Goal: Task Accomplishment & Management: Use online tool/utility

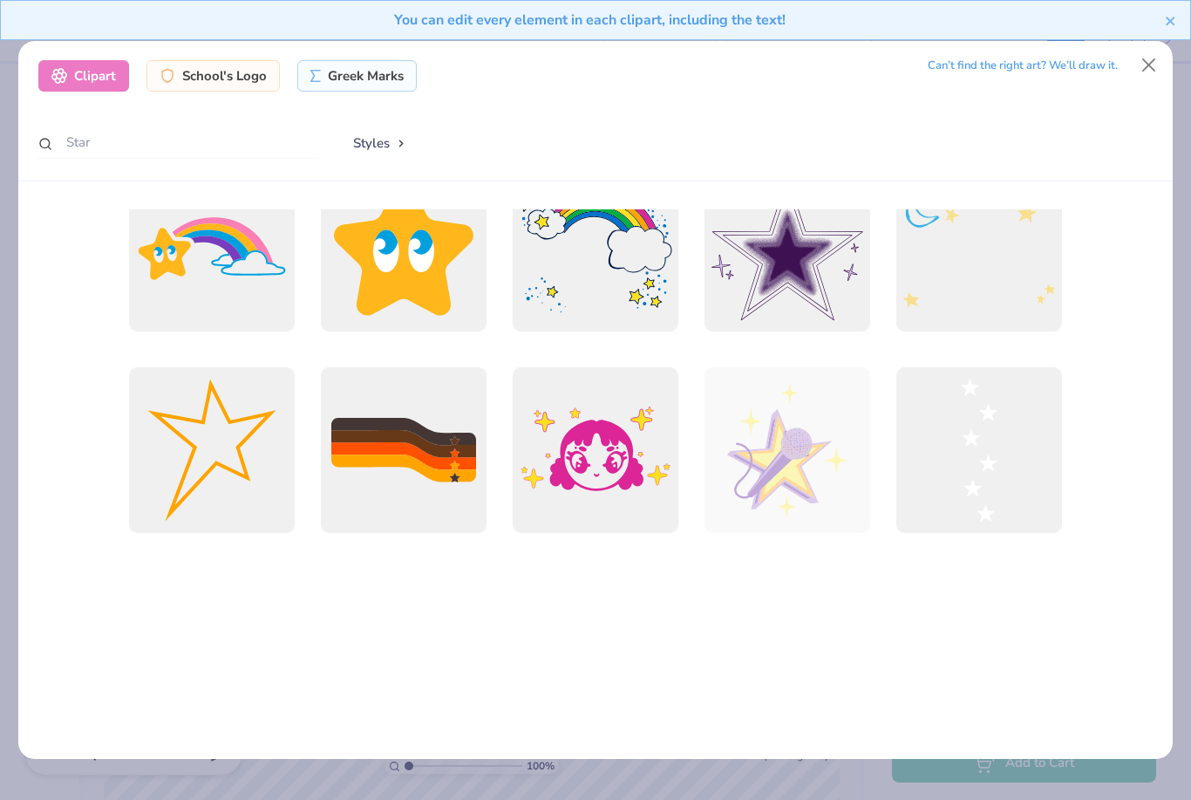
scroll to position [331, 0]
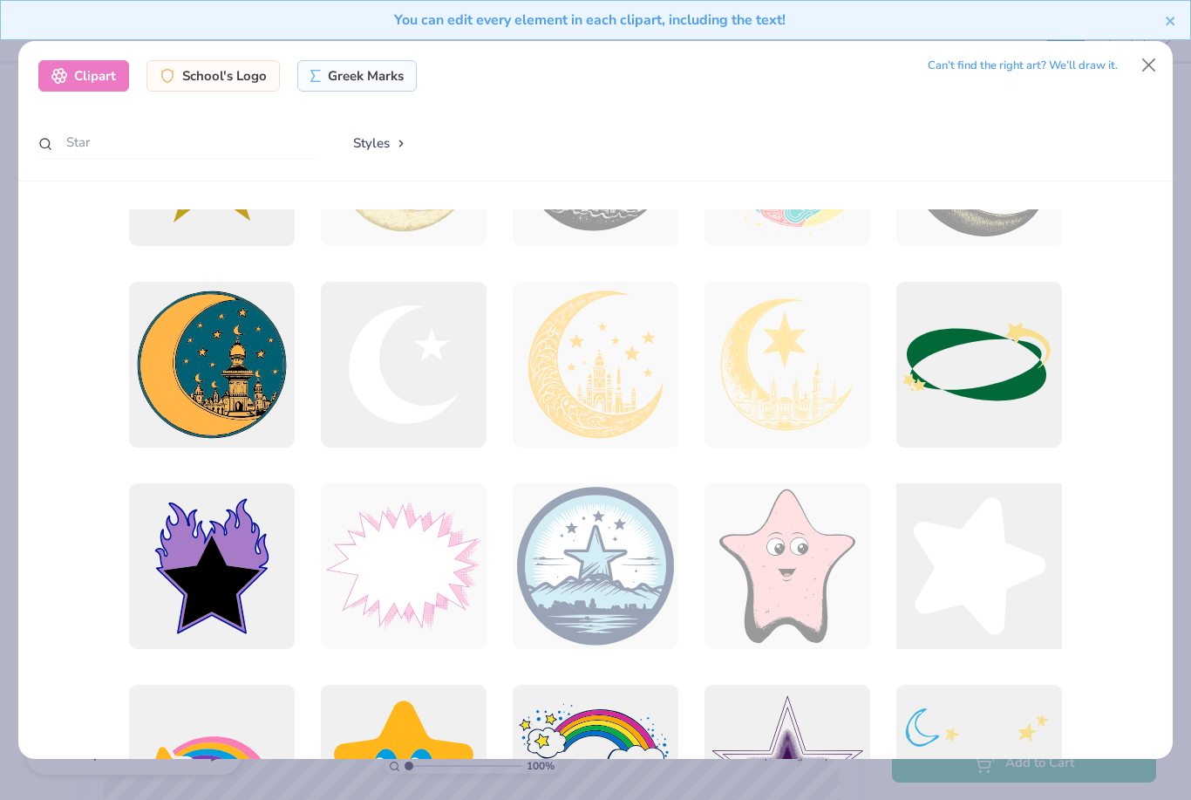
click at [965, 530] on div at bounding box center [979, 566] width 182 height 182
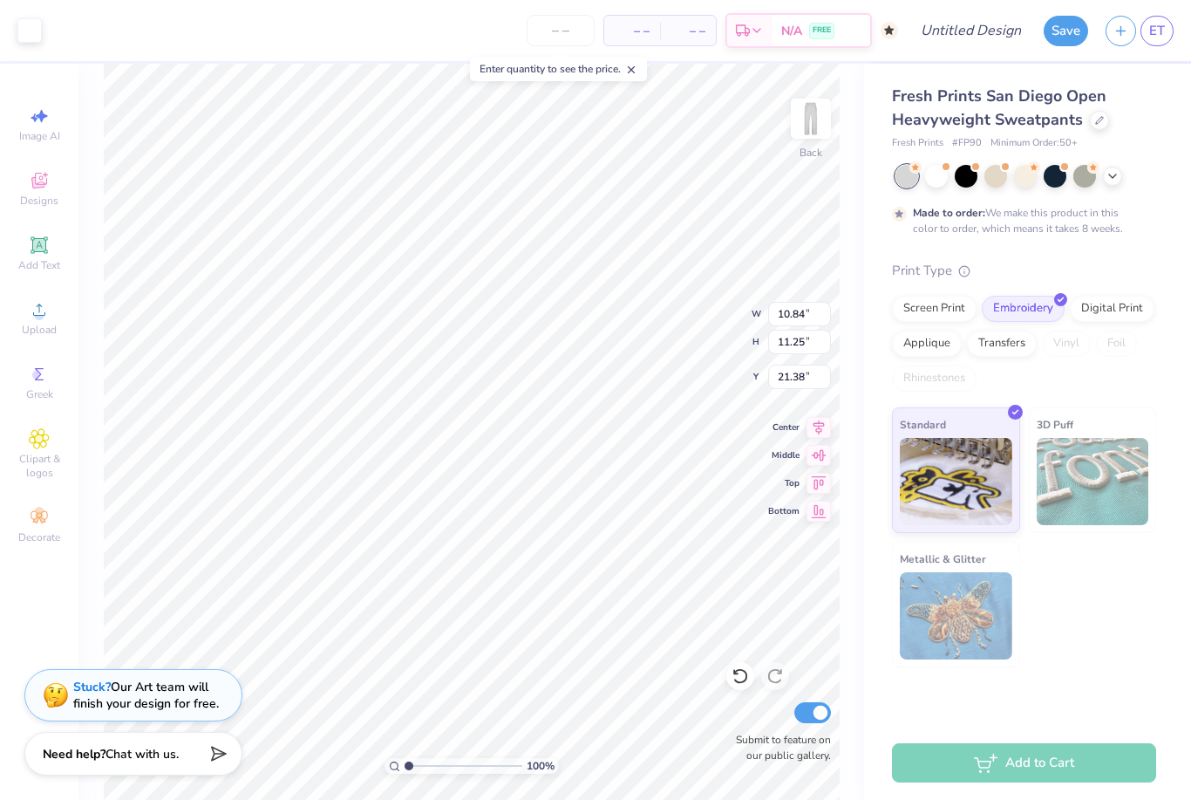
type input "5.08"
type input "5.27"
type input "9.50"
type input "1.81"
type input "1.87"
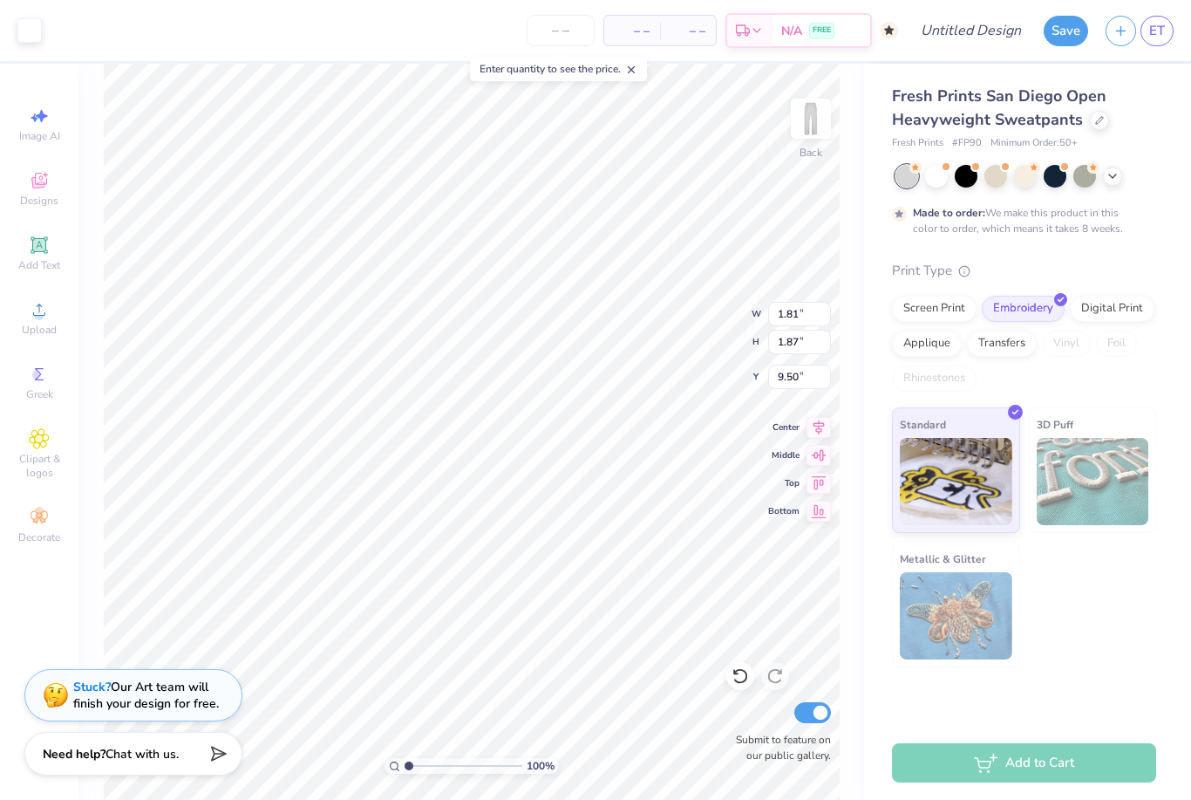
type input "1.02"
type input "1.06"
type input "9.51"
type input "2.55024467040863"
type input "1.60"
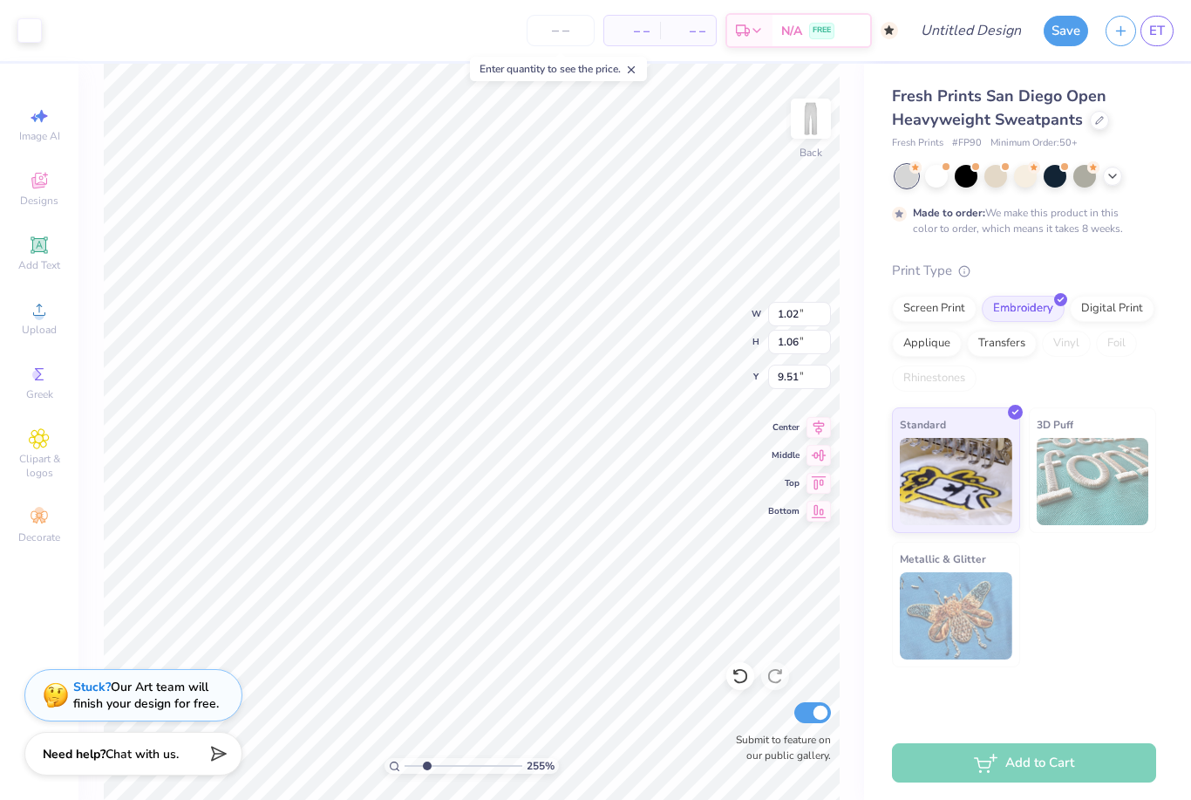
type input "1.66"
type input "2.55024467040863"
type input "13.52"
click at [876, 385] on div "Fresh Prints San Diego Open Heavyweight Sweatpants Fresh Prints # FP90 Minimum …" at bounding box center [1027, 365] width 327 height 603
type input "1"
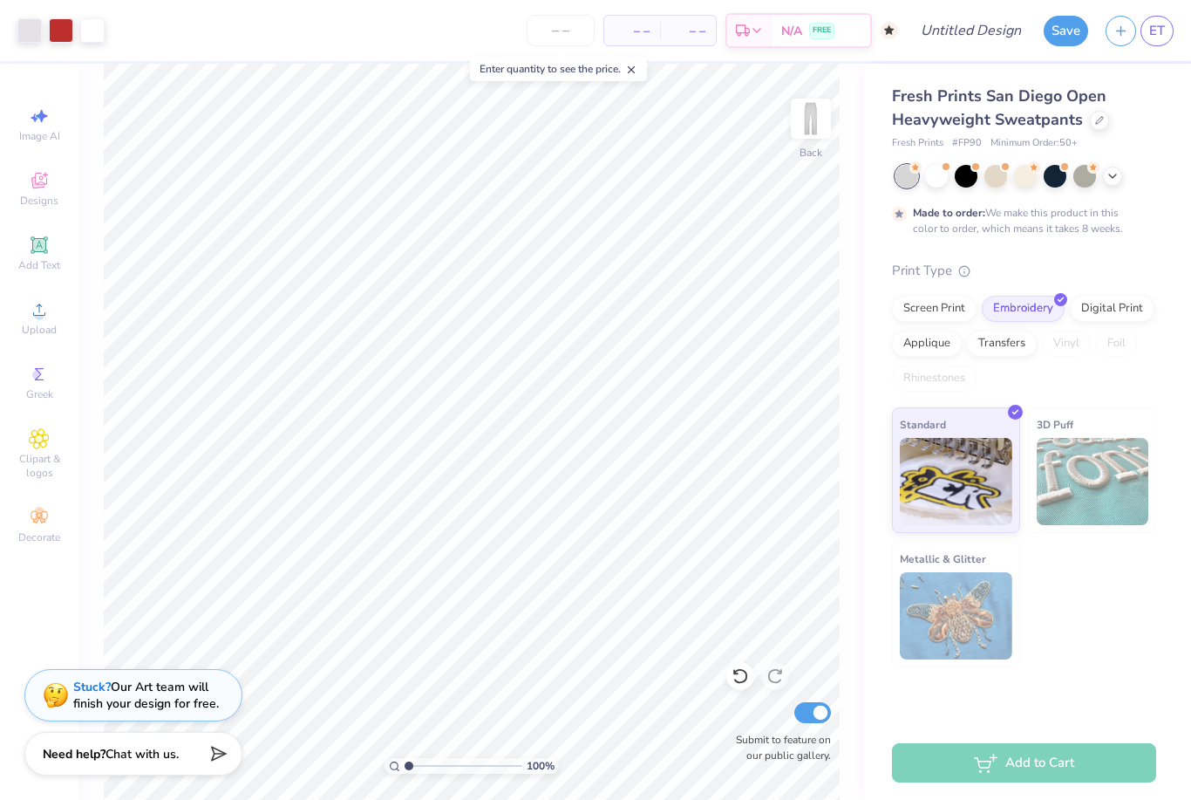
click at [1116, 740] on div "Add to Cart" at bounding box center [1027, 763] width 327 height 74
click at [1089, 768] on div "Add to Cart" at bounding box center [1024, 762] width 264 height 39
click at [1078, 762] on div "Add to Cart" at bounding box center [1024, 762] width 264 height 39
click at [577, 36] on input "number" at bounding box center [561, 30] width 68 height 31
click at [636, 33] on span "– –" at bounding box center [632, 31] width 35 height 18
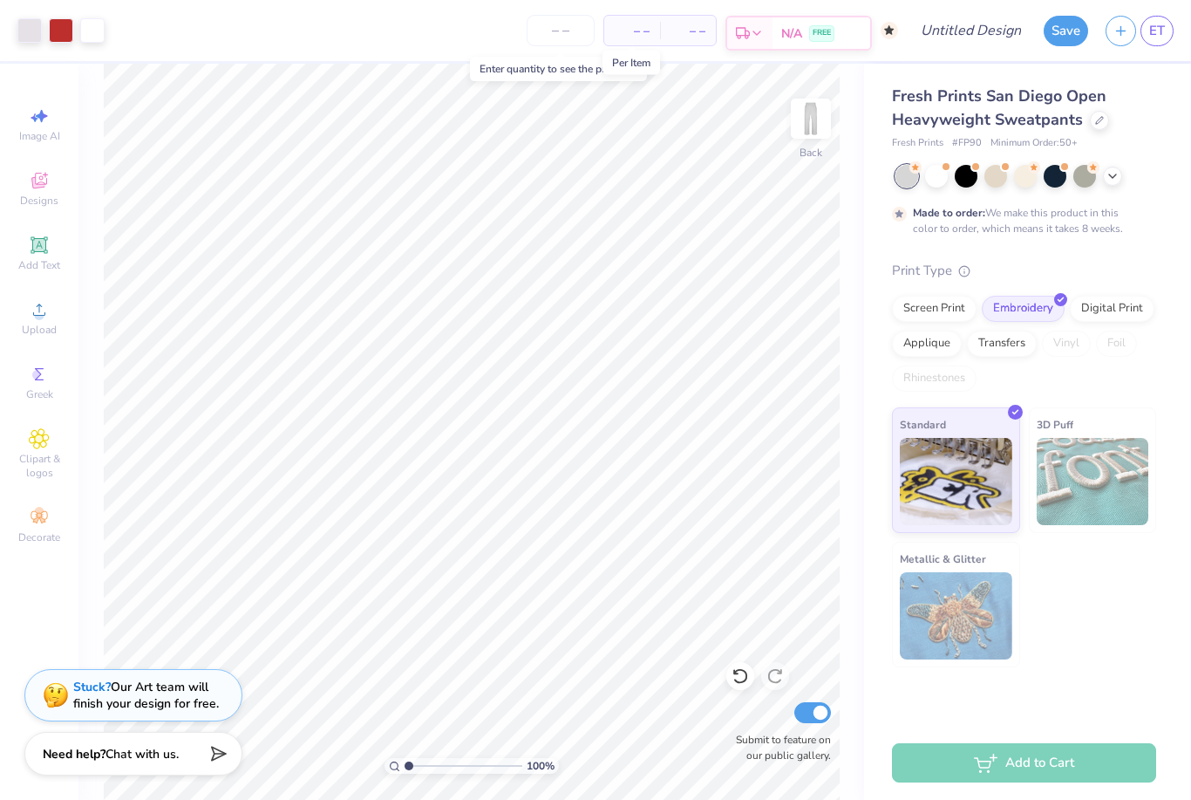
click at [856, 27] on div "N/A FREE" at bounding box center [822, 32] width 98 height 31
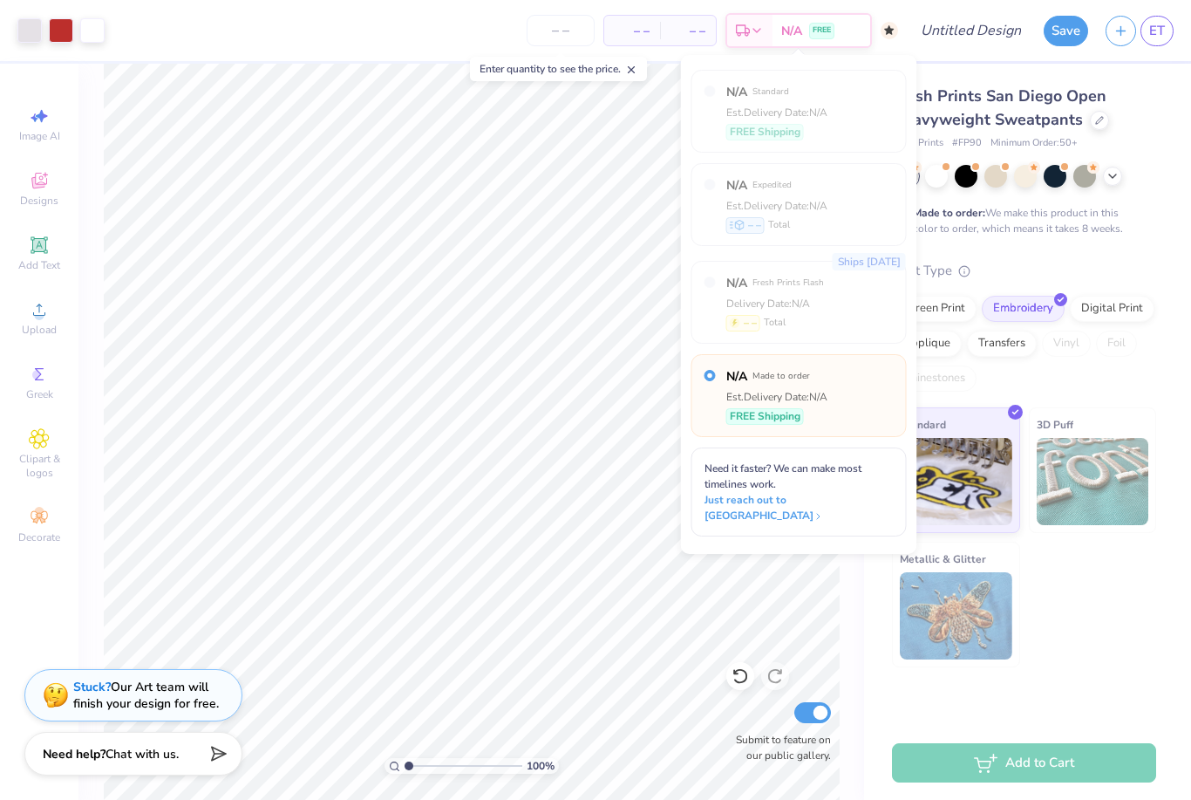
click at [1134, 262] on div "Print Type" at bounding box center [1024, 271] width 264 height 20
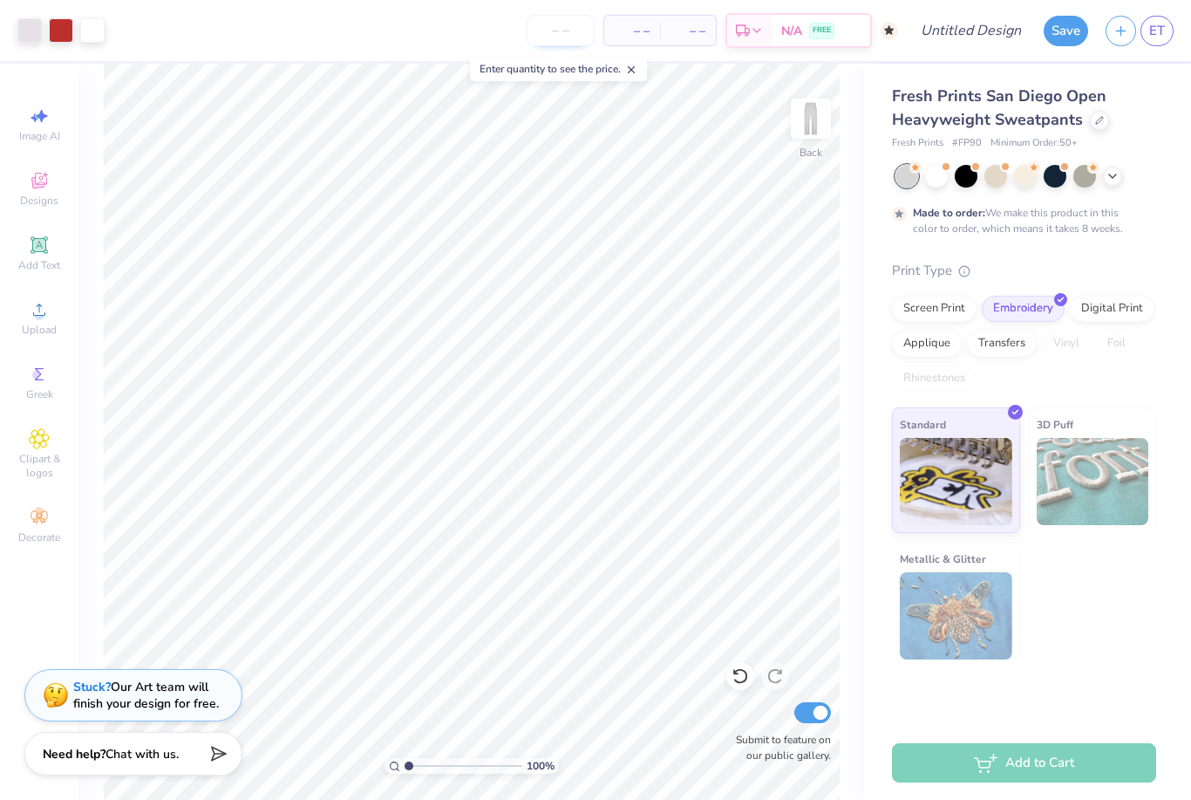
click at [543, 34] on input "number" at bounding box center [561, 30] width 68 height 31
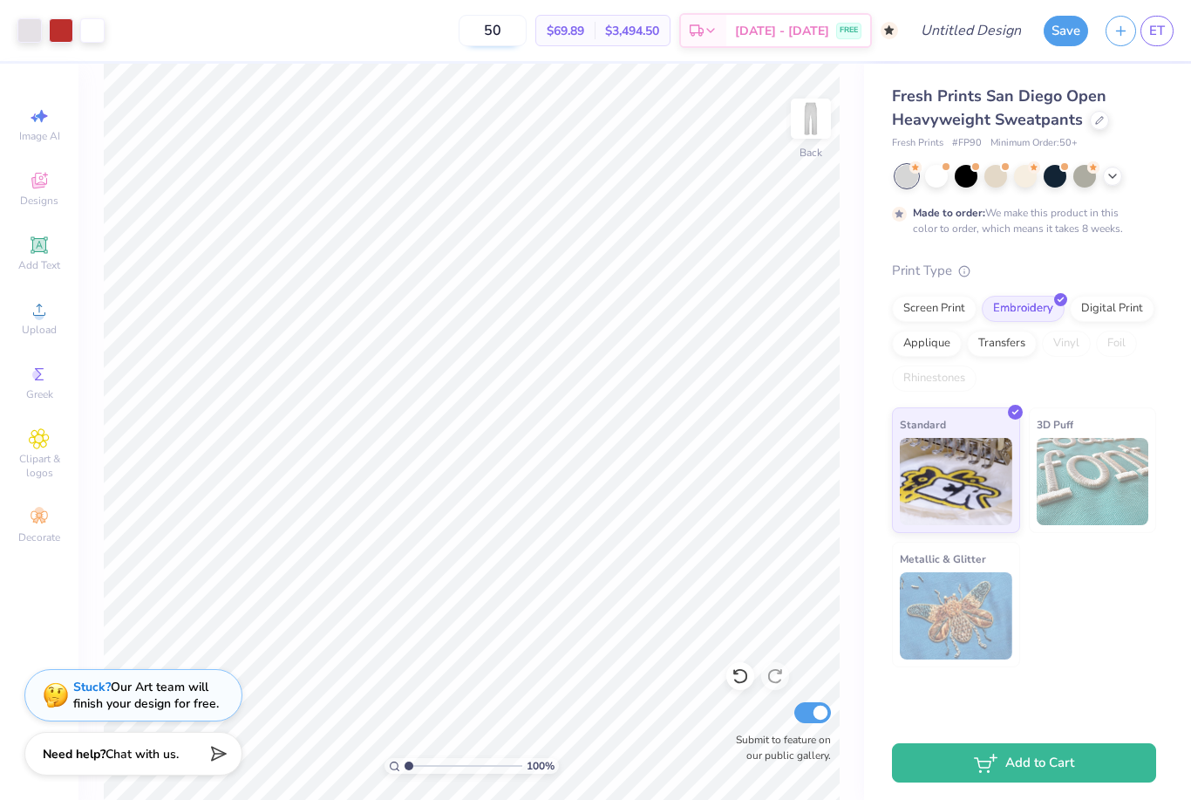
click at [527, 31] on input "50" at bounding box center [493, 30] width 68 height 31
type input "5"
click at [527, 38] on input "50" at bounding box center [493, 30] width 68 height 31
type input "50"
click at [918, 320] on div "Screen Print Embroidery Digital Print Applique Transfers Vinyl Foil Rhinestones" at bounding box center [1024, 344] width 264 height 96
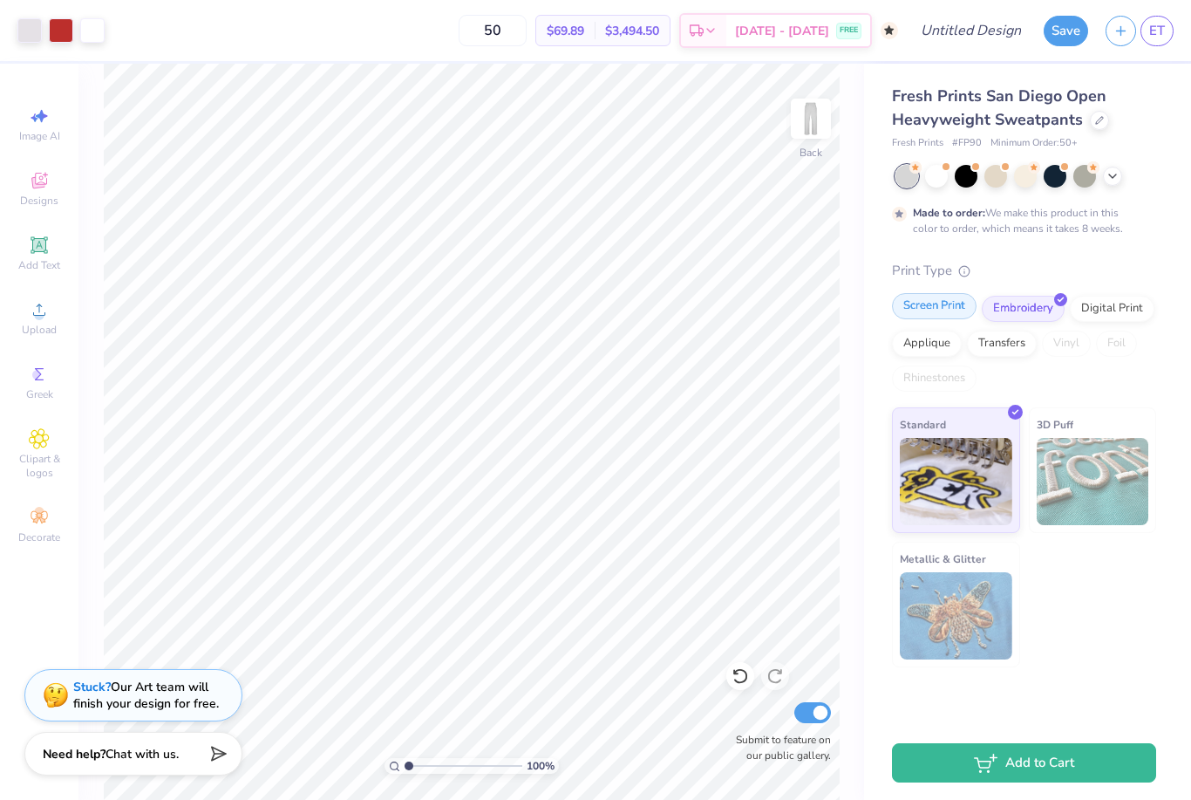
click at [937, 313] on div "Screen Print" at bounding box center [934, 306] width 85 height 26
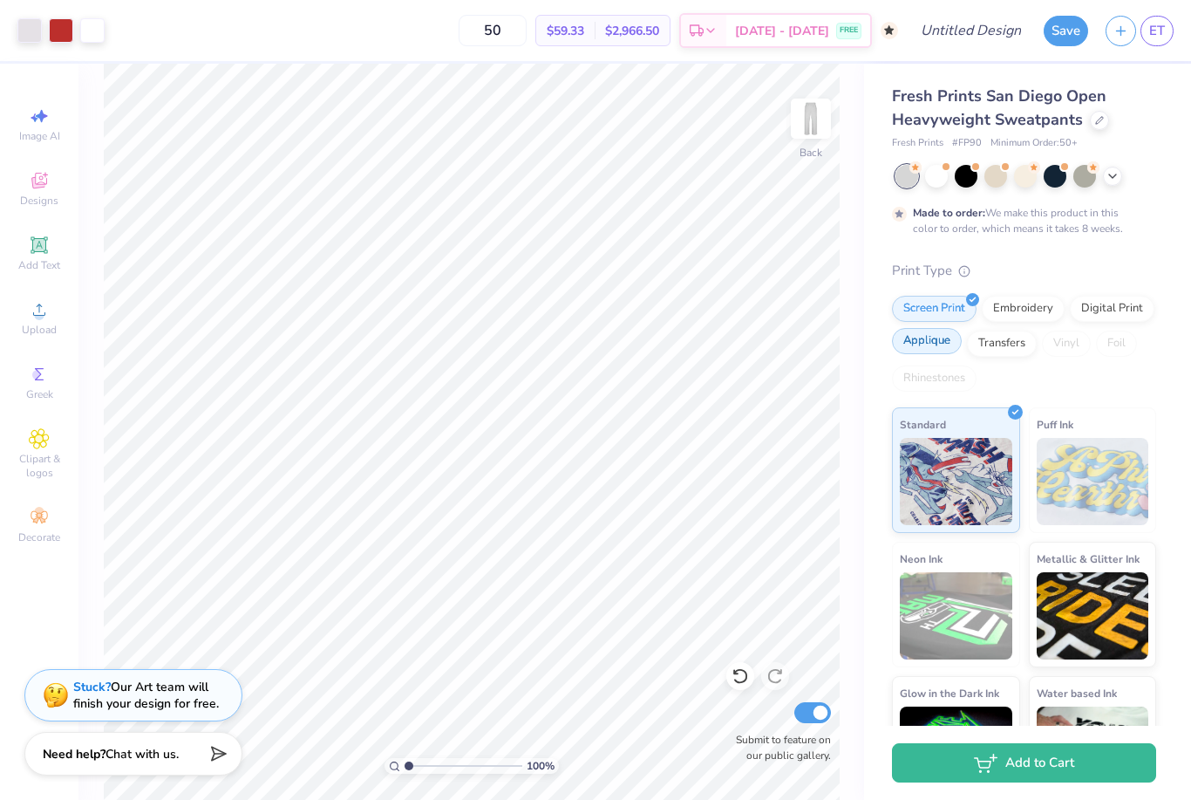
click at [933, 344] on div "Applique" at bounding box center [927, 341] width 70 height 26
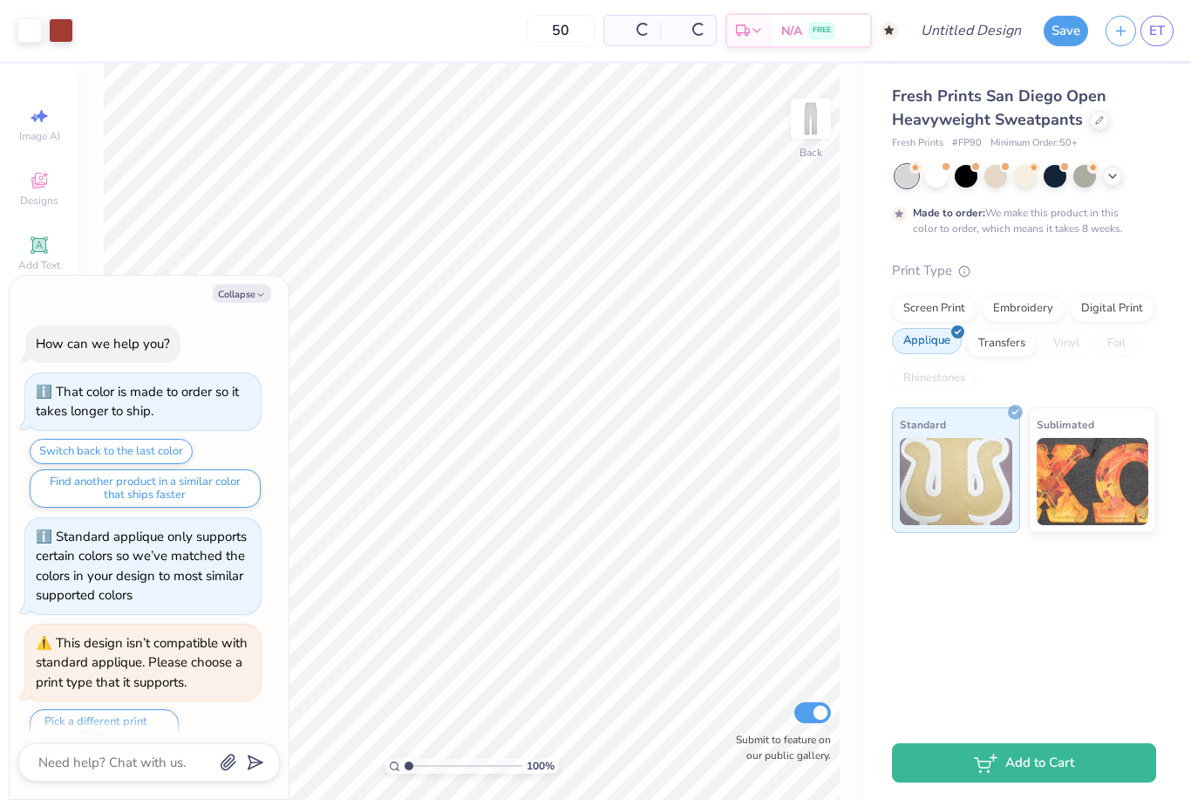
scroll to position [288, 0]
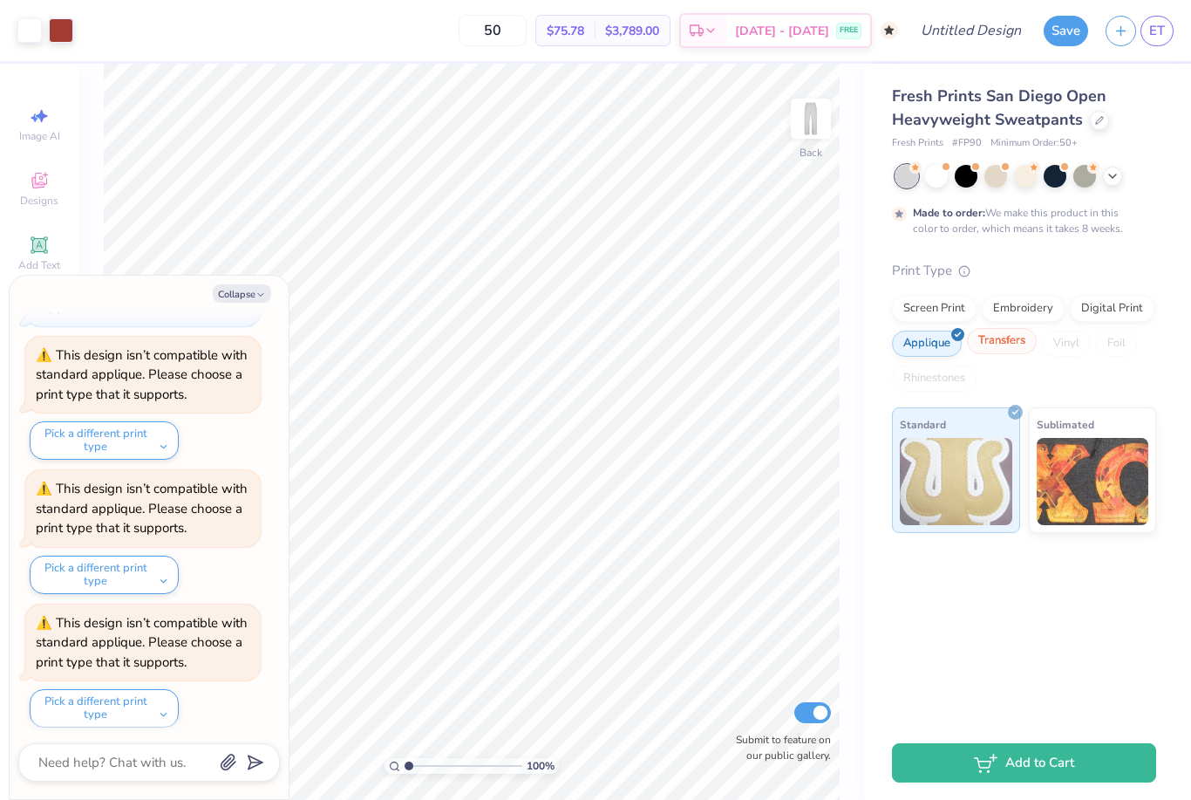
click at [1018, 348] on div "Transfers" at bounding box center [1002, 341] width 70 height 26
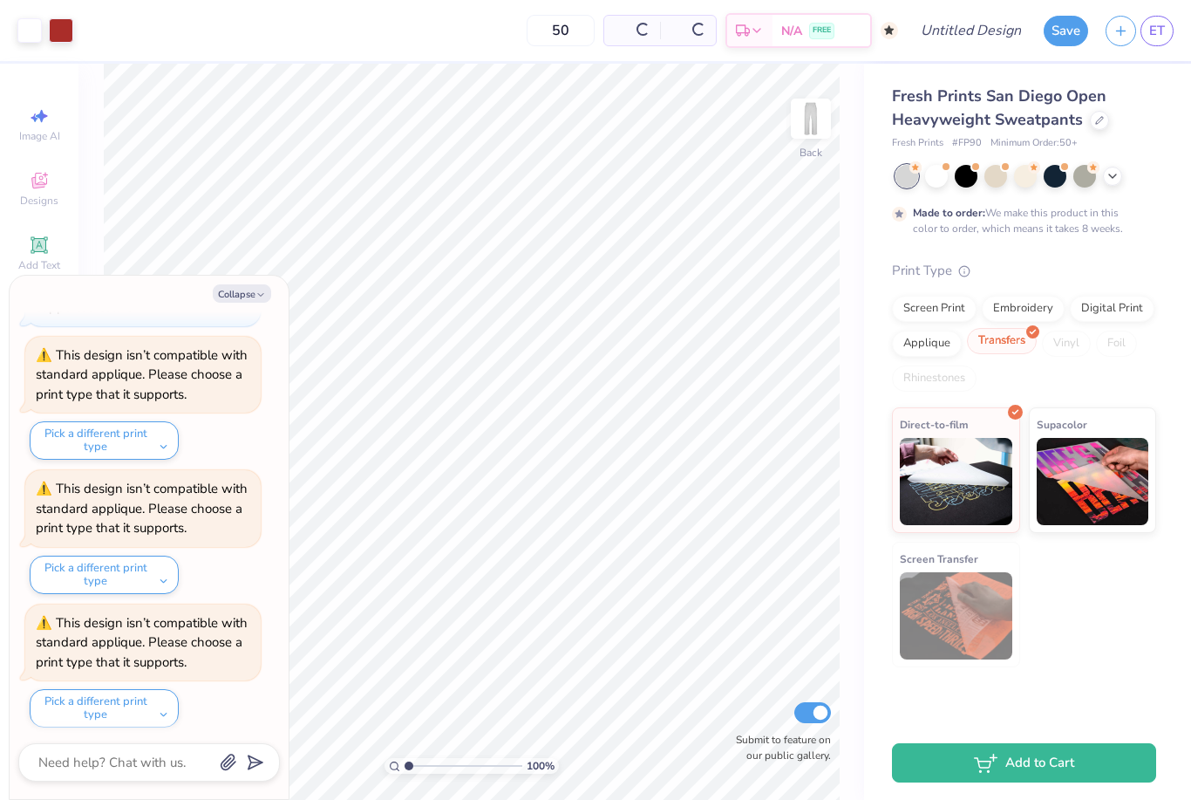
scroll to position [392, 0]
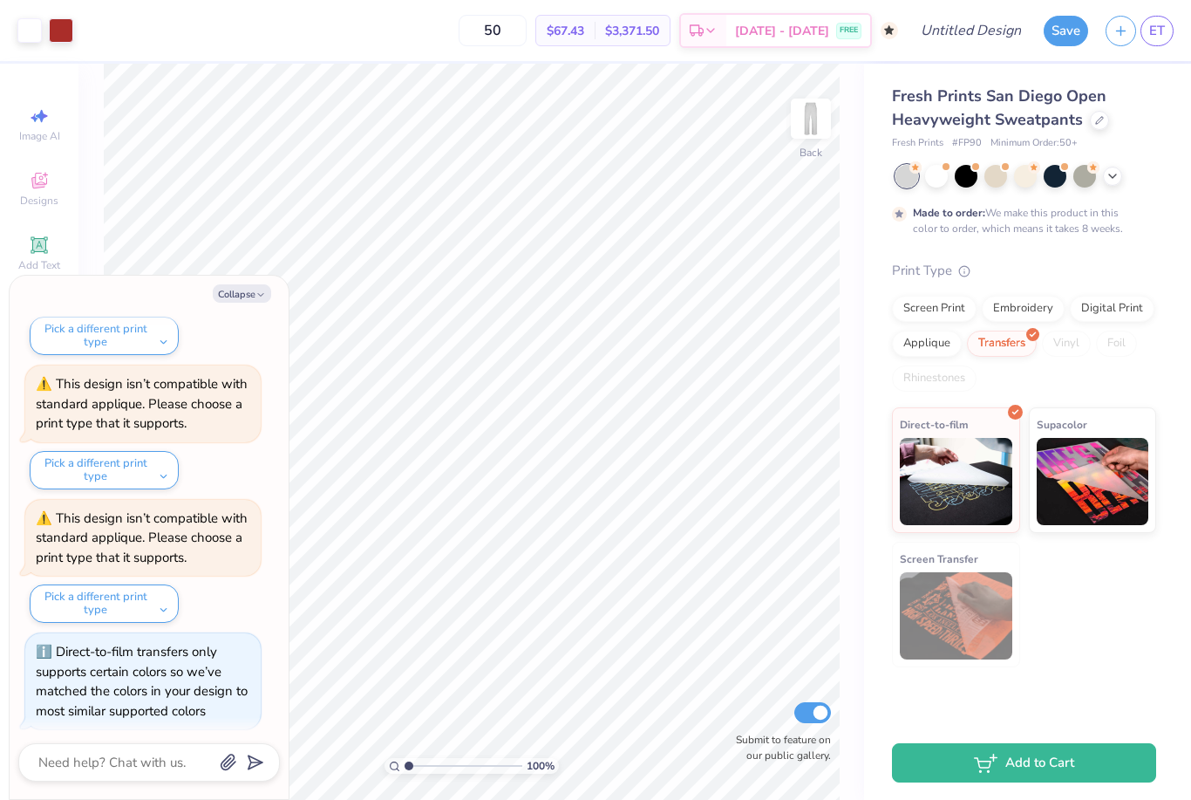
type textarea "x"
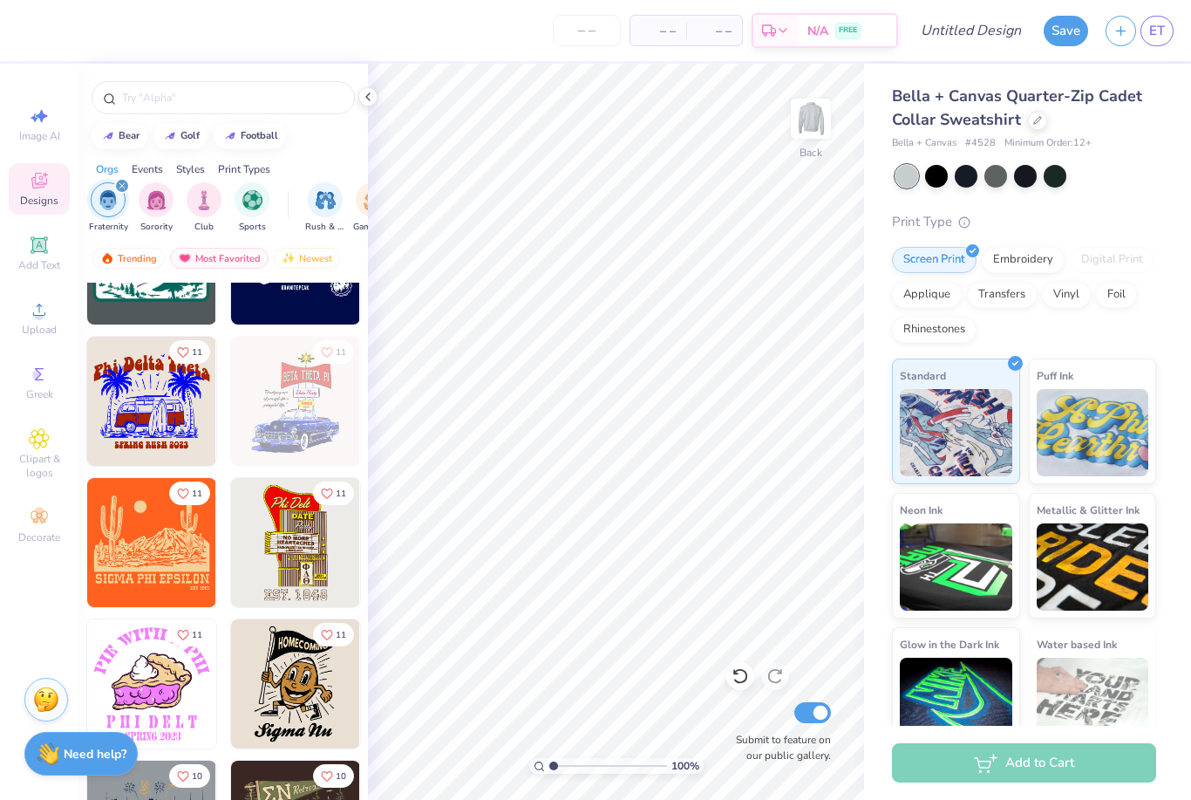
scroll to position [10114, 0]
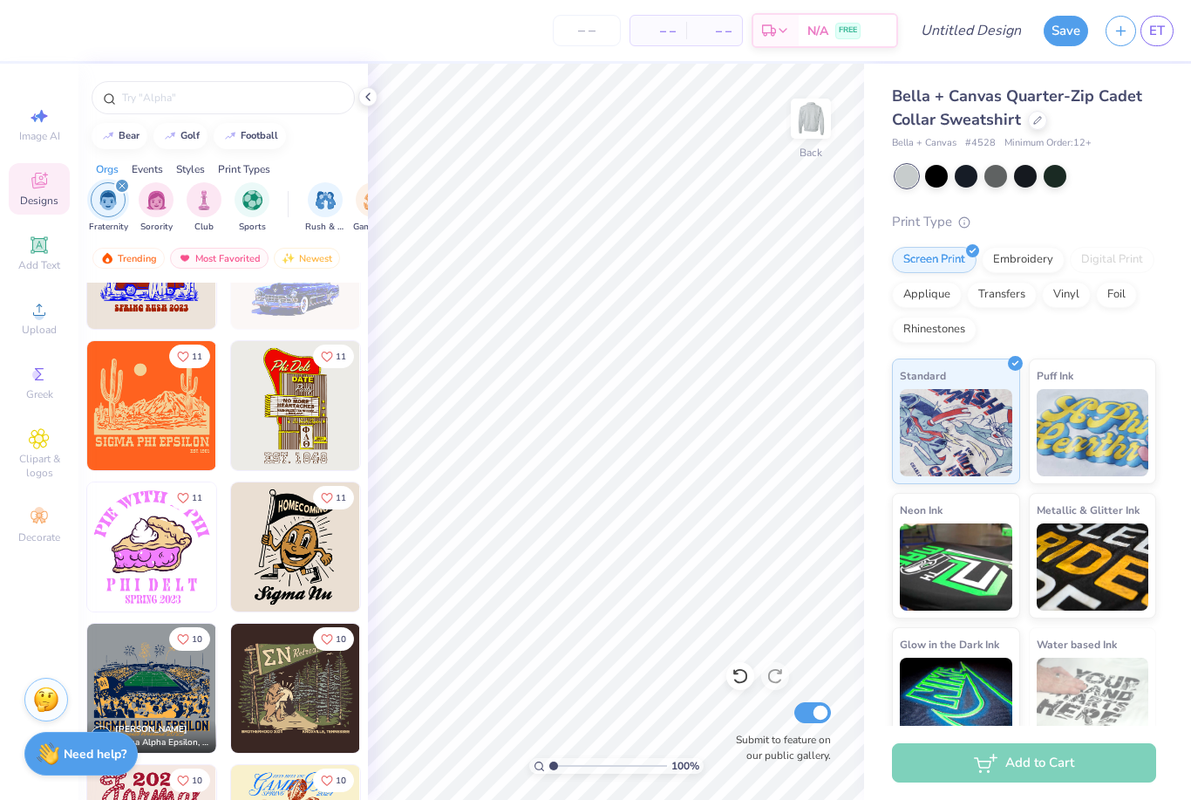
click at [0, 0] on html "– – Per Item – – Total Est. Delivery N/A FREE Design Title Save ET Image AI Des…" at bounding box center [595, 400] width 1191 height 800
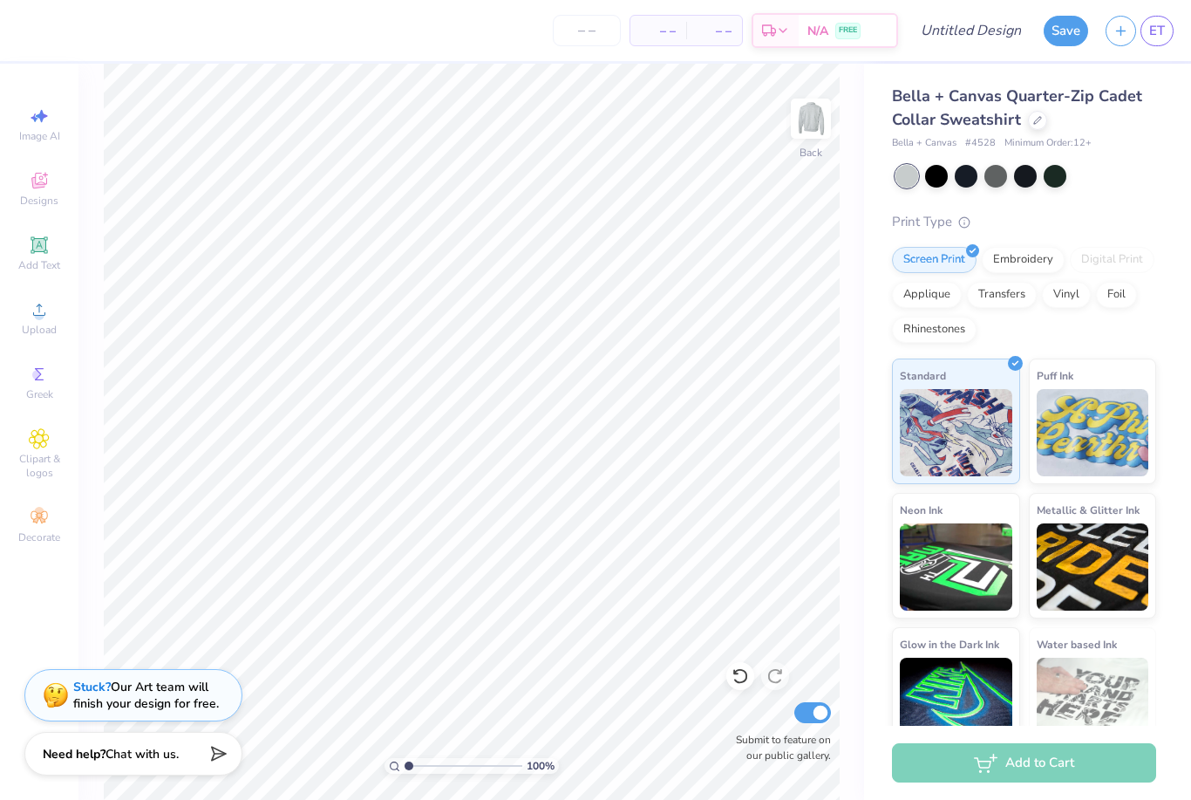
click at [67, 86] on div "Image AI Designs Add Text Upload Greek Clipart & logos Decorate" at bounding box center [39, 432] width 78 height 736
click at [31, 207] on span "Designs" at bounding box center [39, 201] width 38 height 14
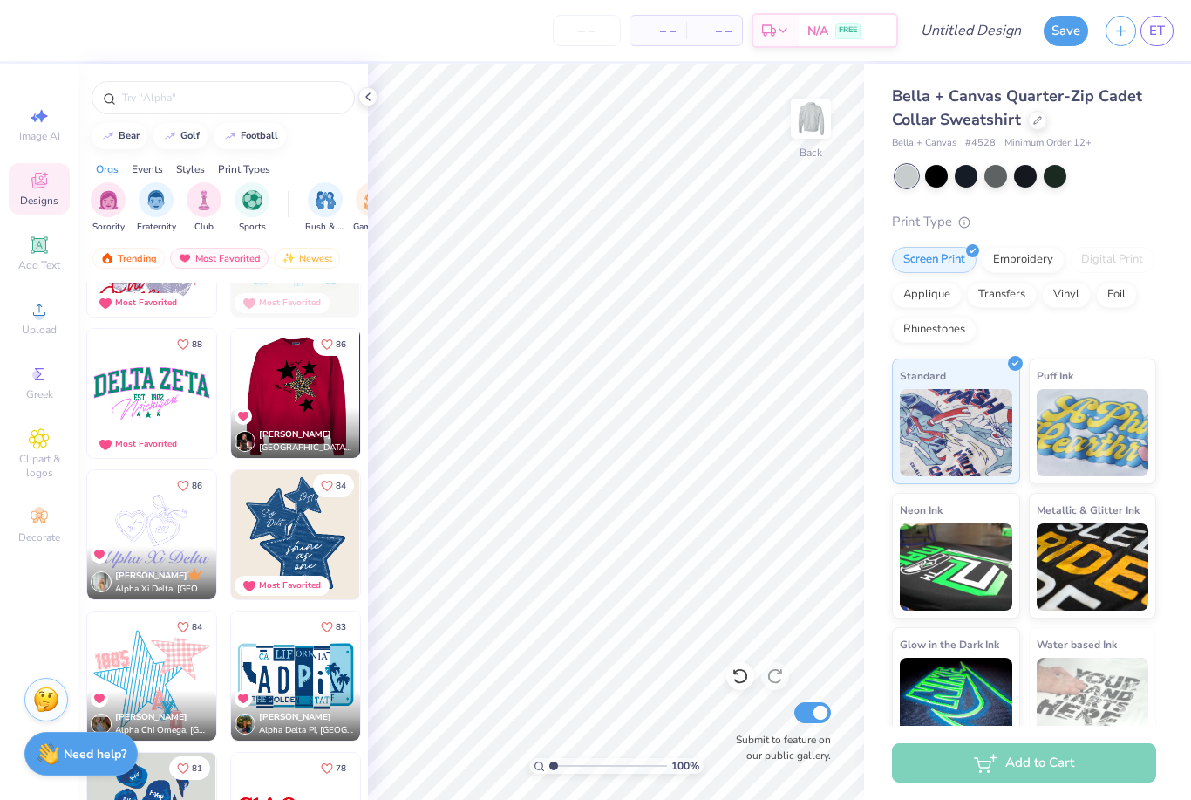
scroll to position [2457, 0]
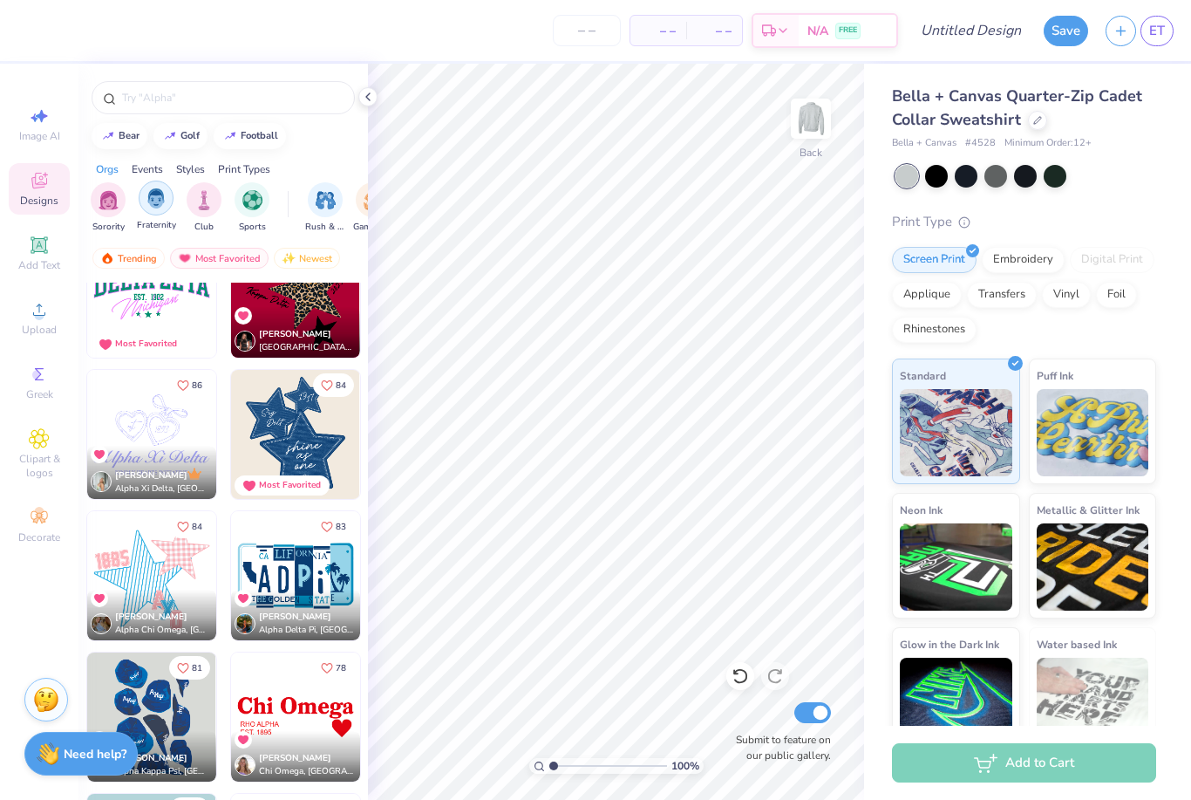
click at [163, 201] on img "filter for Fraternity" at bounding box center [156, 198] width 19 height 20
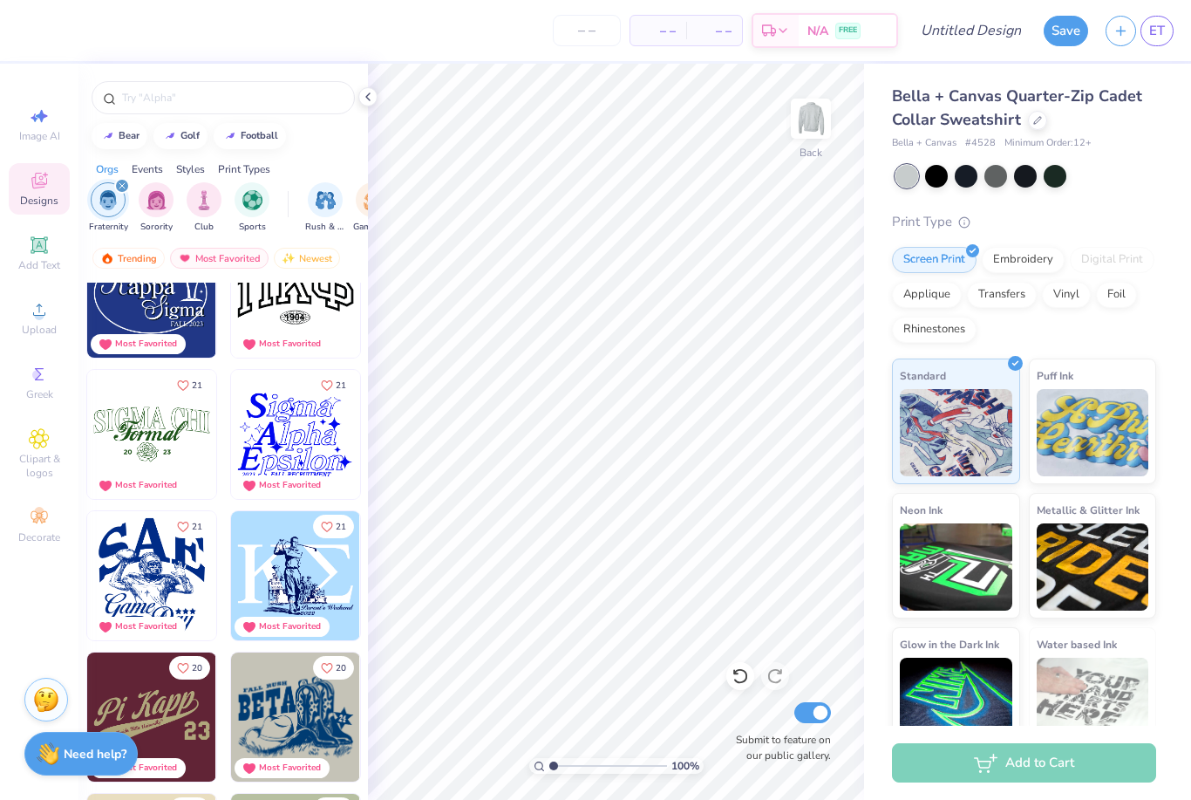
click at [151, 173] on div "Events" at bounding box center [147, 169] width 31 height 16
click at [160, 212] on div "filter for Formal & Semi" at bounding box center [161, 199] width 35 height 35
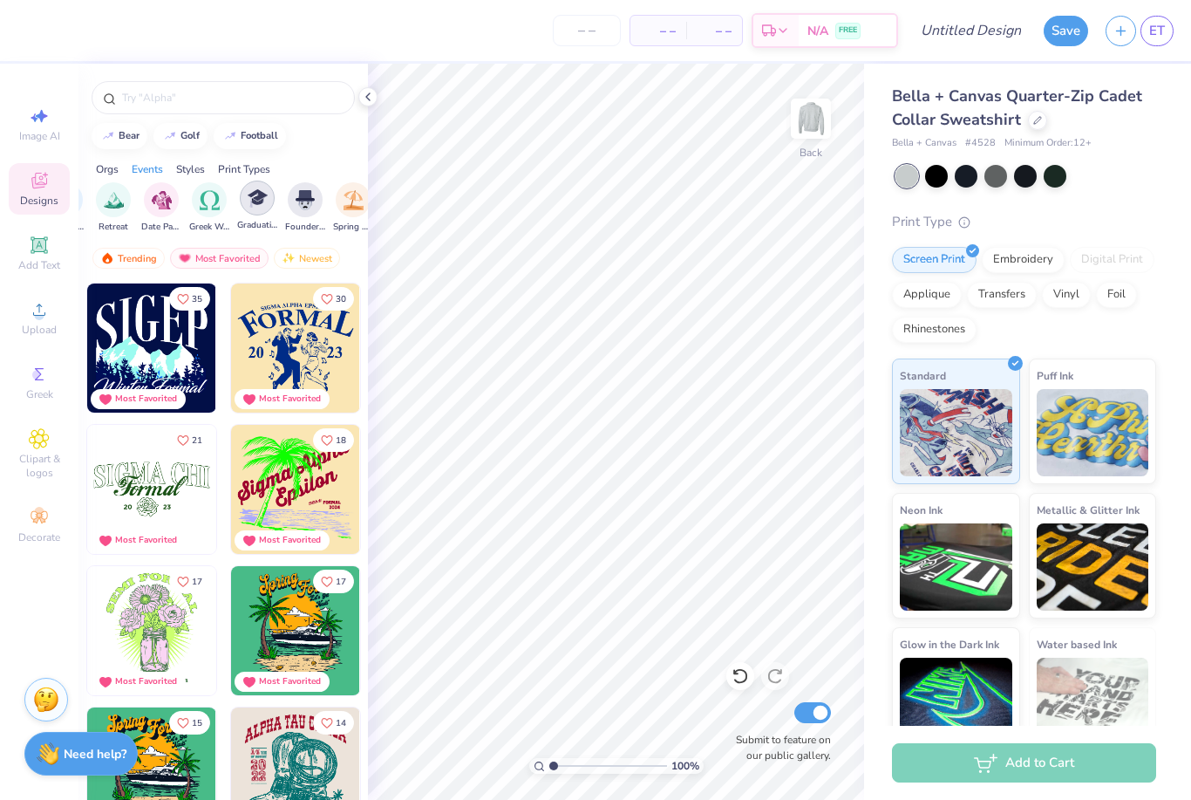
click at [294, 210] on div "filter for Founder’s Day" at bounding box center [305, 199] width 35 height 35
click at [266, 208] on img "filter for Greek Week" at bounding box center [258, 200] width 20 height 20
click at [119, 188] on icon "filter for Fraternity" at bounding box center [121, 185] width 5 height 5
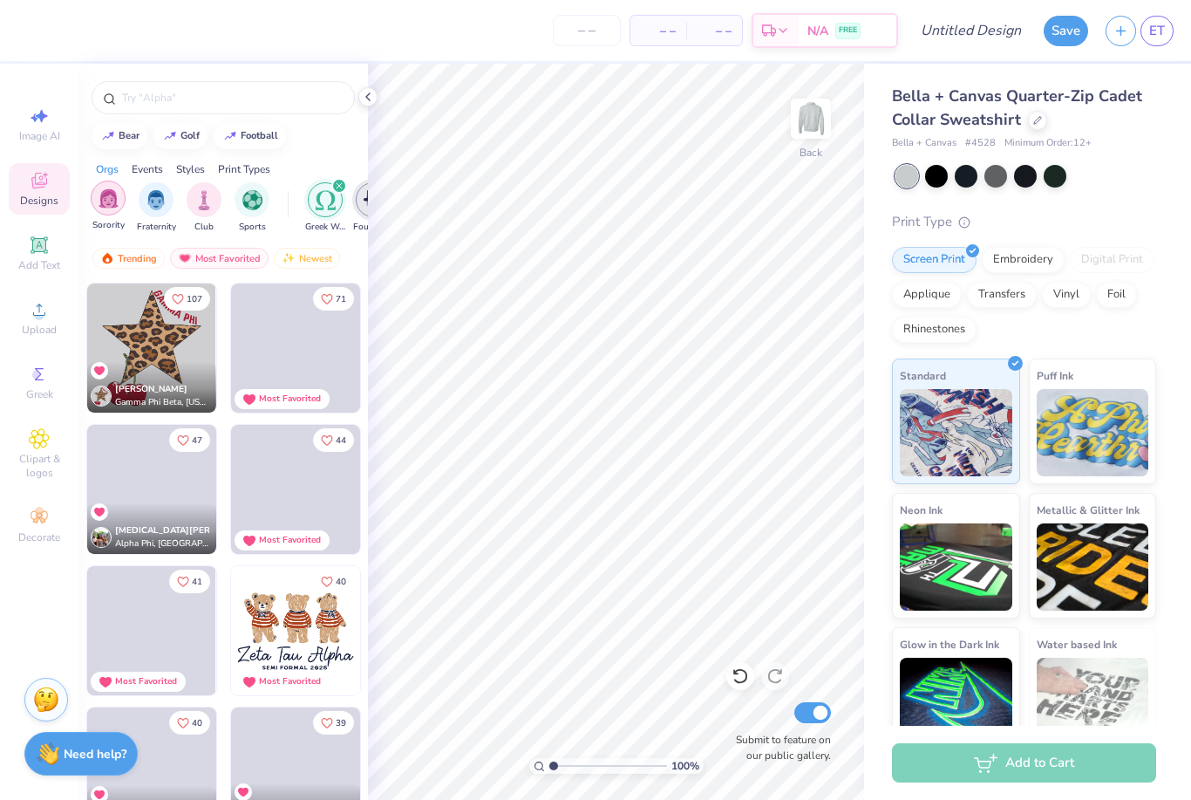
click at [157, 210] on img "filter for Fraternity" at bounding box center [156, 200] width 19 height 20
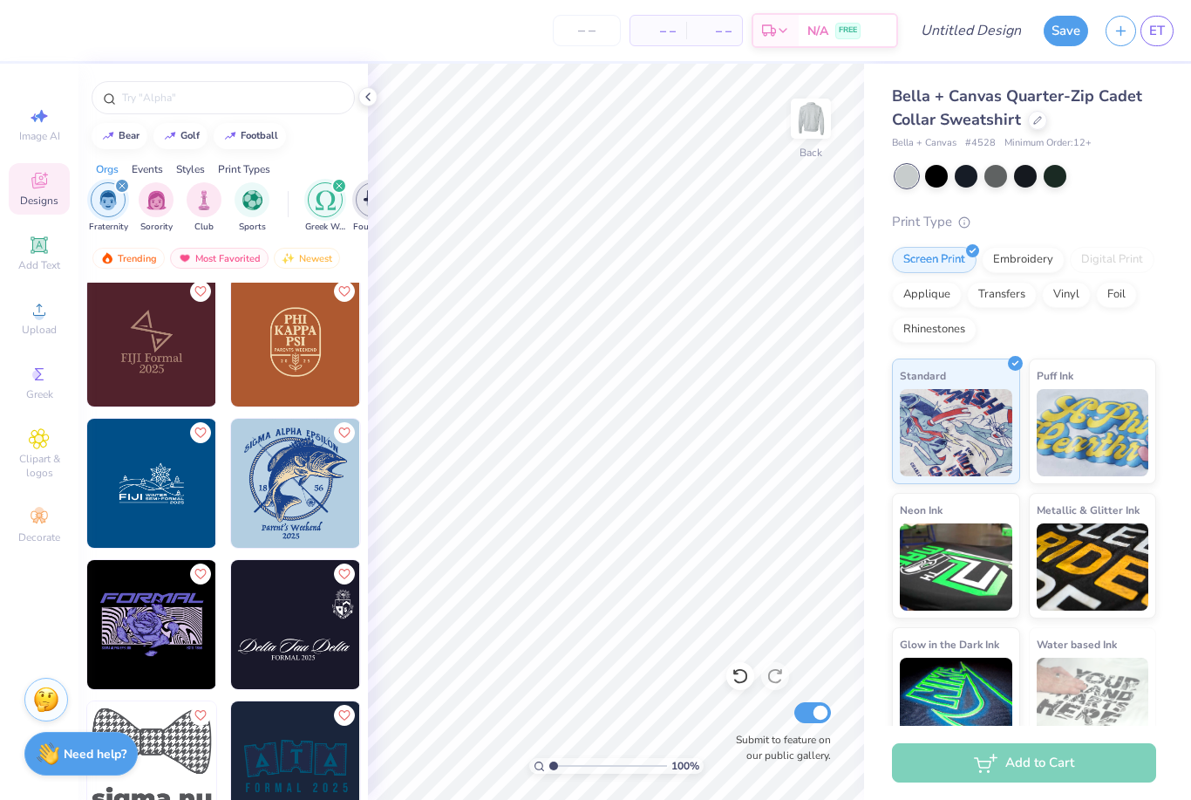
scroll to position [7241, 0]
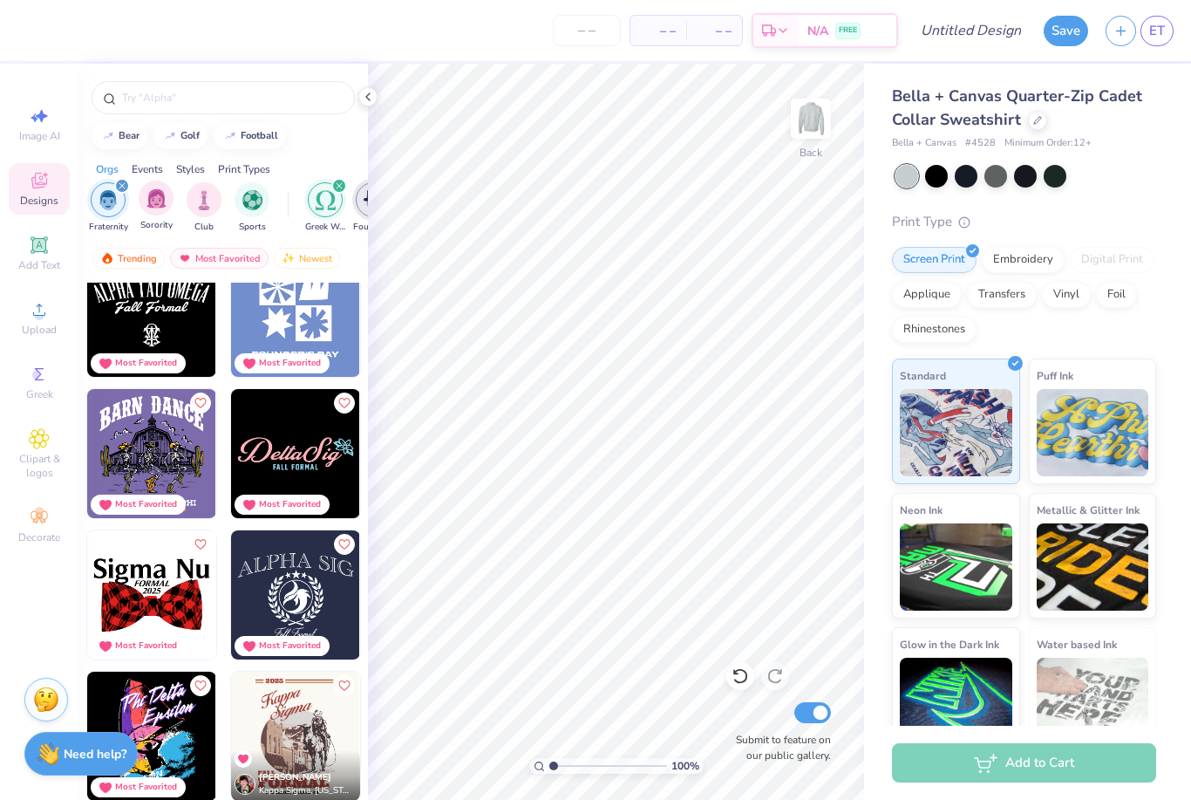
click at [121, 187] on icon "filter for Fraternity" at bounding box center [122, 185] width 7 height 7
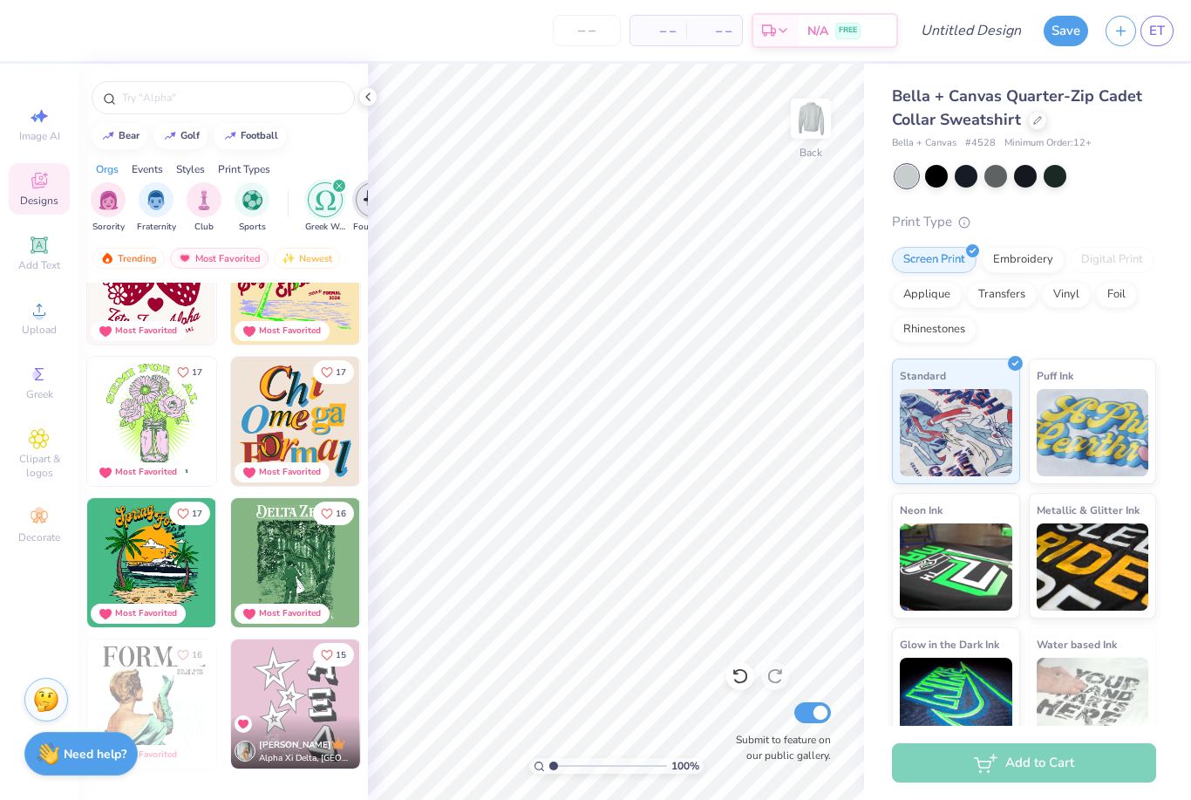
scroll to position [1622, 0]
click at [340, 189] on icon "filter for Greek Week" at bounding box center [339, 185] width 7 height 7
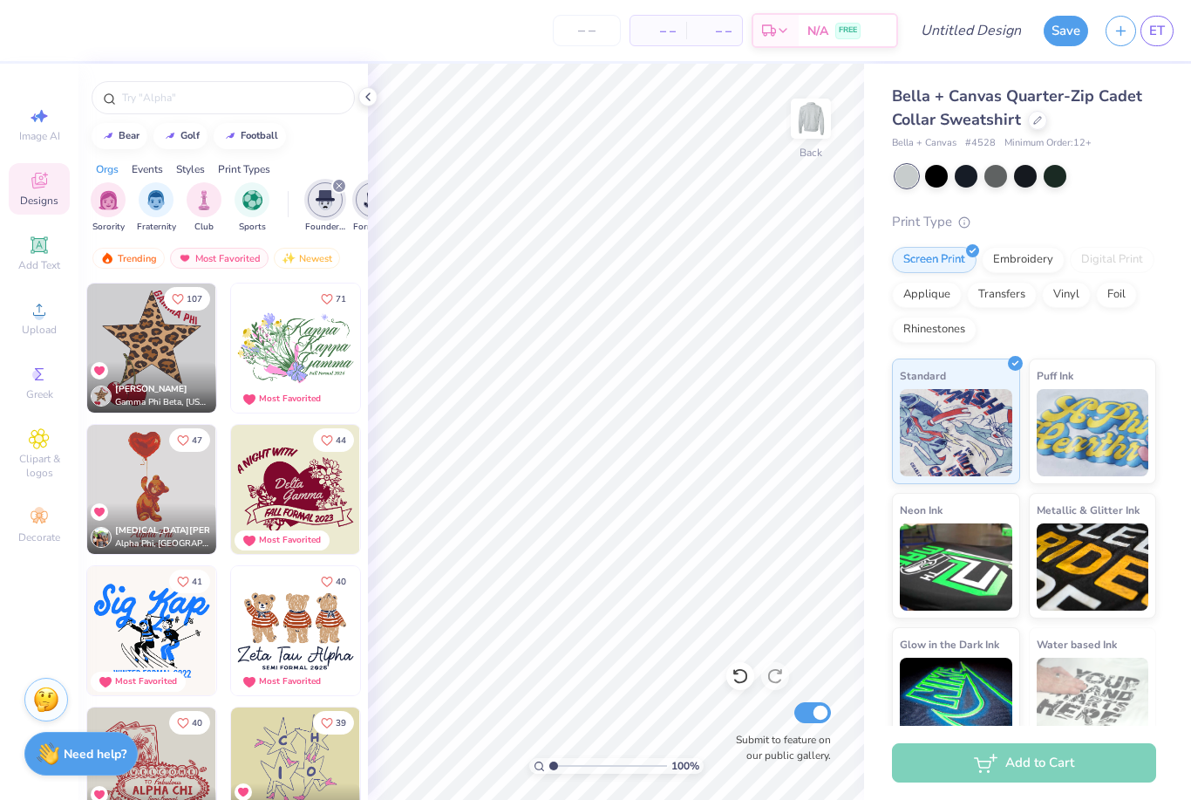
click at [337, 188] on icon "filter for Founder’s Day" at bounding box center [339, 185] width 5 height 5
click at [337, 188] on icon "filter for Formal & Semi" at bounding box center [339, 185] width 5 height 5
click at [356, 190] on div "filter for Rush & Bid" at bounding box center [373, 199] width 35 height 35
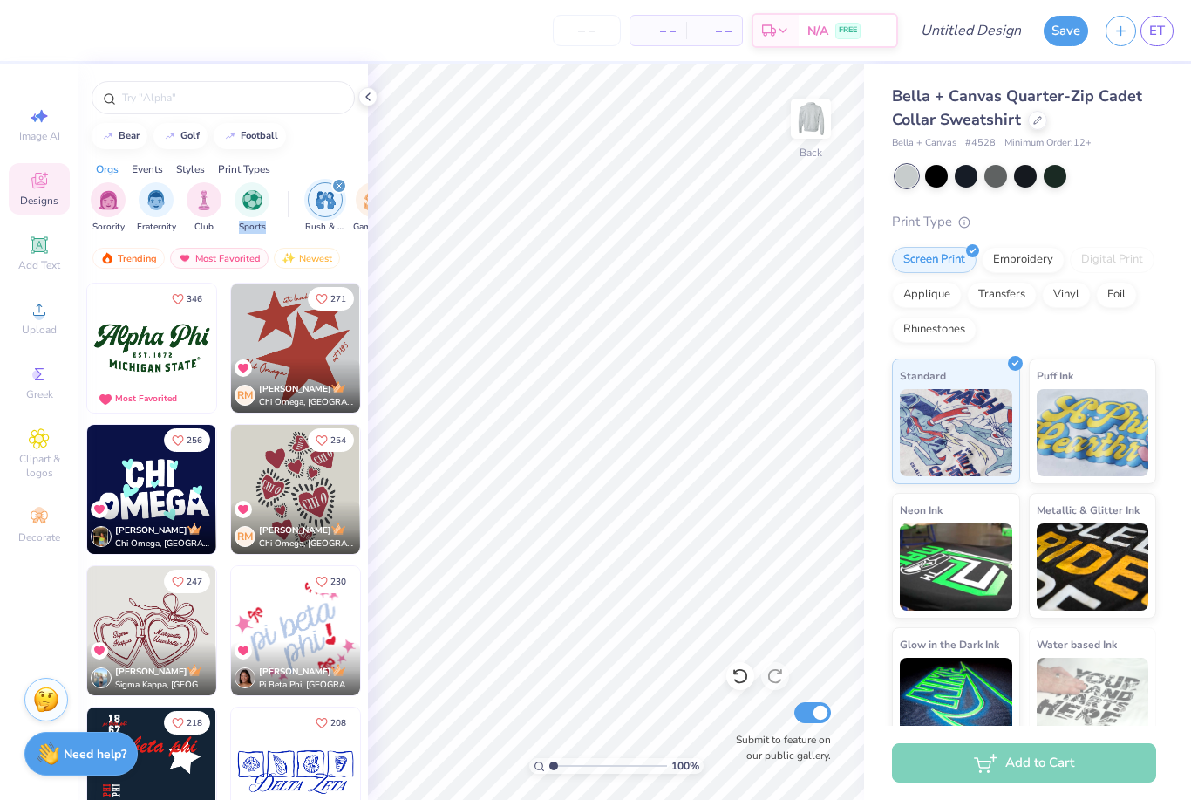
click at [337, 188] on icon "filter for Rush & Bid" at bounding box center [339, 185] width 5 height 5
click at [160, 205] on img "filter for Fraternity" at bounding box center [156, 198] width 19 height 20
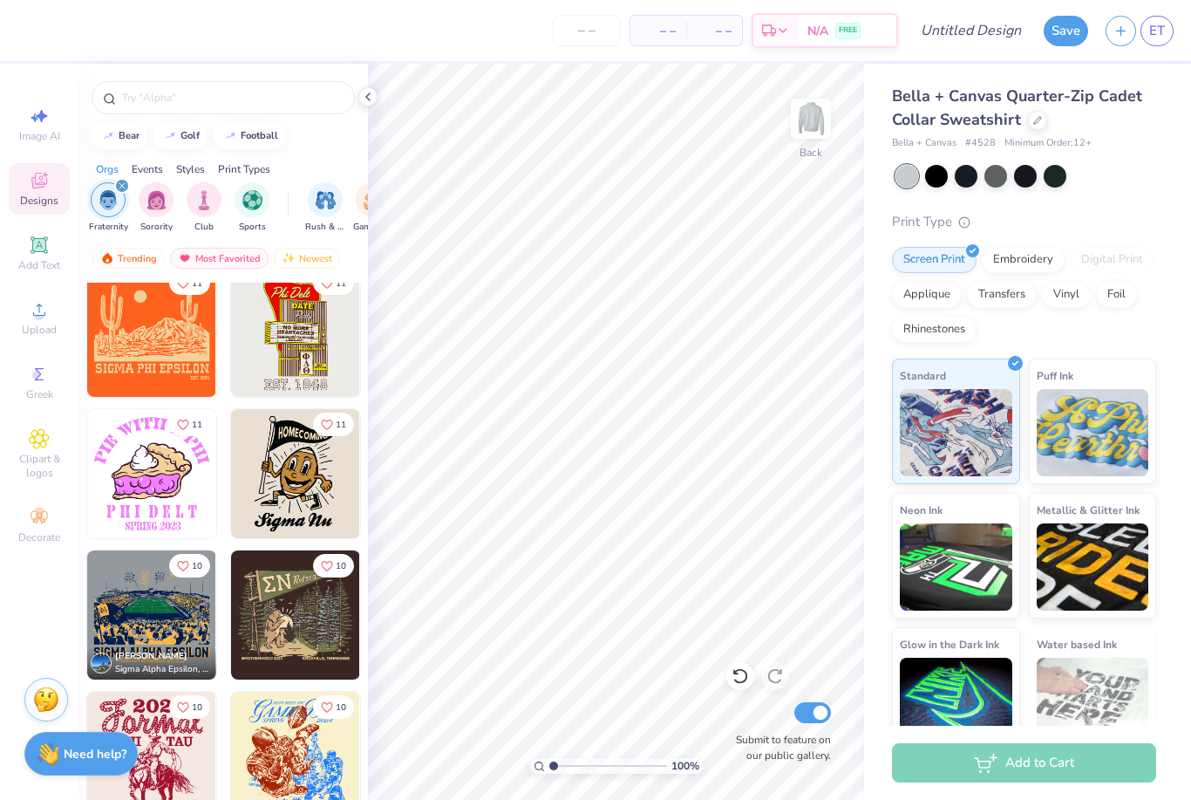
scroll to position [10448, 0]
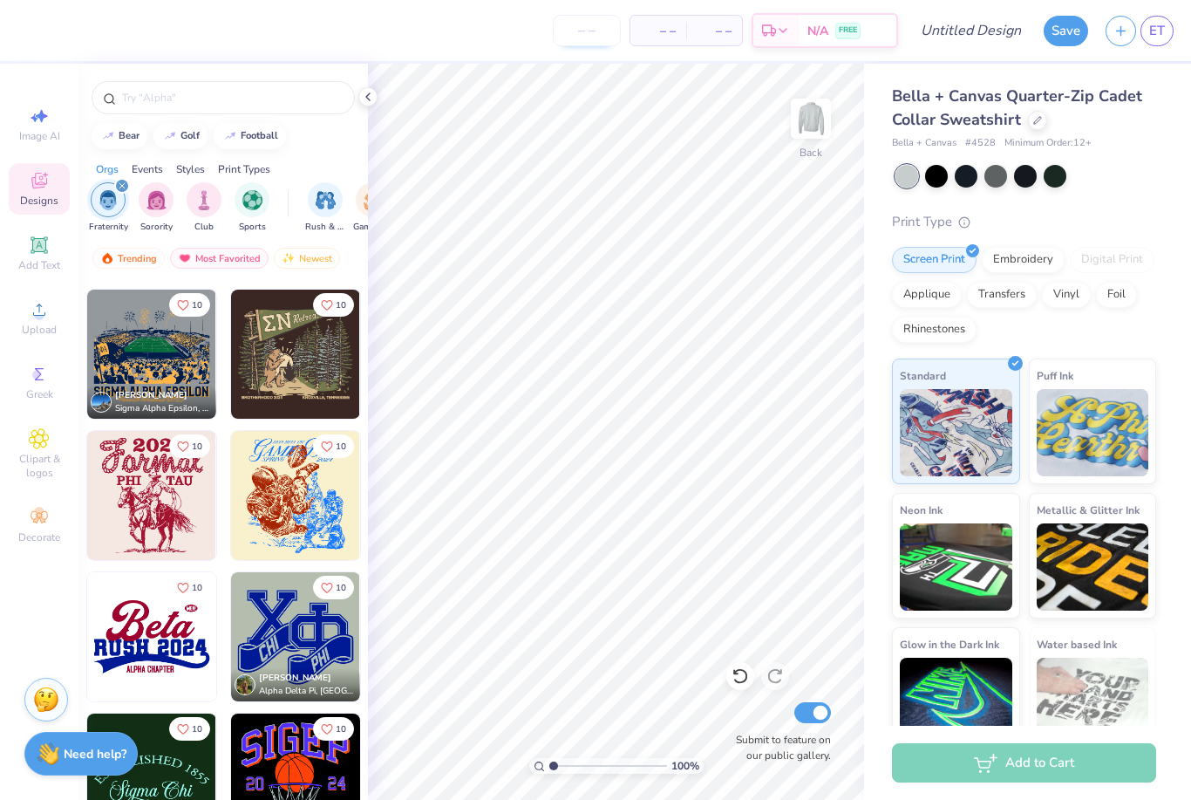
click at [585, 32] on input "number" at bounding box center [587, 30] width 68 height 31
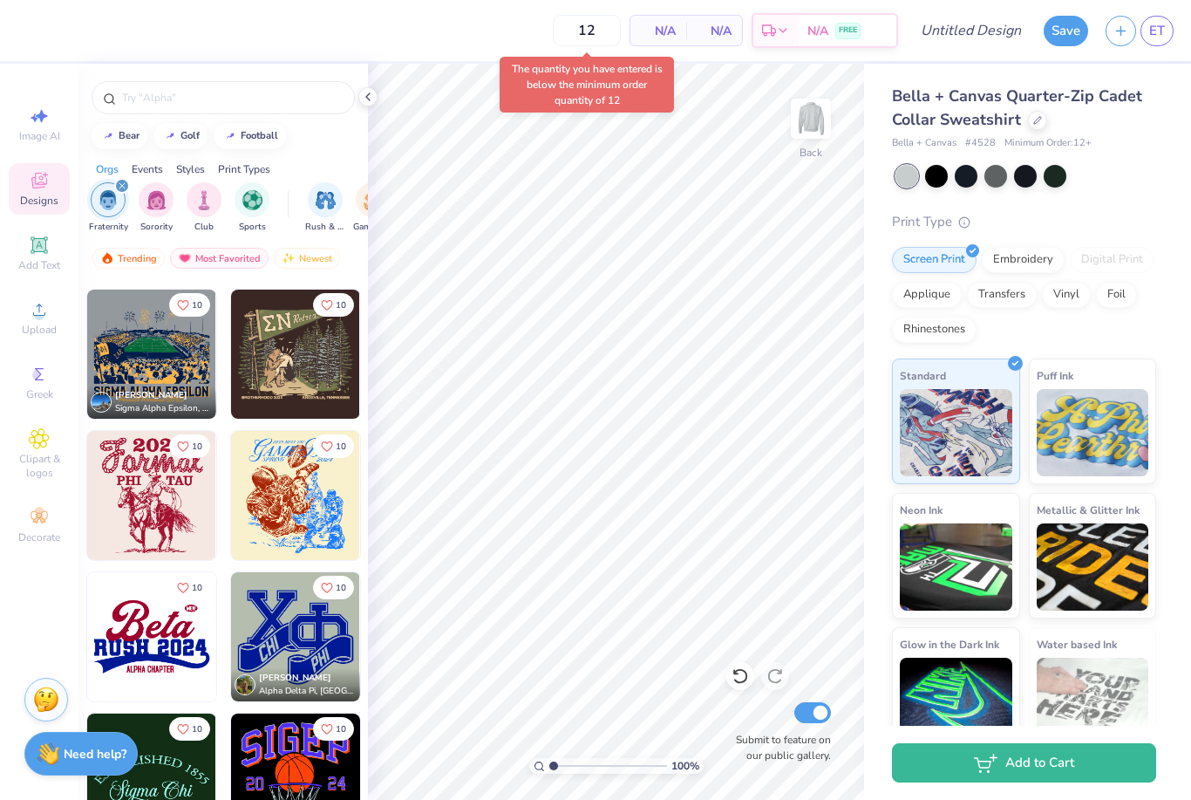
click at [569, 87] on body "12 N/A Per Item N/A Total Est. Delivery N/A FREE Design Title Save ET Image AI …" at bounding box center [595, 400] width 1191 height 800
click at [594, 36] on input "12" at bounding box center [587, 30] width 68 height 31
click at [494, 55] on div "15 N/A Per Item N/A Total Est. Delivery N/A FREE" at bounding box center [462, 30] width 872 height 61
click at [597, 33] on input "15" at bounding box center [587, 30] width 68 height 31
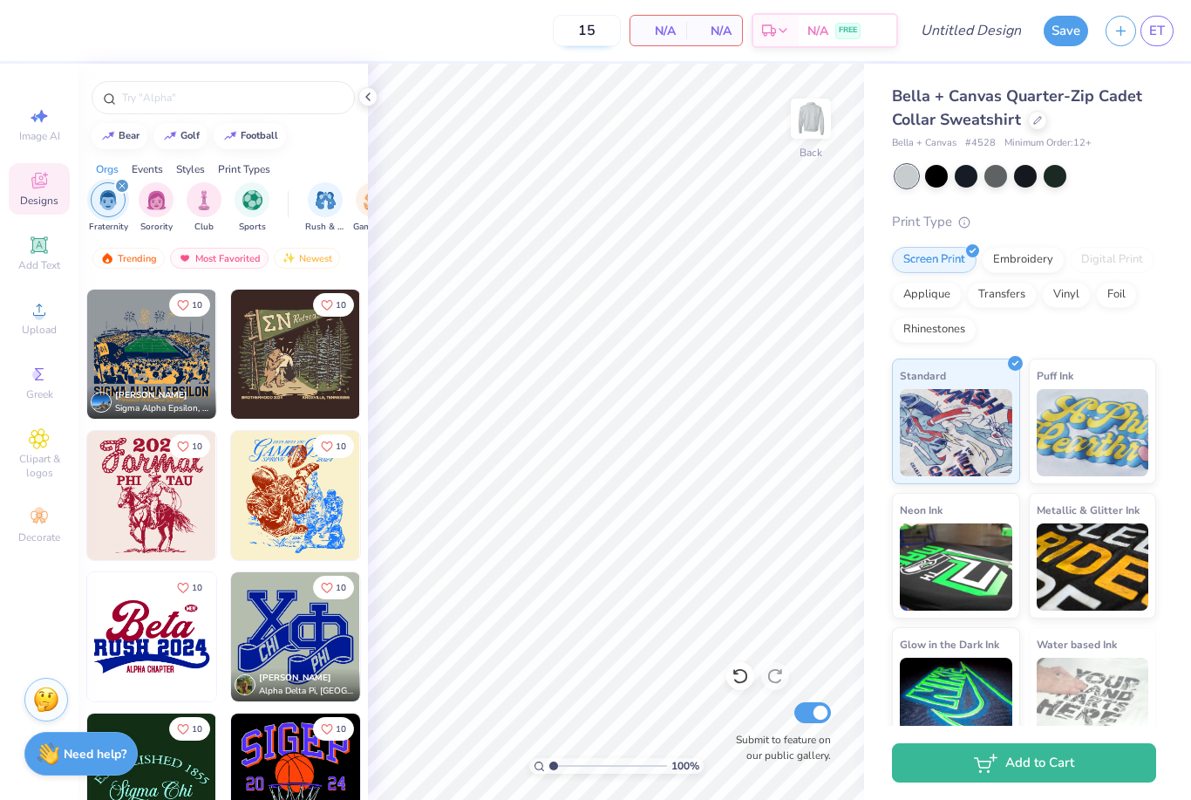
click at [597, 31] on input "15" at bounding box center [587, 30] width 68 height 31
type input "1"
type input "20"
click at [597, 31] on input "20" at bounding box center [587, 30] width 68 height 31
click at [597, 30] on input "20" at bounding box center [587, 30] width 68 height 31
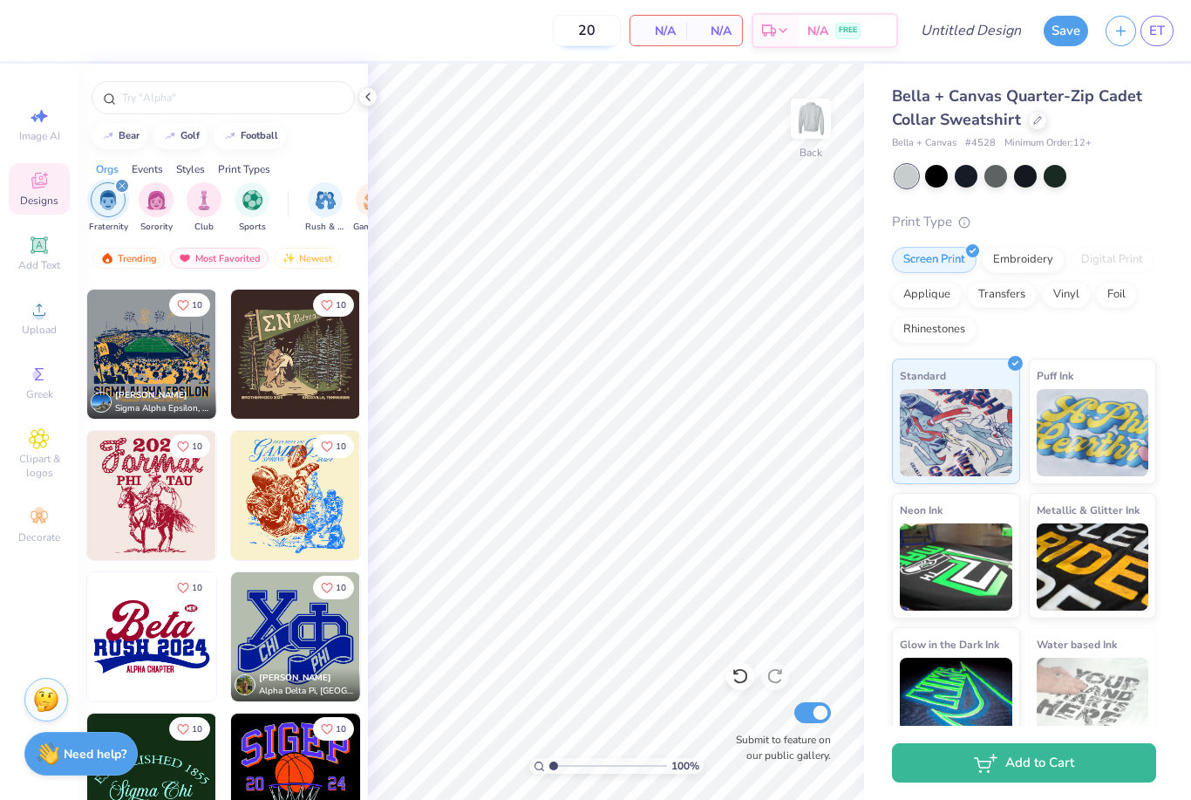
click at [597, 30] on input "20" at bounding box center [587, 30] width 68 height 31
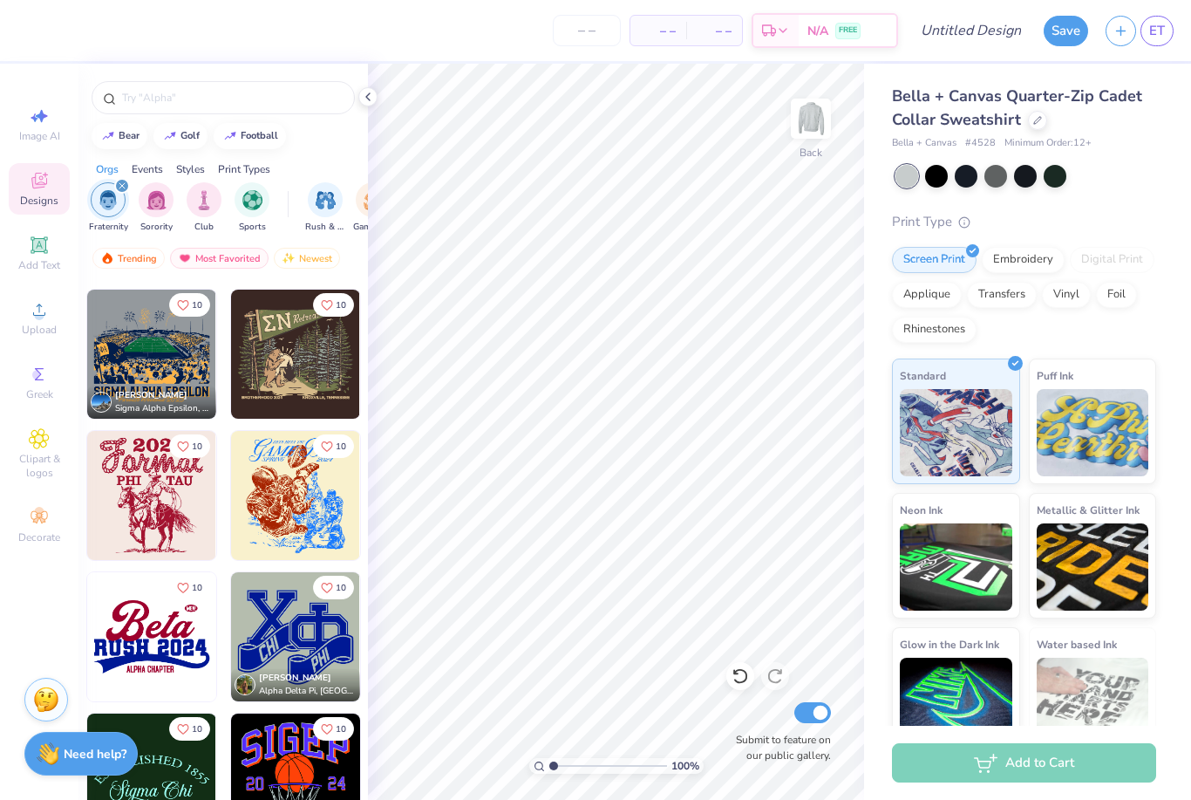
click at [658, 37] on span "– –" at bounding box center [658, 31] width 35 height 18
click at [599, 43] on input "number" at bounding box center [587, 30] width 68 height 31
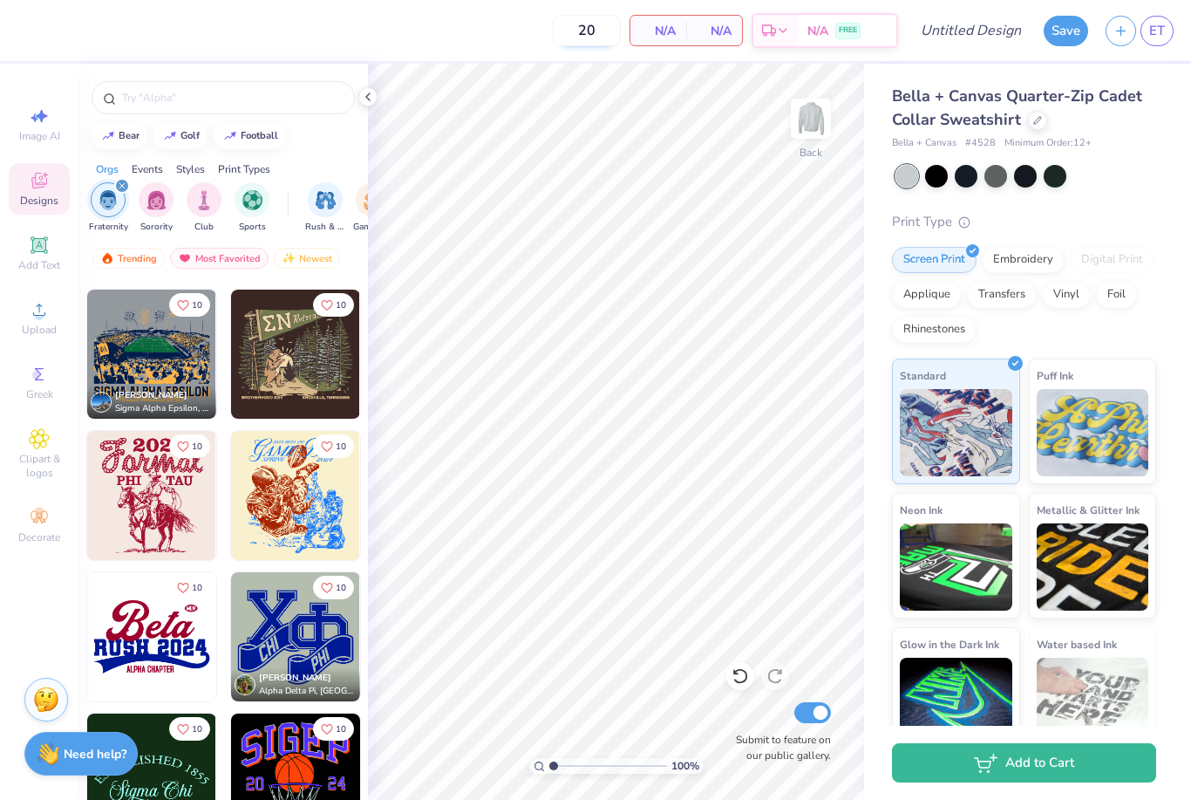
type input "2"
type input "12"
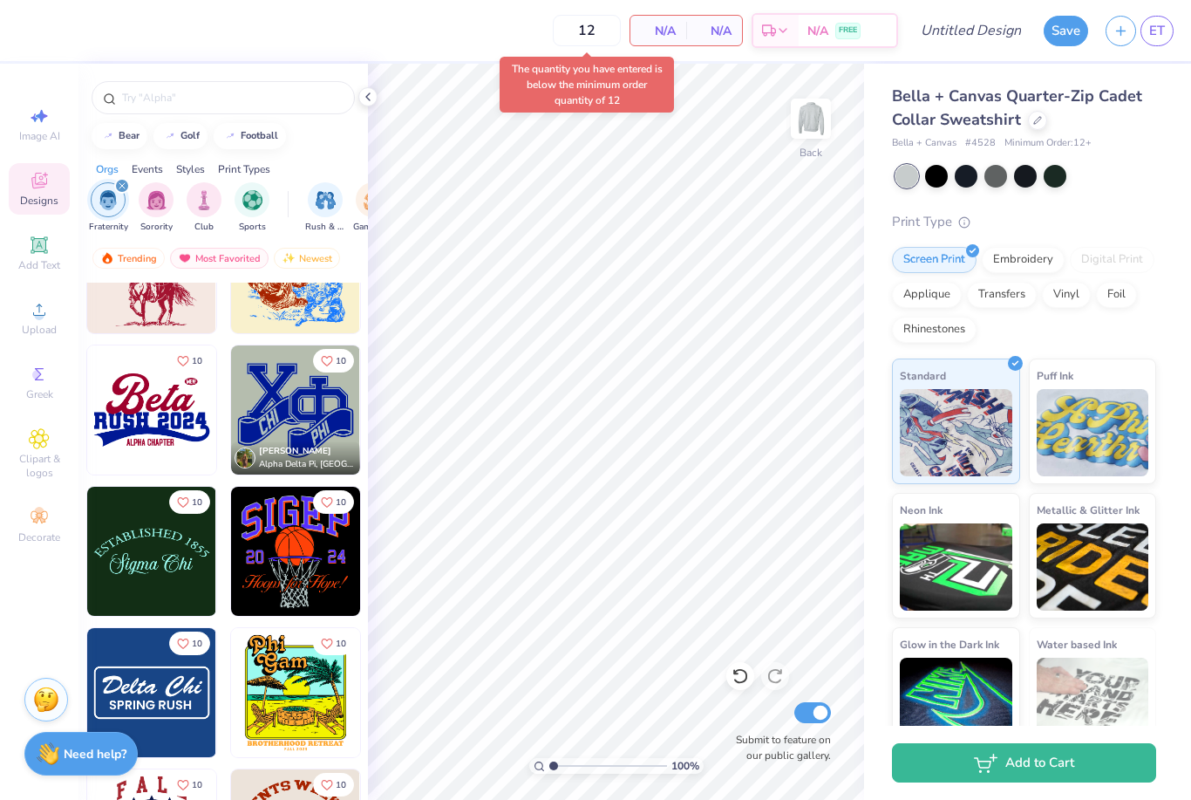
scroll to position [10720, 0]
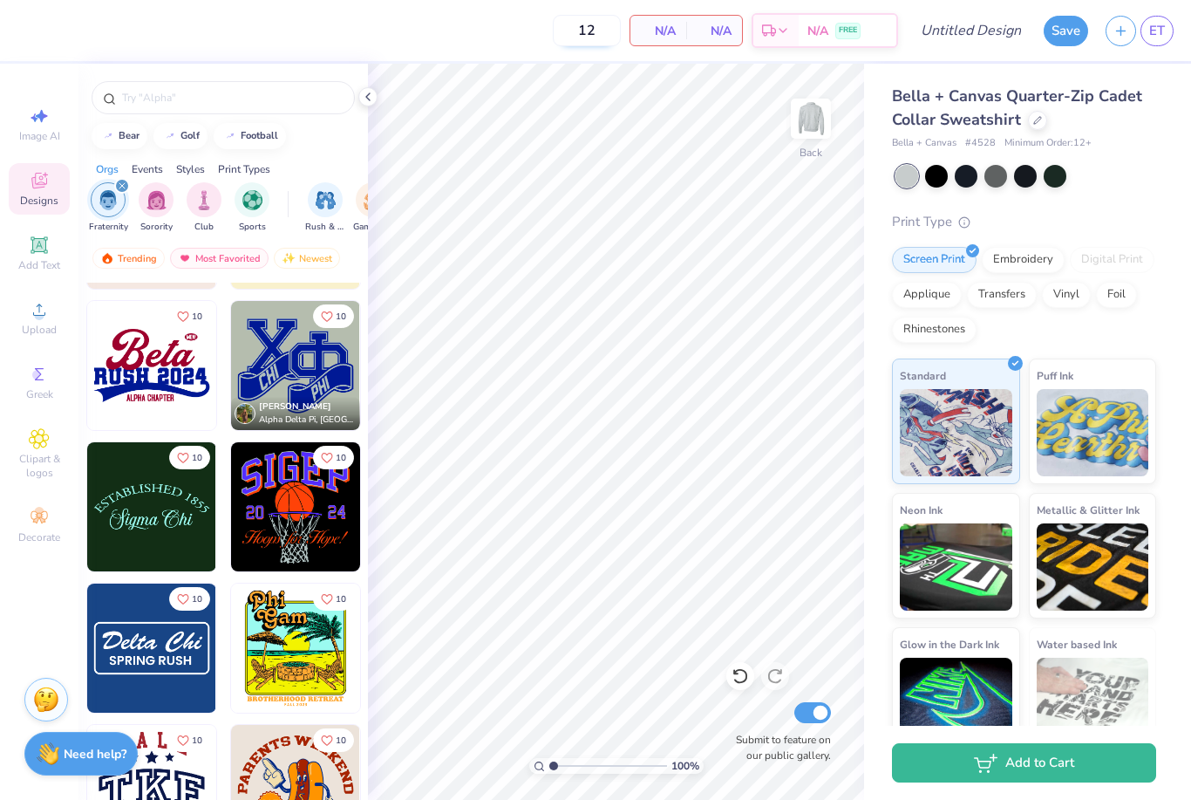
click at [578, 37] on input "12" at bounding box center [587, 30] width 68 height 31
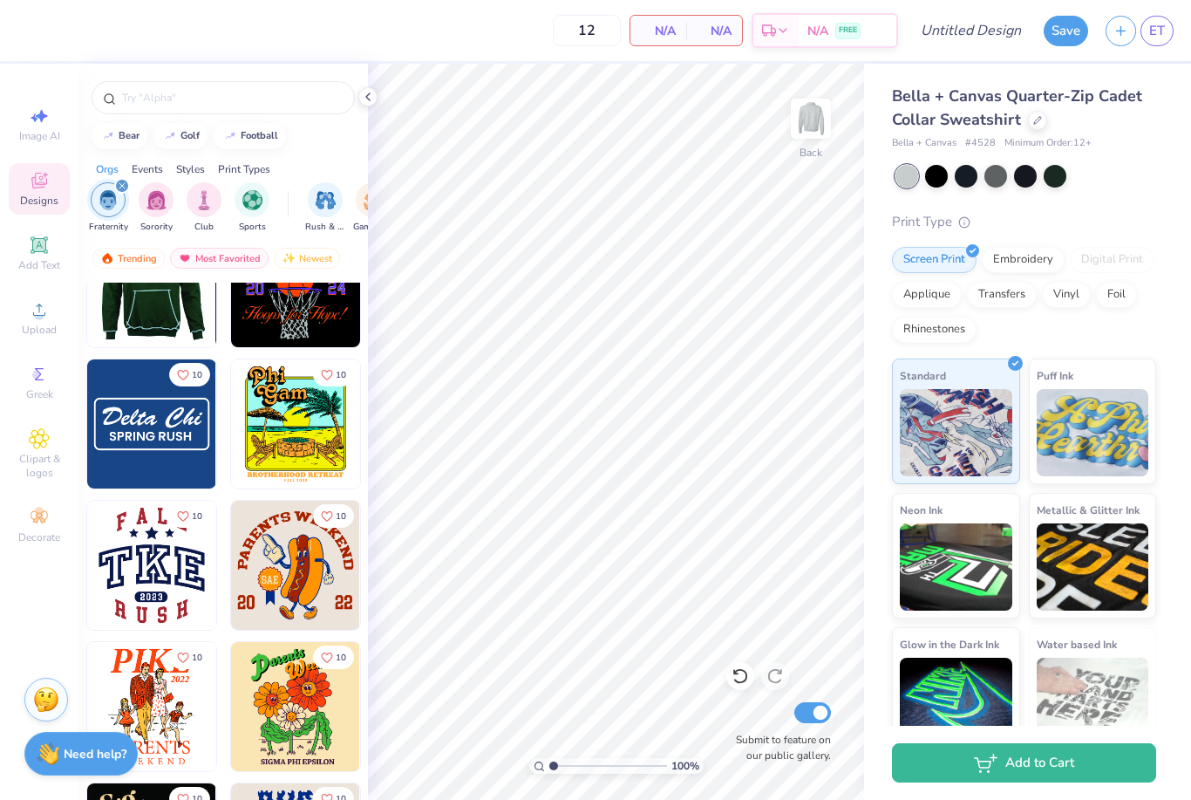
click at [150, 444] on img at bounding box center [151, 423] width 129 height 129
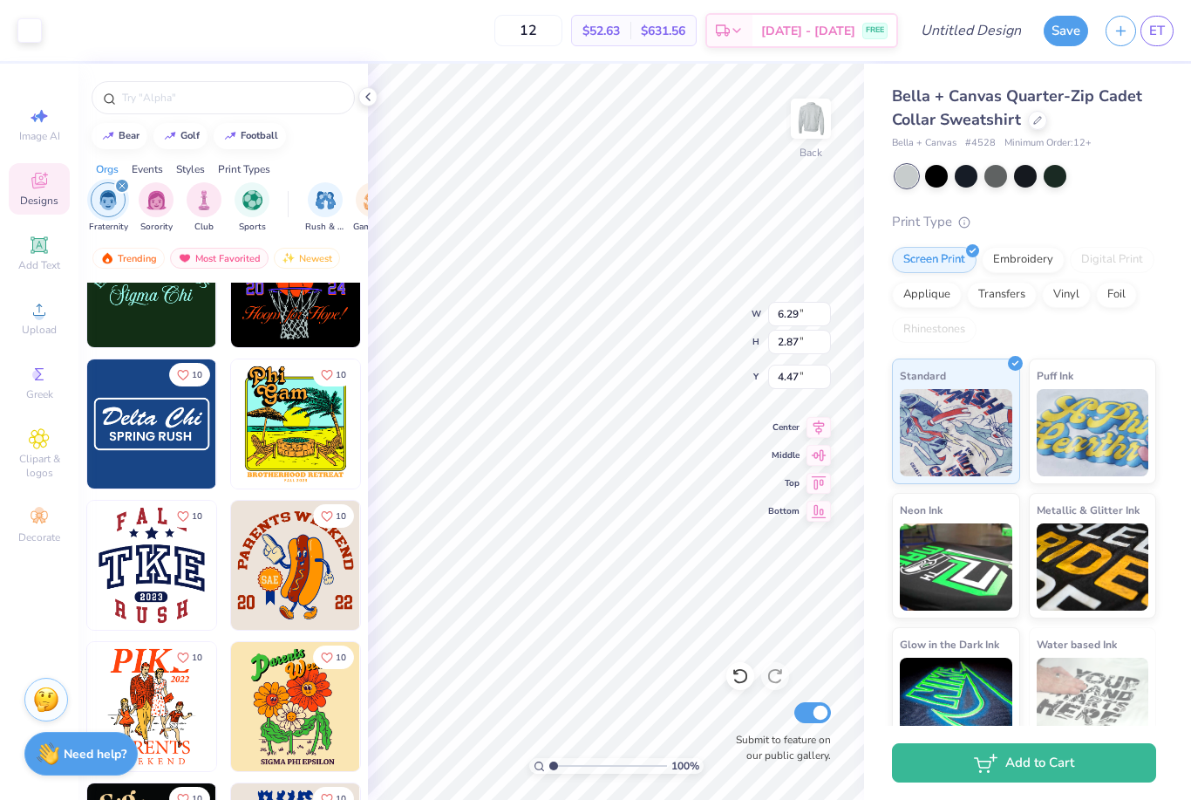
type input "4.20"
type input "5.00"
type input "2.28"
type input "4.47"
type input "4.30"
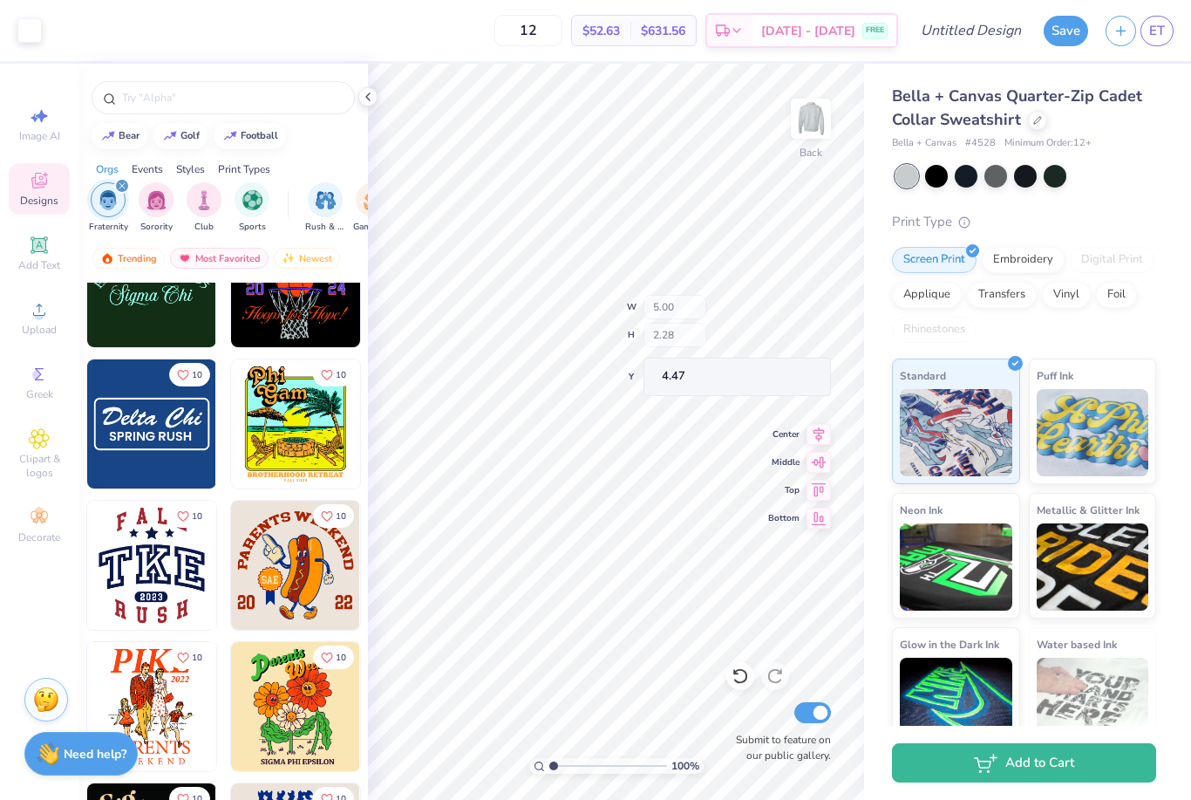
type input "0.90"
type input "4.88"
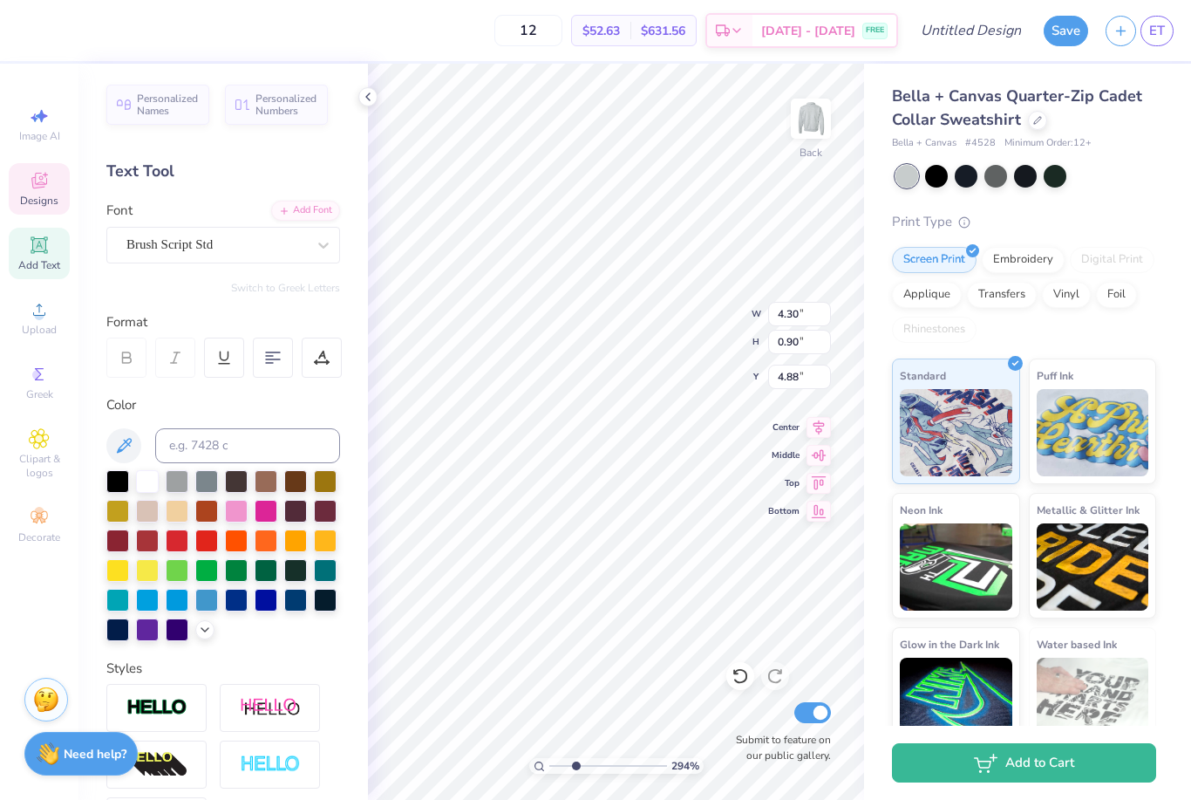
type input "2.93657911737062"
type textarea "D"
type textarea "Alpha Kappa Psi"
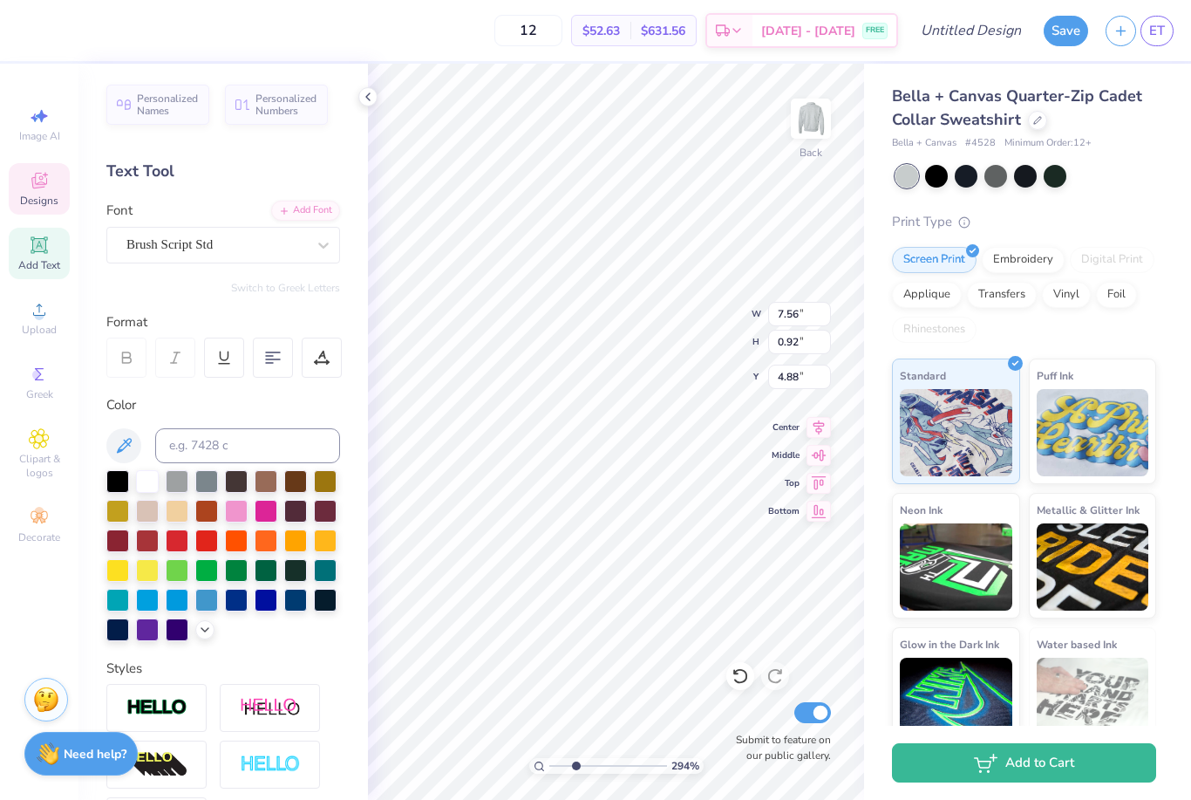
type input "2.93657911737062"
type input "5.04"
type input "0.61"
type input "2.93657911737062"
type input "4.89"
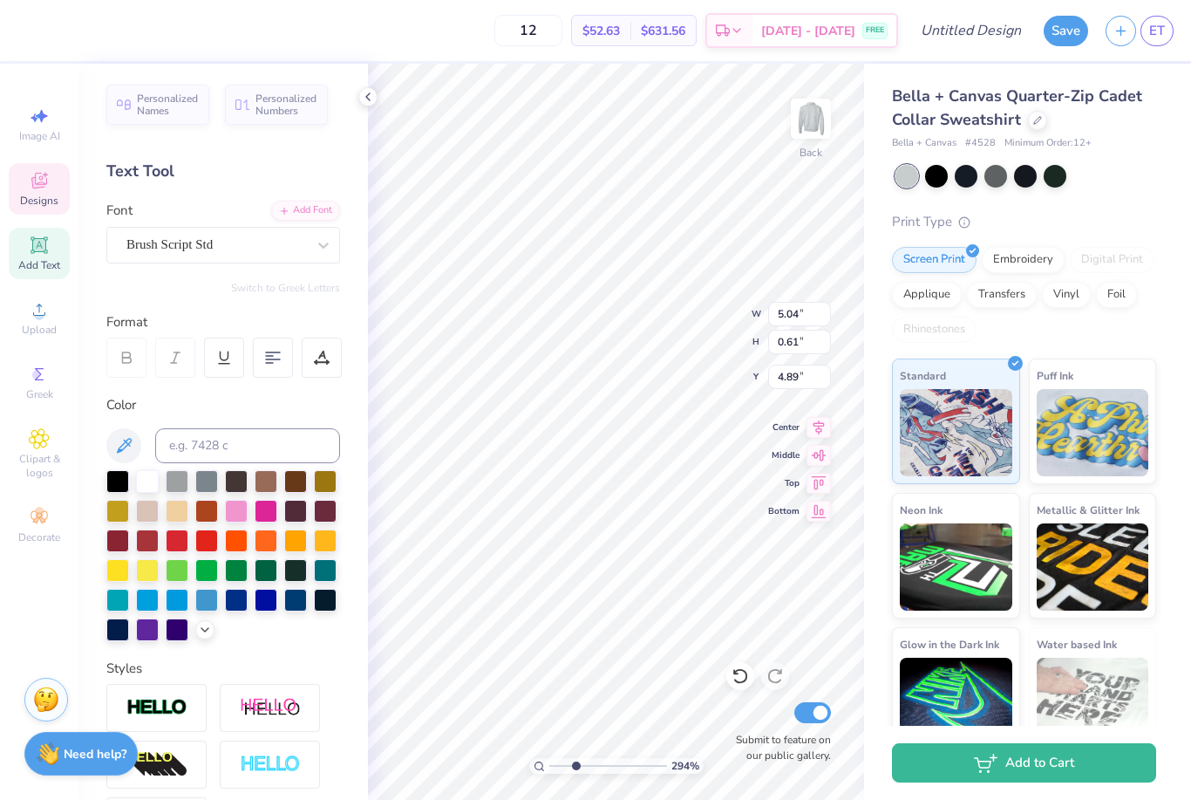
type input "2.93657911737062"
type input "4.34"
type input "0.53"
type input "2.93657911737062"
type input "4.88"
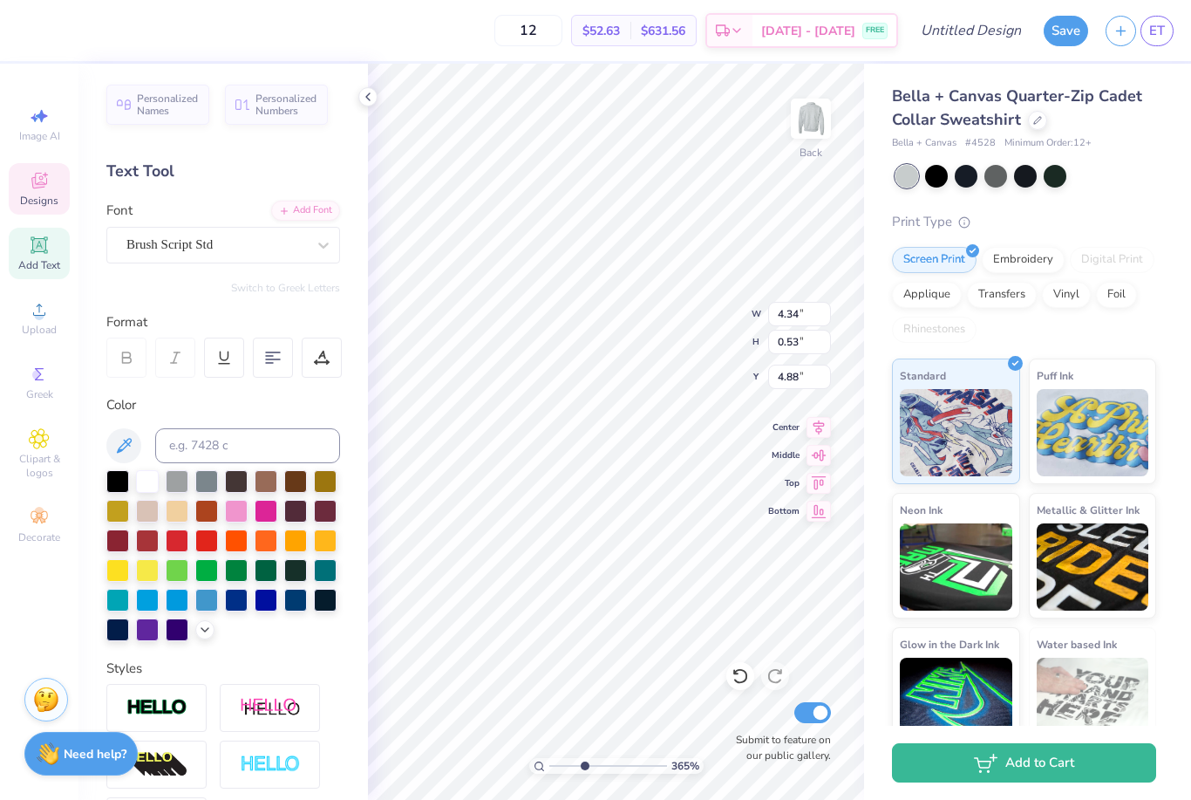
type input "3.64582046698309"
type input "5.04"
type input "0.61"
type input "3.64582046698309"
type input "4.82"
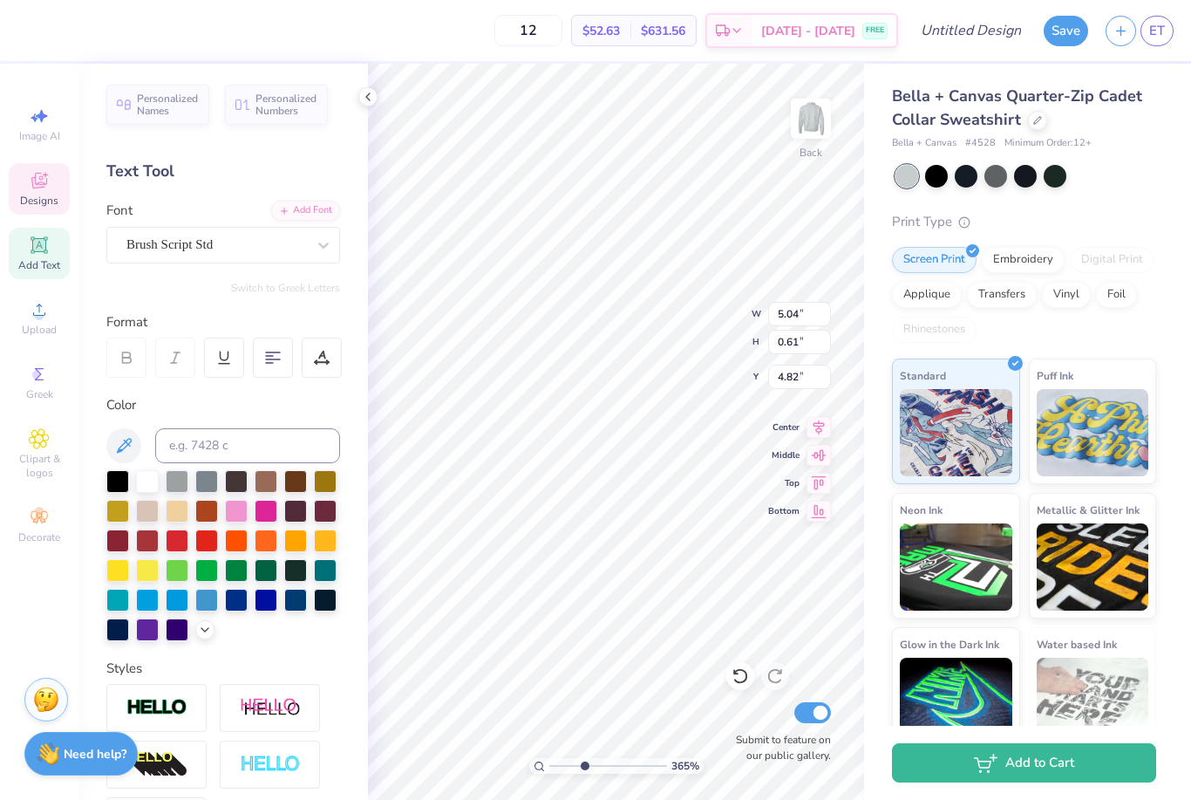
type input "3.64582046698309"
type input "4.50"
type input "0.55"
type input "3.64582046698309"
type input "4.83"
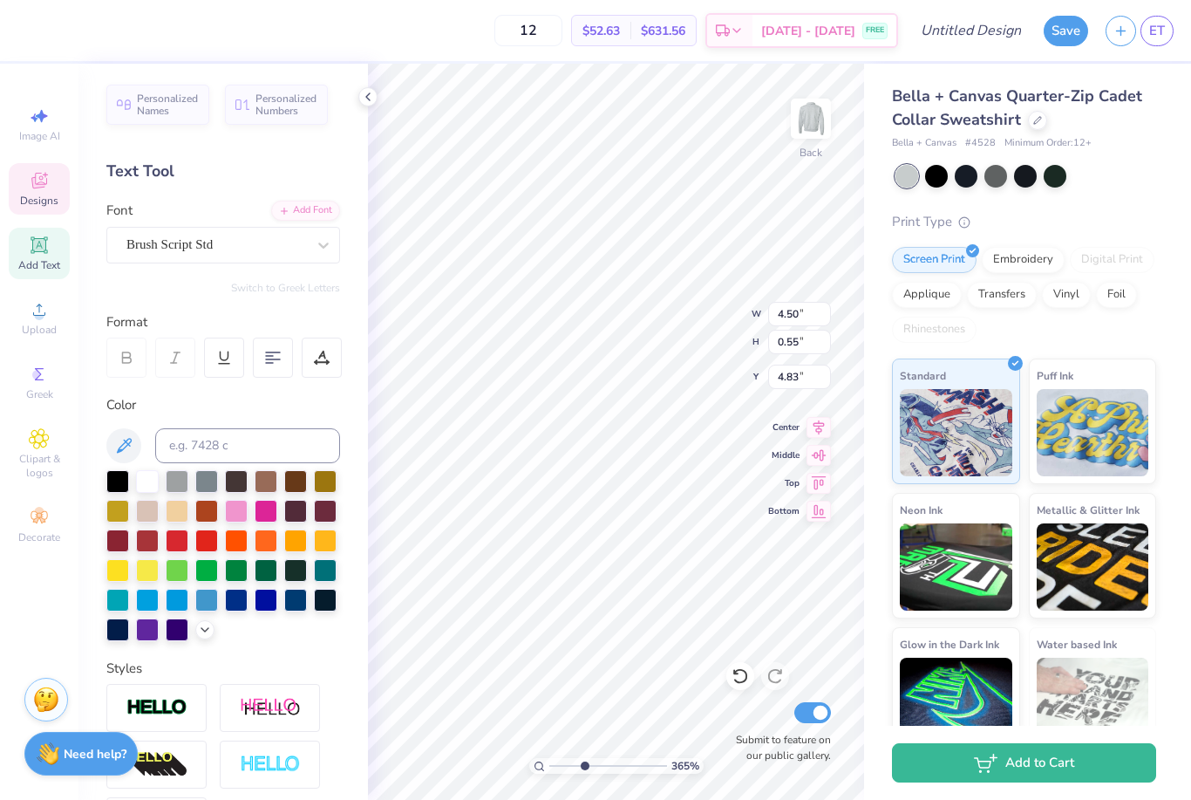
type input "3.64582046698309"
type input "4.69"
type input "0.57"
type input "3.64582046698309"
type input "4.82"
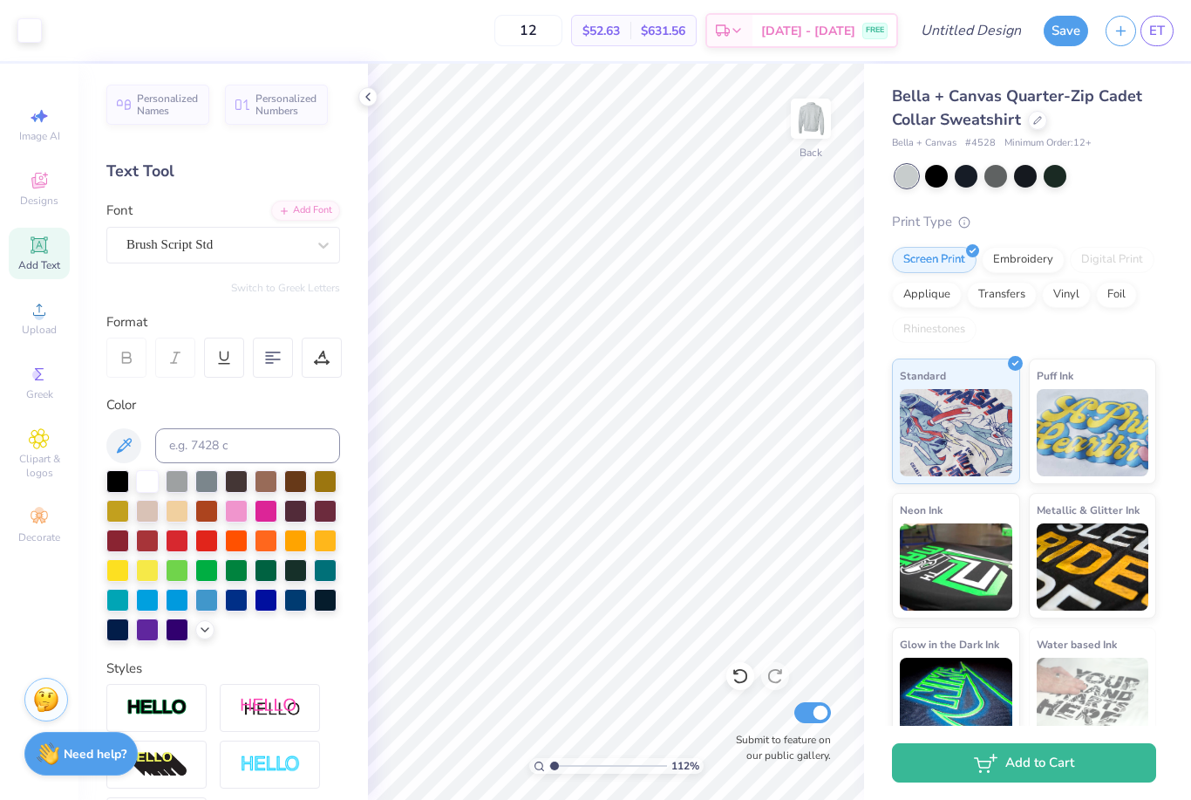
click at [35, 176] on icon at bounding box center [39, 180] width 21 height 21
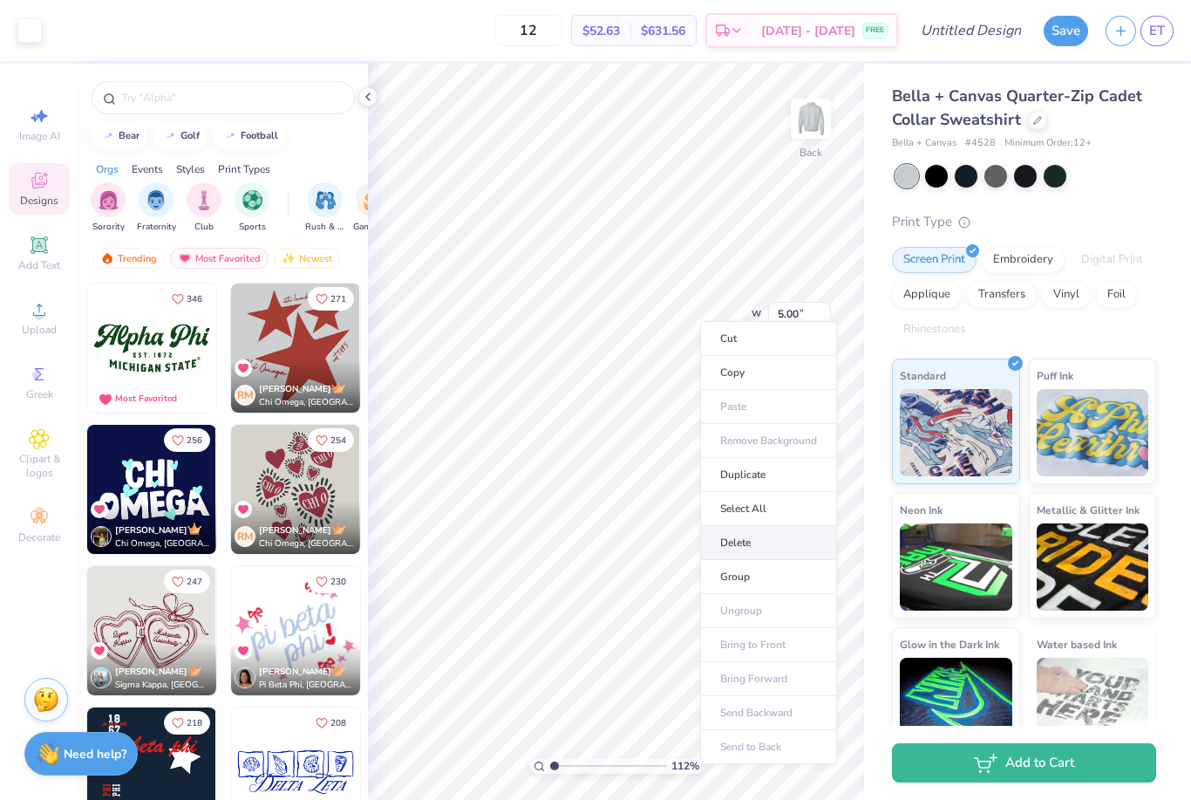
click at [774, 540] on li "Delete" at bounding box center [768, 543] width 137 height 34
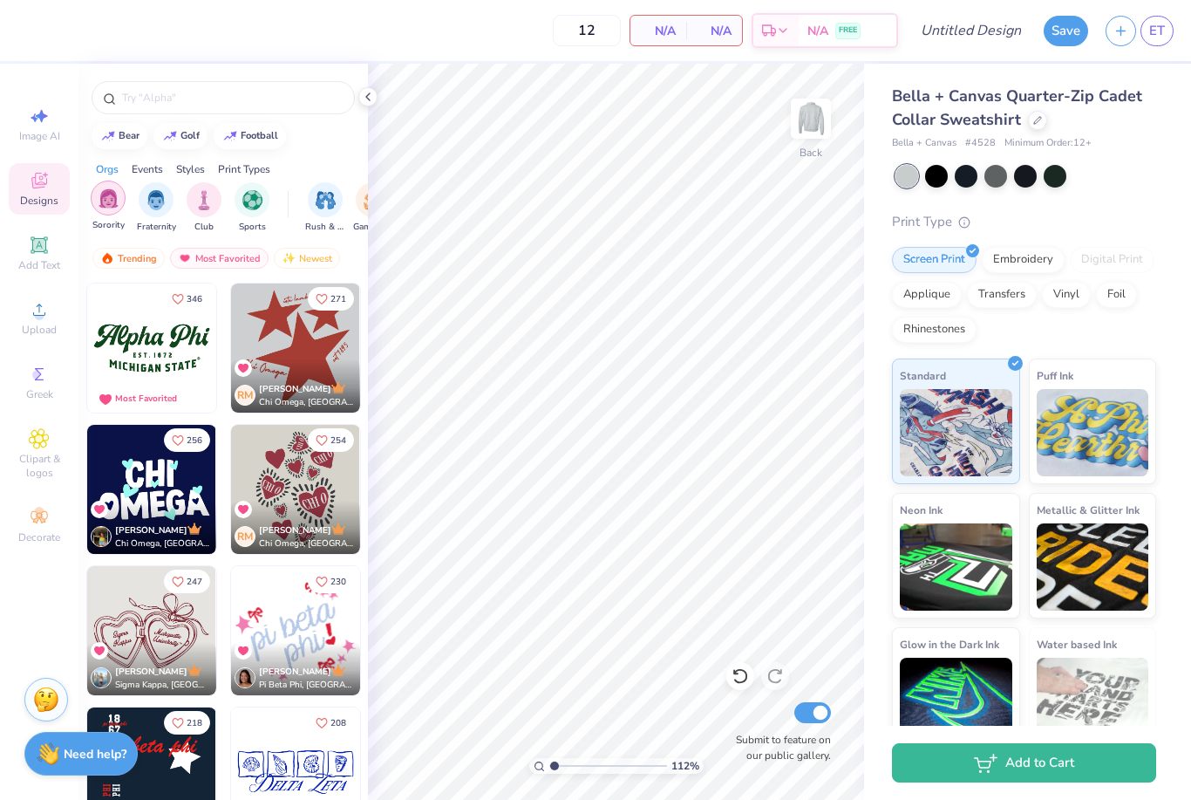
click at [153, 215] on div "filter for Fraternity" at bounding box center [156, 199] width 35 height 35
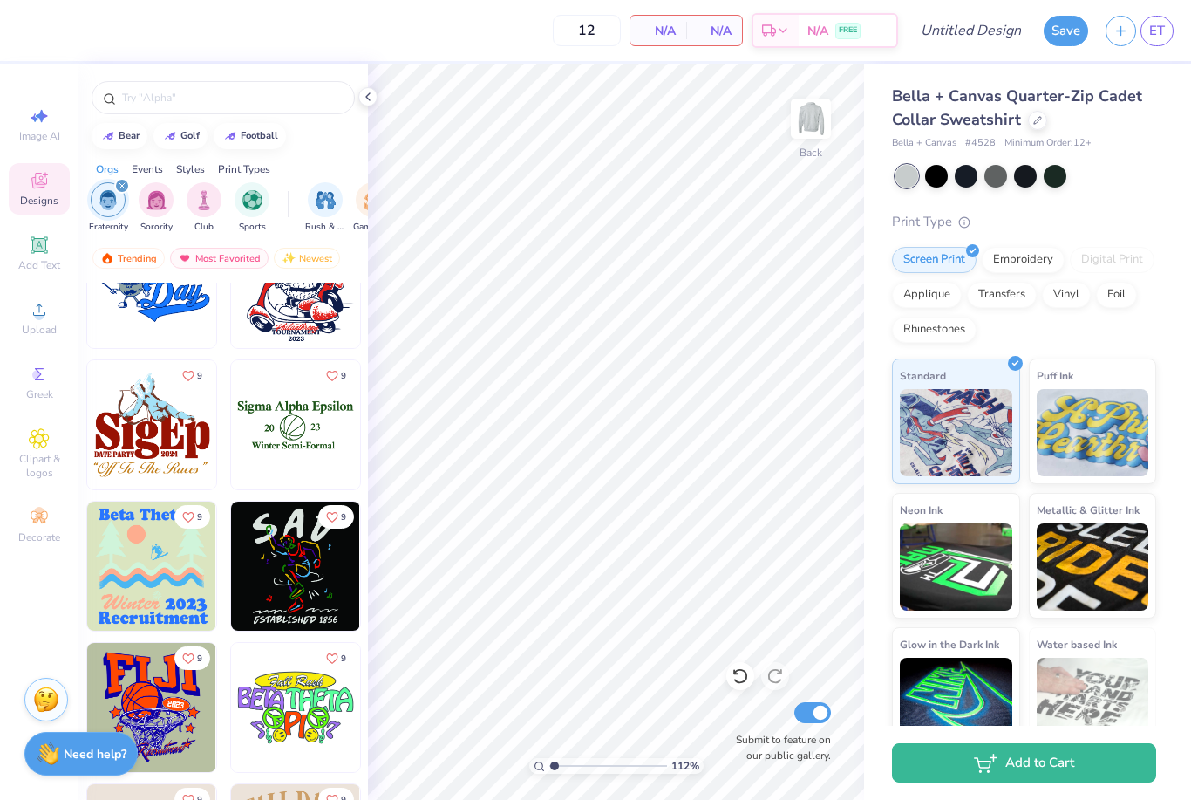
scroll to position [12848, 0]
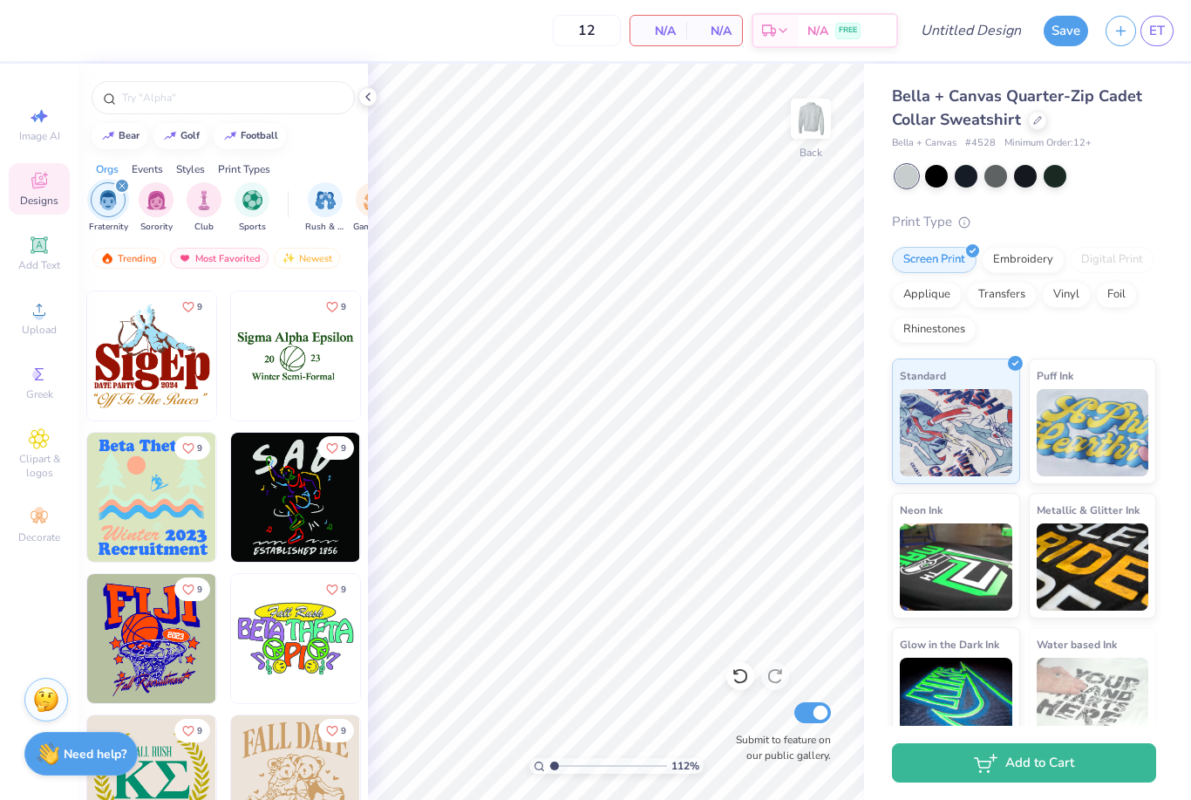
click at [153, 378] on img at bounding box center [151, 355] width 129 height 129
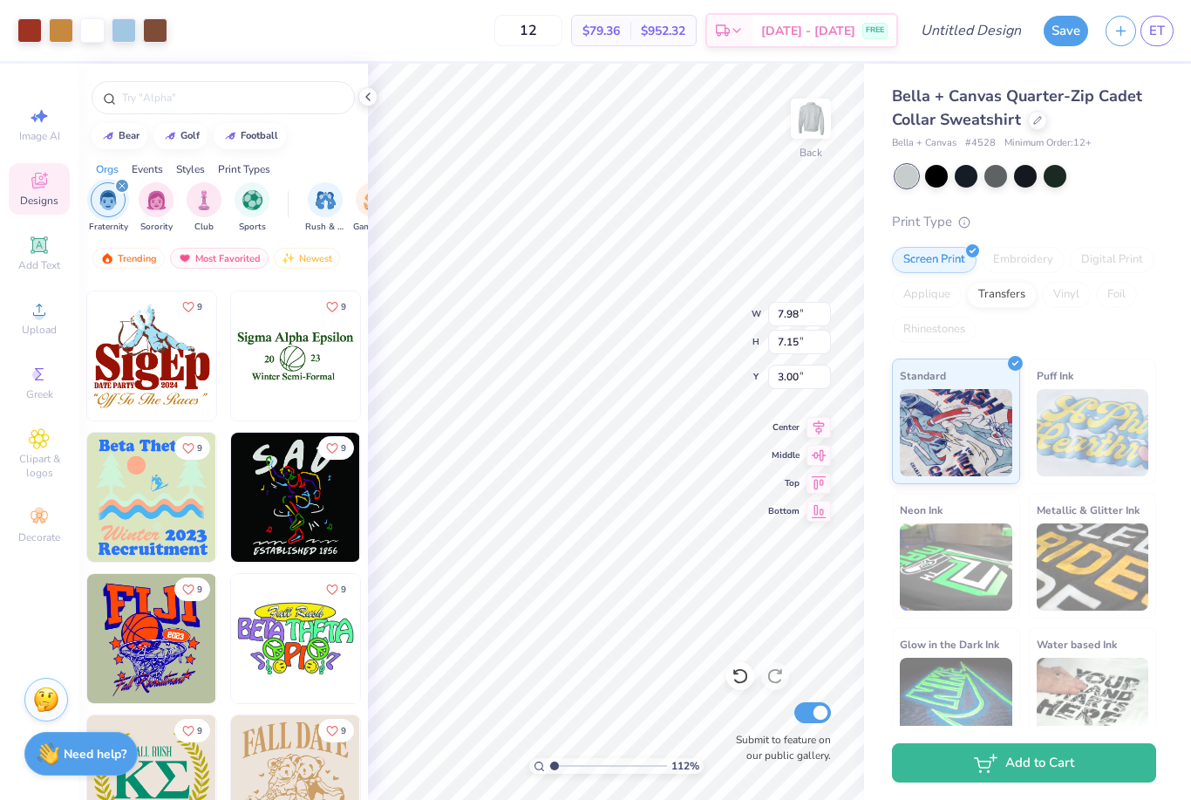
type input "1.11571056071216"
type input "4.73"
type input "4.24"
type input "1.11571056071216"
type input "3.88"
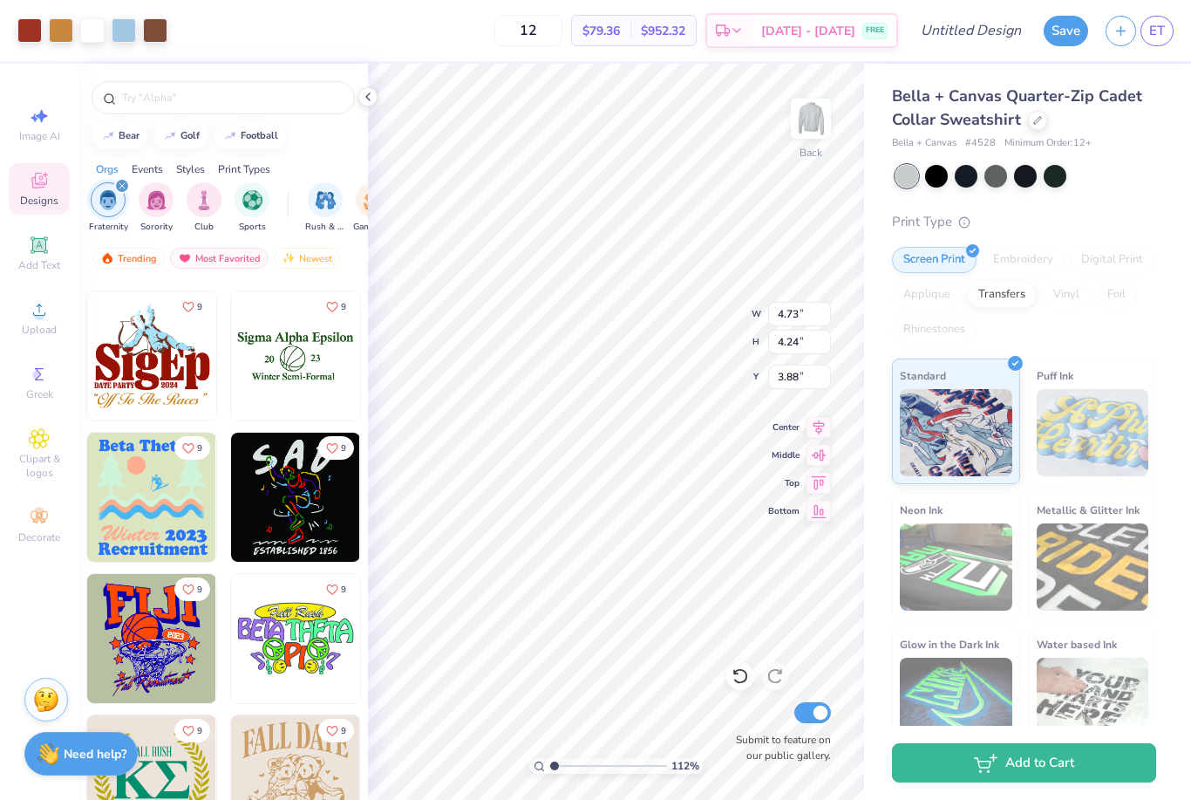
type input "1.11571056071216"
type input "3.24"
type input "1.8105222820968"
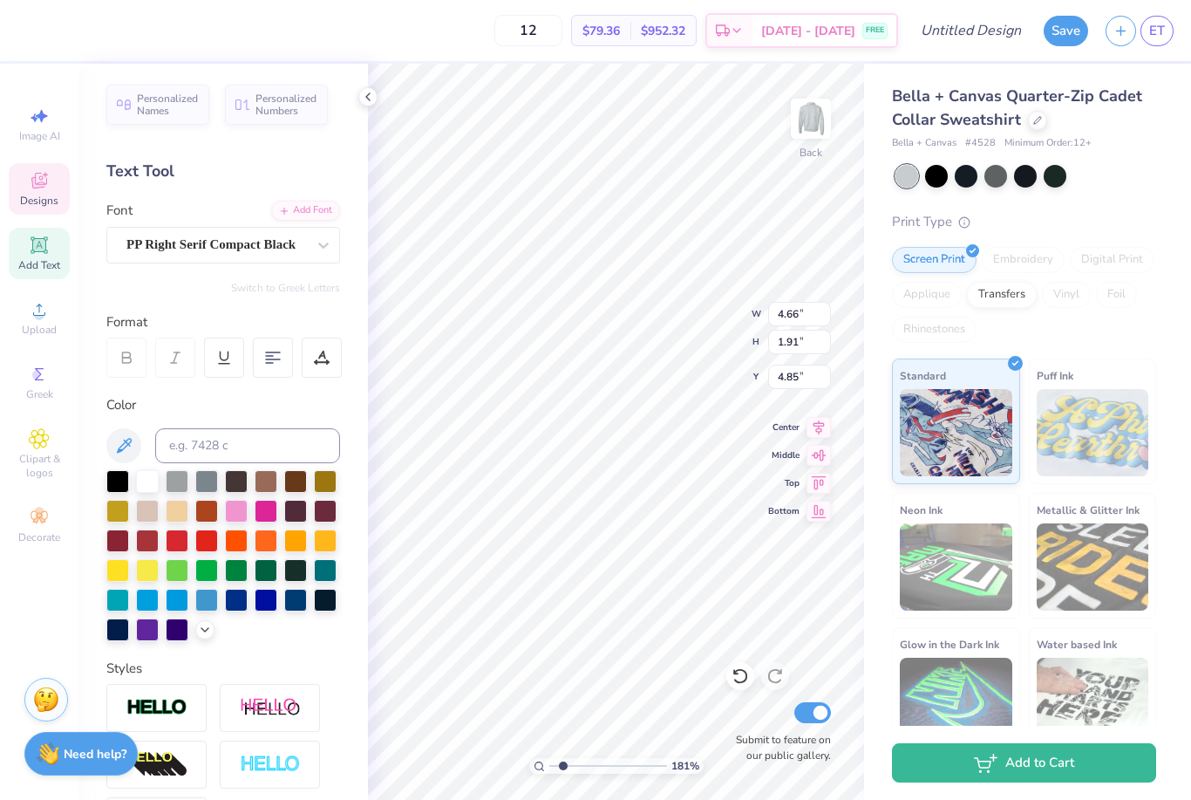
scroll to position [0, 2]
type textarea "AKPSI"
type input "3.05102652935303"
type input "1.63"
type input "0.23"
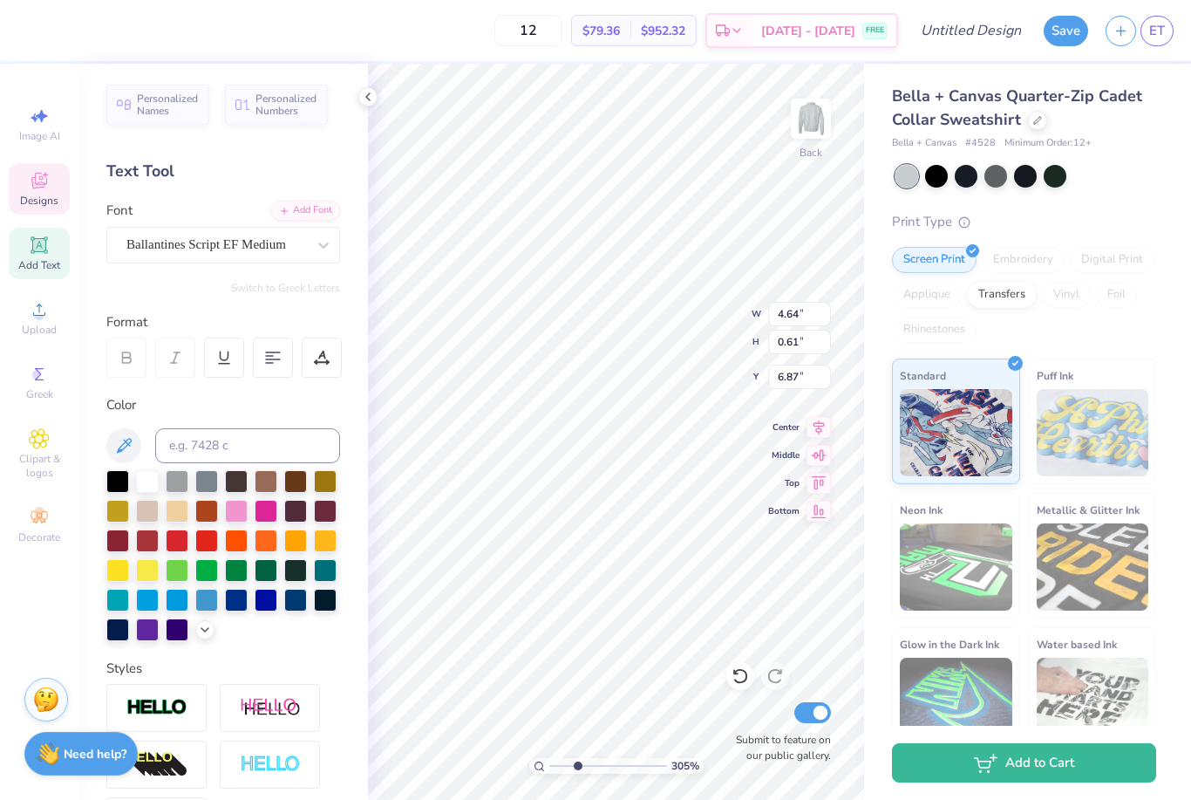
type input "6.45"
type input "3.05102652935303"
type input "6.67"
type input "0.67"
type input "0.24"
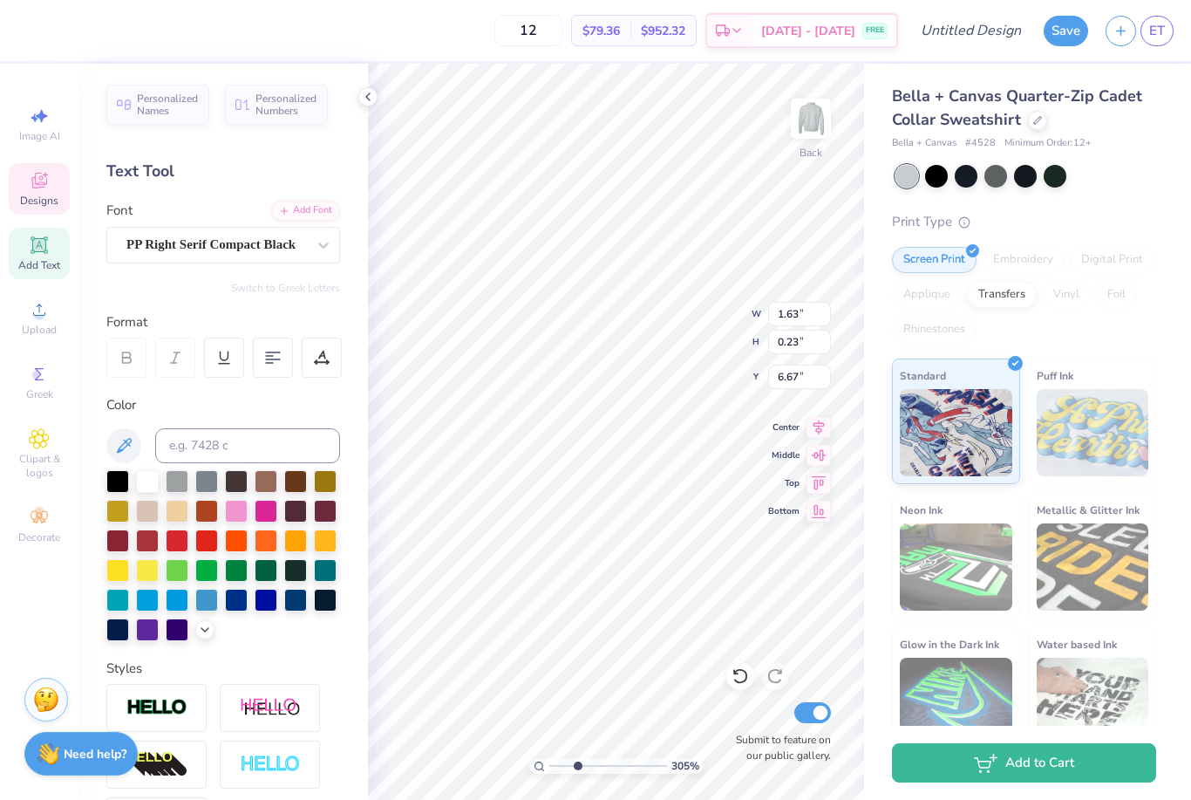
type input "6.43"
type input "3.05102652935303"
type input "6.66"
type input "3.05102652935303"
type input "1.63"
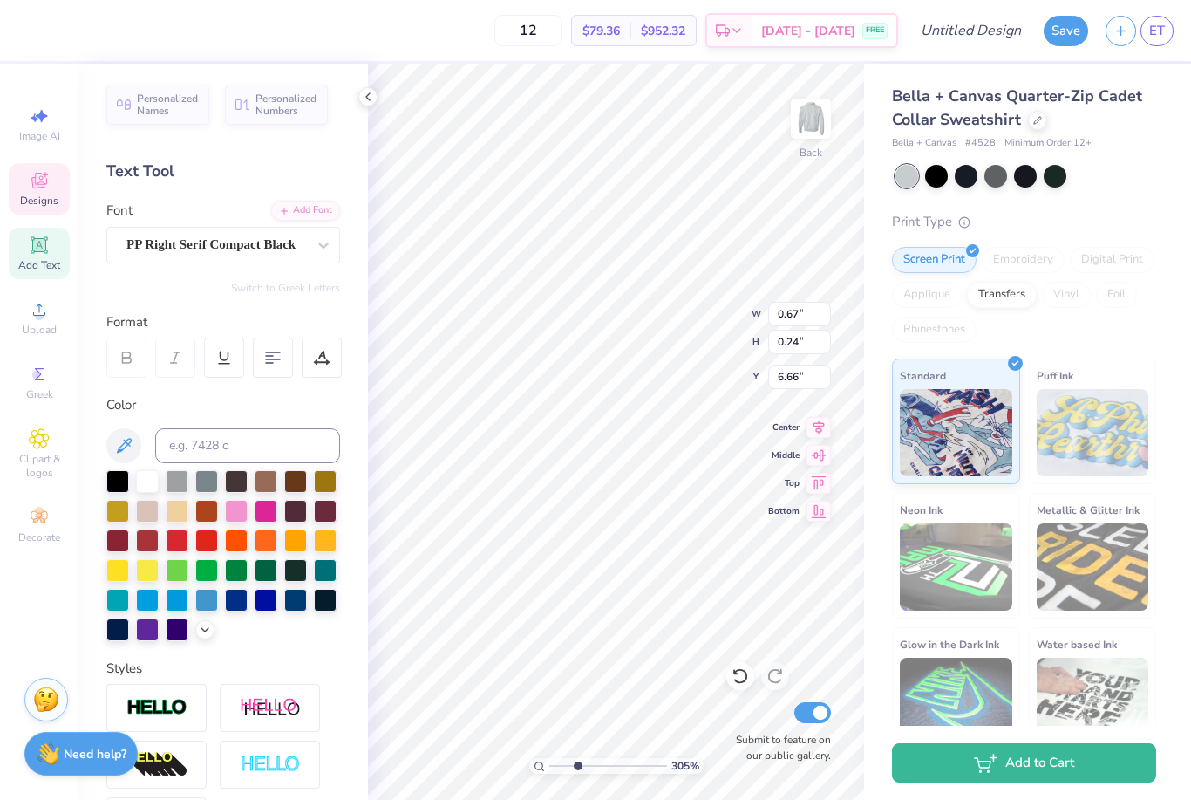
type input "0.23"
type input "6.67"
type input "3.05102652935303"
type textarea "D"
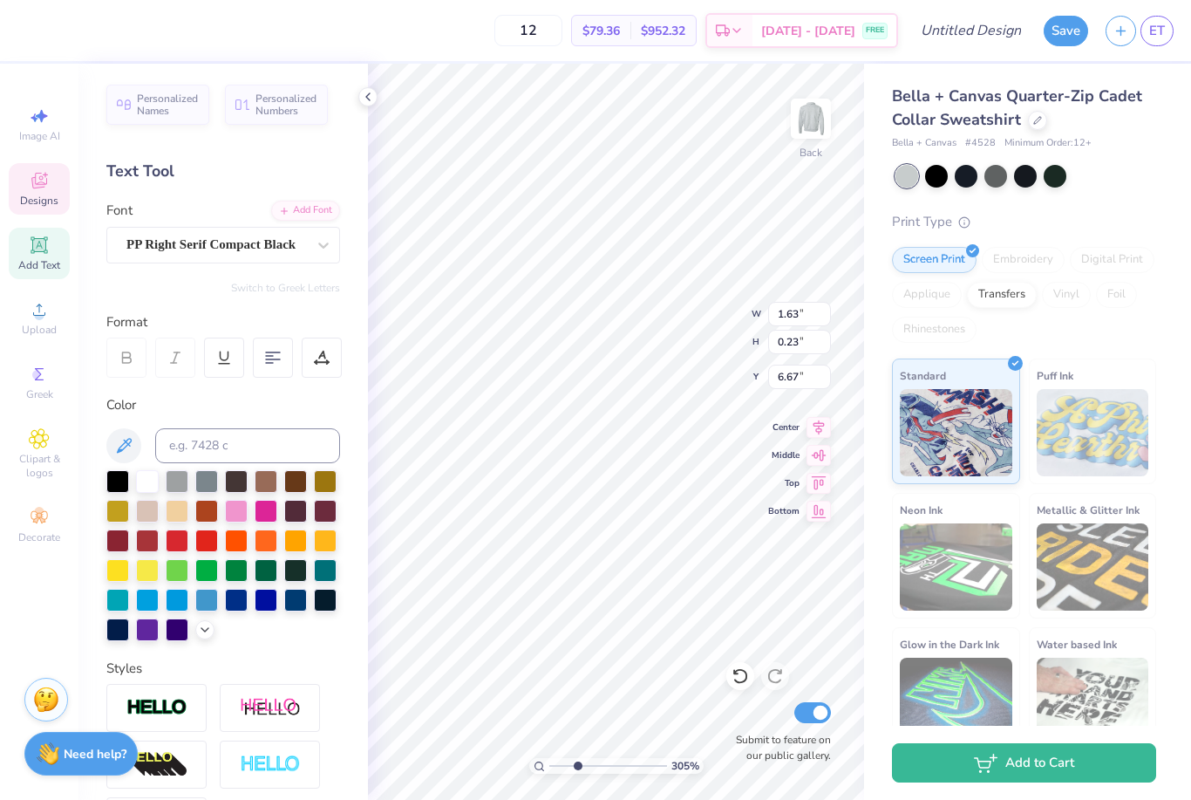
scroll to position [1, 5]
type textarea "ESTABLISHED"
type input "3.05102652935303"
type input "0.67"
type input "0.24"
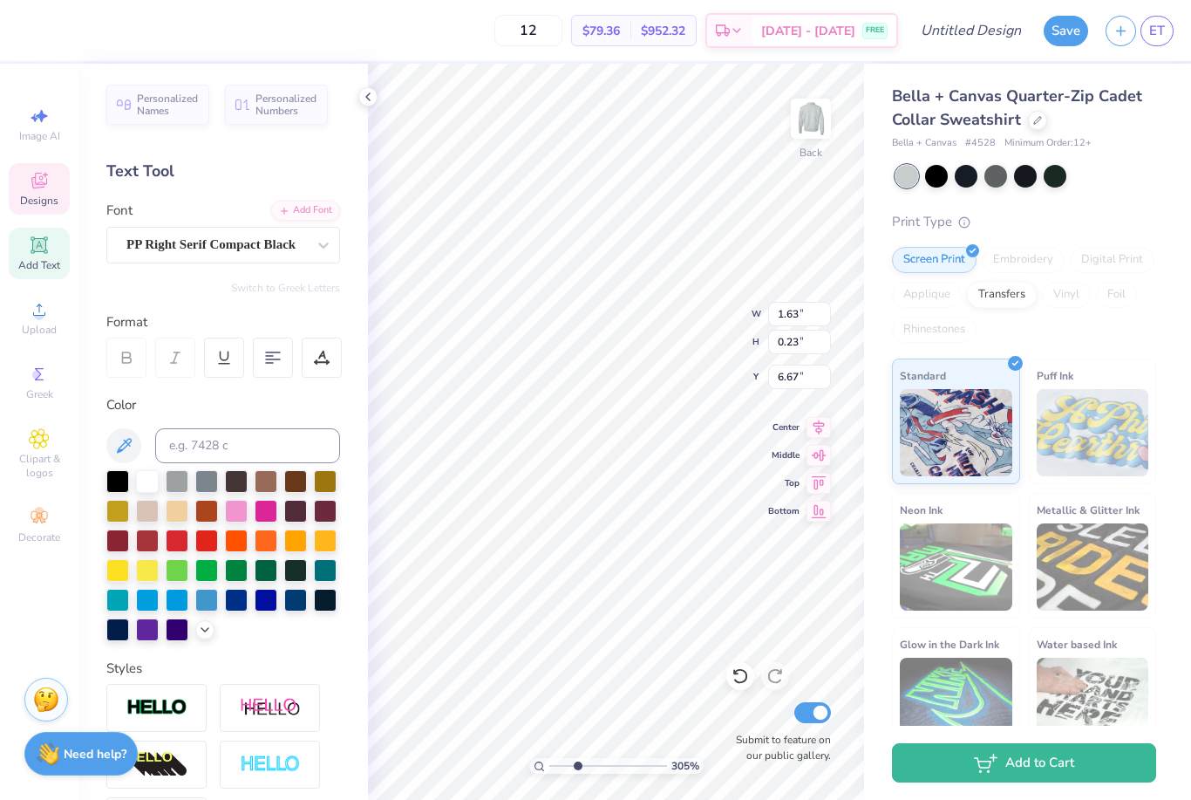
type input "6.66"
type input "3.05102652935303"
type textarea "!"
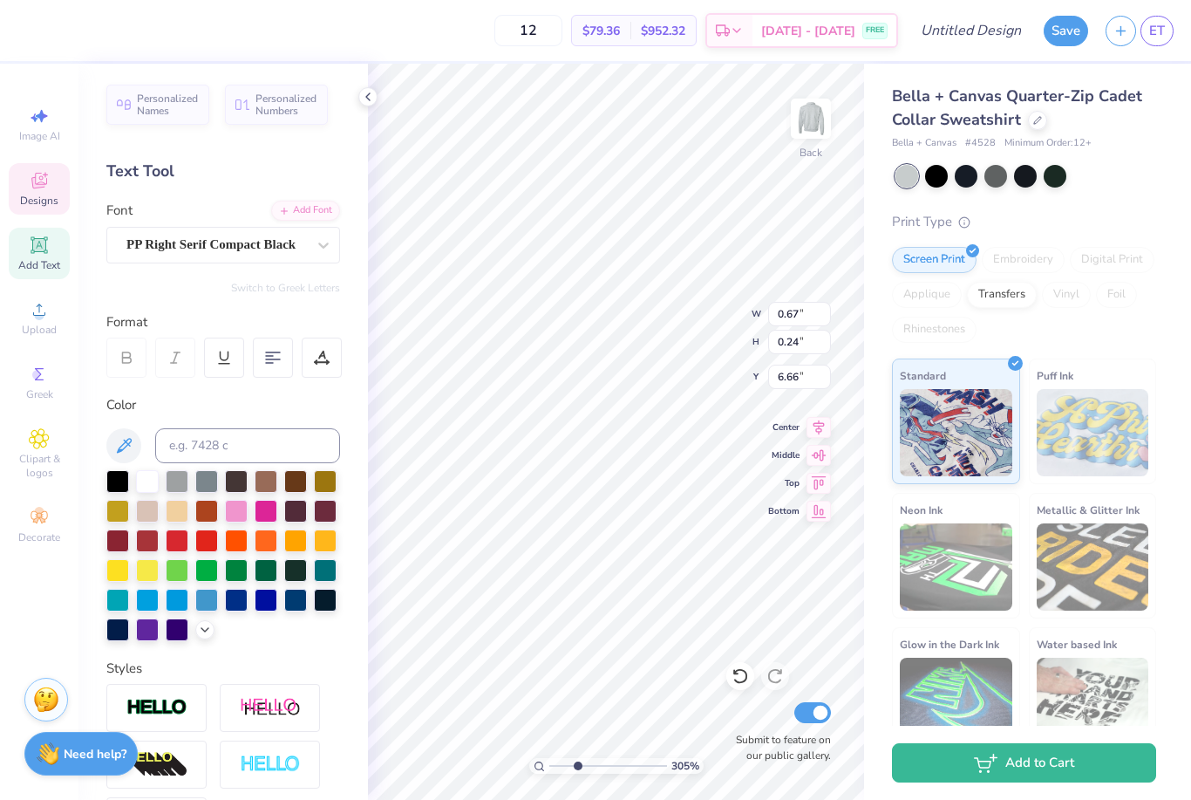
type textarea "1904"
type input "3.05102652935303"
type textarea "1904"
type input "3.05102652935303"
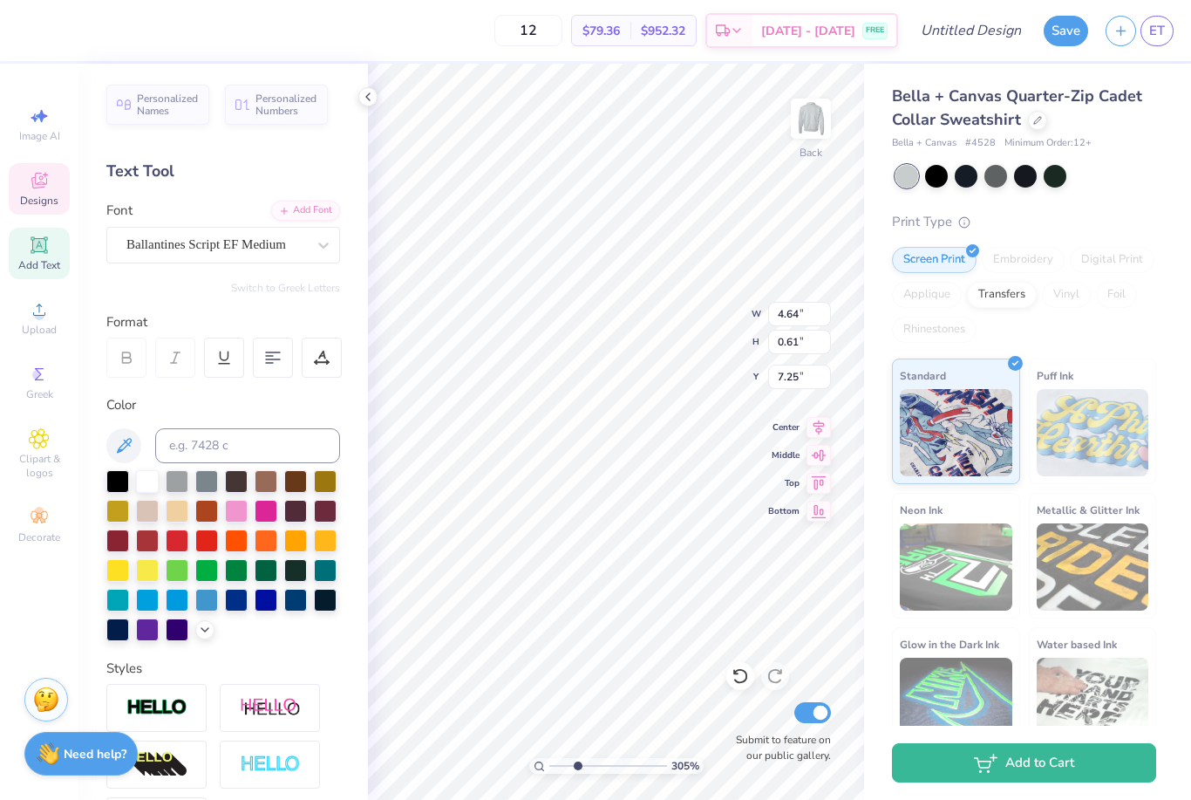
type textarea "“"
type textarea "F"
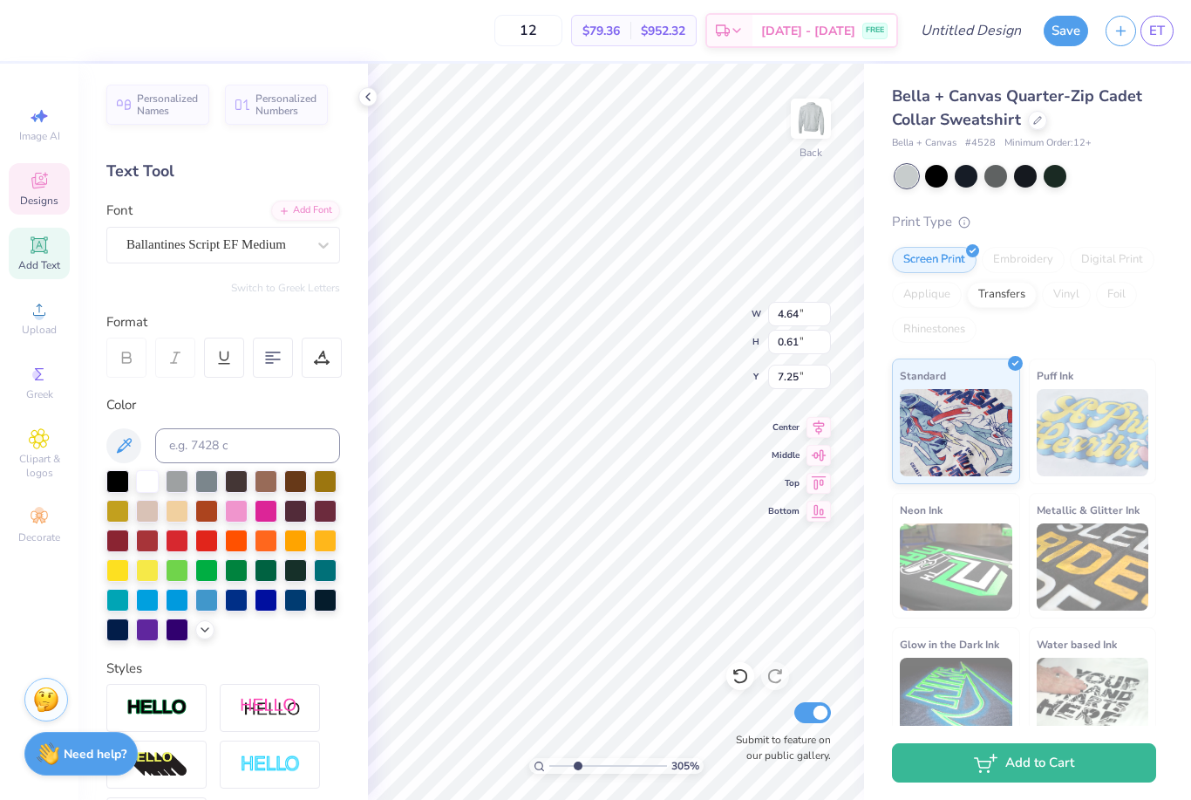
type textarea "F"
type input "2.36292395909541"
type input "4.61"
type input "3.35"
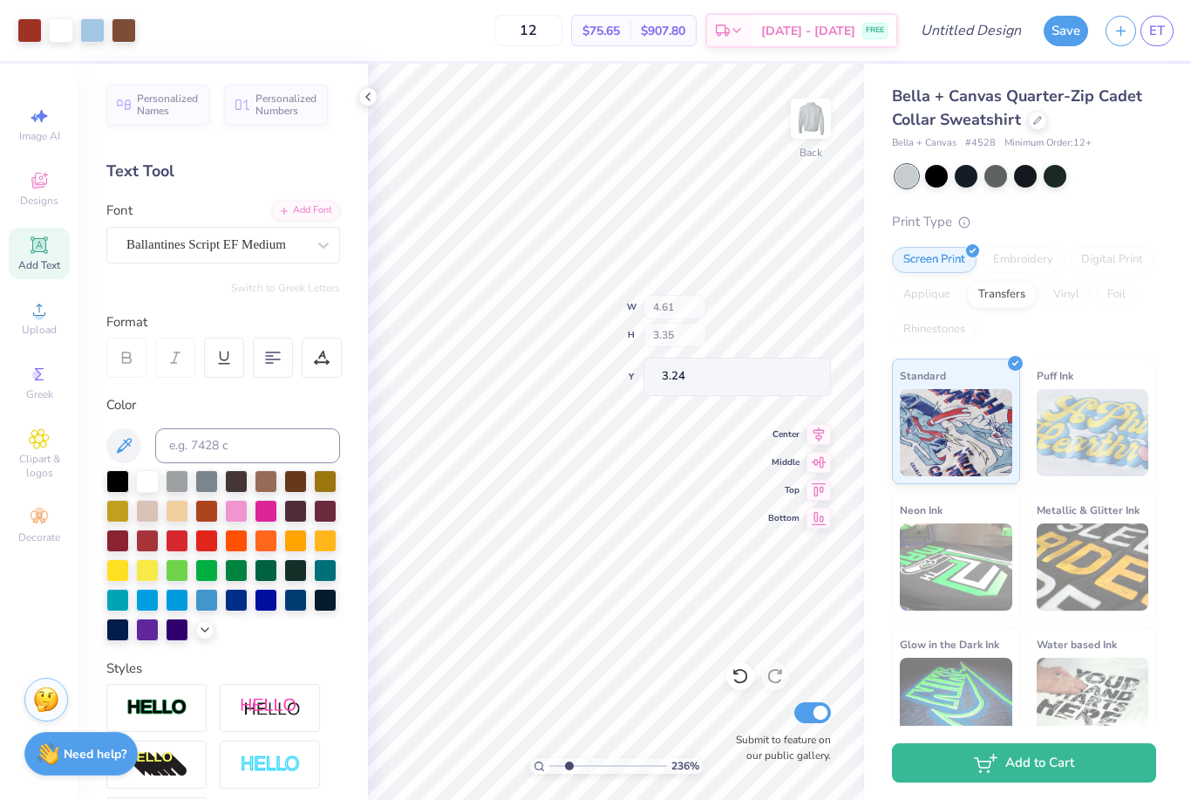
type input "2.36292395909541"
type input "3.92"
type input "1"
type input "5.86"
click at [1115, 235] on div "Print Type Screen Print Embroidery Digital Print Applique Transfers Vinyl Foil …" at bounding box center [1024, 483] width 264 height 542
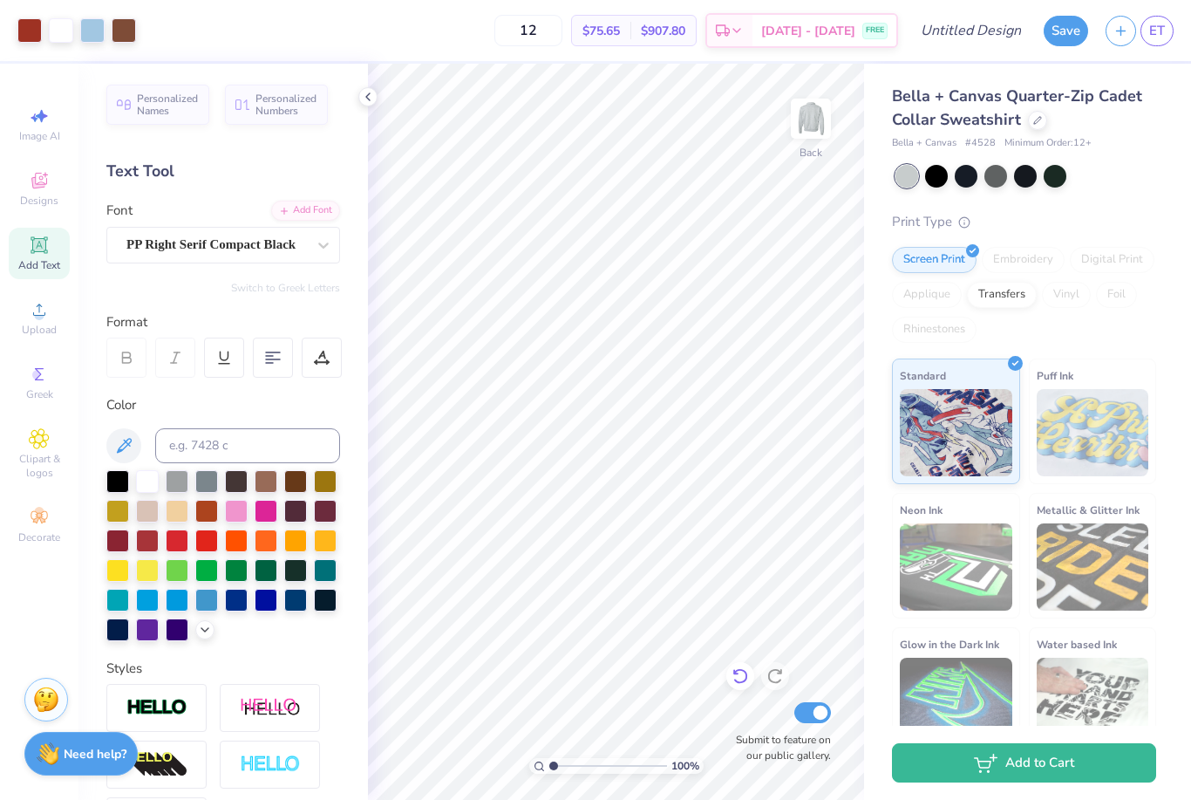
click at [739, 679] on icon at bounding box center [740, 675] width 17 height 17
click at [740, 677] on icon at bounding box center [740, 675] width 17 height 17
type input "3.69"
type input "6.4655259266396"
type input "6.81"
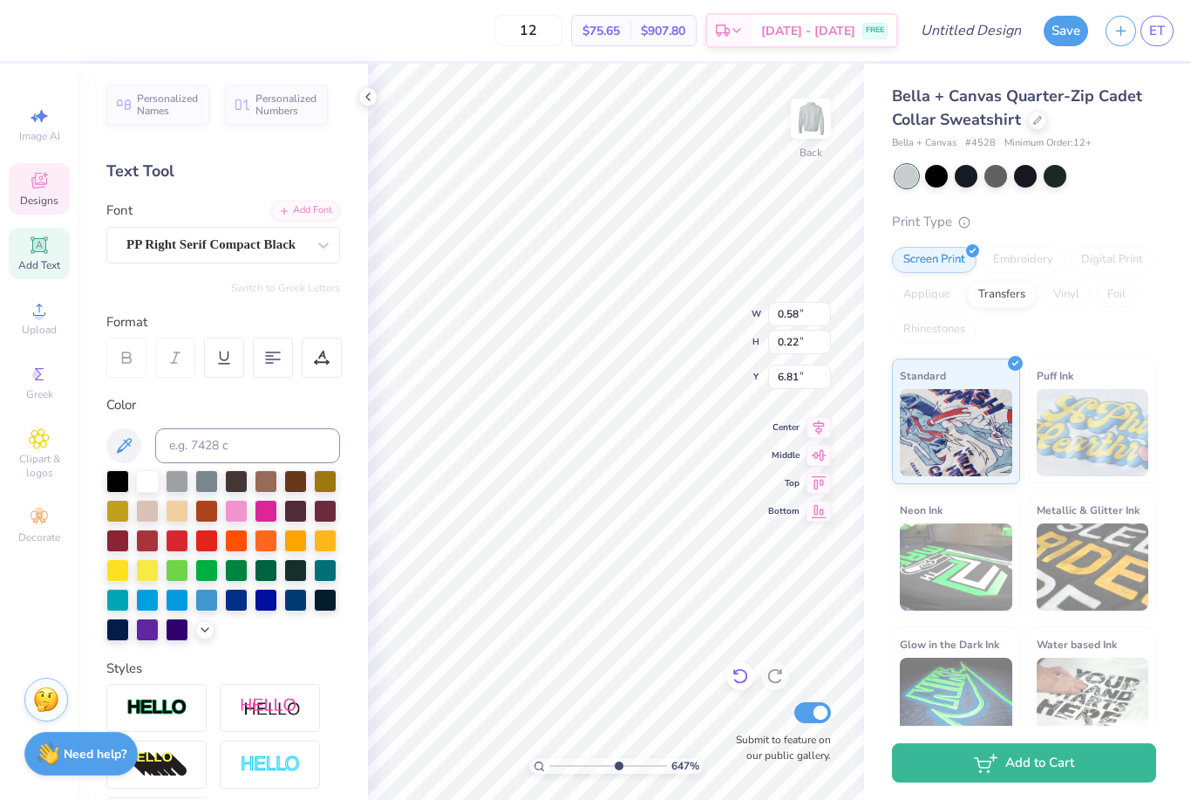
type input "6.4655259266396"
type input "4.61"
type input "1.41"
type input "5.33"
type input "5.14192662204934"
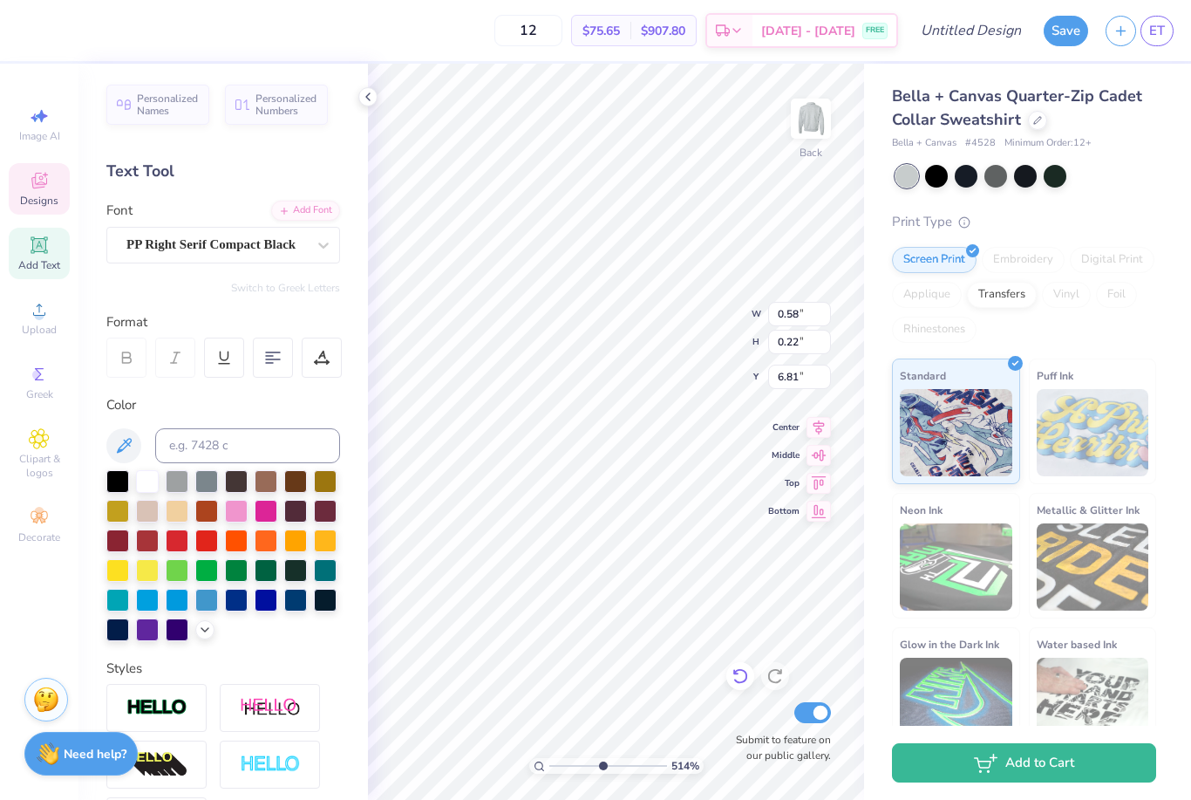
type input "6.71"
click at [1105, 213] on div "Print Type" at bounding box center [1024, 222] width 264 height 20
type input "1"
click at [44, 199] on span "Designs" at bounding box center [39, 201] width 38 height 14
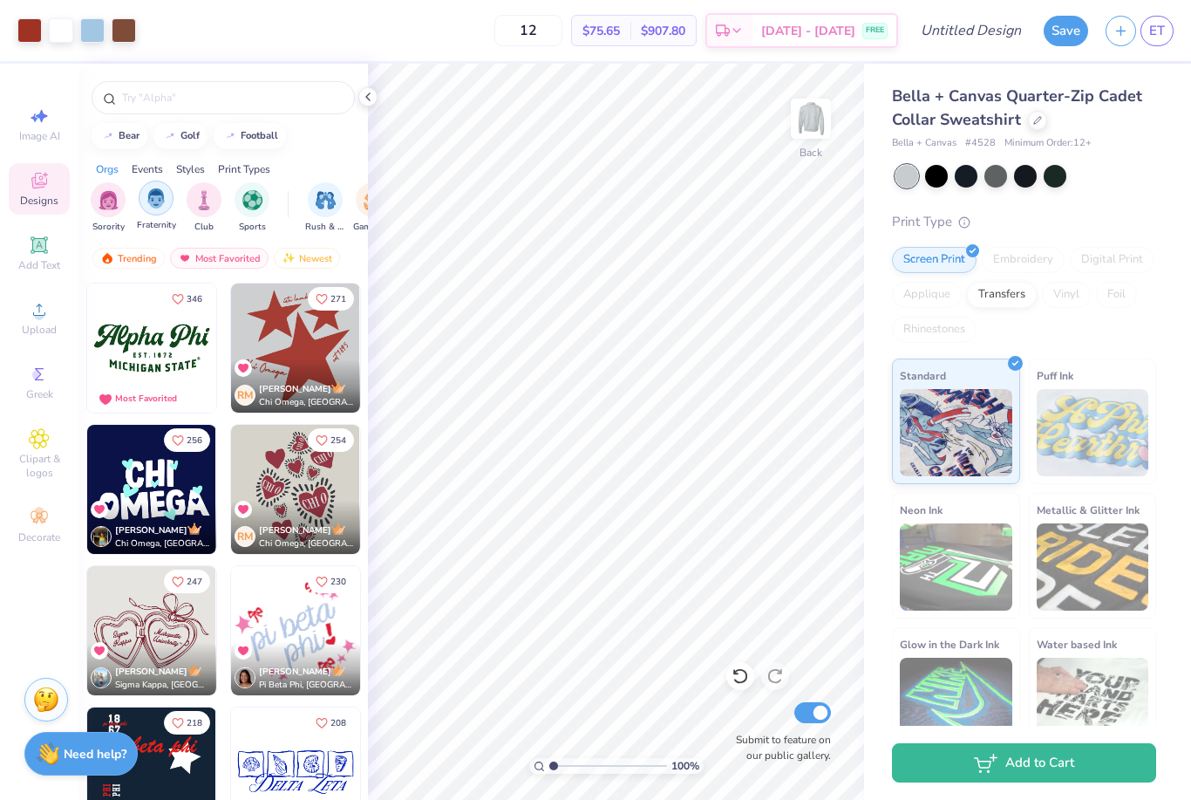
click at [151, 213] on div "filter for Fraternity" at bounding box center [156, 198] width 35 height 35
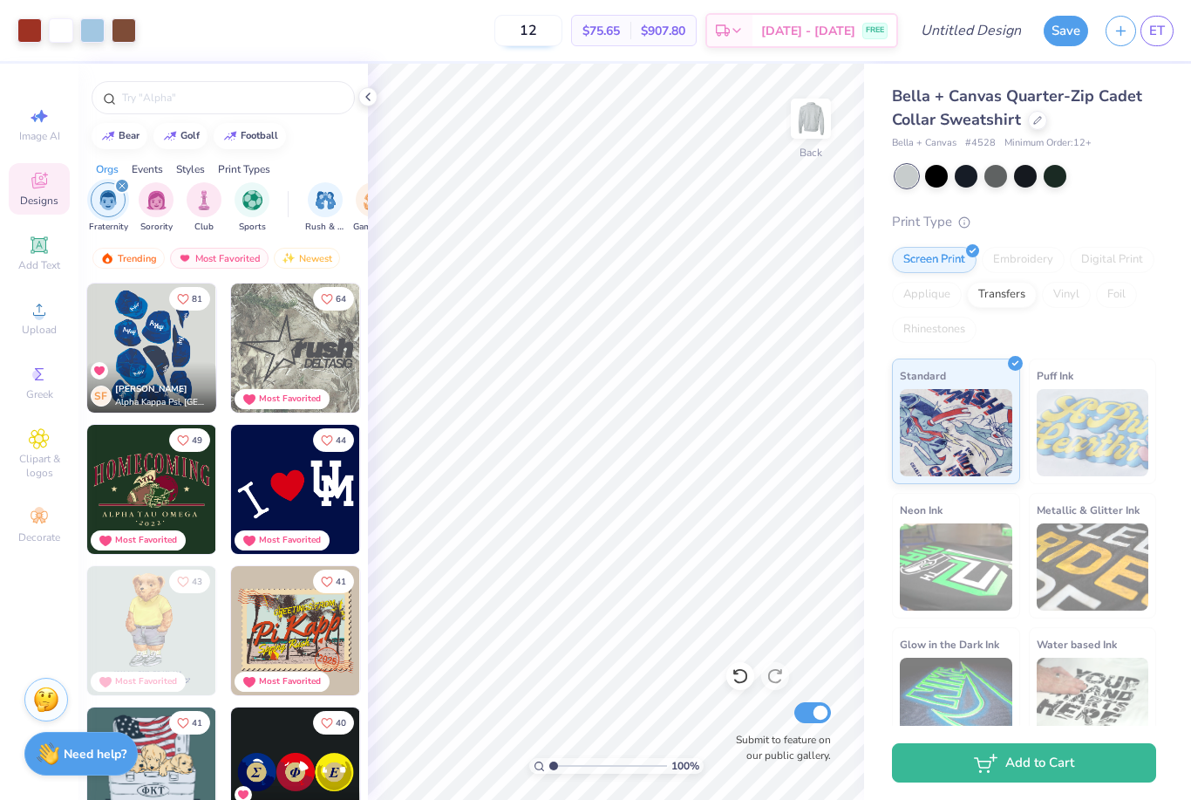
click at [560, 31] on input "12" at bounding box center [528, 30] width 68 height 31
type input "1"
type input "2"
type input "30"
click at [1014, 292] on div "Transfers" at bounding box center [1002, 292] width 70 height 26
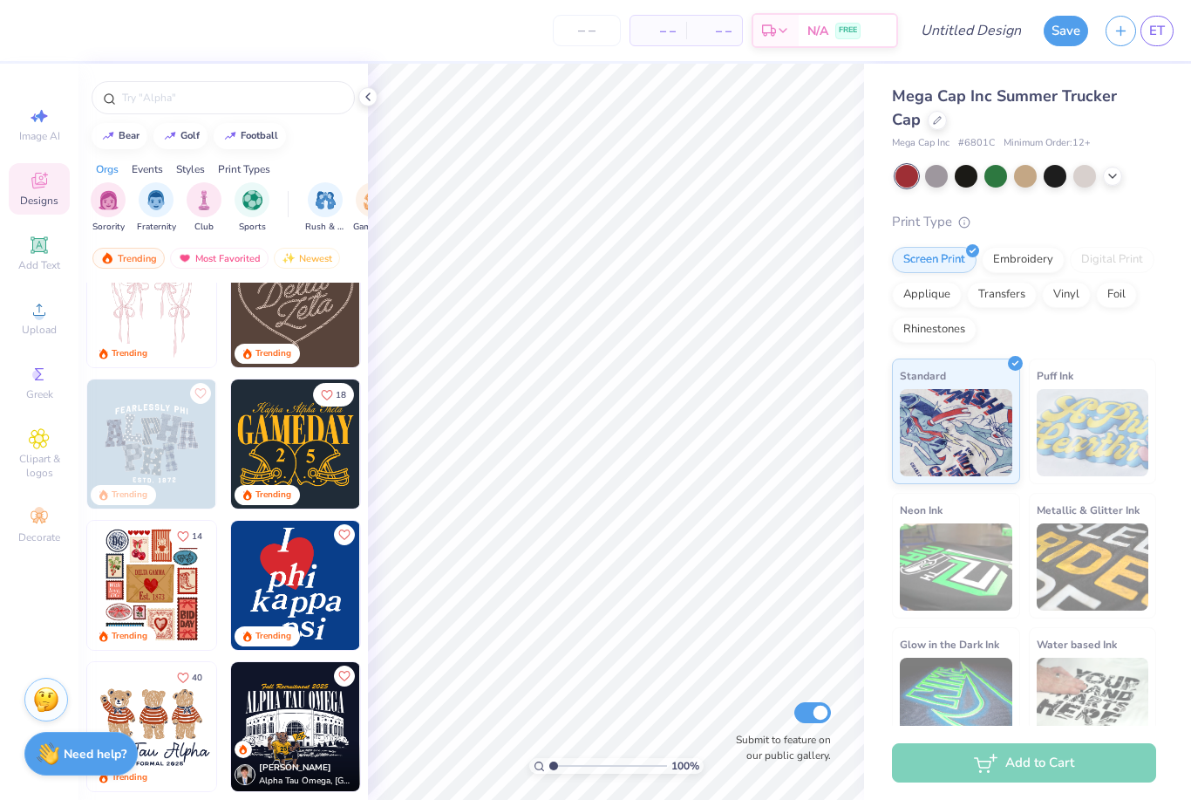
scroll to position [438, 0]
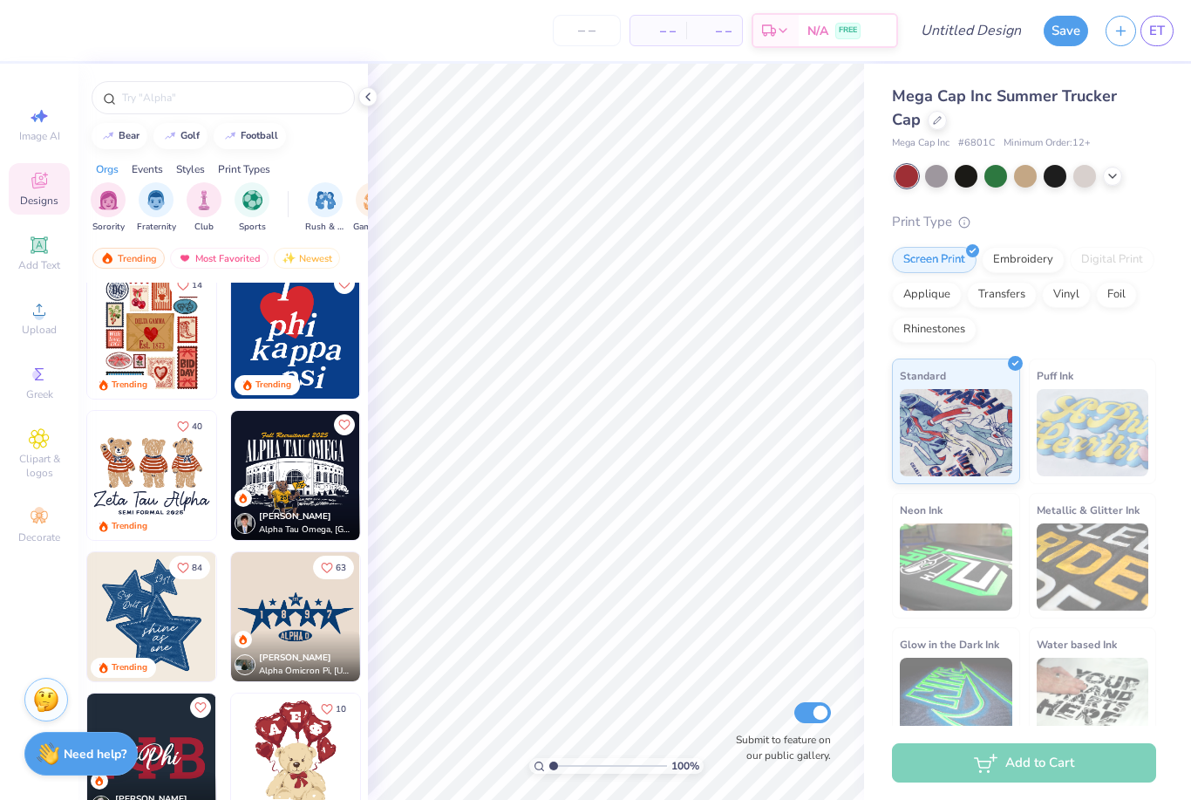
click at [302, 369] on img at bounding box center [295, 333] width 129 height 129
type input "1.42"
type input "1.82"
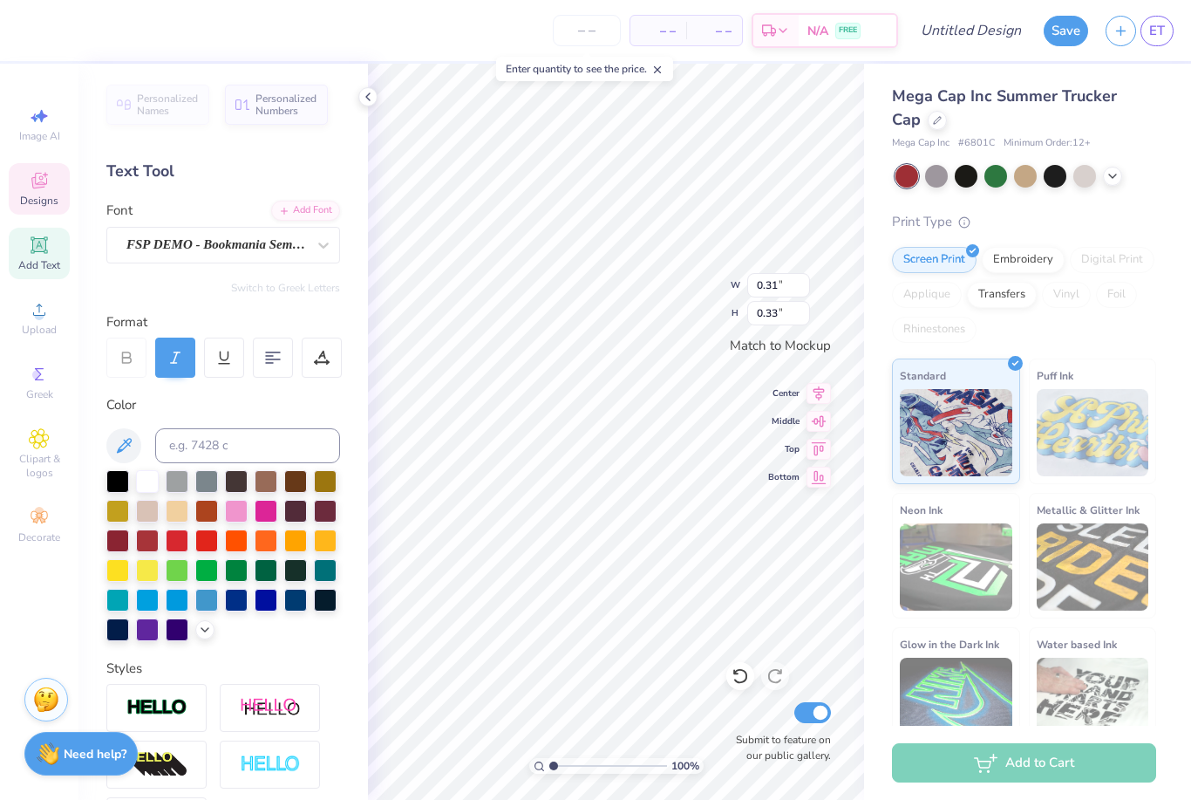
type input "0.29"
type input "0.36"
type input "0.31"
type input "0.33"
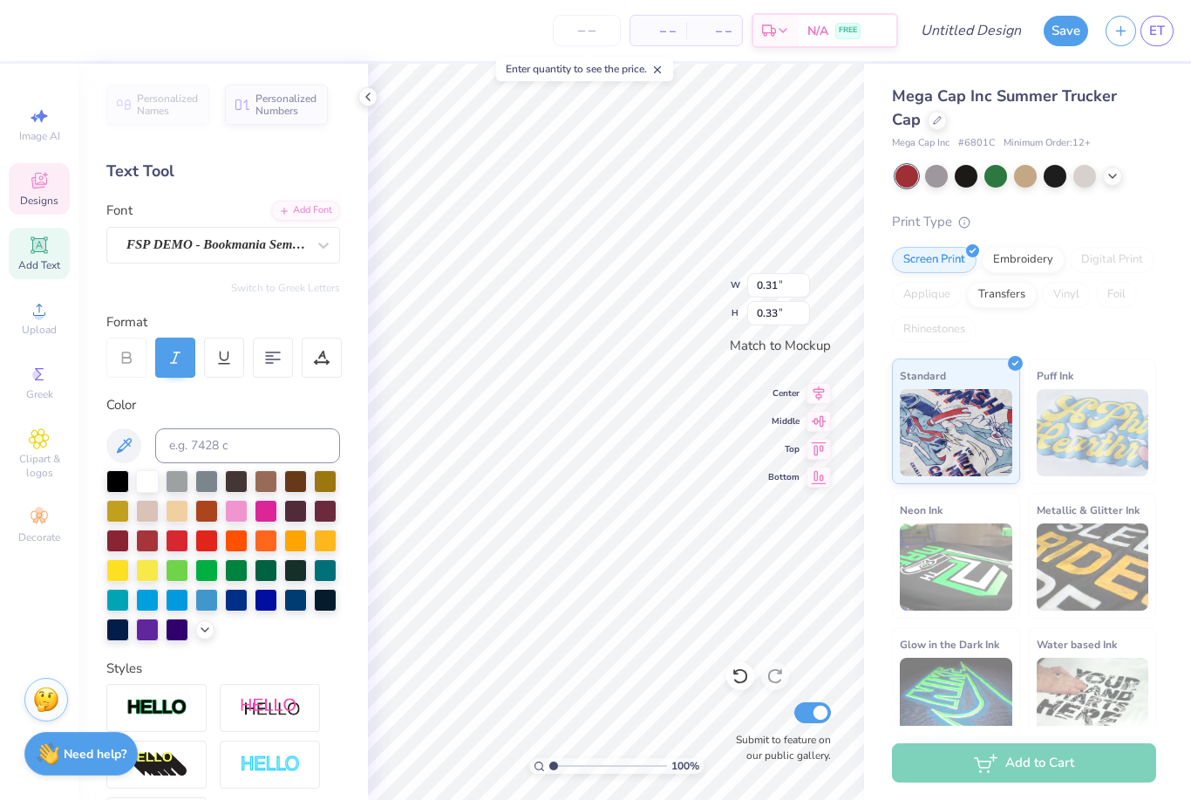
type textarea "ap"
type input "0.29"
type input "0.36"
type input "0.19"
type input "0.37"
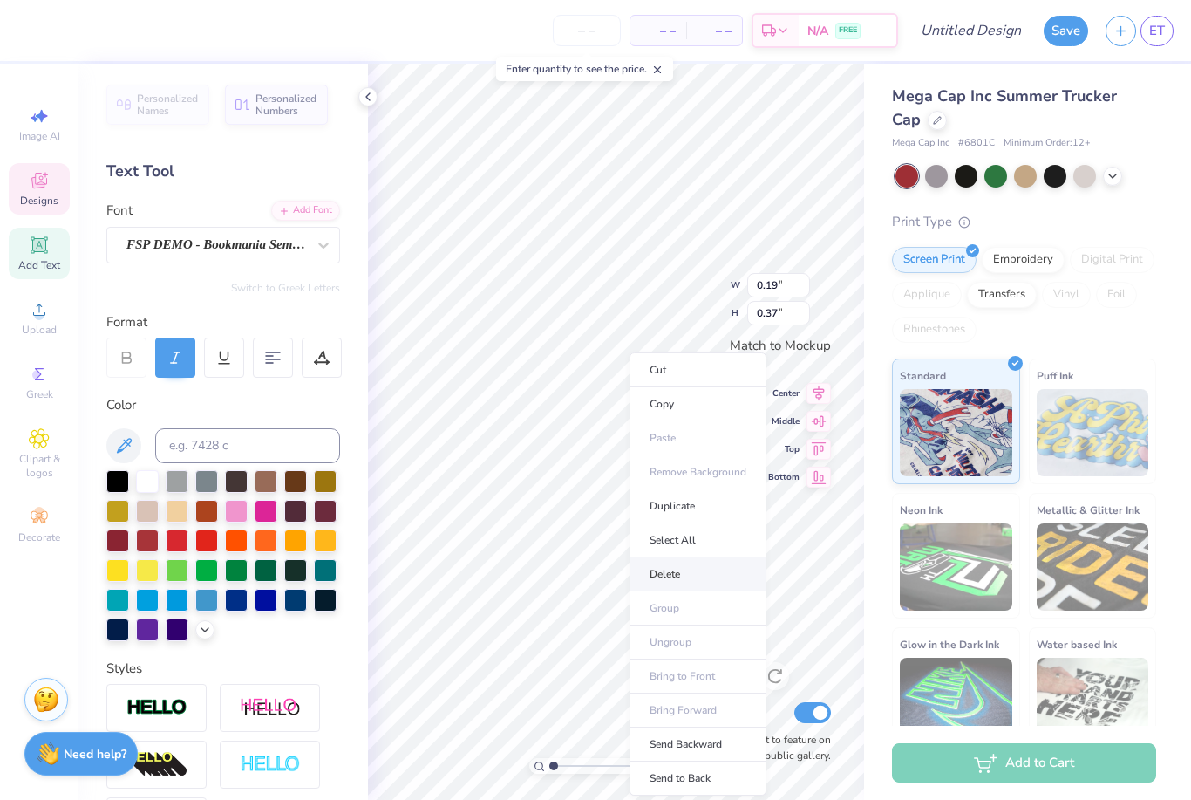
click at [690, 577] on li "Delete" at bounding box center [698, 574] width 137 height 34
click at [679, 579] on li "Delete" at bounding box center [686, 573] width 137 height 34
click at [678, 575] on li "Delete" at bounding box center [688, 574] width 137 height 34
click at [722, 581] on li "Delete" at bounding box center [705, 574] width 137 height 34
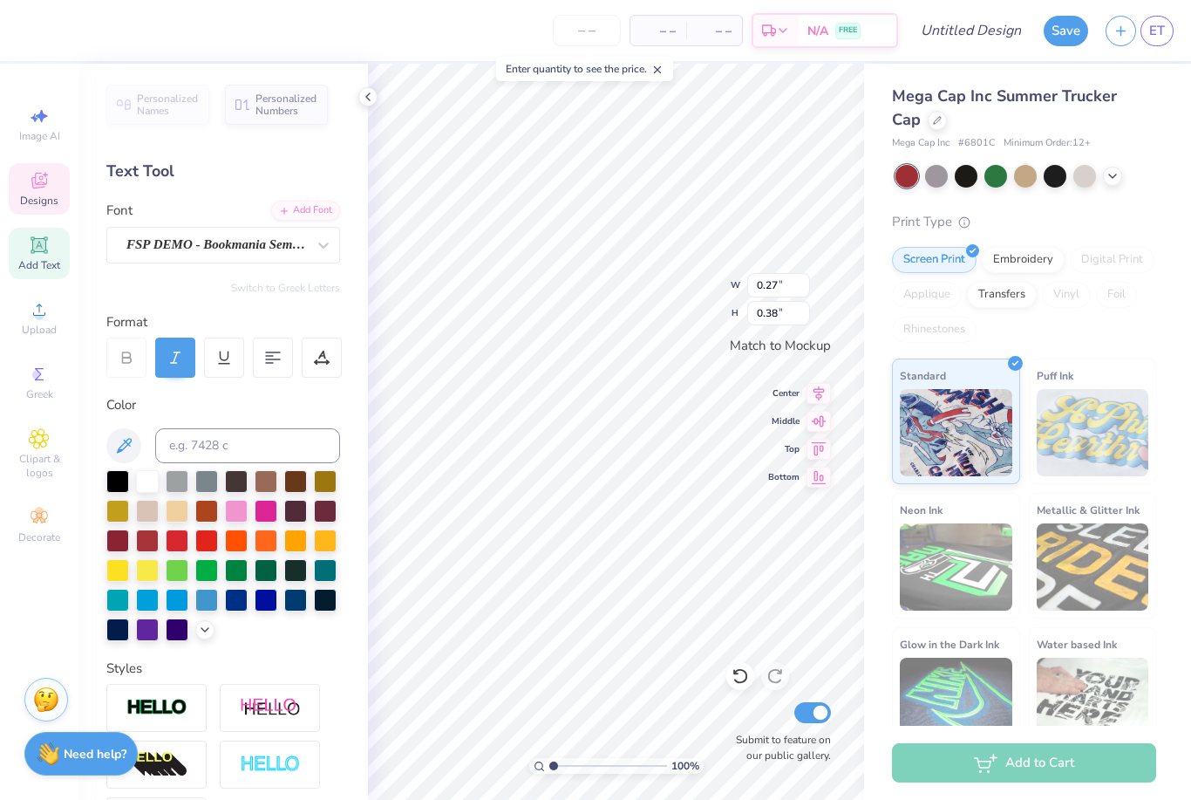
type input "0.54"
type input "0.33"
type textarea "alpha kappa psi"
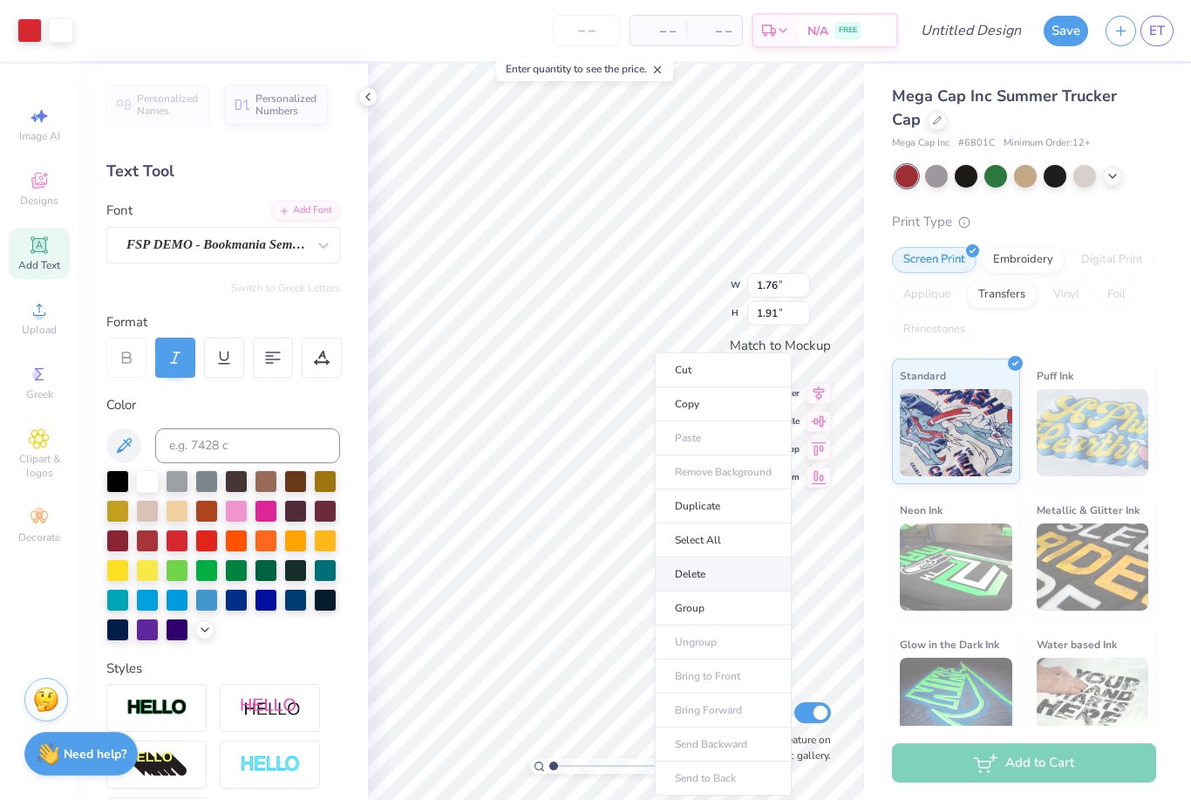
click at [701, 577] on li "Delete" at bounding box center [723, 574] width 137 height 34
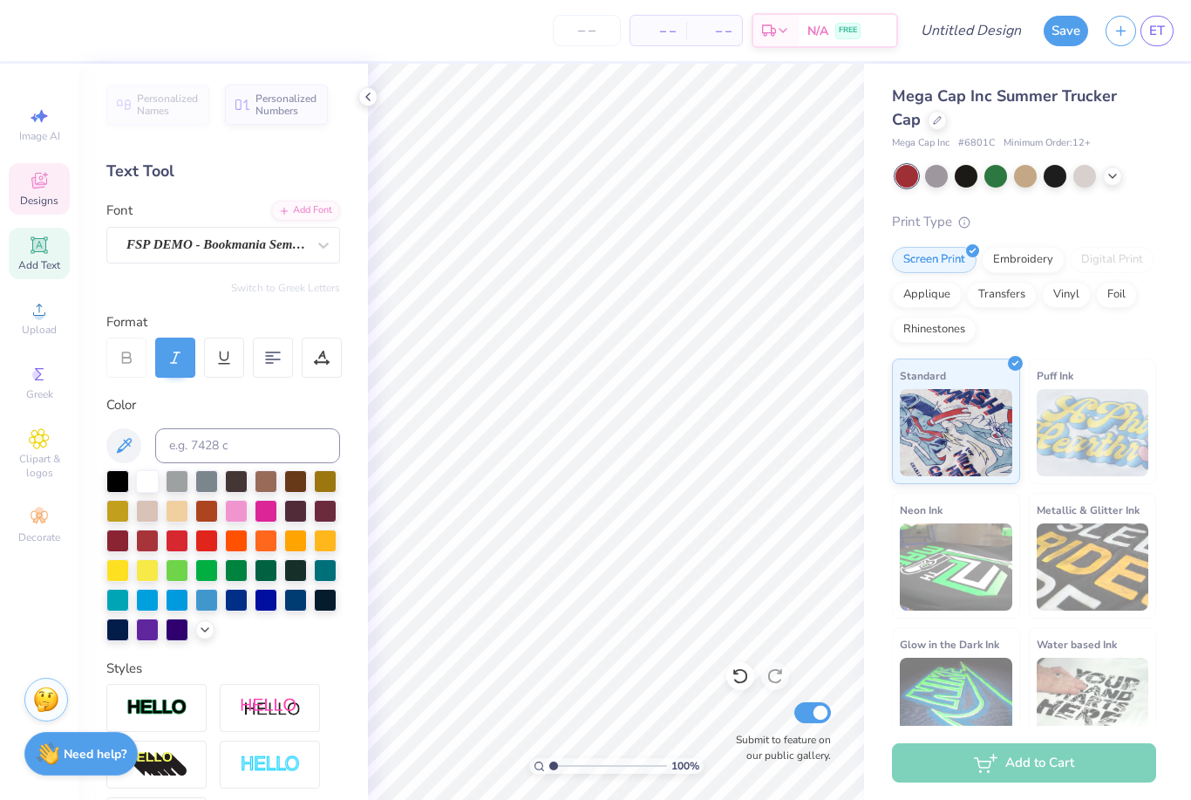
click at [46, 196] on span "Designs" at bounding box center [39, 201] width 38 height 14
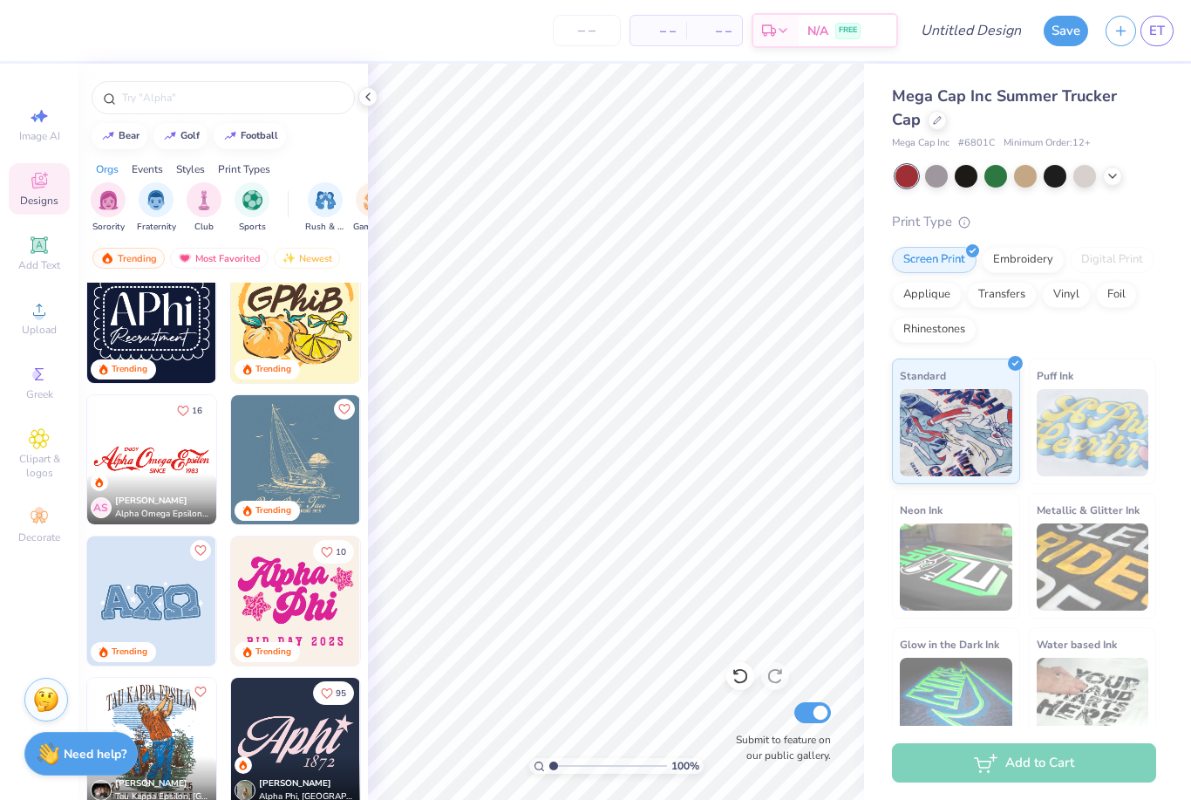
scroll to position [1295, 0]
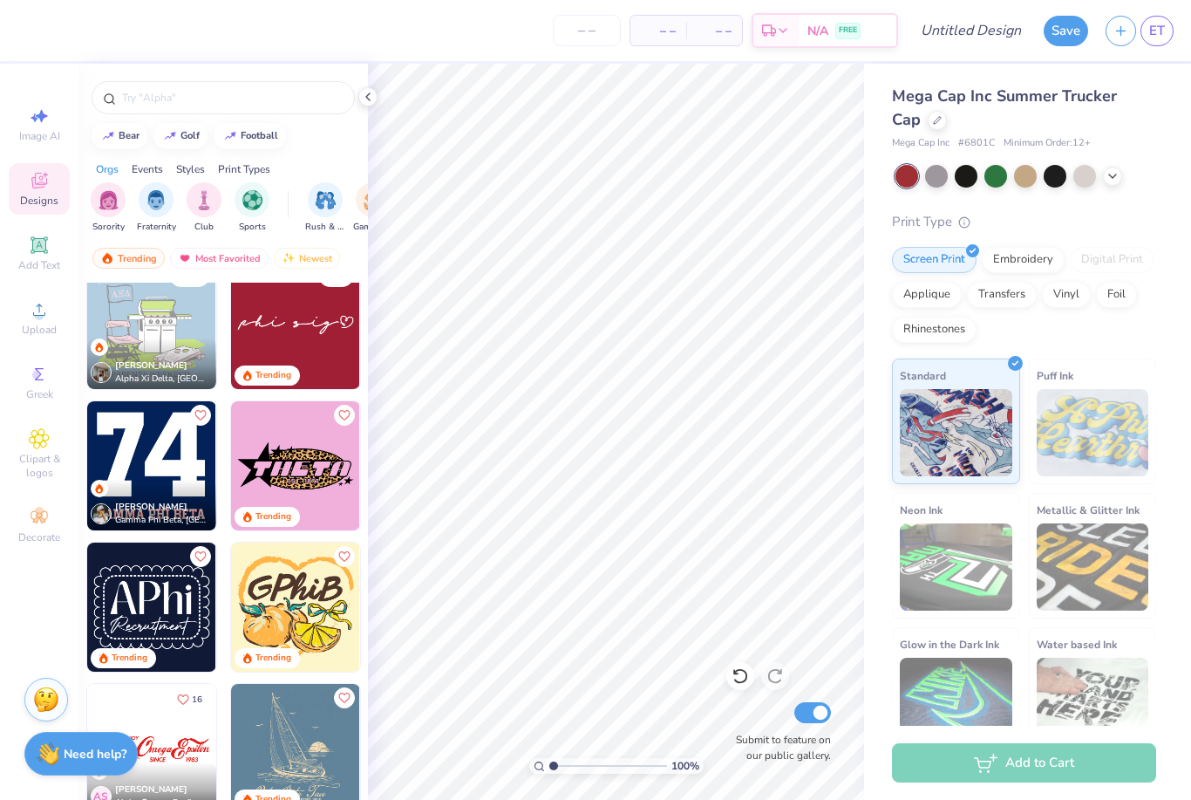
click at [156, 447] on img at bounding box center [151, 465] width 129 height 129
type input "1.86"
type input "1.84"
type input "1"
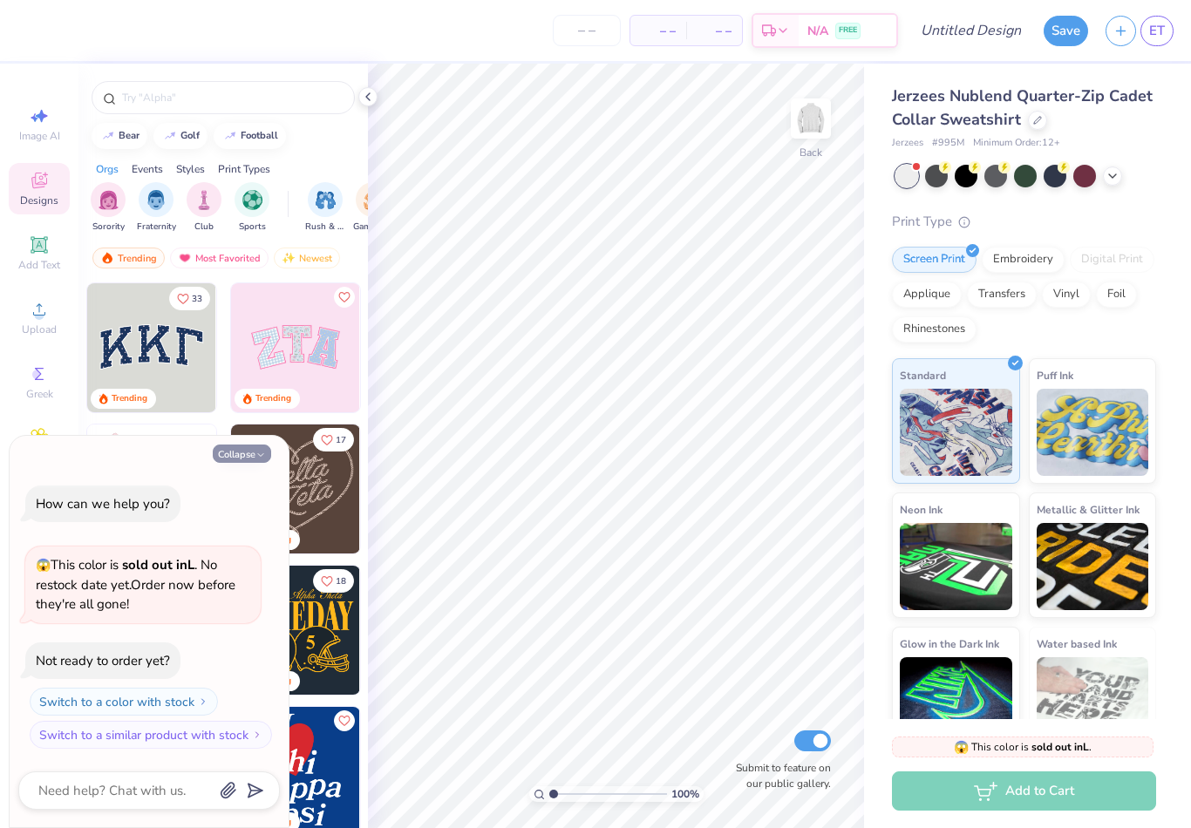
click at [243, 449] on button "Collapse" at bounding box center [242, 454] width 58 height 18
type textarea "x"
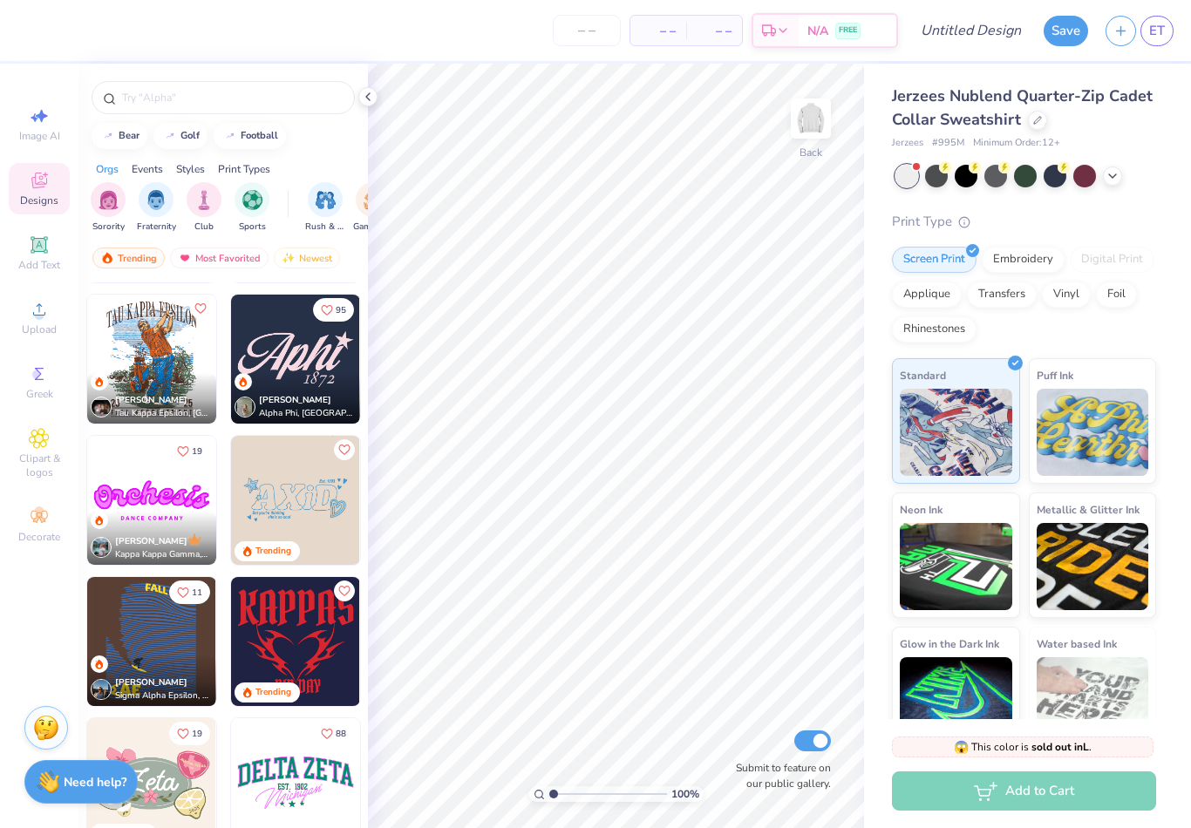
scroll to position [1970, 0]
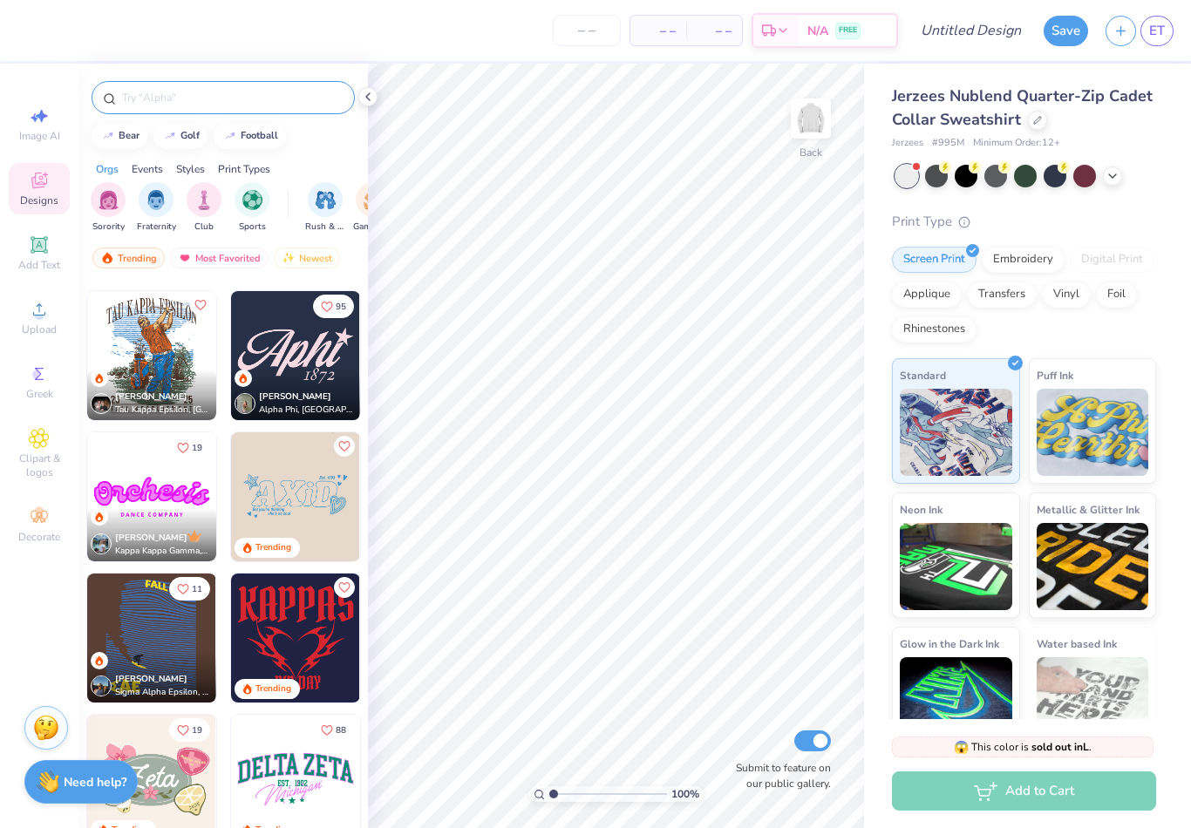
click at [206, 95] on input "text" at bounding box center [231, 97] width 223 height 17
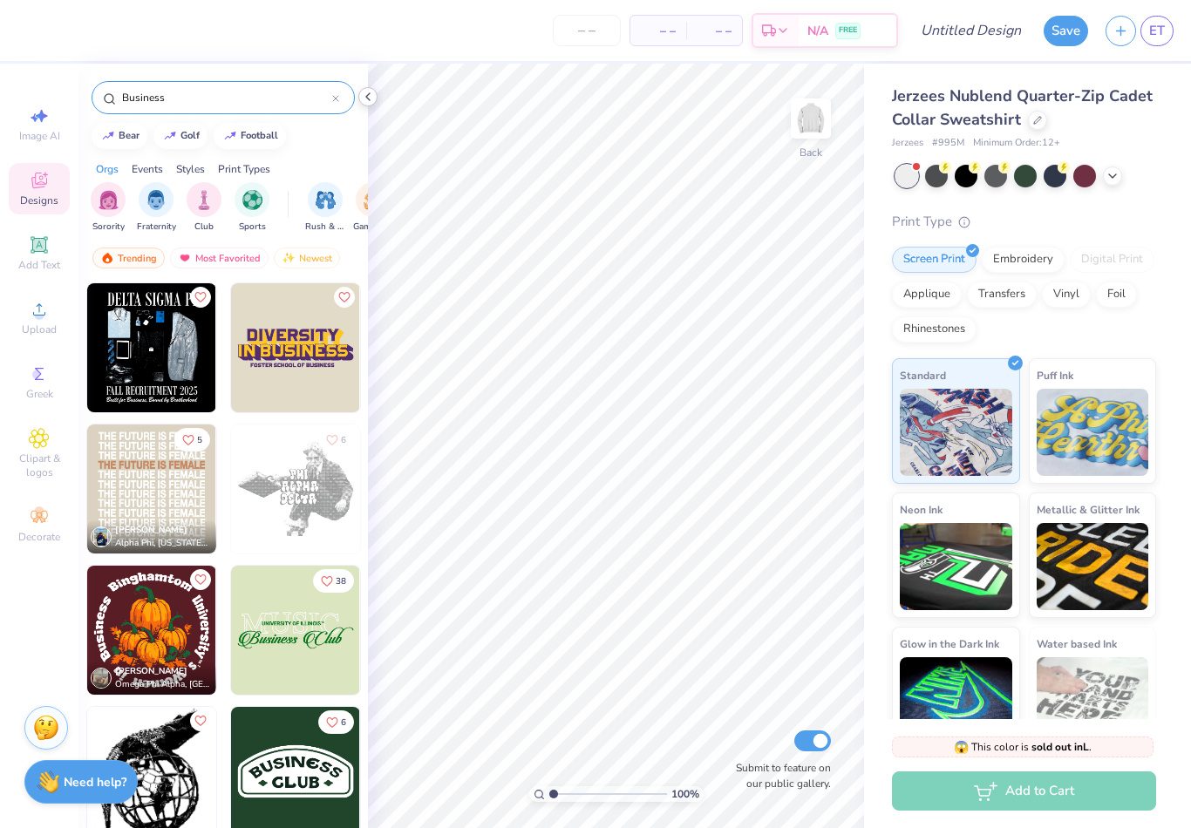
click at [377, 98] on div at bounding box center [367, 96] width 19 height 19
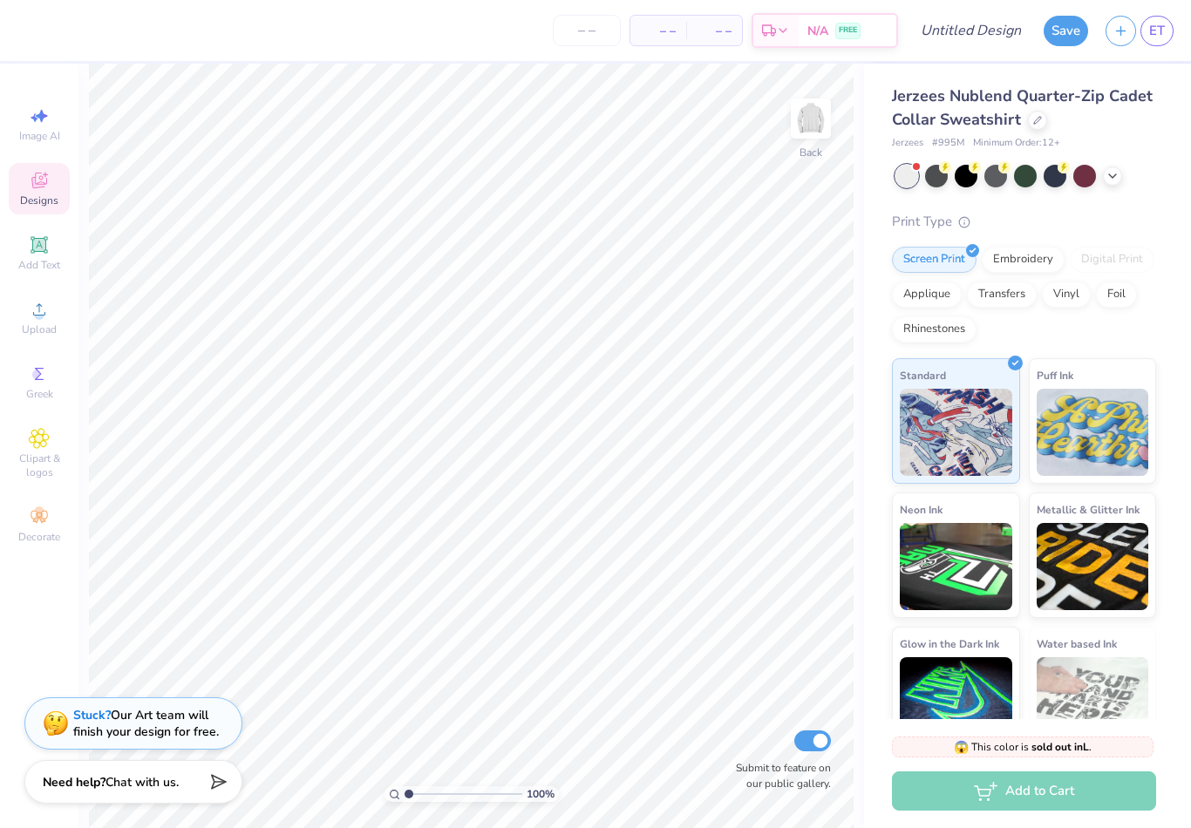
click at [51, 190] on div "Designs" at bounding box center [39, 188] width 61 height 51
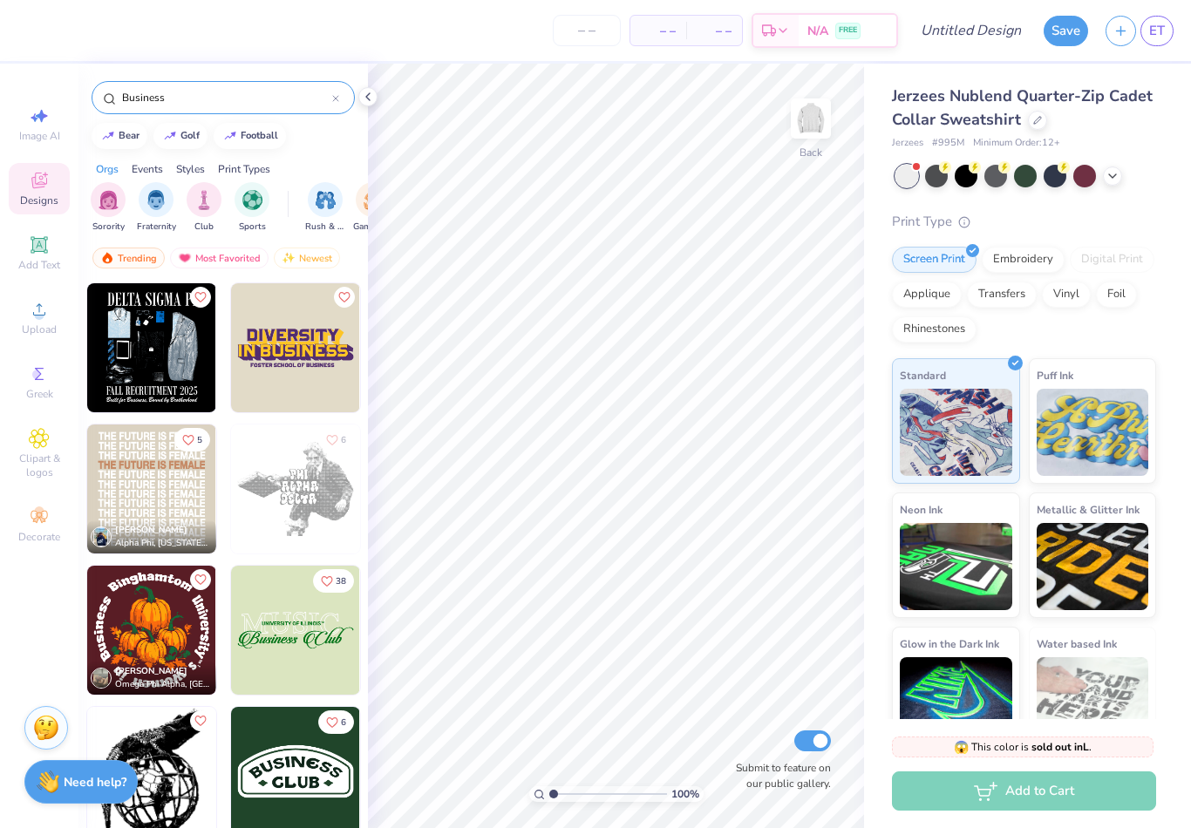
click at [286, 106] on input "Business" at bounding box center [226, 97] width 212 height 17
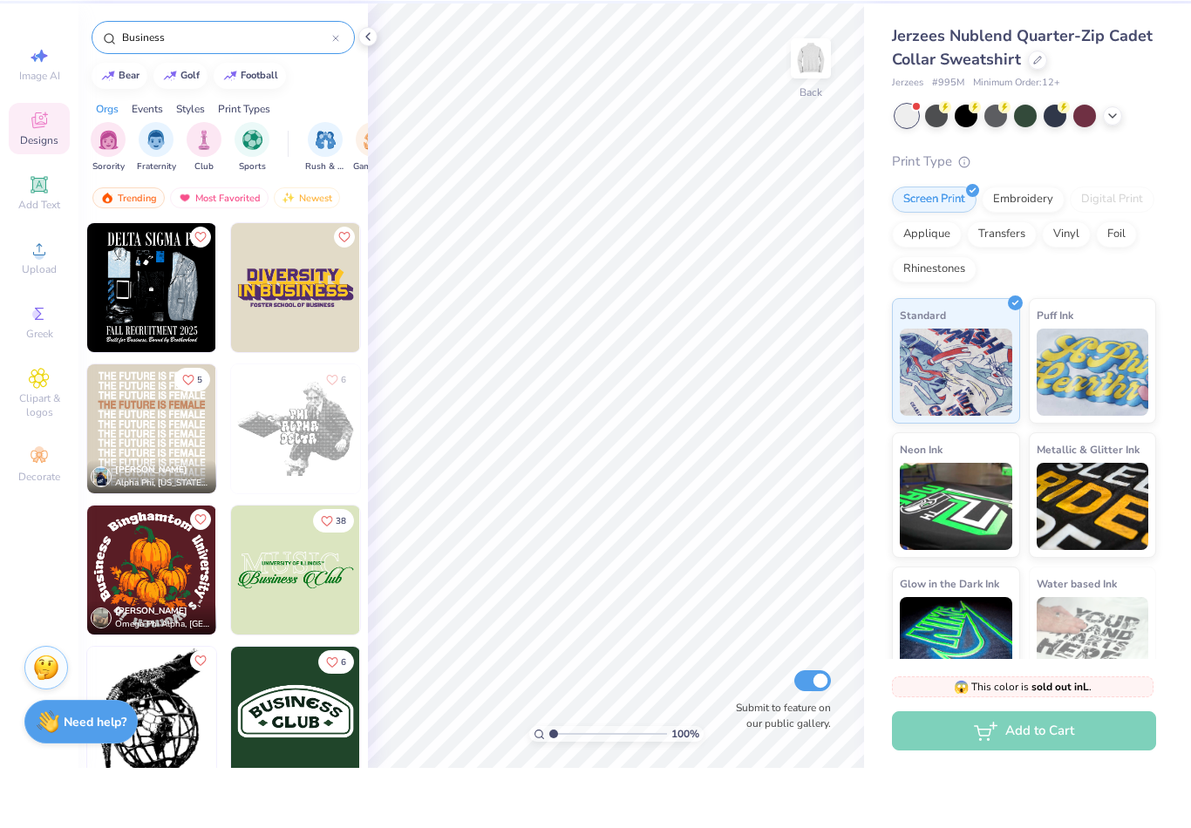
click at [228, 89] on input "Business" at bounding box center [226, 97] width 212 height 17
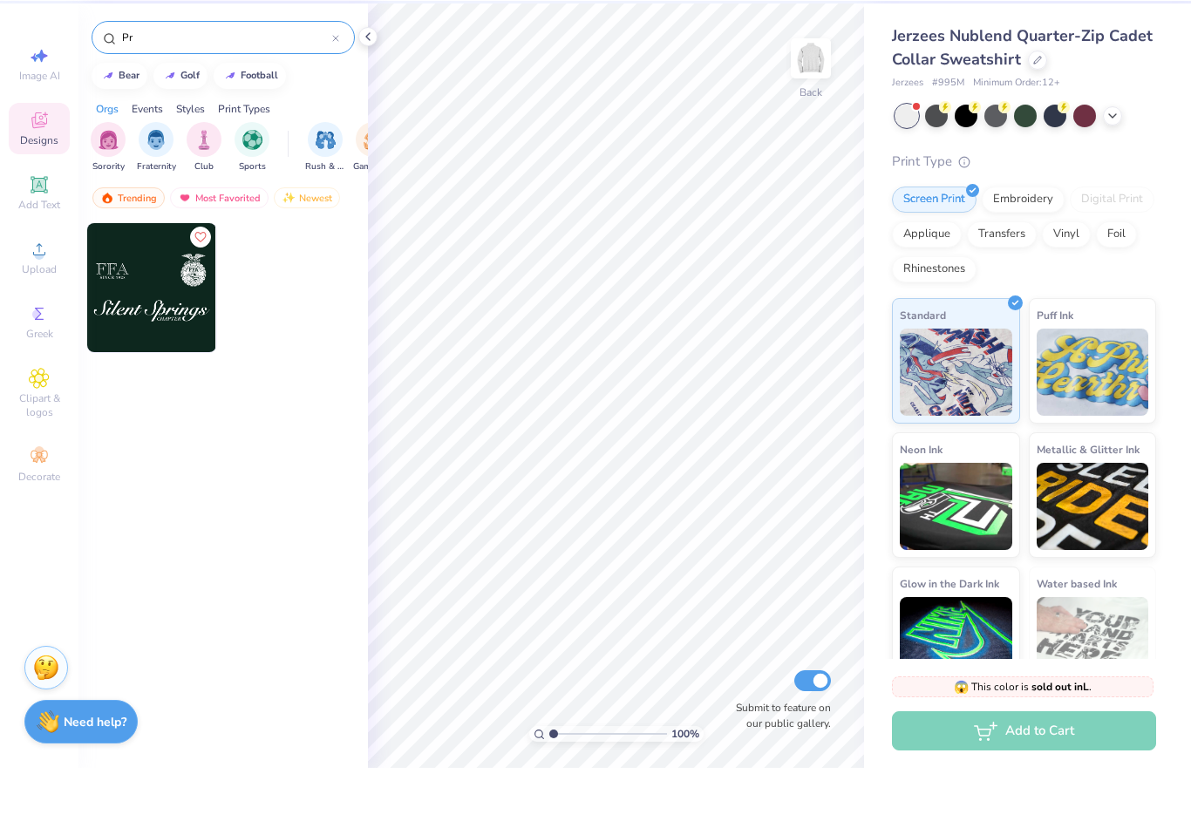
type input "P"
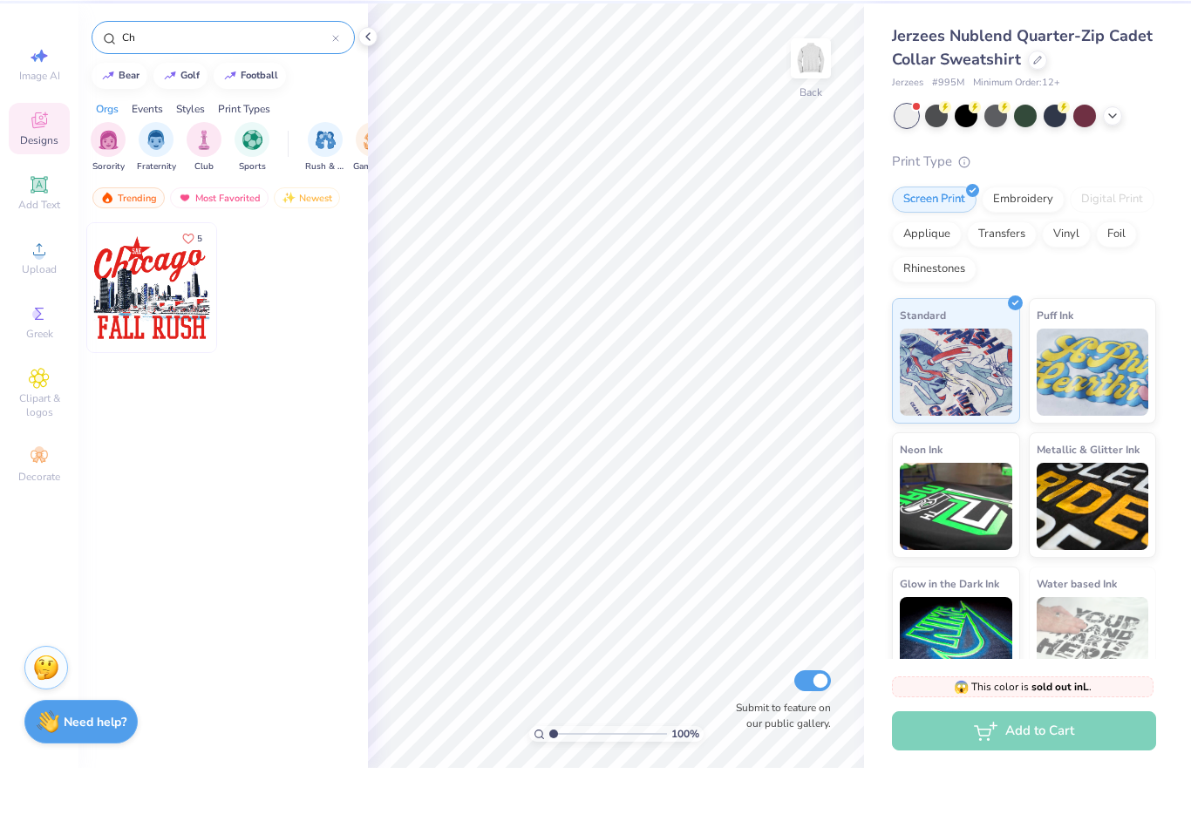
type input "C"
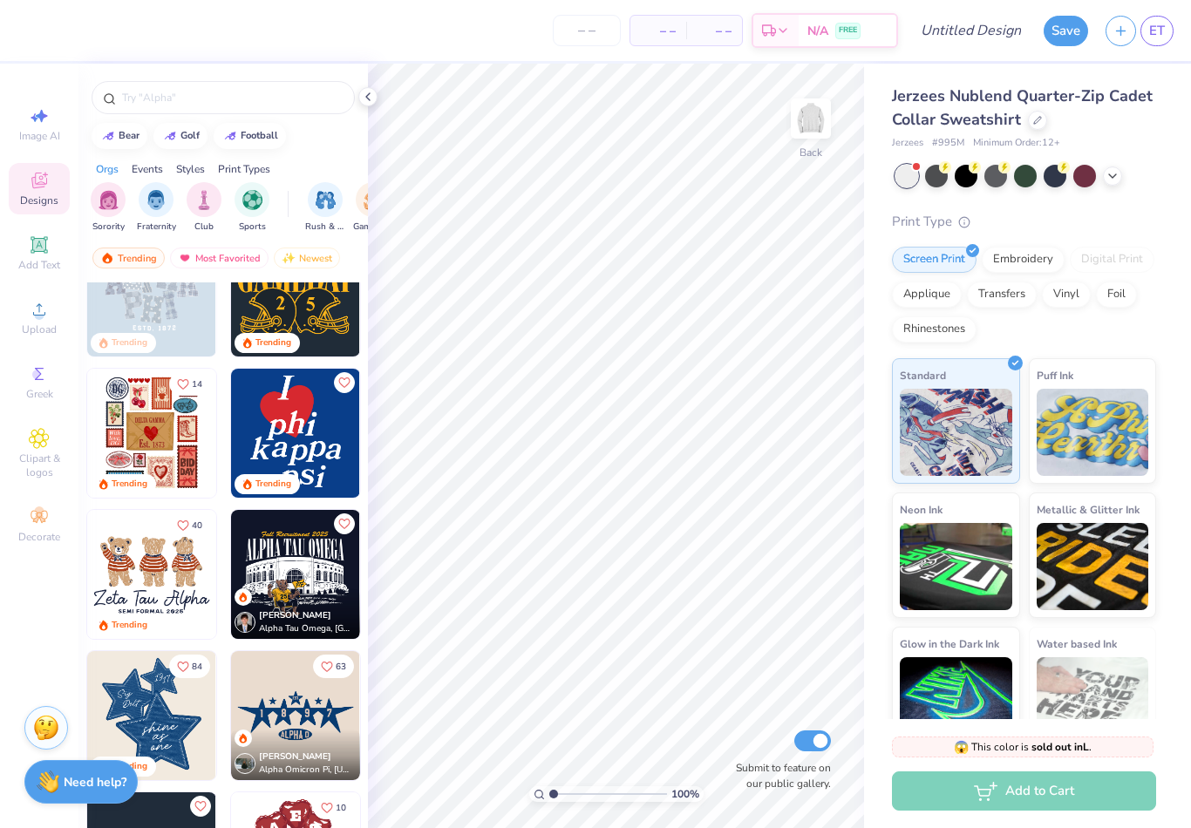
scroll to position [339, 0]
click at [203, 263] on div "Most Favorited" at bounding box center [219, 258] width 99 height 21
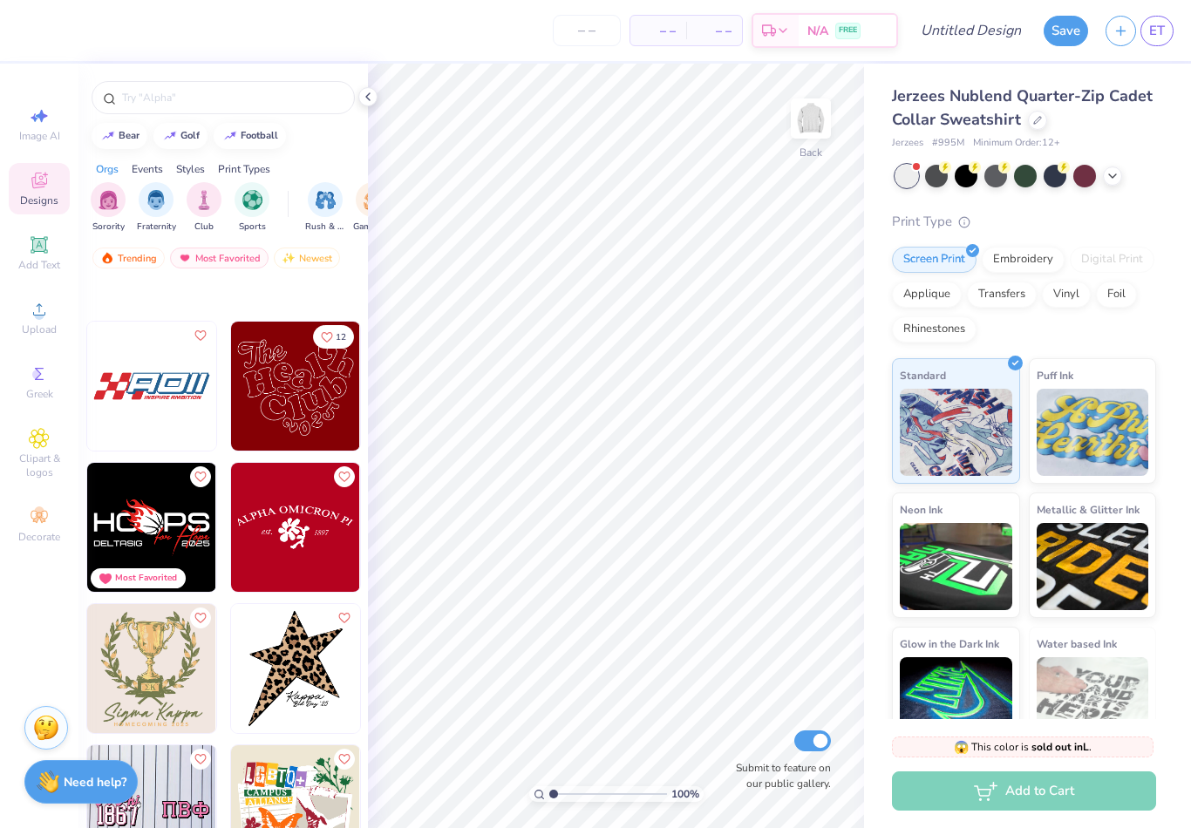
scroll to position [23837, 0]
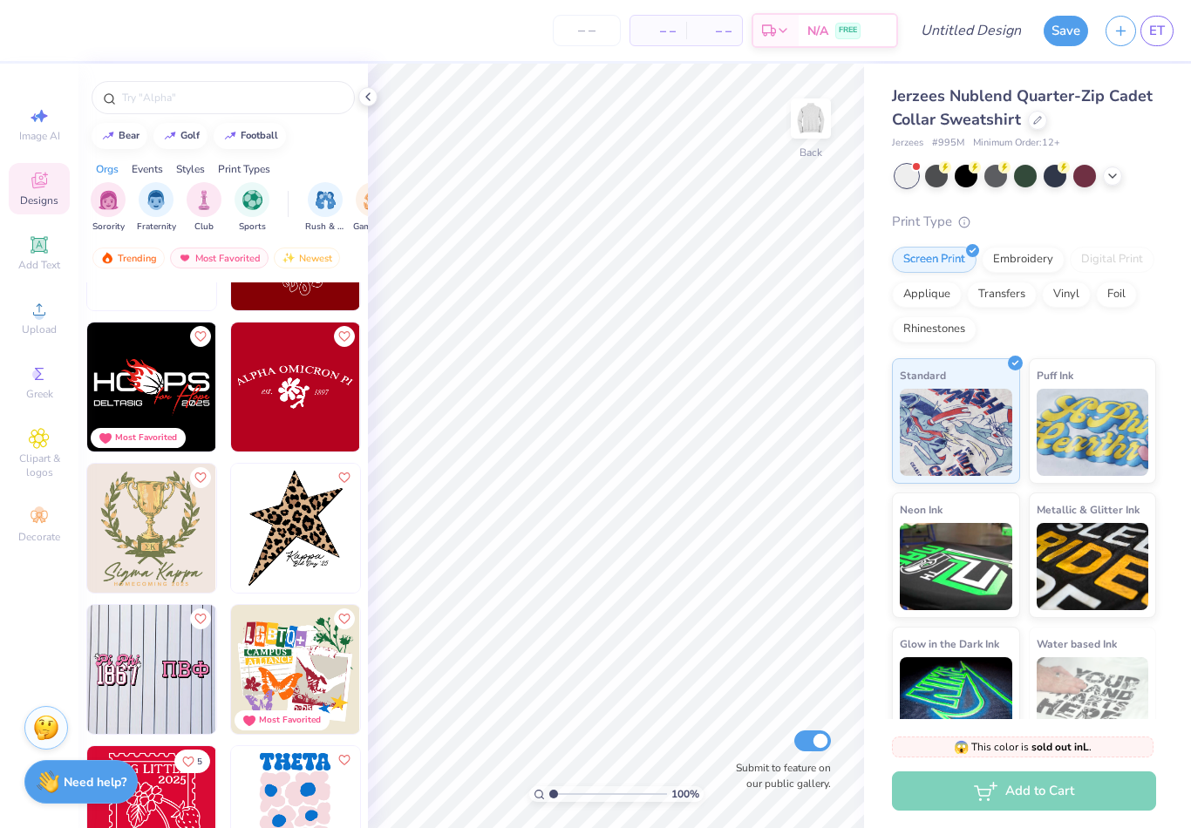
click at [307, 414] on img at bounding box center [295, 387] width 129 height 129
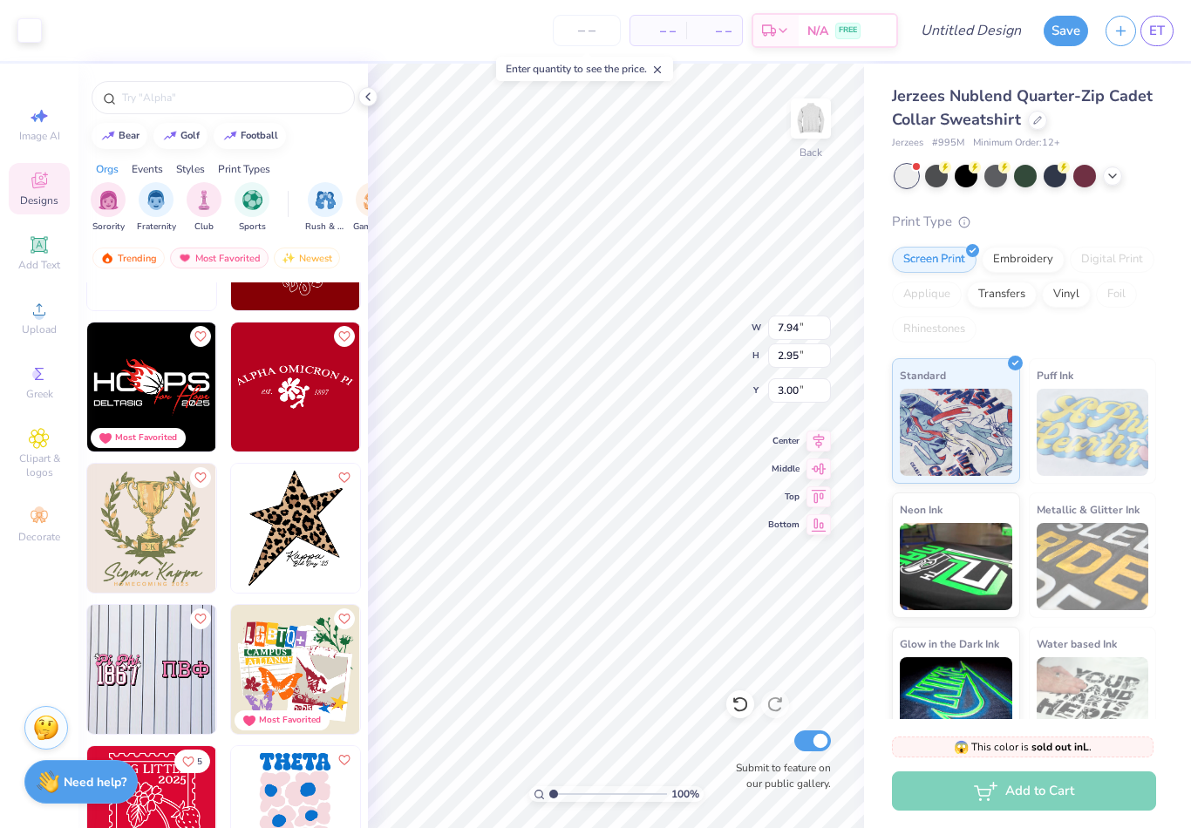
type input "5.44"
type input "2.03"
type input "3.90"
type input "1.97890248812843"
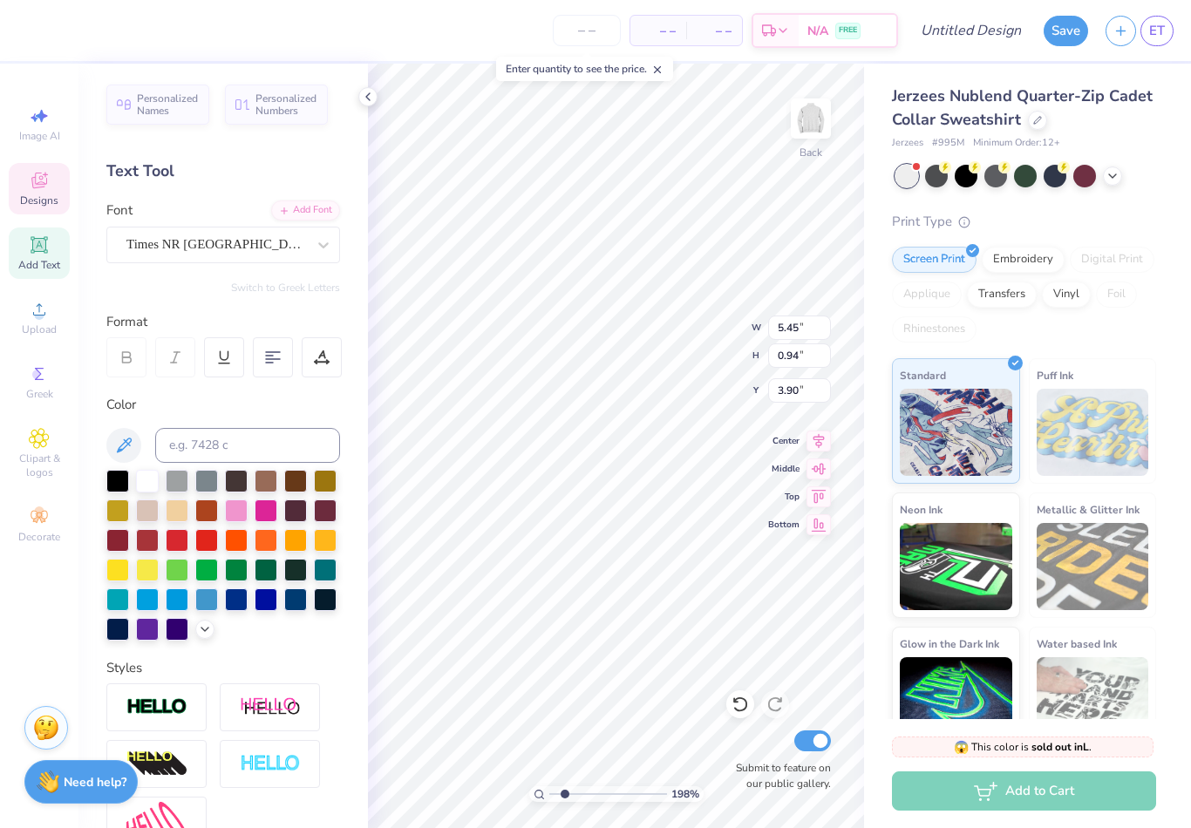
type textarea "ALPHA KAPPA PI"
type input "1.97890248812843"
type textarea "ALPHA KAPPA PI"
type input "1.97890248812843"
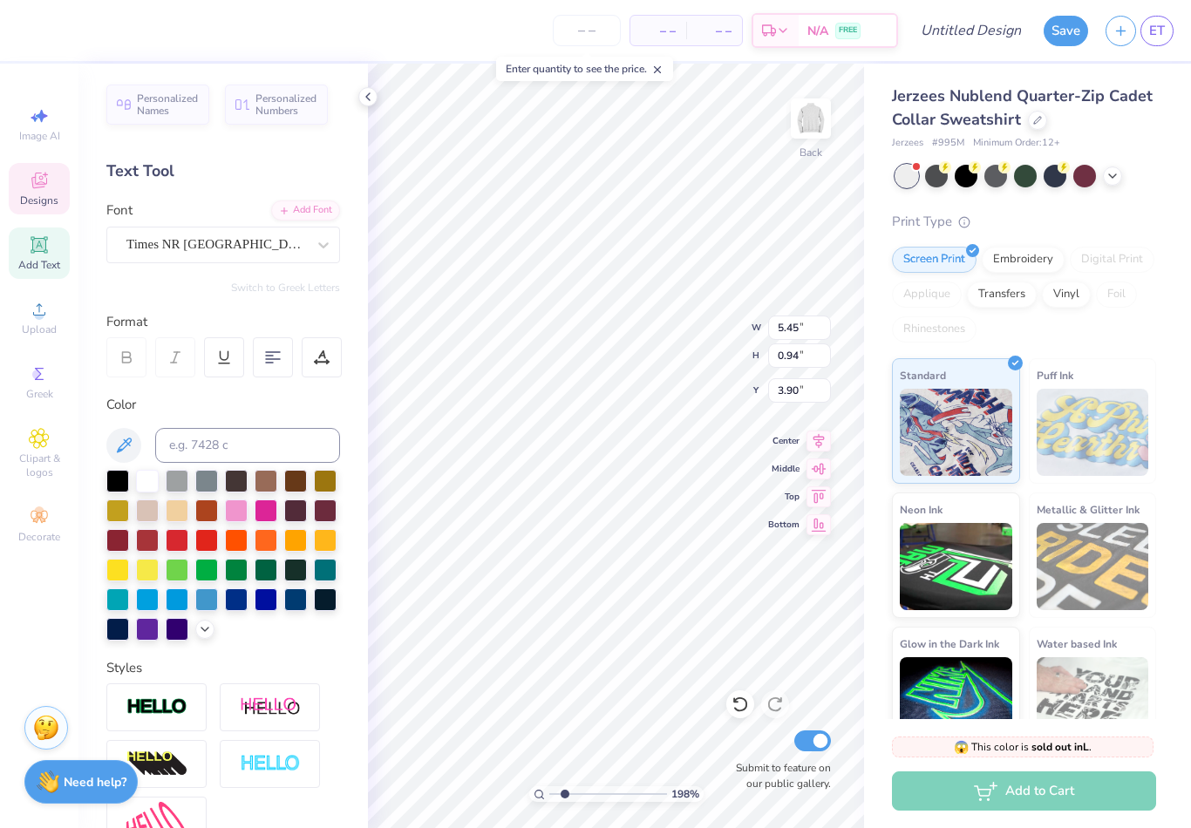
scroll to position [0, 7]
type textarea "ALPHA KAPPA PSI"
click at [1113, 222] on div "Print Type" at bounding box center [1024, 222] width 264 height 20
type input "1.97890248812843"
type input "4.88"
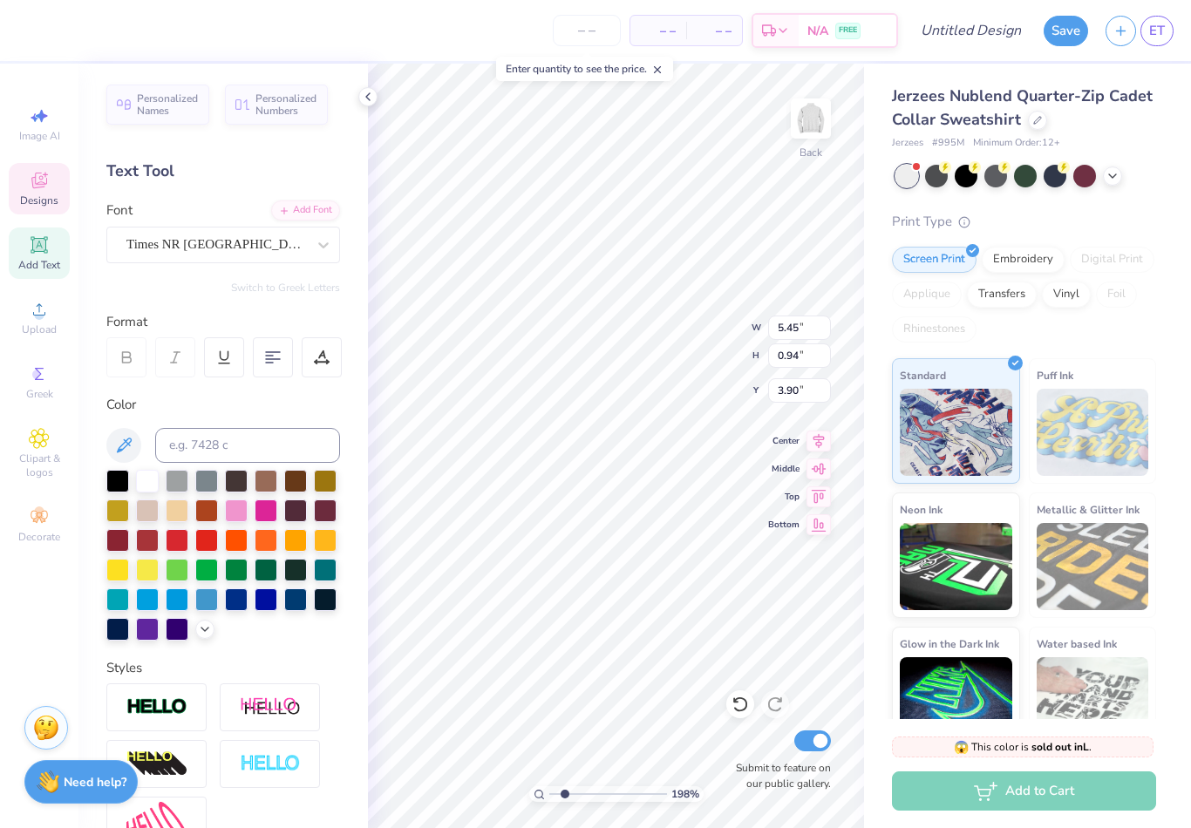
type input "0.88"
type input "3.93"
click at [118, 540] on div at bounding box center [117, 539] width 23 height 23
click at [112, 547] on div at bounding box center [117, 539] width 23 height 23
type input "1.38587129619302"
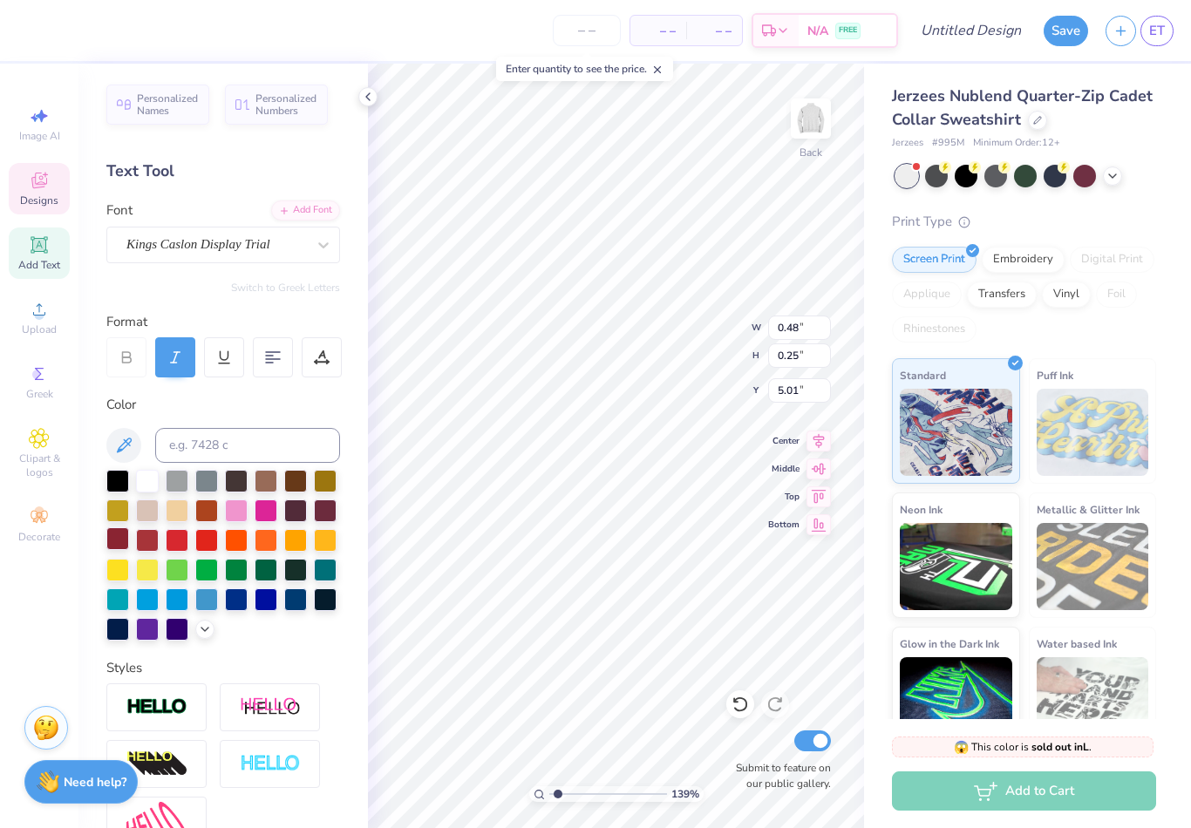
type input "1.47"
type input "1.45"
type input "4.48"
type input "1.38587129619302"
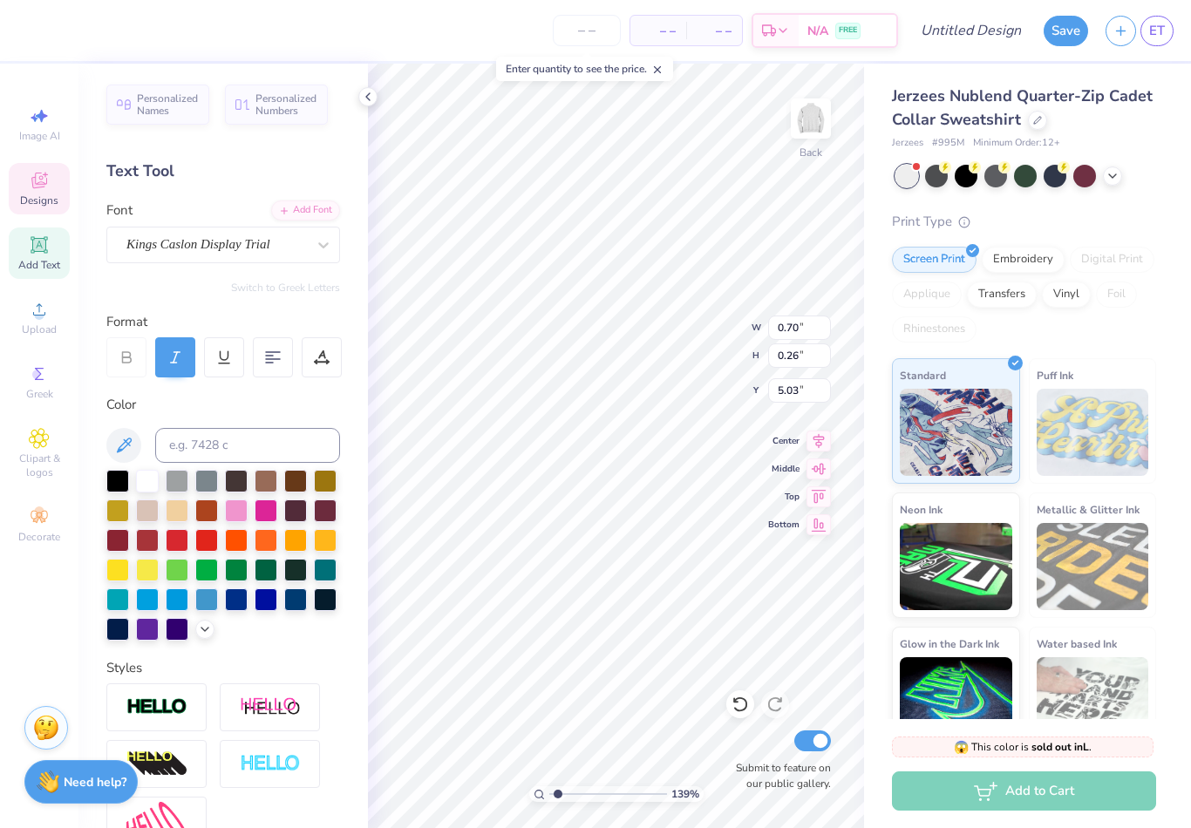
type textarea "1904"
click at [1153, 209] on div "Jerzees Nublend Quarter-Zip Cadet Collar Sweatshirt Jerzees # 995M Minimum Orde…" at bounding box center [1024, 419] width 264 height 668
type input "1.38587129619302"
type input "0.71"
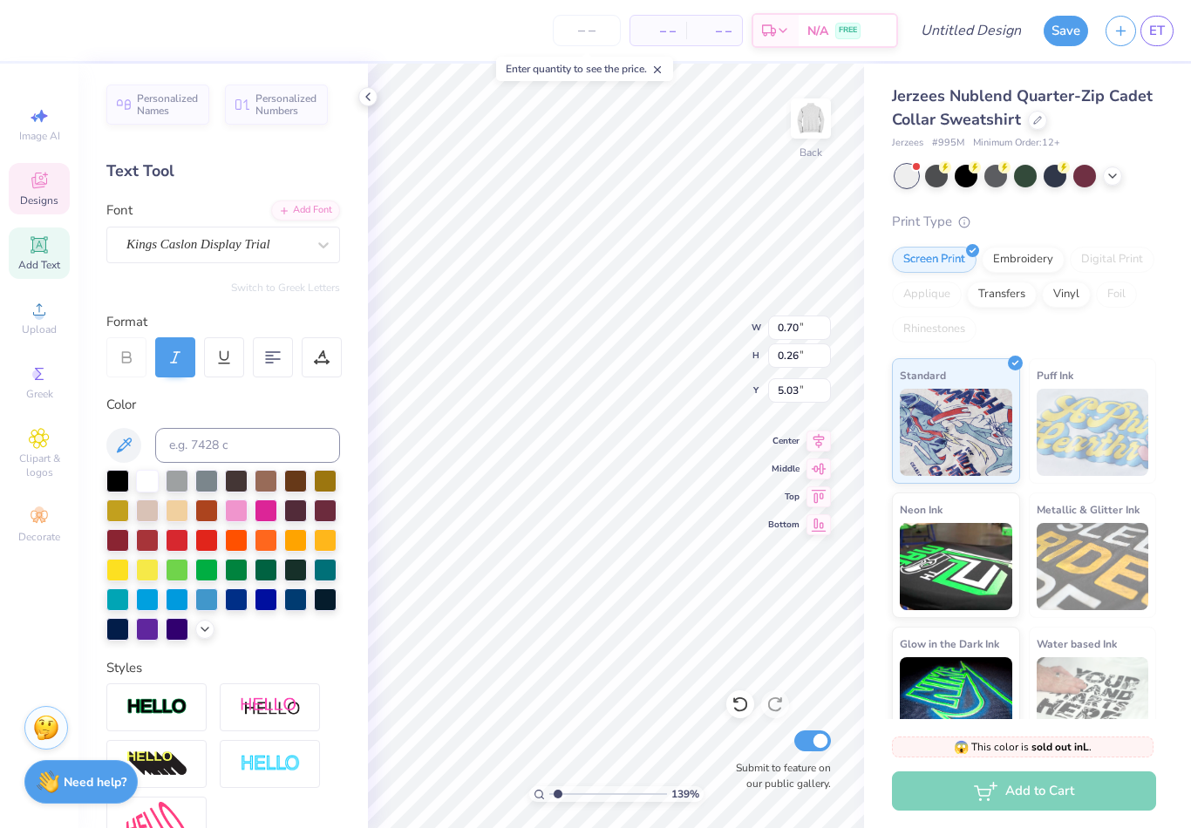
type input "0.25"
click at [124, 541] on div at bounding box center [117, 539] width 23 height 23
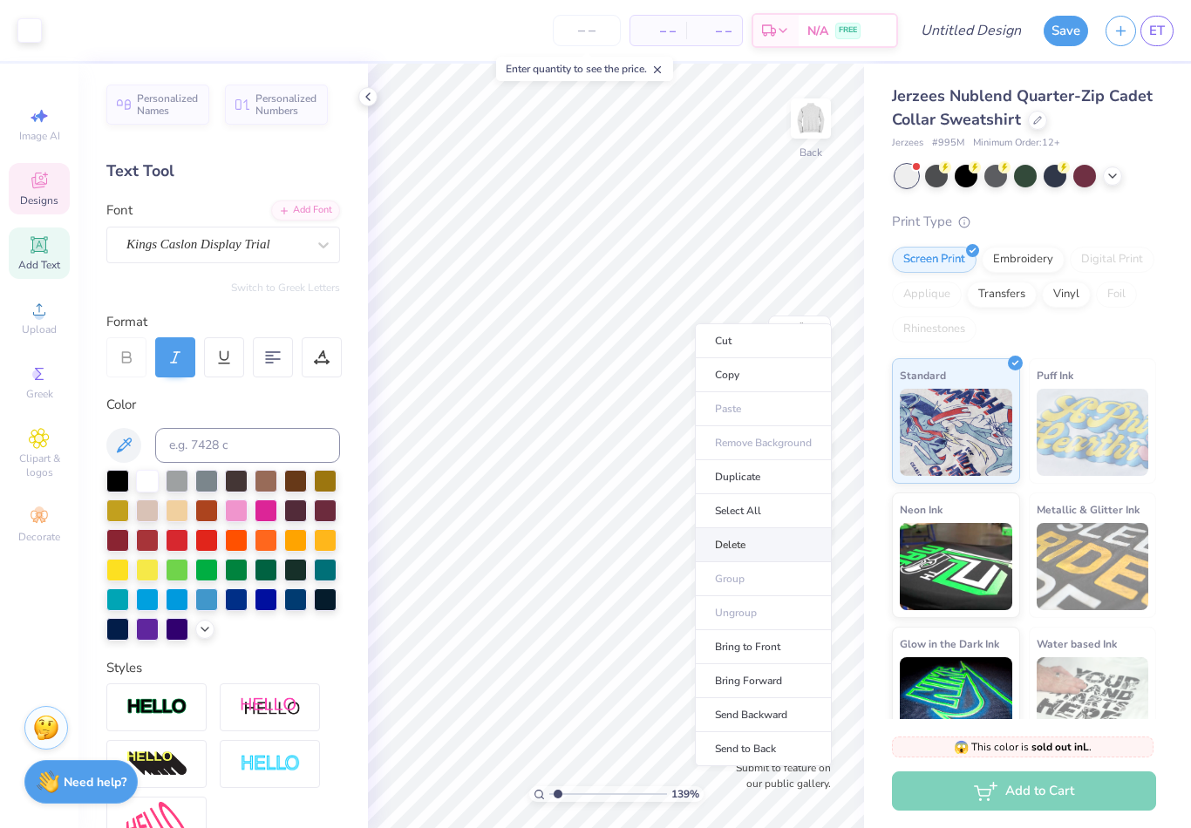
click at [747, 544] on li "Delete" at bounding box center [763, 545] width 137 height 34
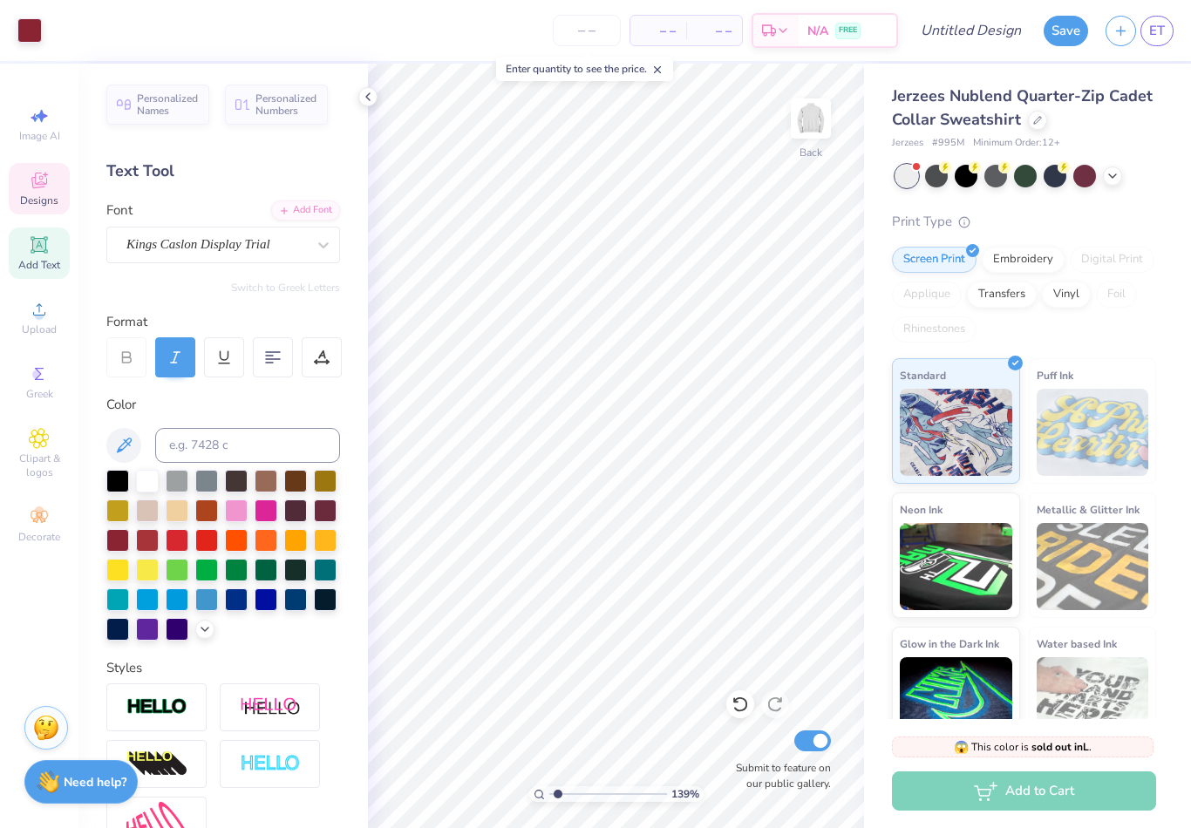
click at [44, 211] on div "Designs" at bounding box center [39, 188] width 61 height 51
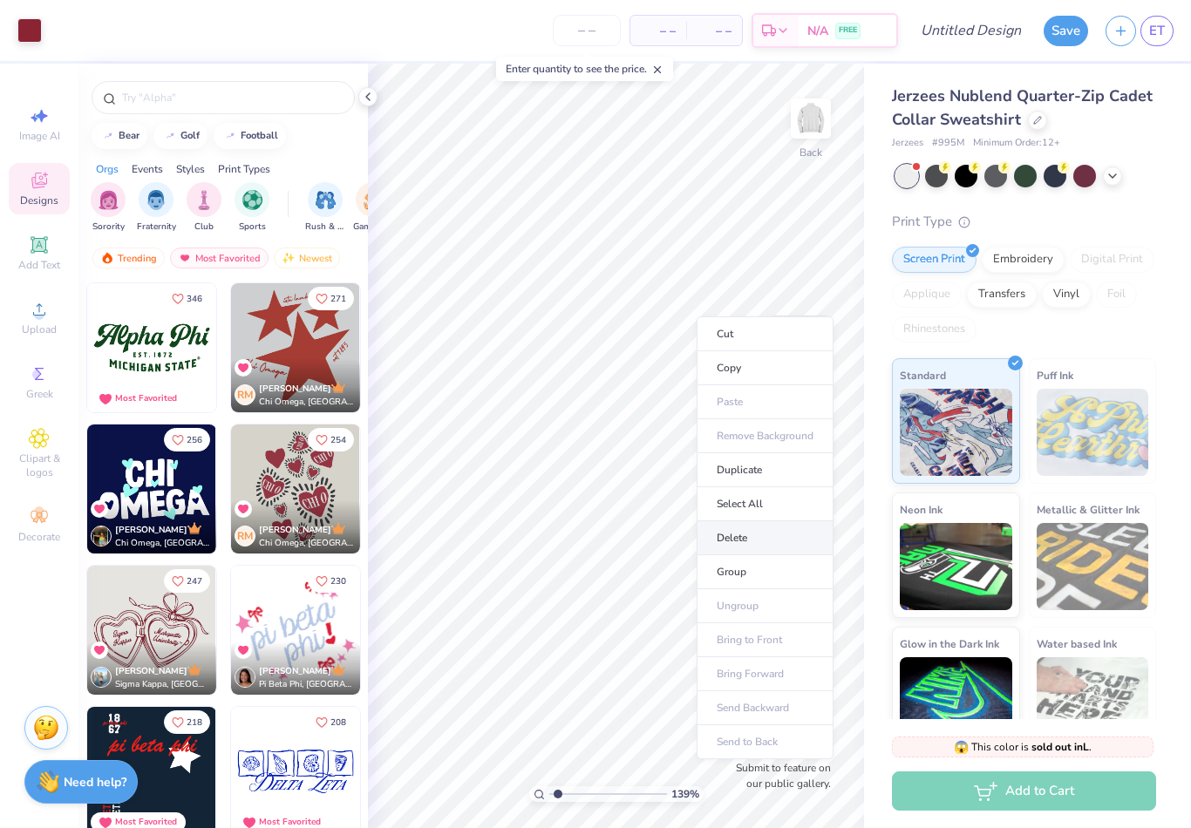
click at [790, 534] on li "Delete" at bounding box center [765, 539] width 137 height 34
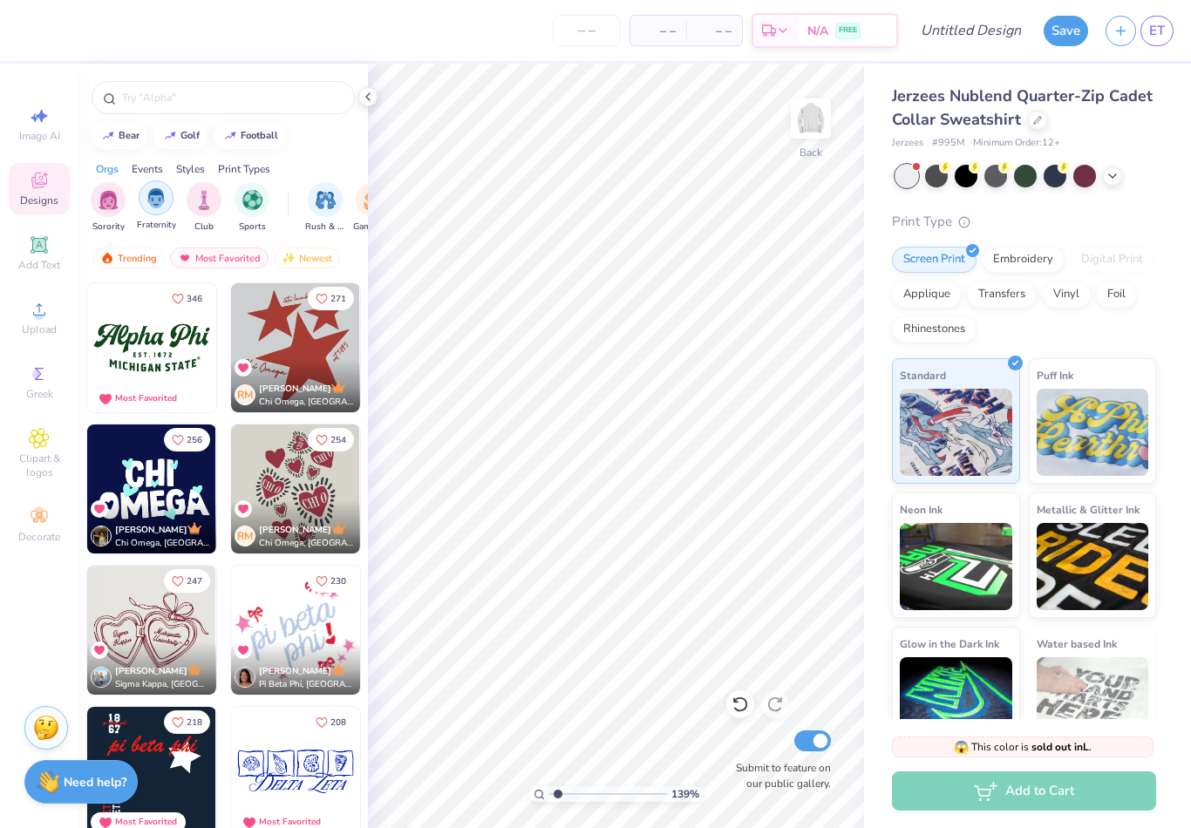
click at [151, 208] on img "filter for Fraternity" at bounding box center [156, 198] width 19 height 20
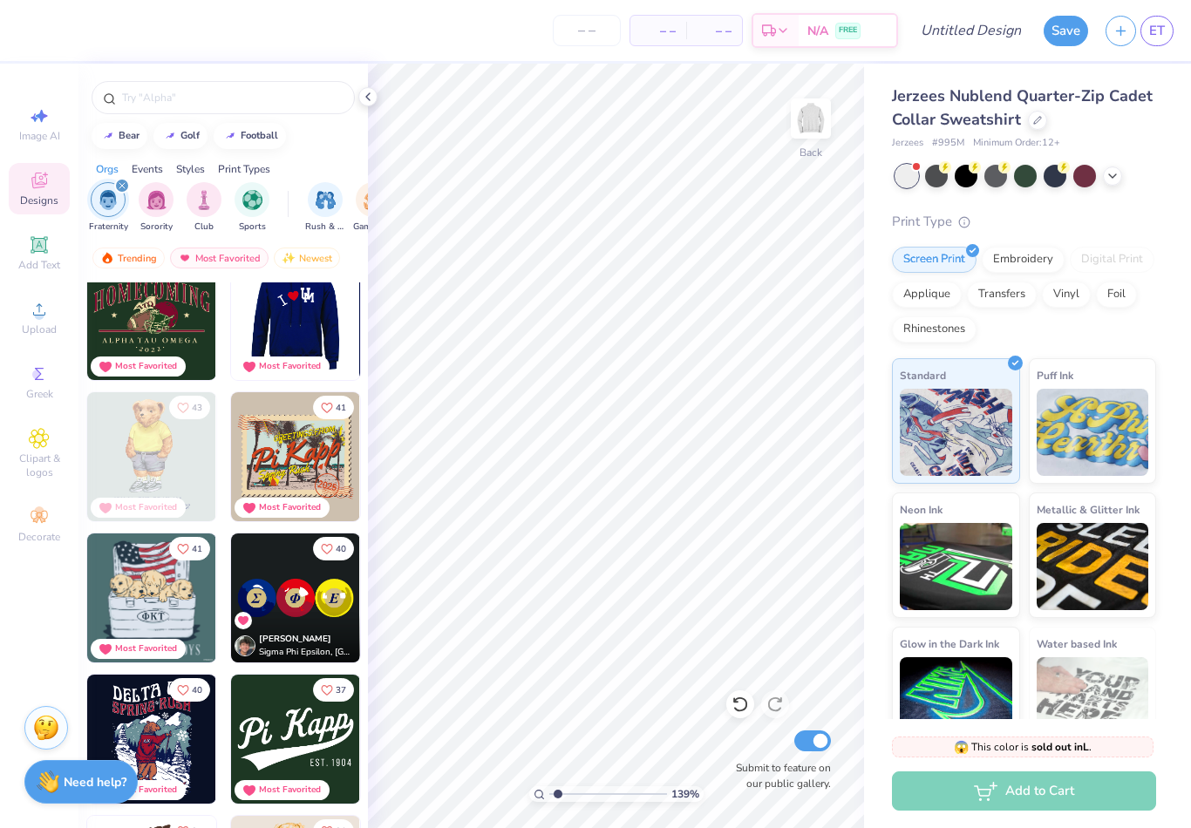
scroll to position [222, 0]
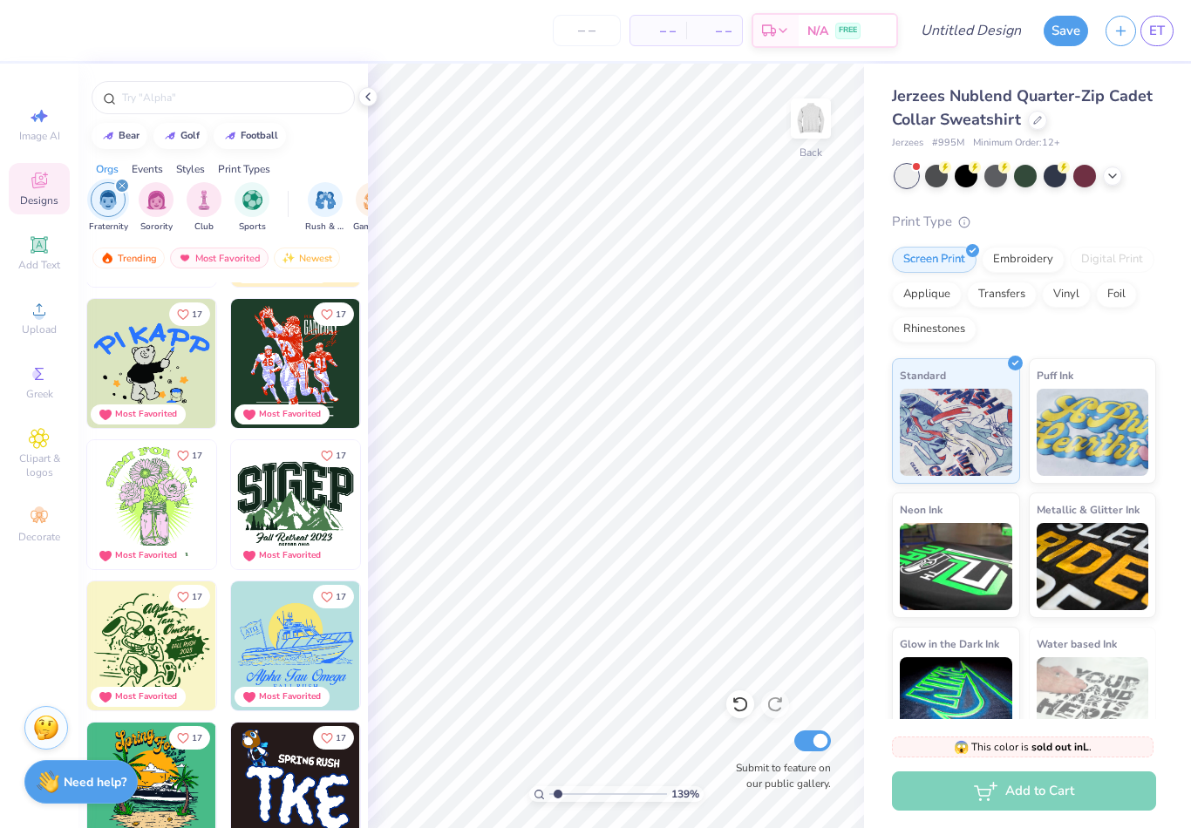
drag, startPoint x: 366, startPoint y: 406, endPoint x: 355, endPoint y: 771, distance: 365.6
click at [355, 771] on div "17 Most Favorited 17 Most Favorited 17 Most Favorited 17 Most Favorited 17 Most…" at bounding box center [223, 601] width 290 height 637
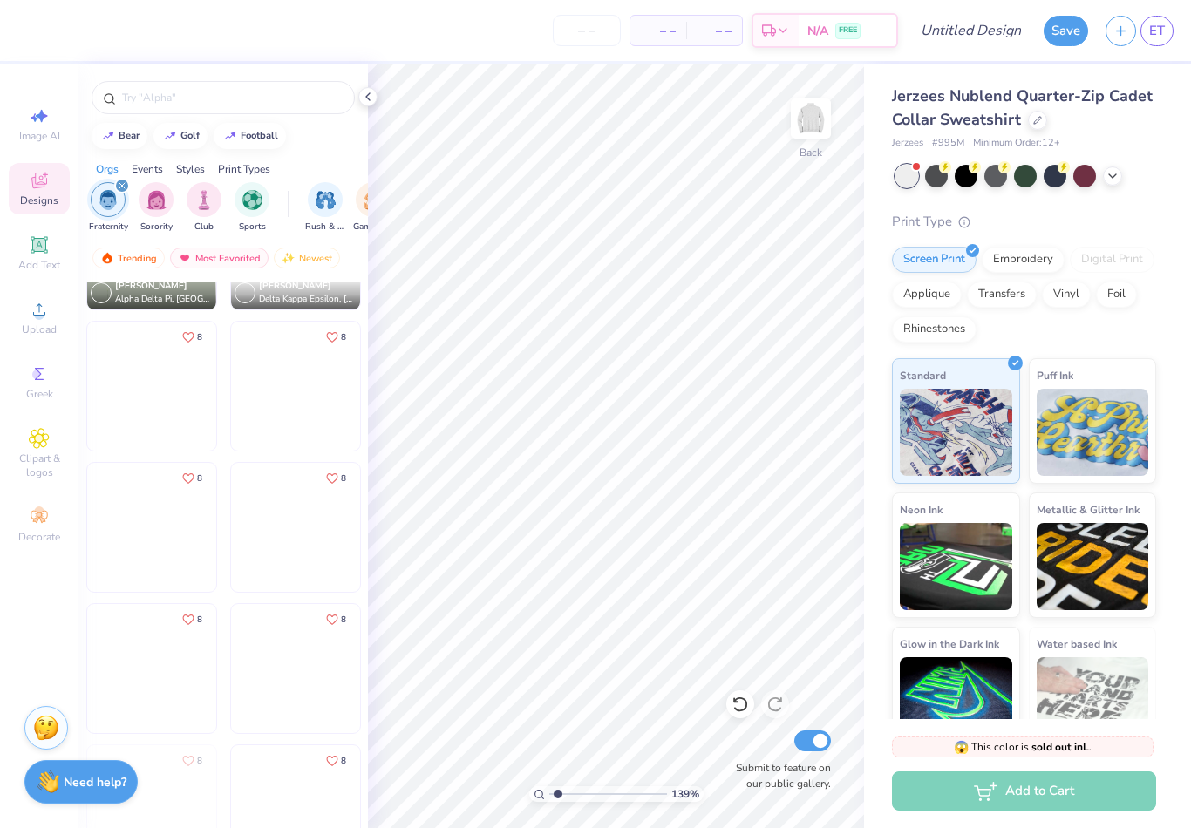
scroll to position [15936, 0]
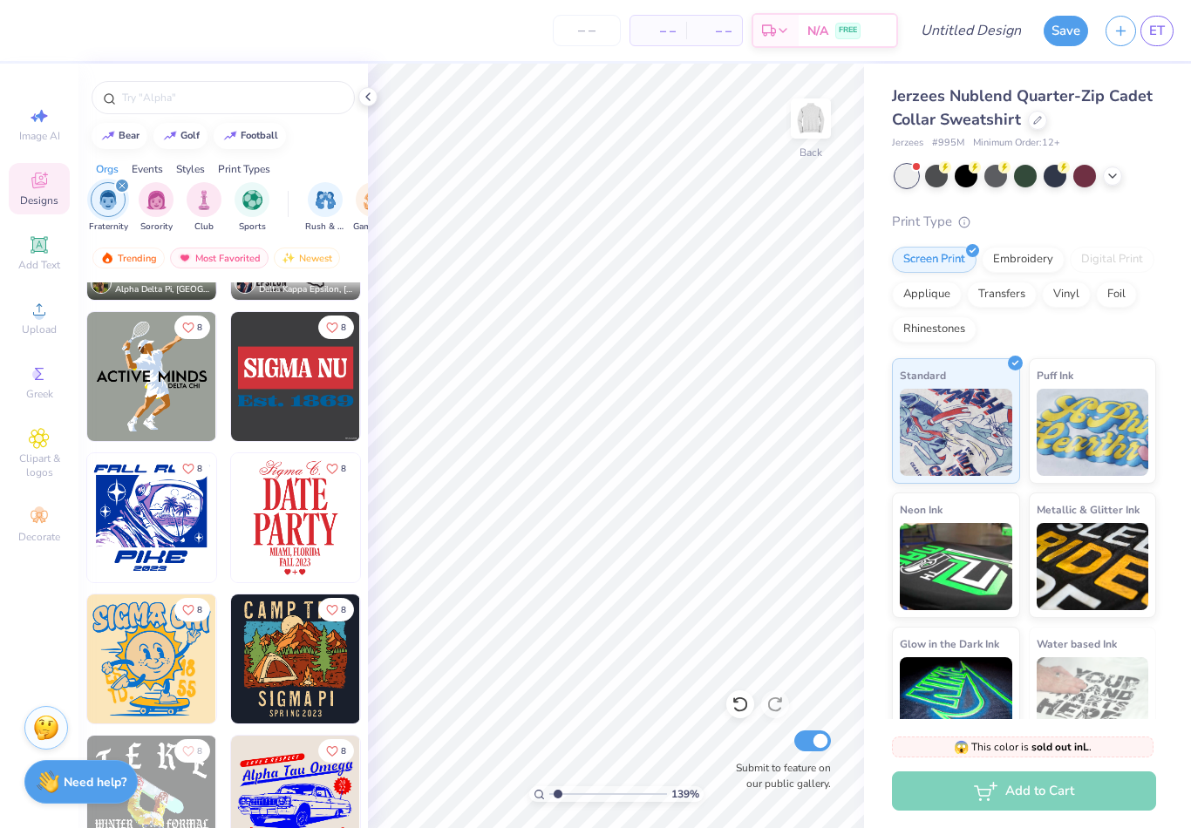
click at [245, 356] on img at bounding box center [295, 376] width 129 height 129
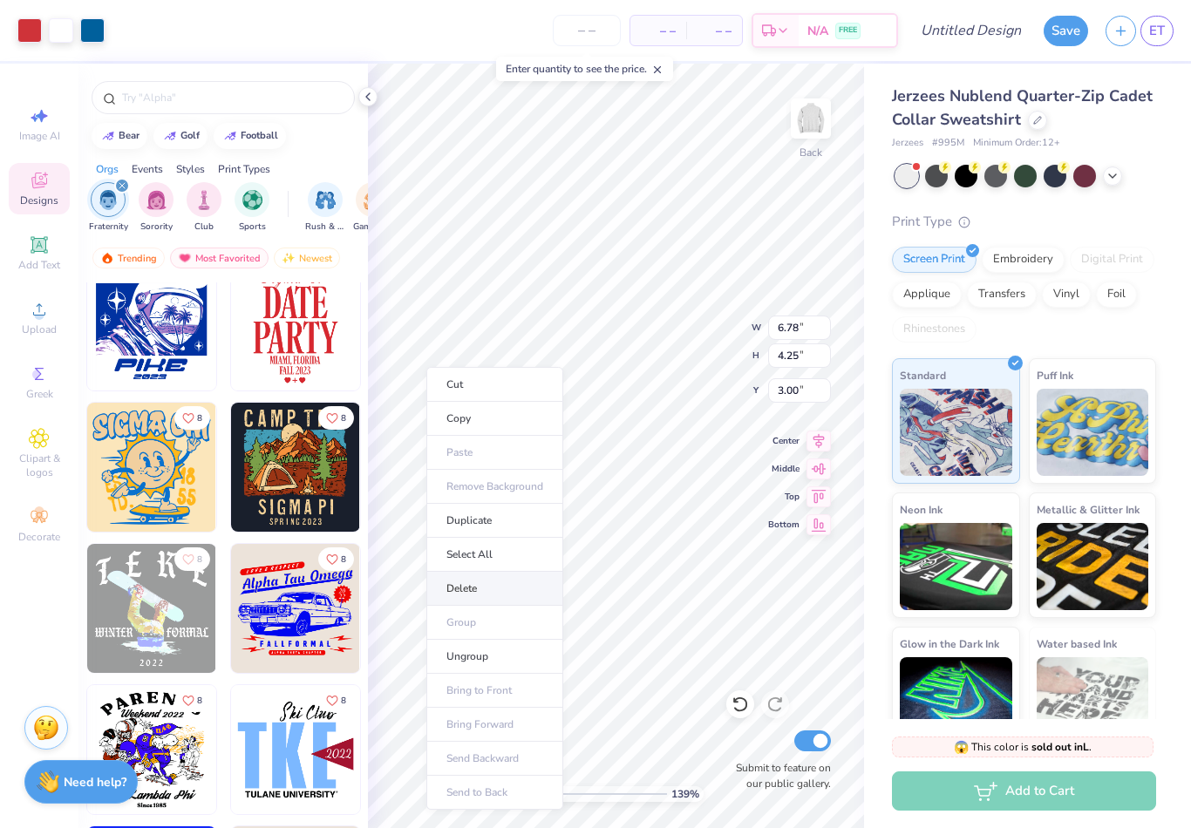
click at [493, 584] on li "Delete" at bounding box center [494, 589] width 137 height 34
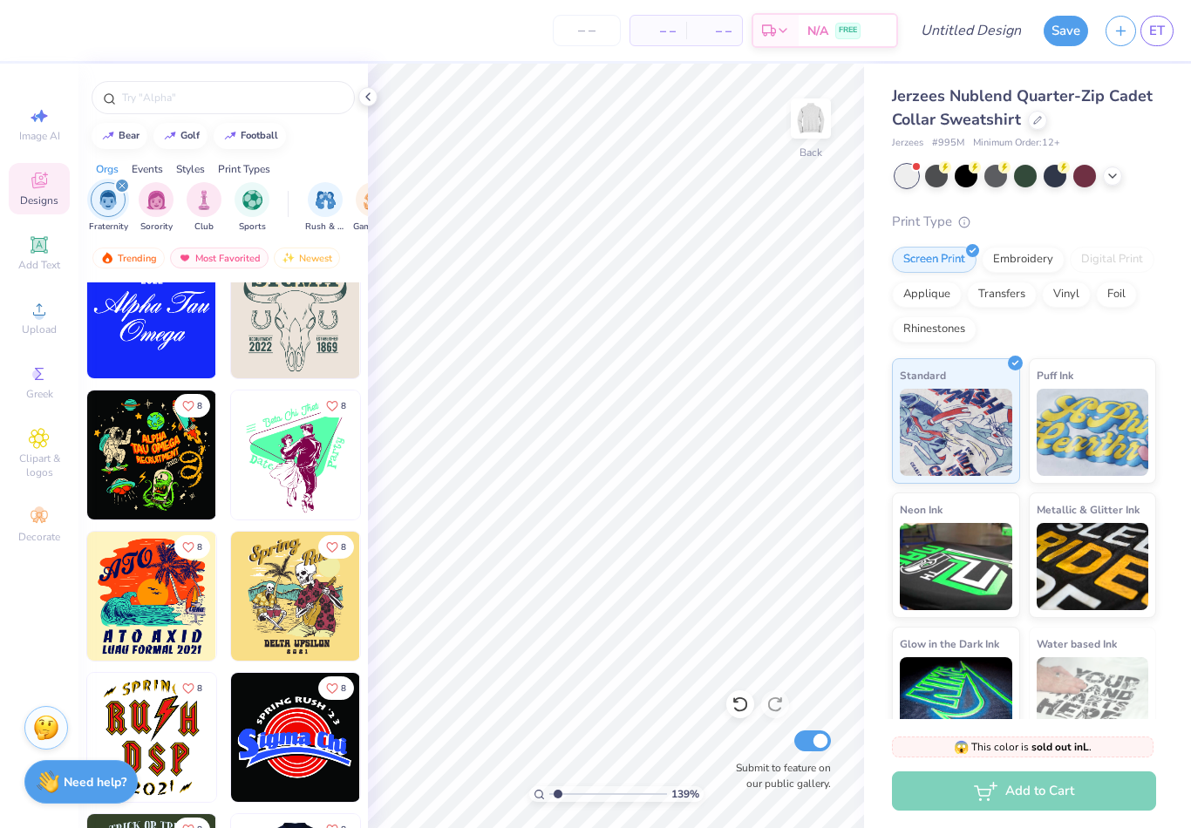
scroll to position [16633, 0]
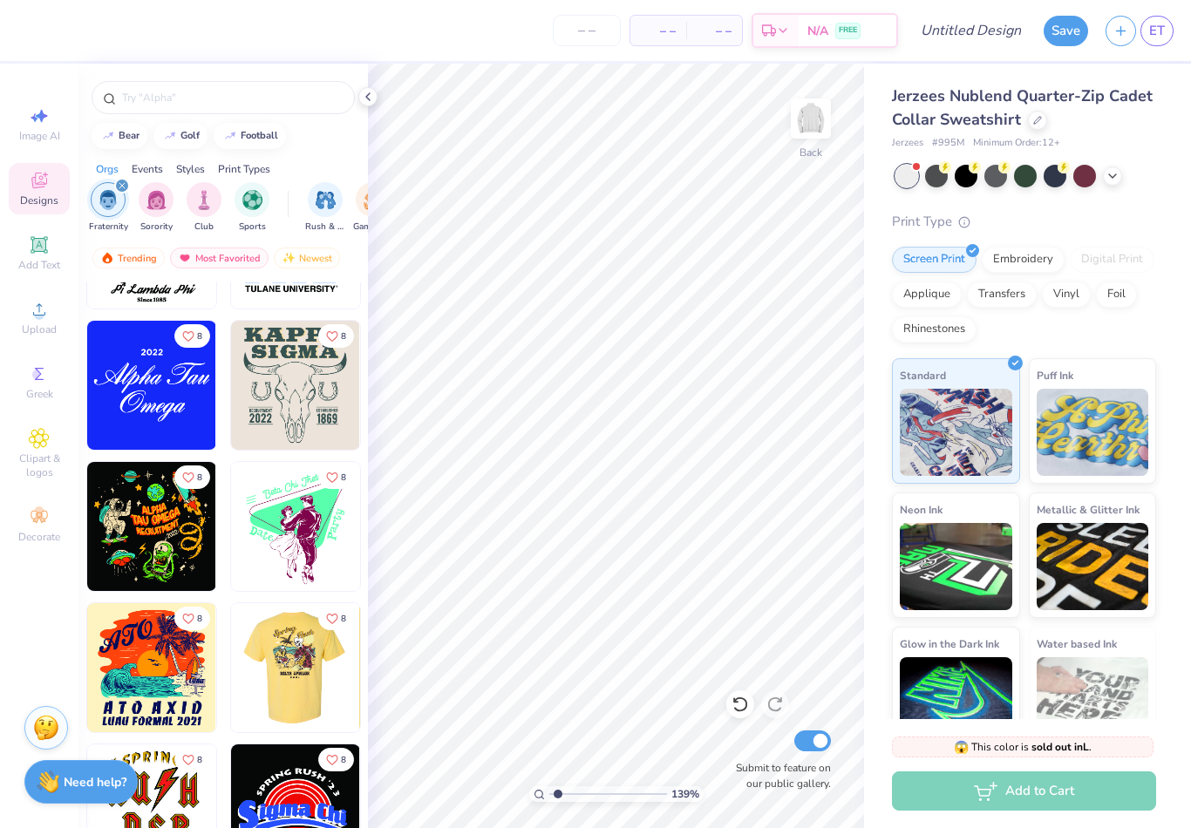
click at [178, 415] on img at bounding box center [151, 385] width 129 height 129
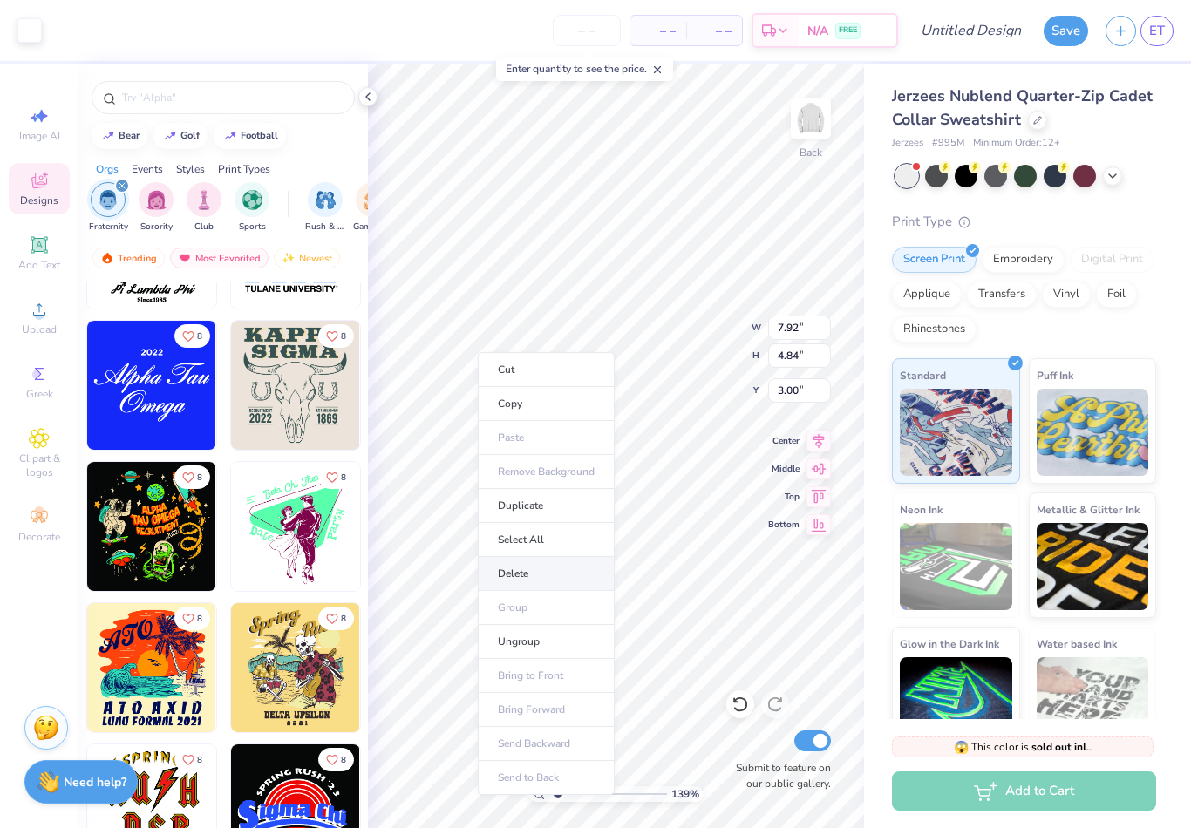
click at [543, 569] on li "Delete" at bounding box center [546, 574] width 137 height 34
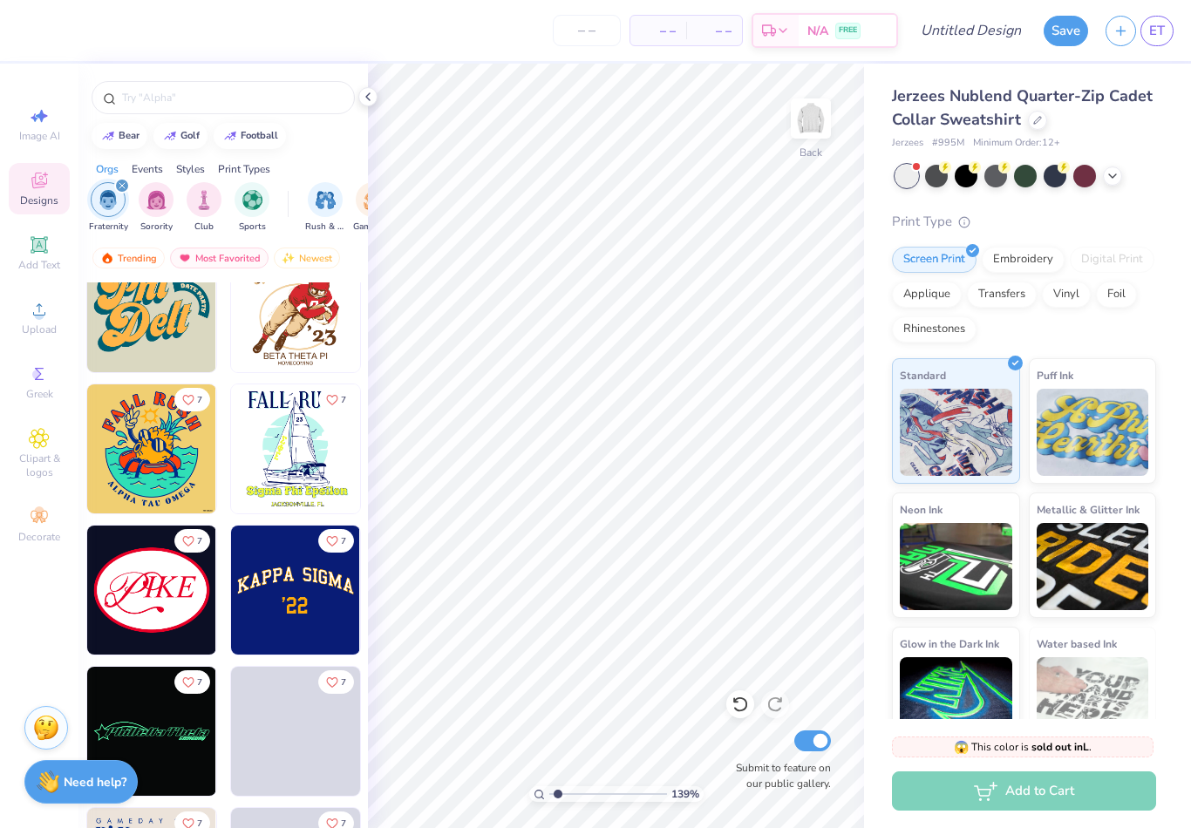
scroll to position [19843, 0]
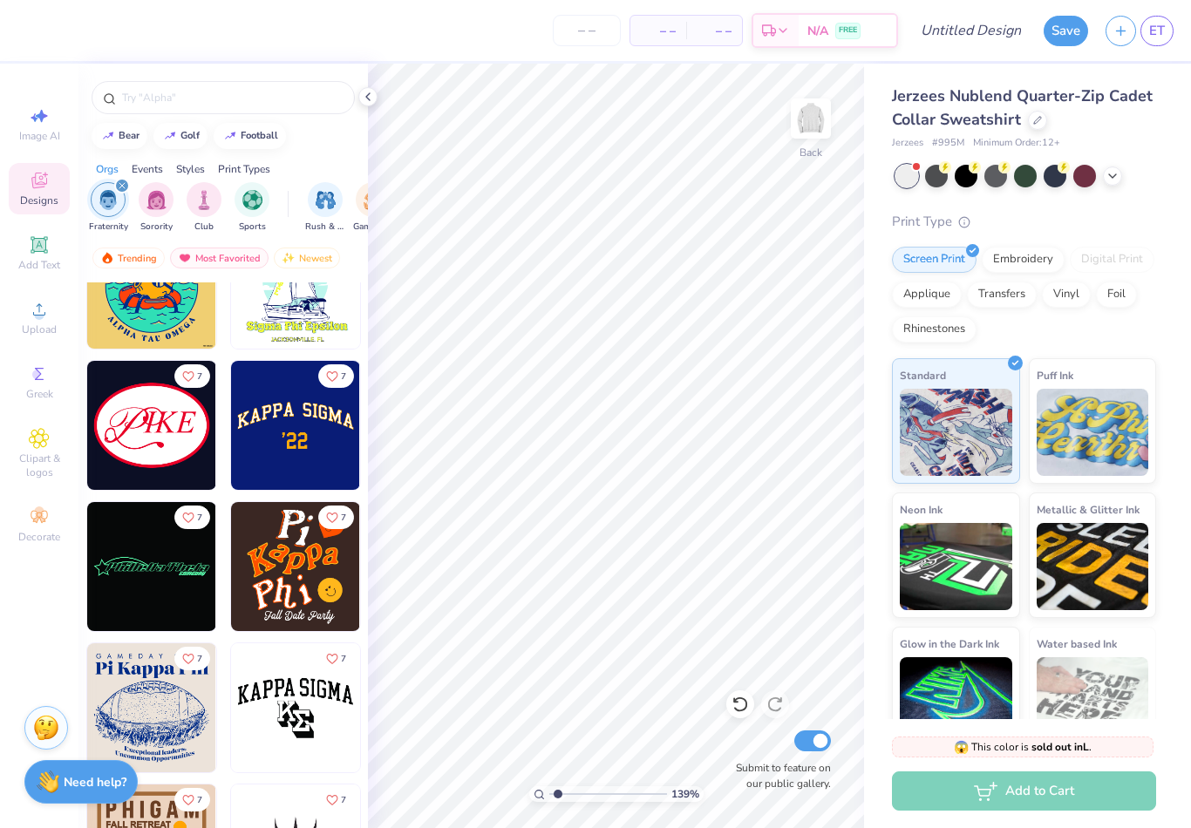
click at [184, 440] on img at bounding box center [151, 425] width 129 height 129
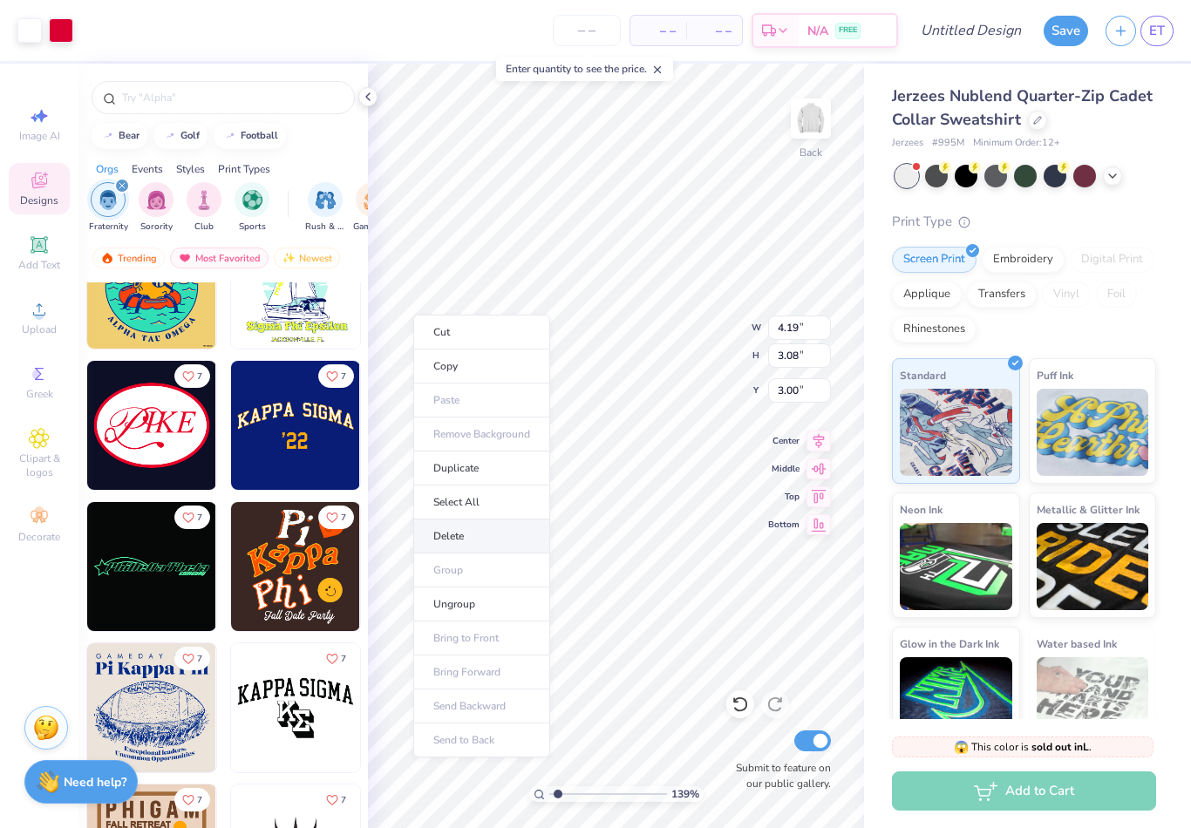
click at [460, 540] on li "Delete" at bounding box center [481, 537] width 137 height 34
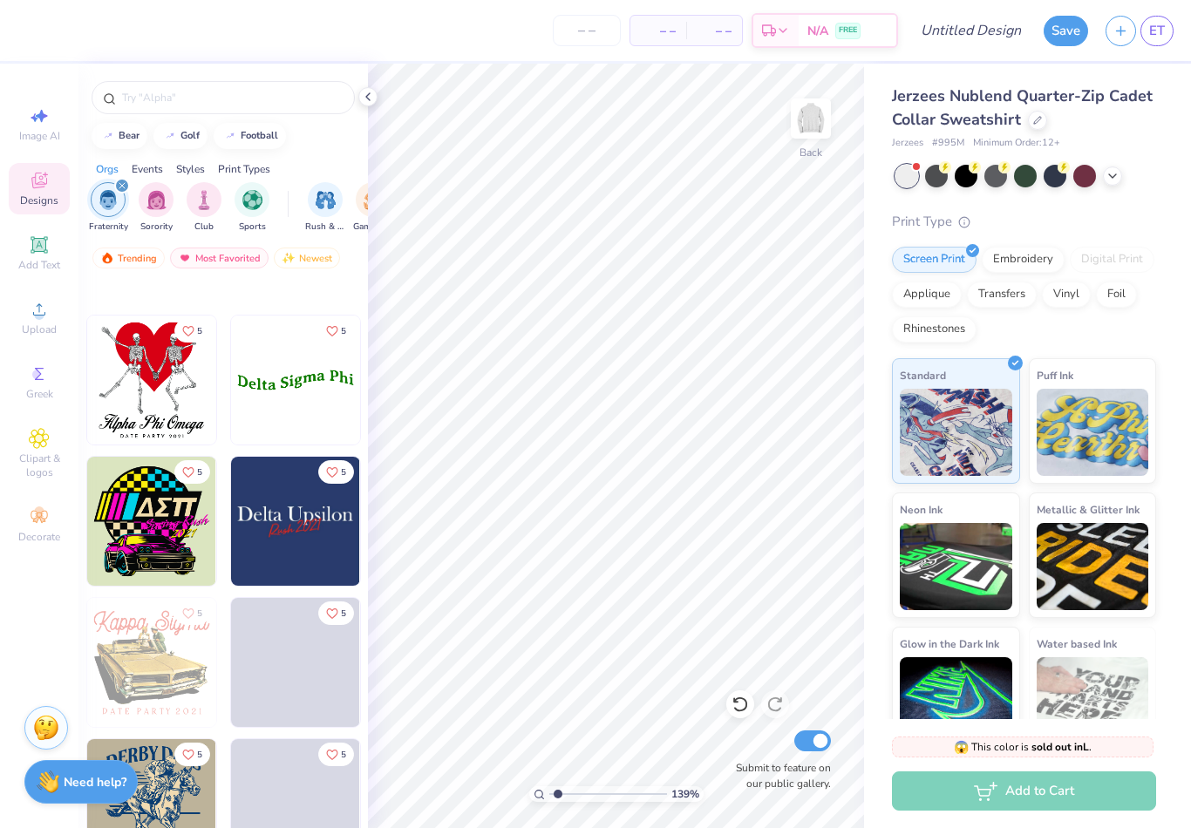
scroll to position [32063, 0]
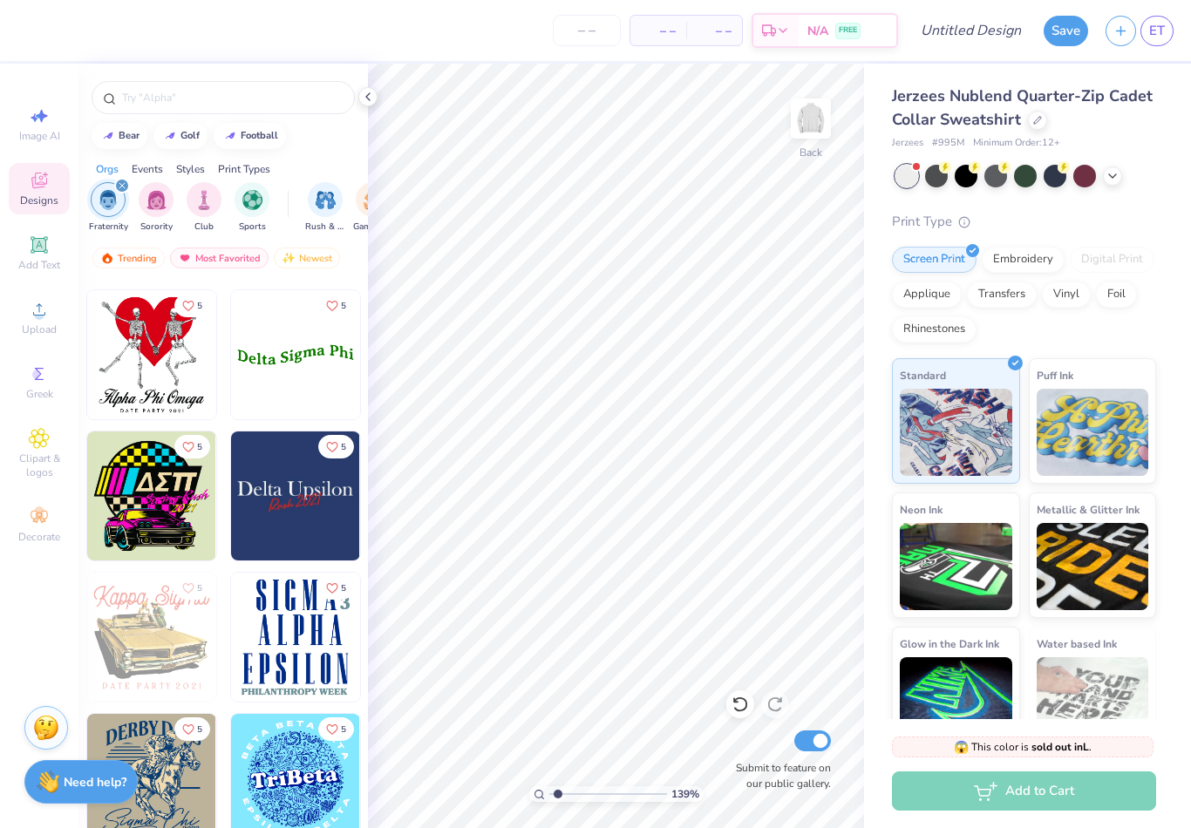
click at [292, 350] on img at bounding box center [295, 354] width 129 height 129
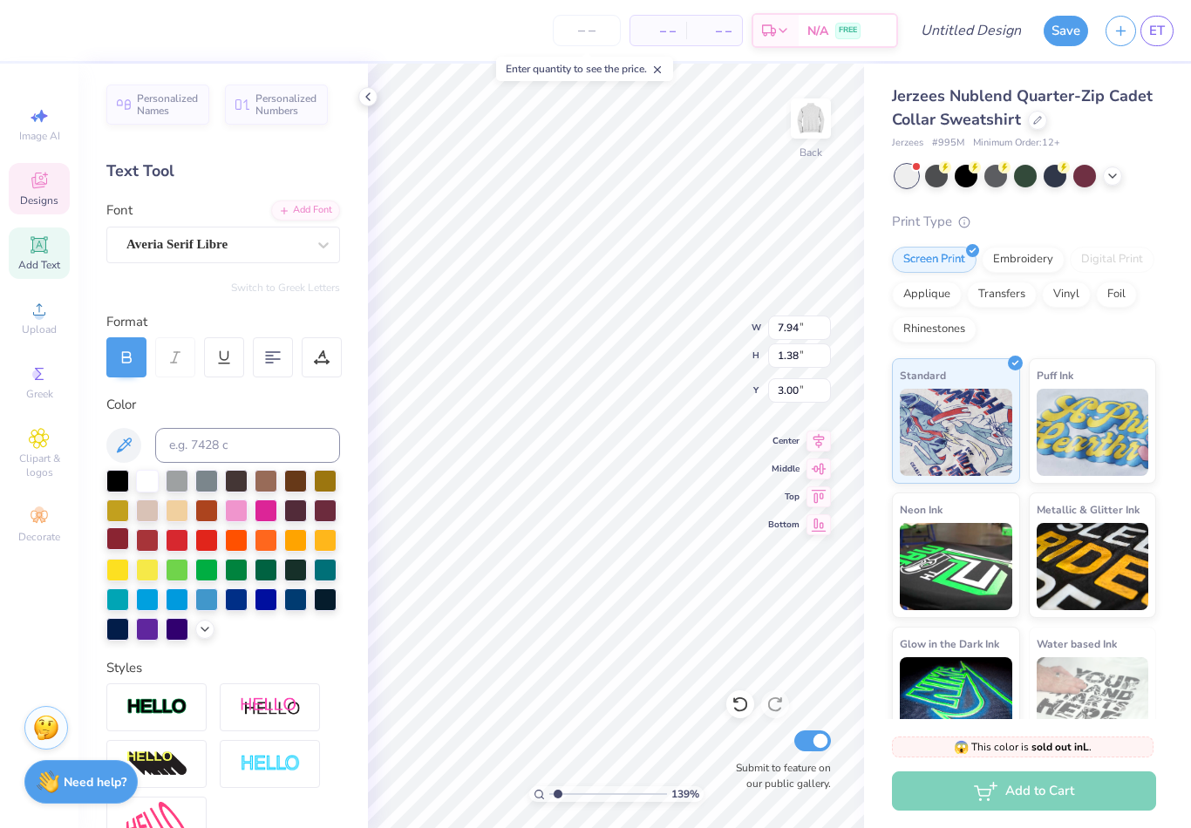
click at [112, 542] on div at bounding box center [117, 539] width 23 height 23
click at [155, 542] on div at bounding box center [147, 539] width 23 height 23
type input "1"
type input "5.65"
type input "0.98"
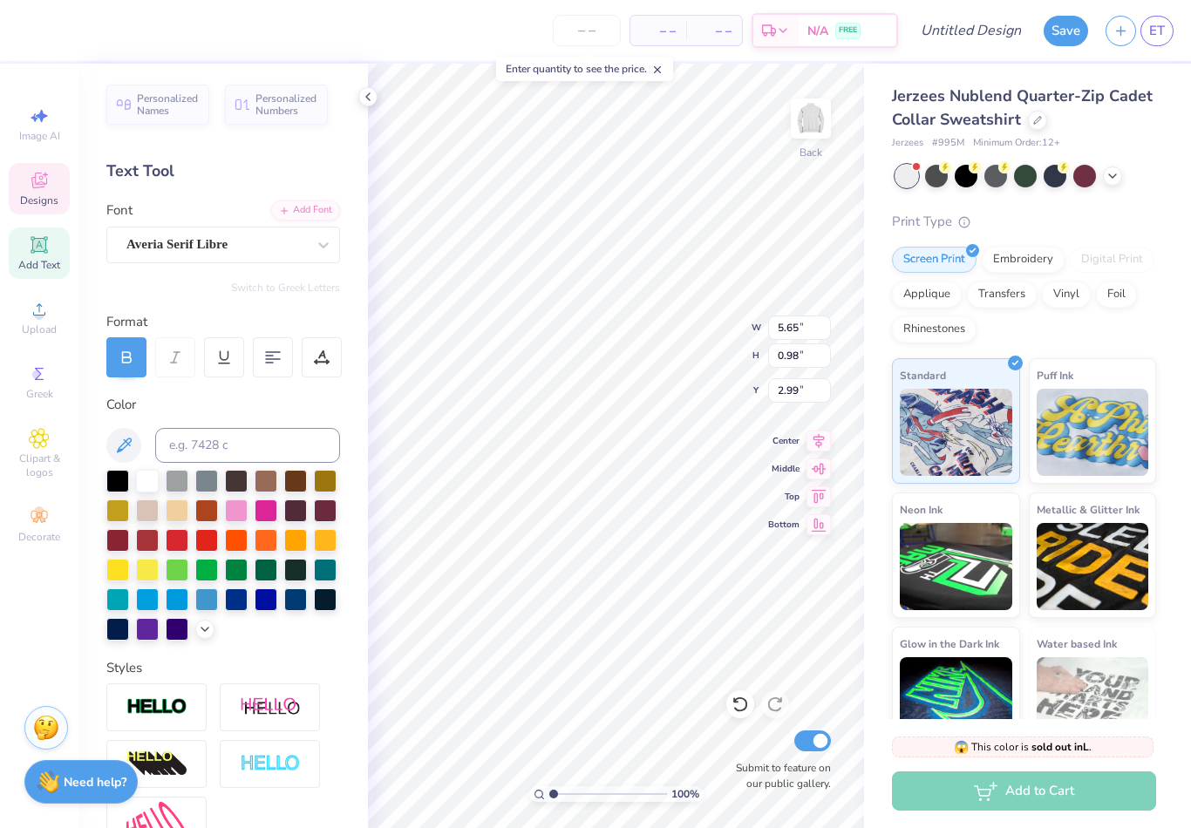
type input "3.68"
type input "3.64"
type textarea "D"
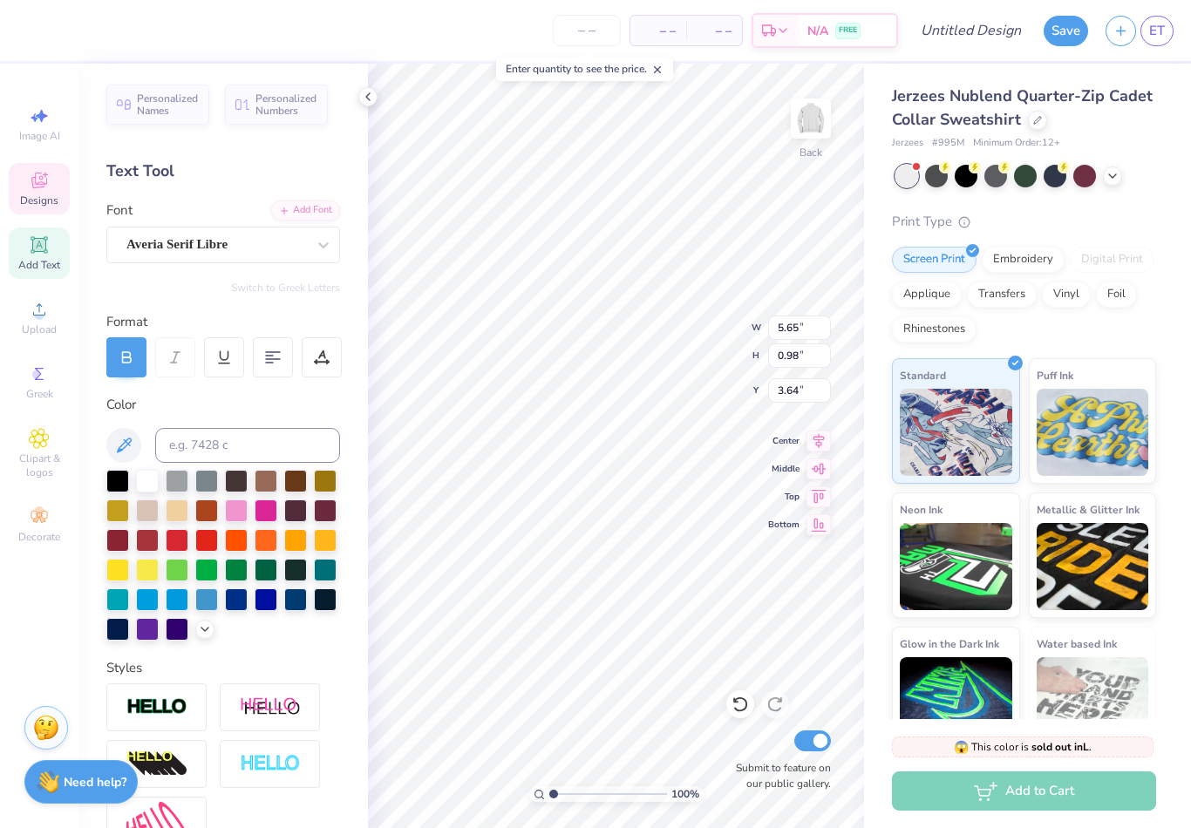
type textarea "Alpha Kappa Psi"
click at [1127, 235] on div "Print Type Screen Print Embroidery Digital Print Applique Transfers Vinyl Foil …" at bounding box center [1024, 483] width 264 height 542
type input "5.86"
type input "1.09"
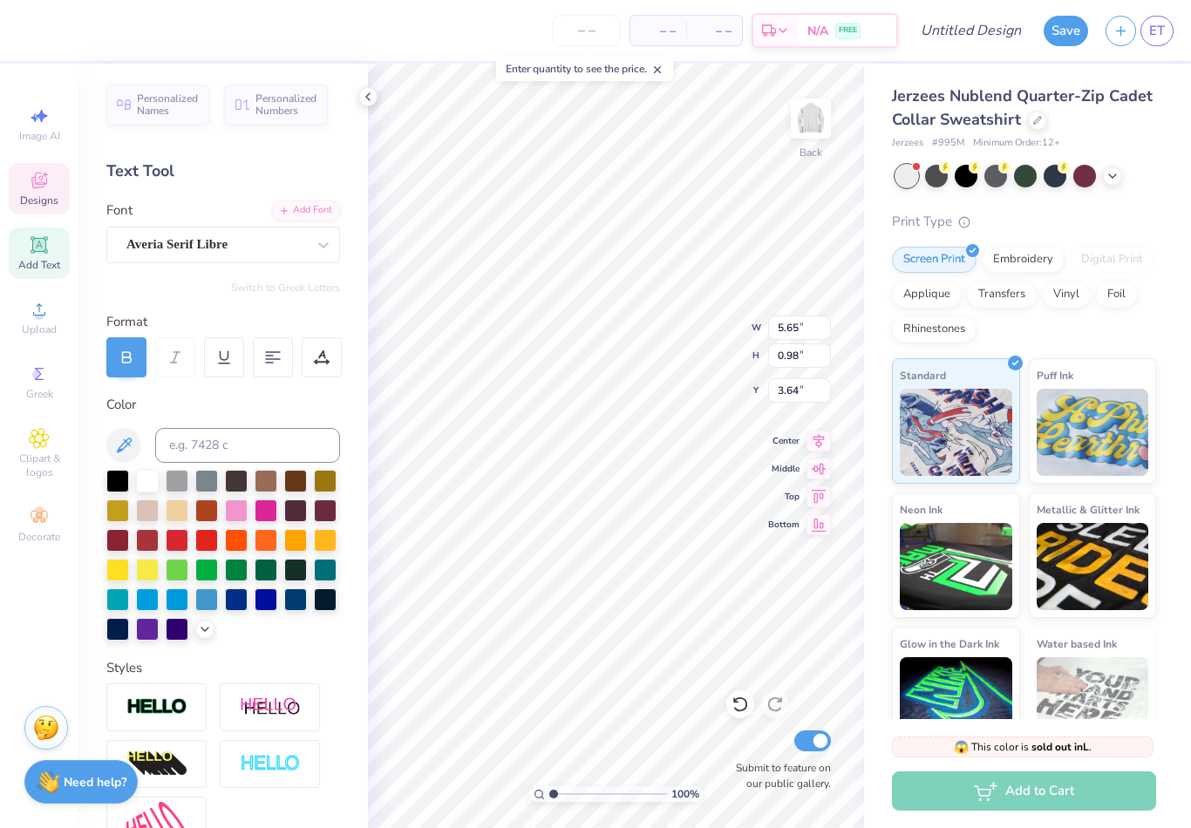
type input "3.59"
click at [1087, 218] on div "Print Type" at bounding box center [1024, 222] width 264 height 20
click at [36, 259] on div "Add Text" at bounding box center [39, 253] width 61 height 51
type input "1"
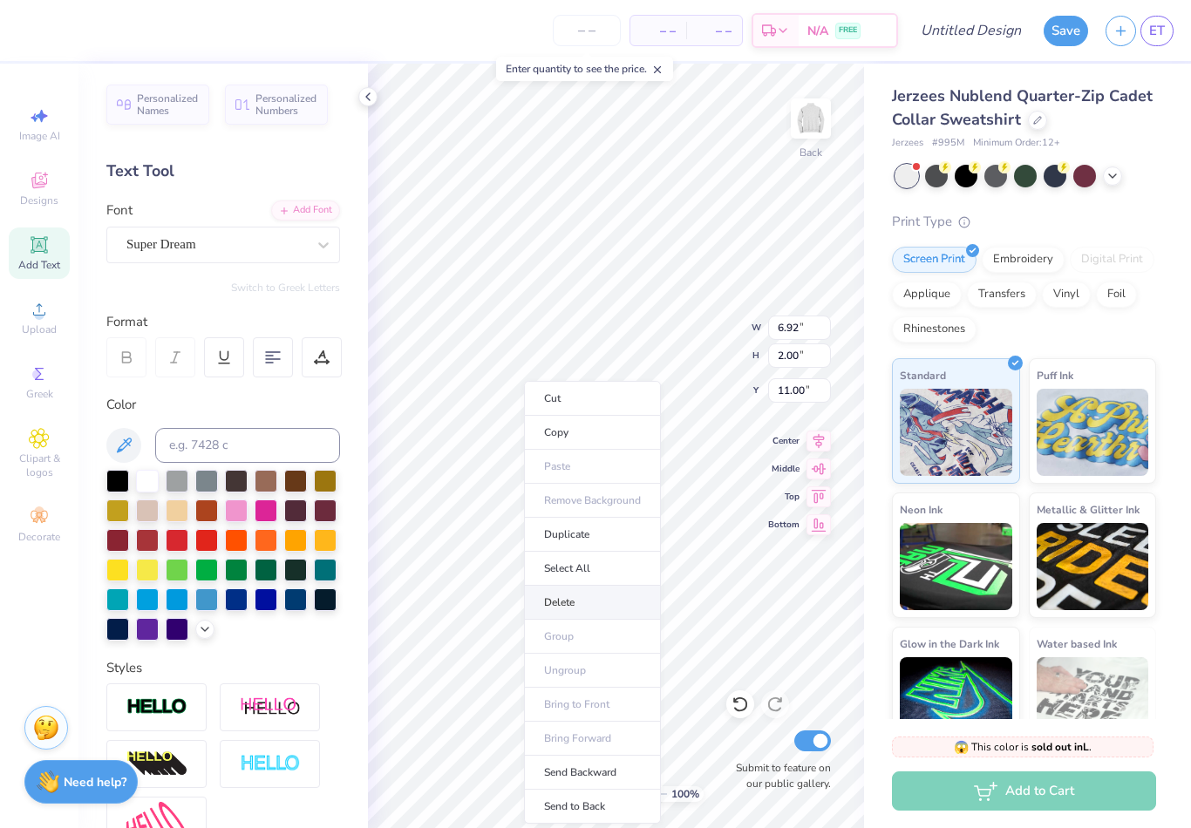
click at [599, 597] on li "Delete" at bounding box center [592, 603] width 137 height 34
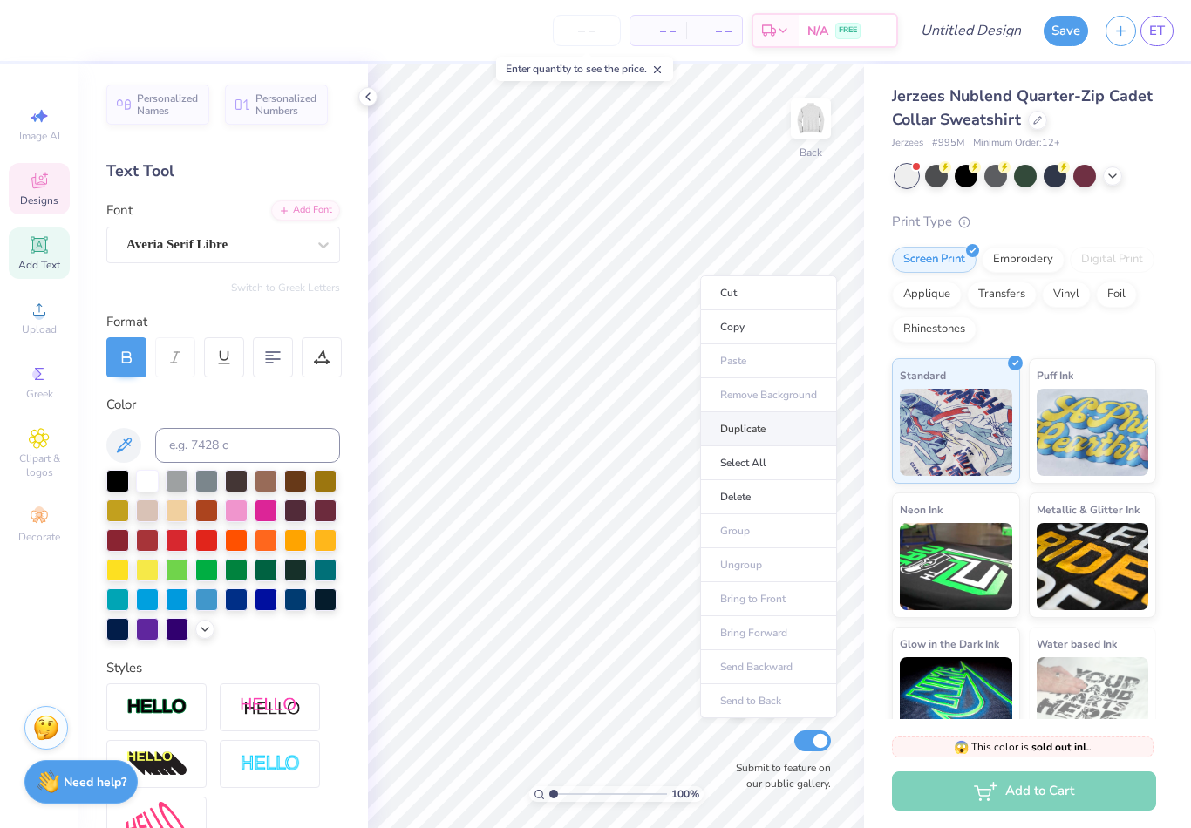
click at [735, 426] on li "Duplicate" at bounding box center [768, 429] width 137 height 34
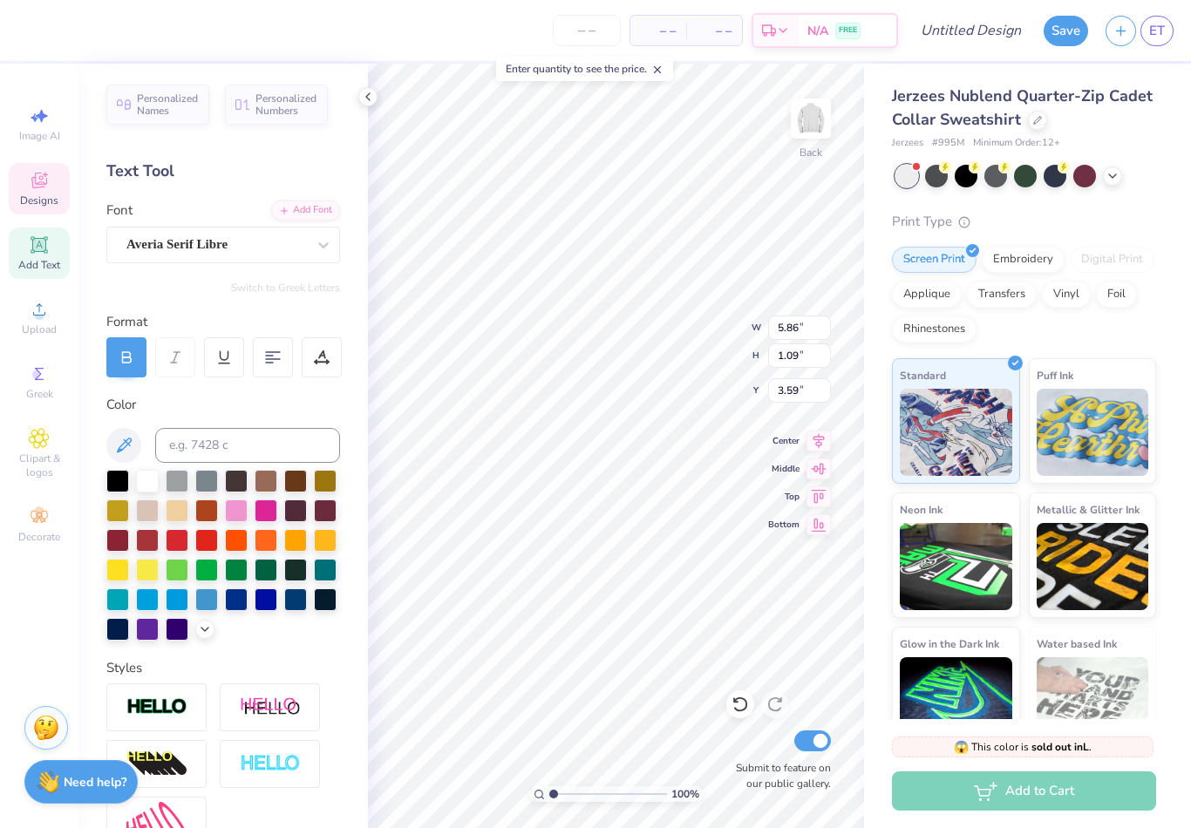
type input "4.59"
type textarea "A"
type textarea "E"
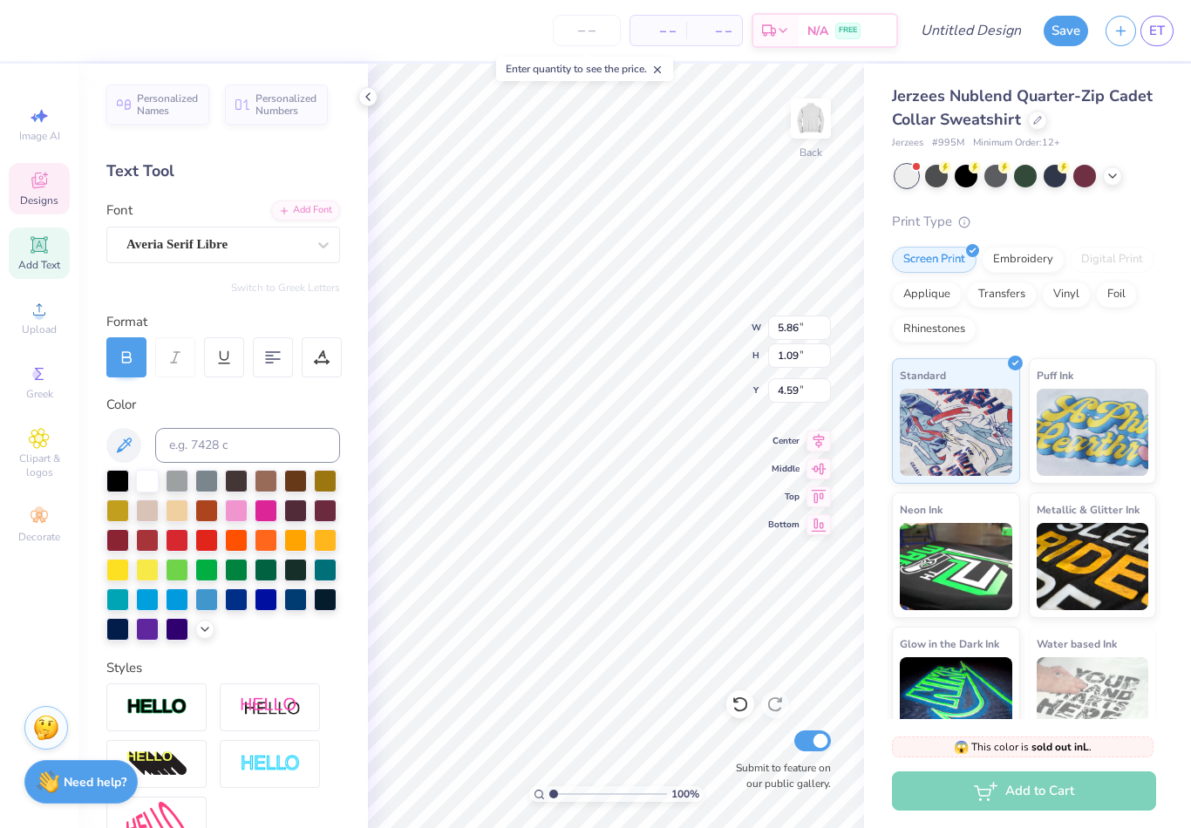
type textarea "s"
type textarea "est. 1904"
click at [153, 484] on div at bounding box center [147, 479] width 23 height 23
type input "2.43626051262514"
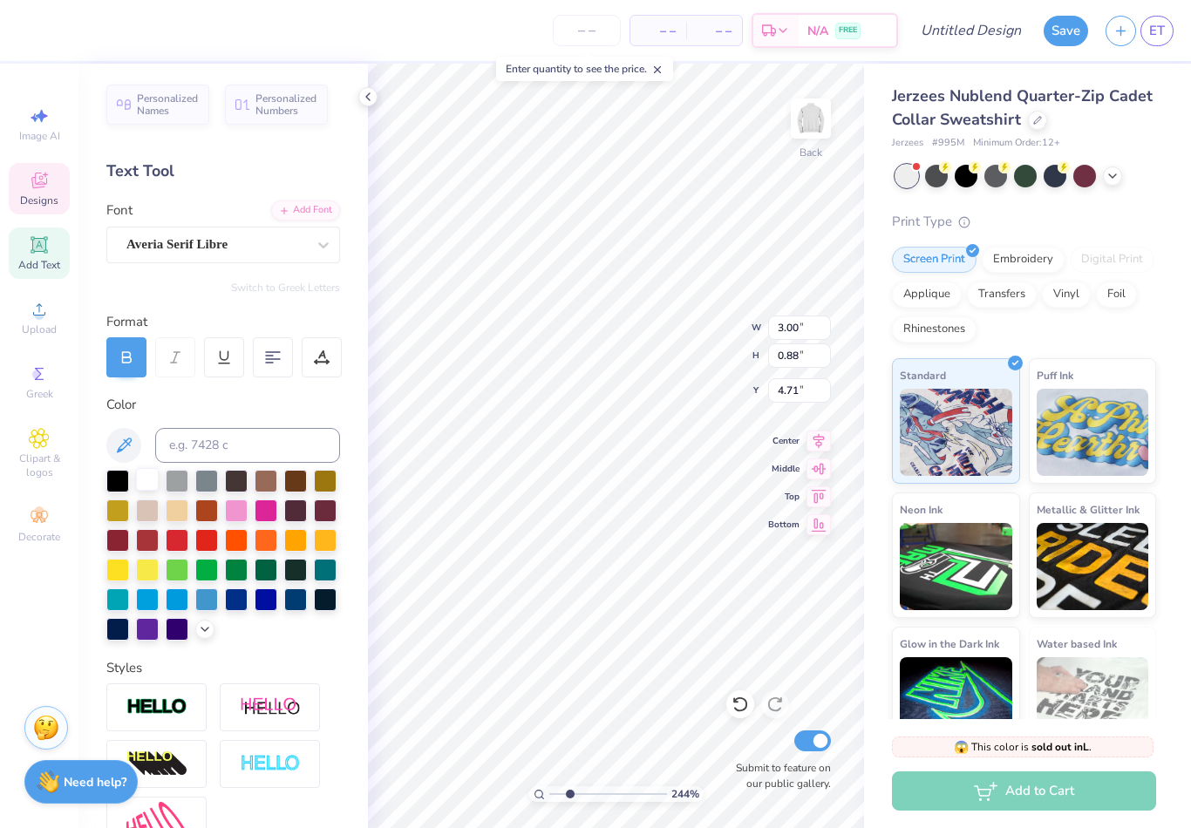
type input "4.24"
type input "2.43626051262514"
type input "4.33"
click at [1124, 224] on div "Print Type" at bounding box center [1024, 222] width 264 height 20
click at [1117, 230] on div "Print Type Screen Print Embroidery Digital Print Applique Transfers Vinyl Foil …" at bounding box center [1024, 483] width 264 height 542
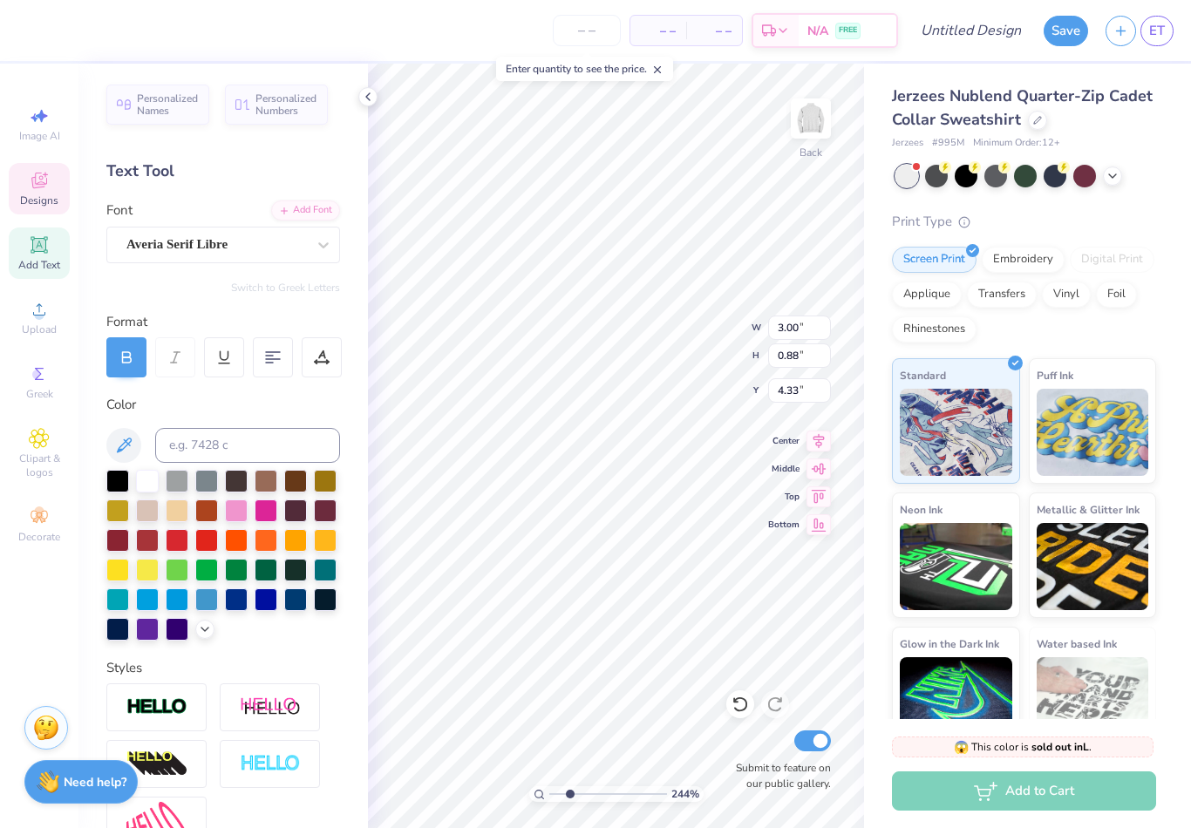
type input "2.43626051262514"
type input "2.31"
type input "0.68"
type input "4.31"
type input "2.43626051262514"
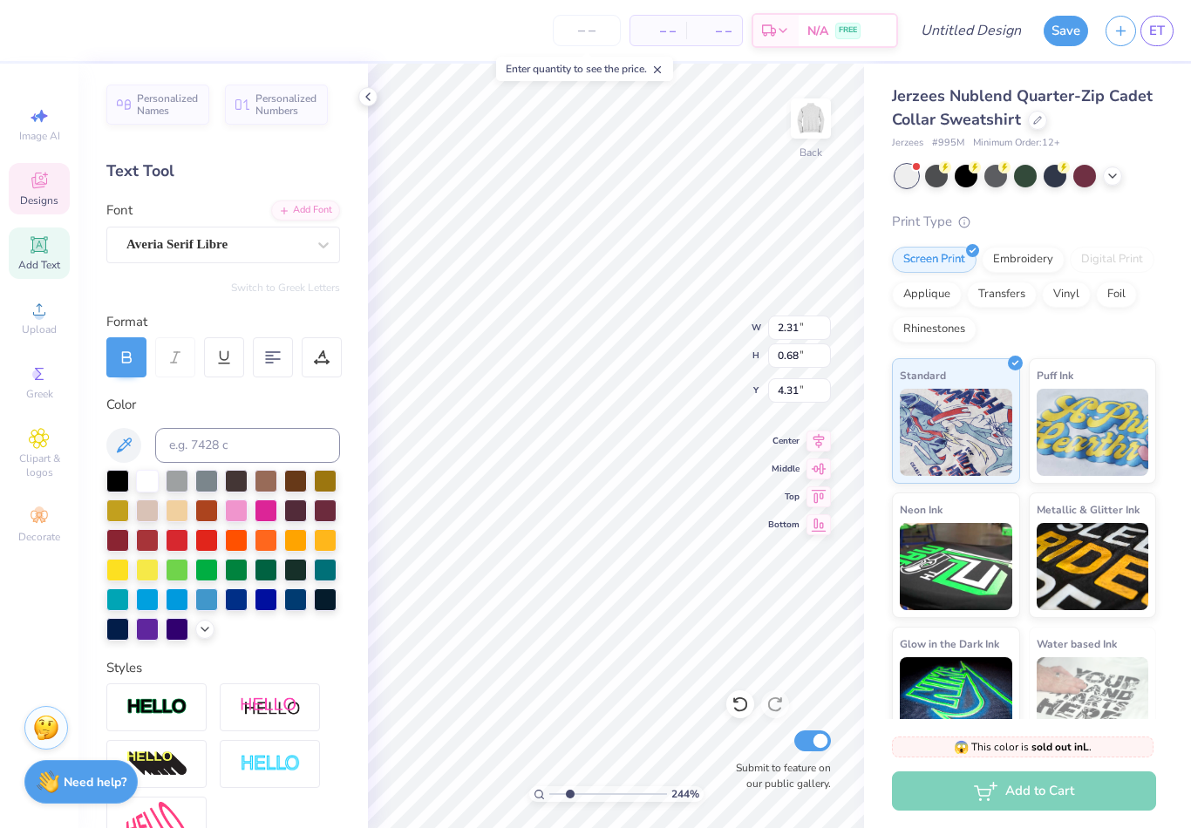
type input "4.13"
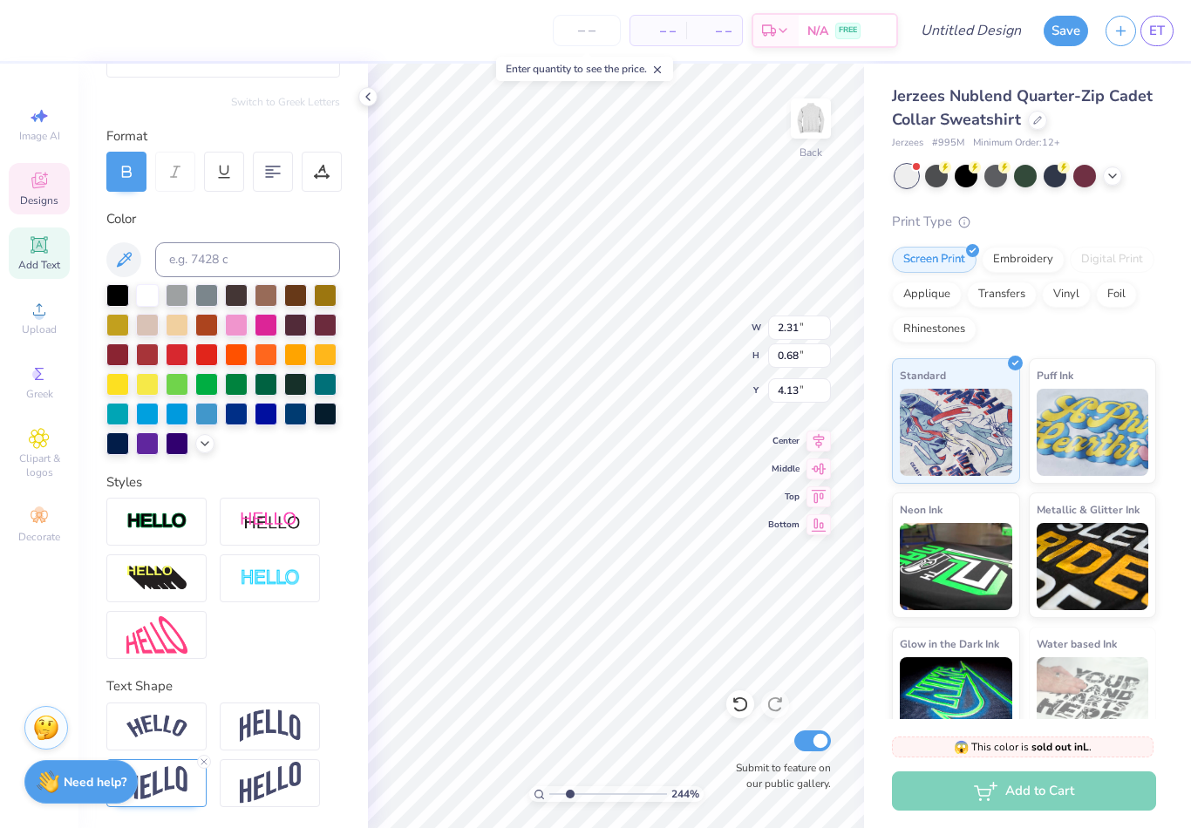
scroll to position [187, 0]
click at [170, 788] on img at bounding box center [156, 784] width 61 height 34
click at [163, 776] on img at bounding box center [156, 783] width 61 height 34
click at [1082, 215] on div "Print Type" at bounding box center [1024, 222] width 264 height 20
type input "6.72768582152755"
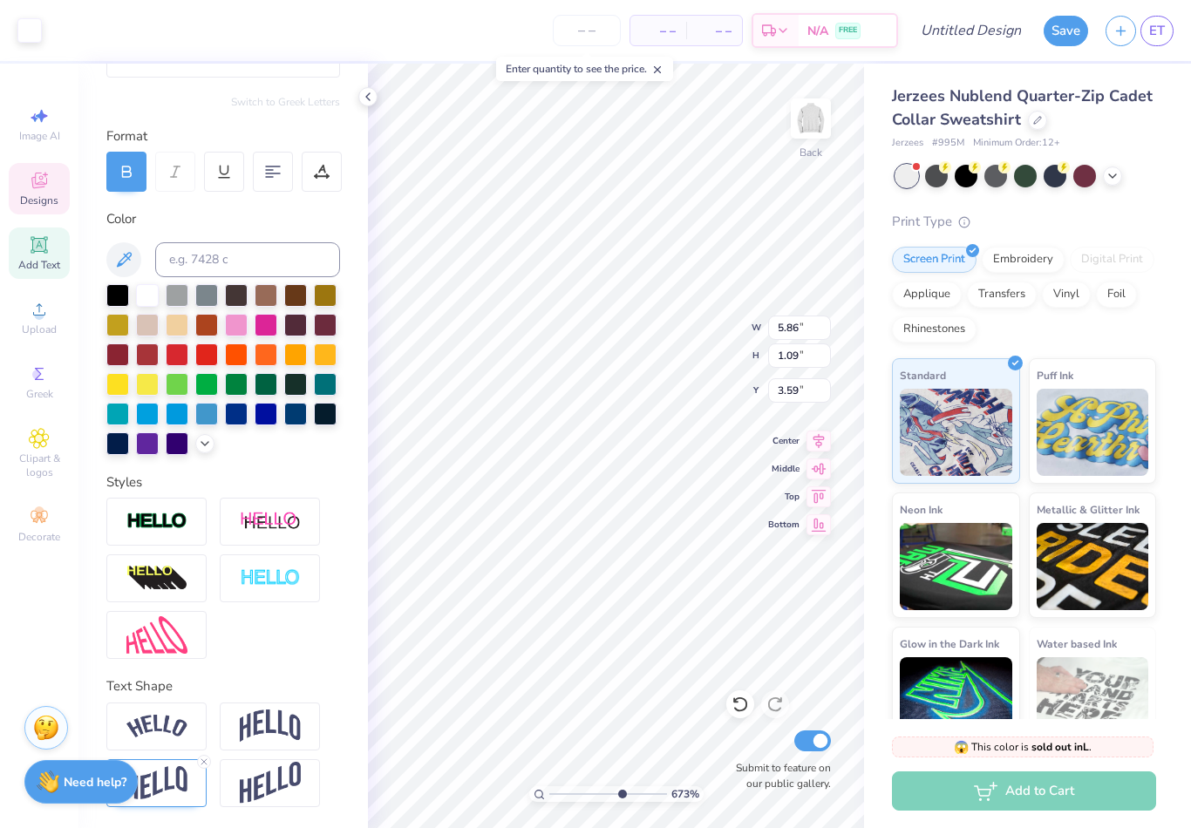
type input "2.31"
type input "0.68"
type input "4.13"
type input "6.72768582152755"
type input "4.20"
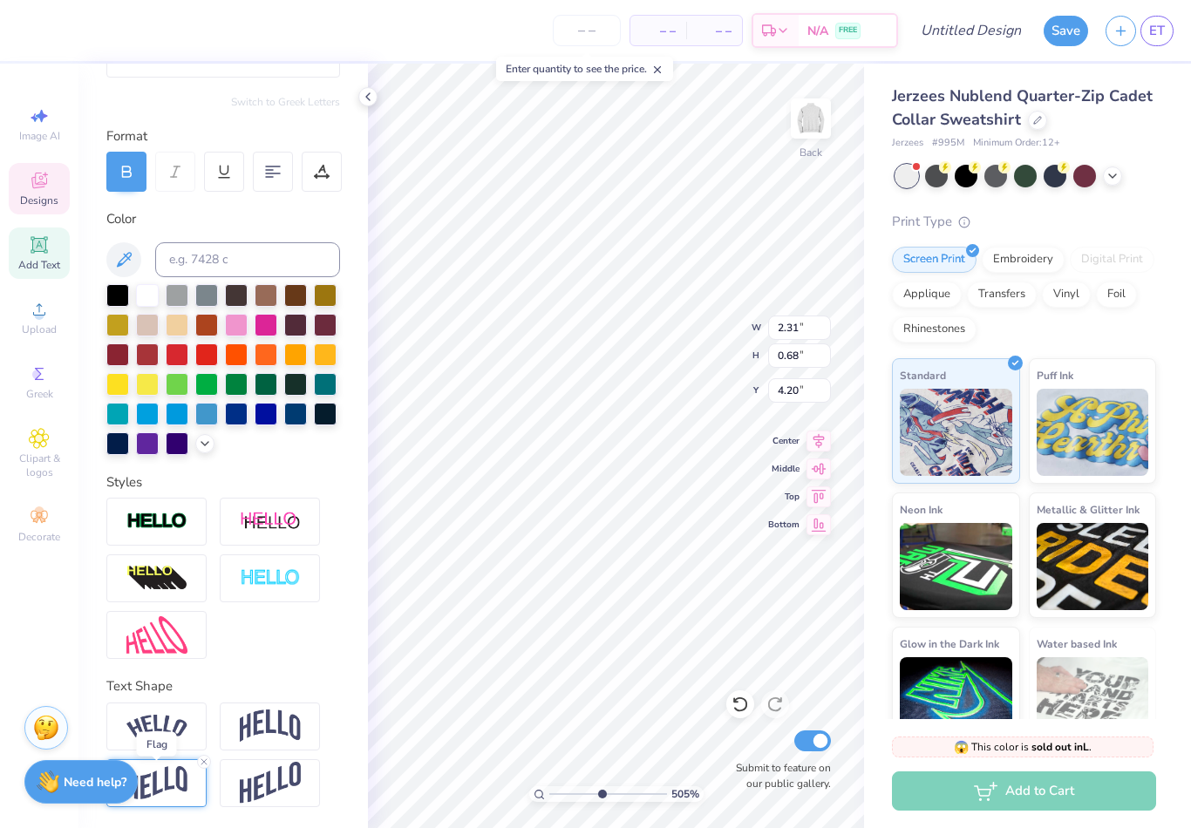
click at [160, 782] on img at bounding box center [156, 784] width 61 height 34
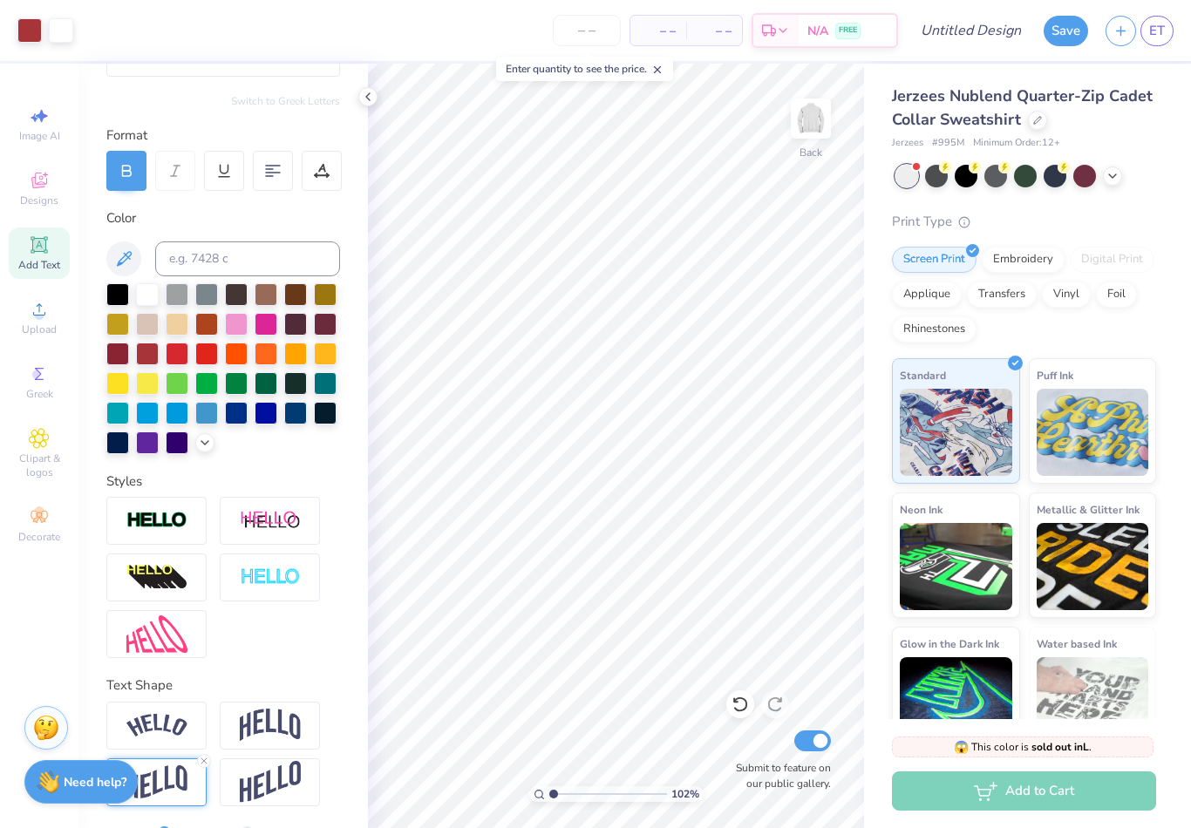
click at [42, 220] on div "Image AI Designs Add Text Upload Greek Clipart & logos Decorate" at bounding box center [39, 325] width 61 height 453
click at [37, 204] on span "Designs" at bounding box center [39, 201] width 38 height 14
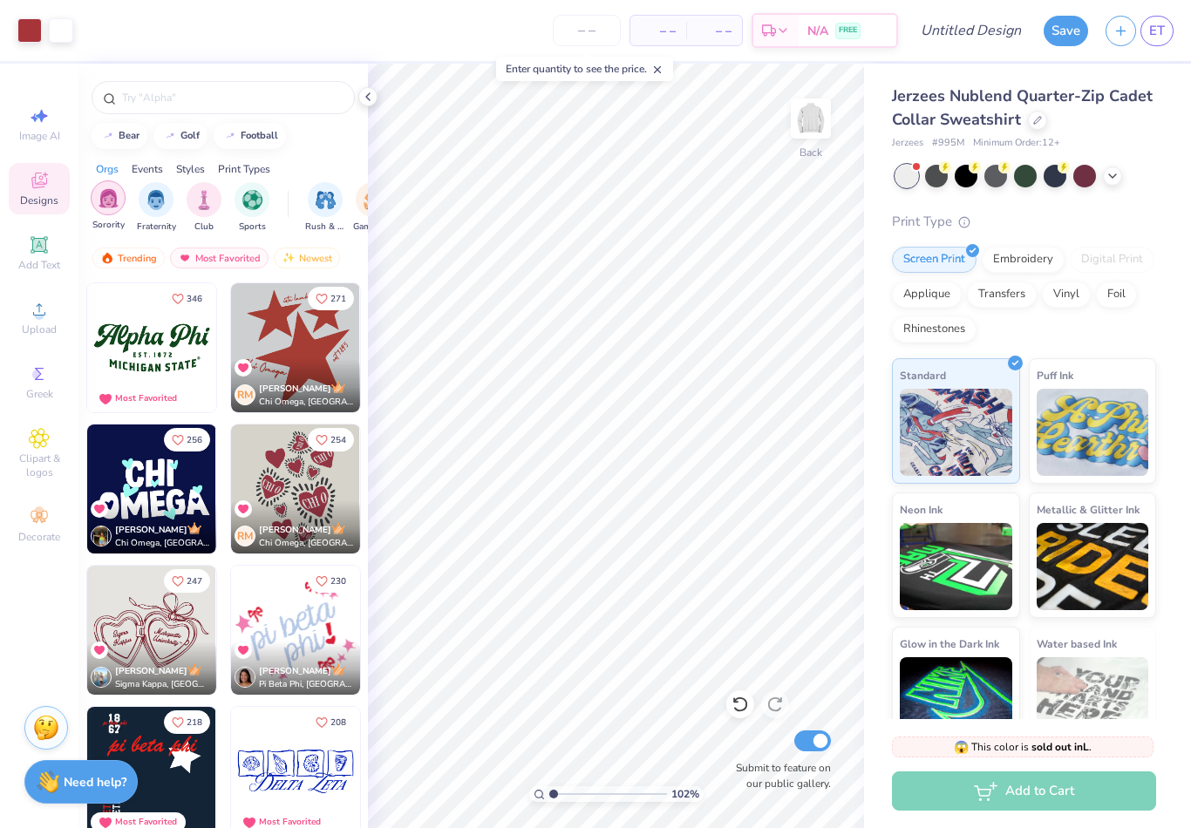
click at [153, 207] on img "filter for Fraternity" at bounding box center [156, 200] width 19 height 20
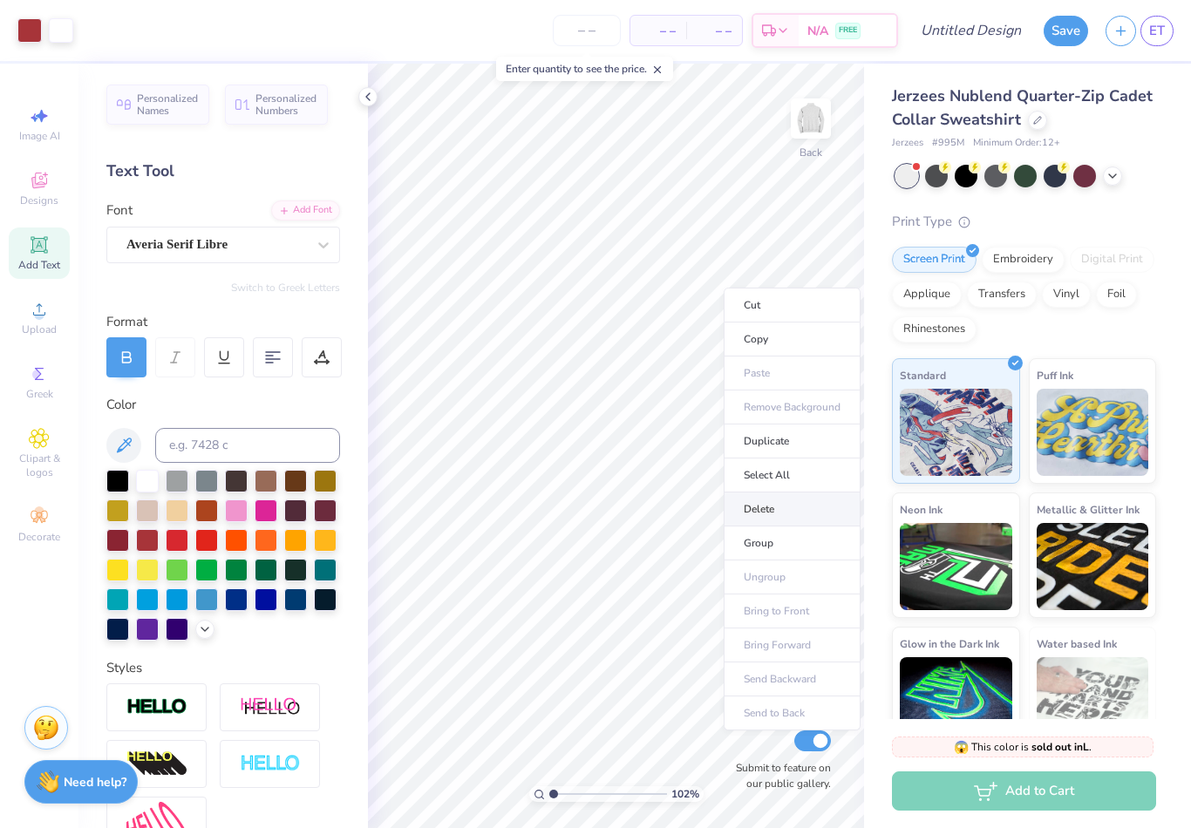
click at [782, 515] on li "Delete" at bounding box center [792, 510] width 137 height 34
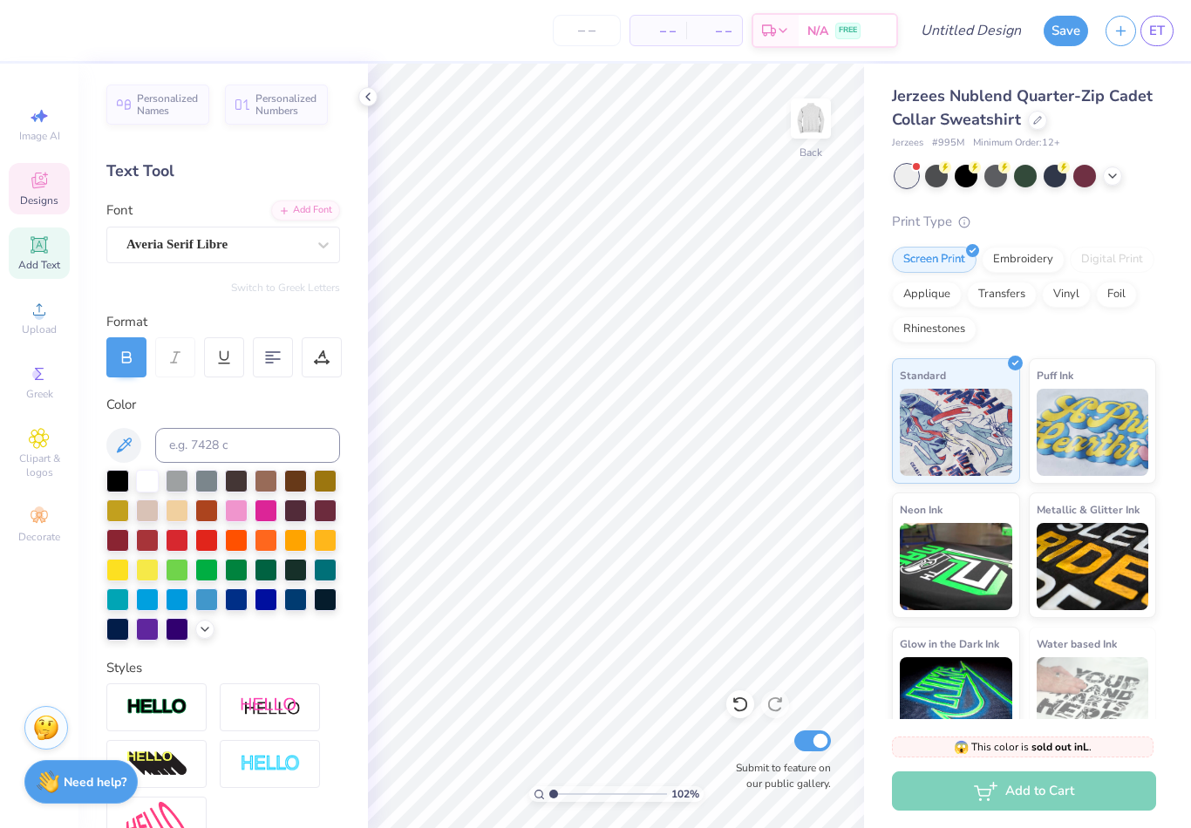
click at [46, 200] on span "Designs" at bounding box center [39, 201] width 38 height 14
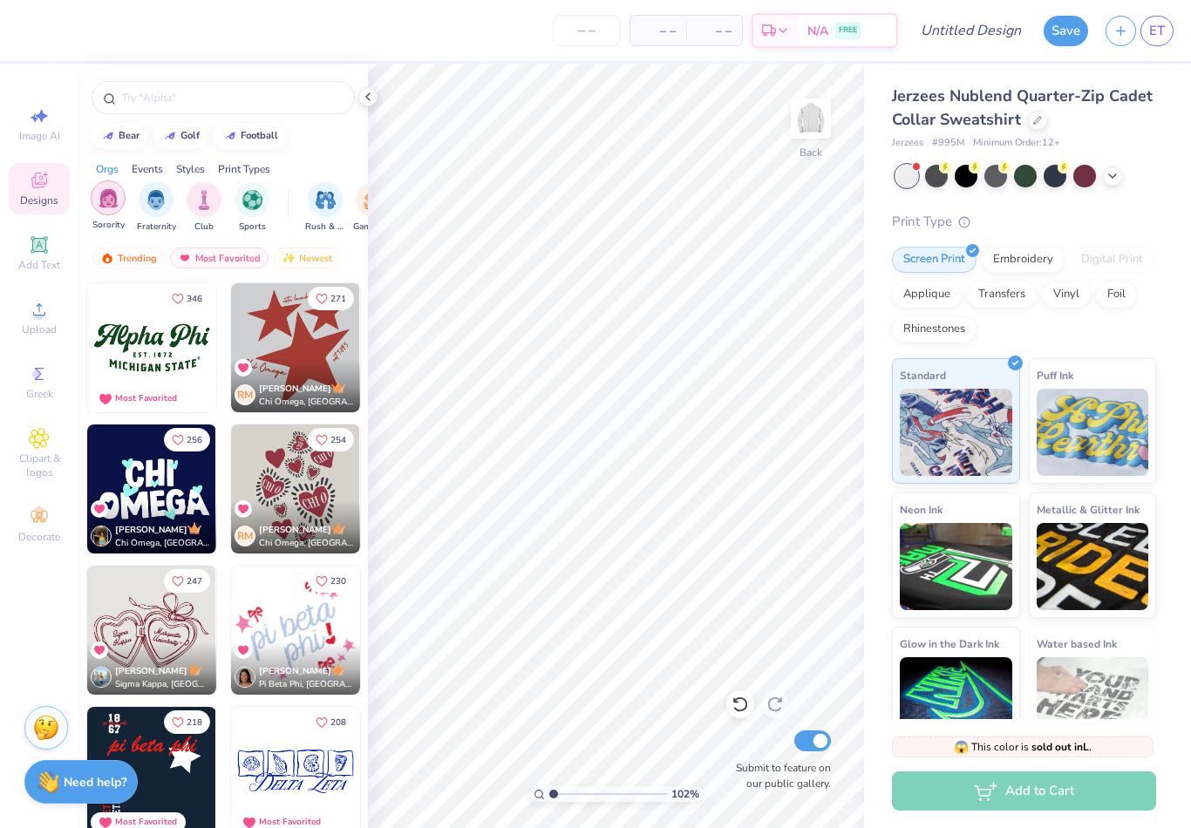
click at [170, 211] on div "filter for Fraternity" at bounding box center [156, 199] width 35 height 35
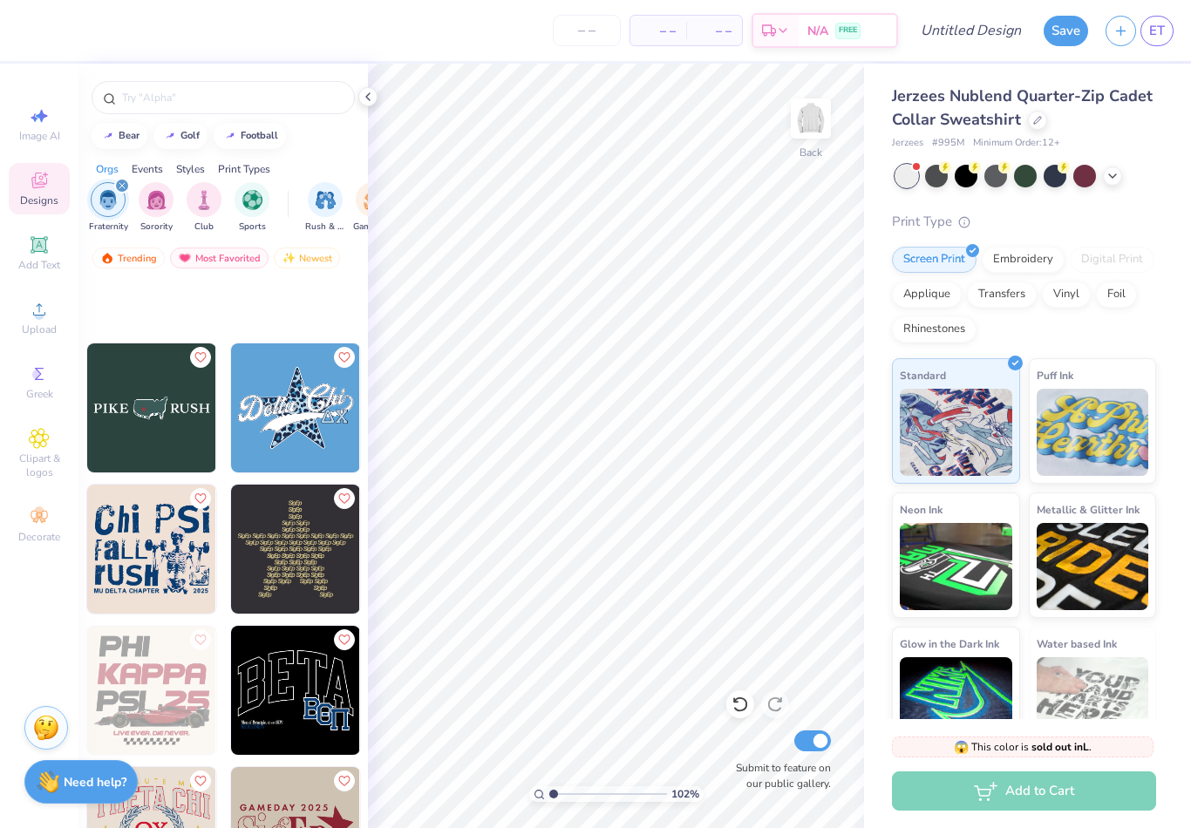
scroll to position [42758, 0]
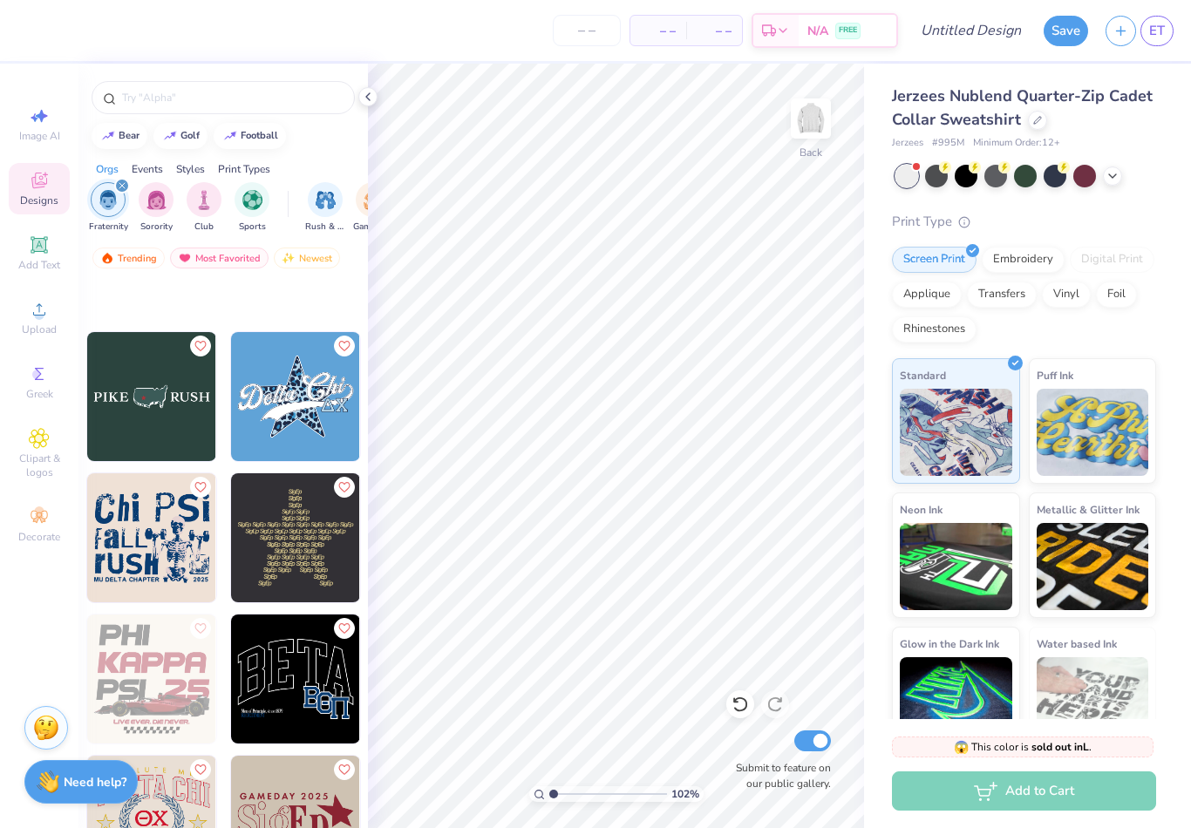
click at [292, 538] on img at bounding box center [295, 538] width 129 height 129
type input "2.14785062385375"
type input "3.47"
type input "2.94"
type input "2.99"
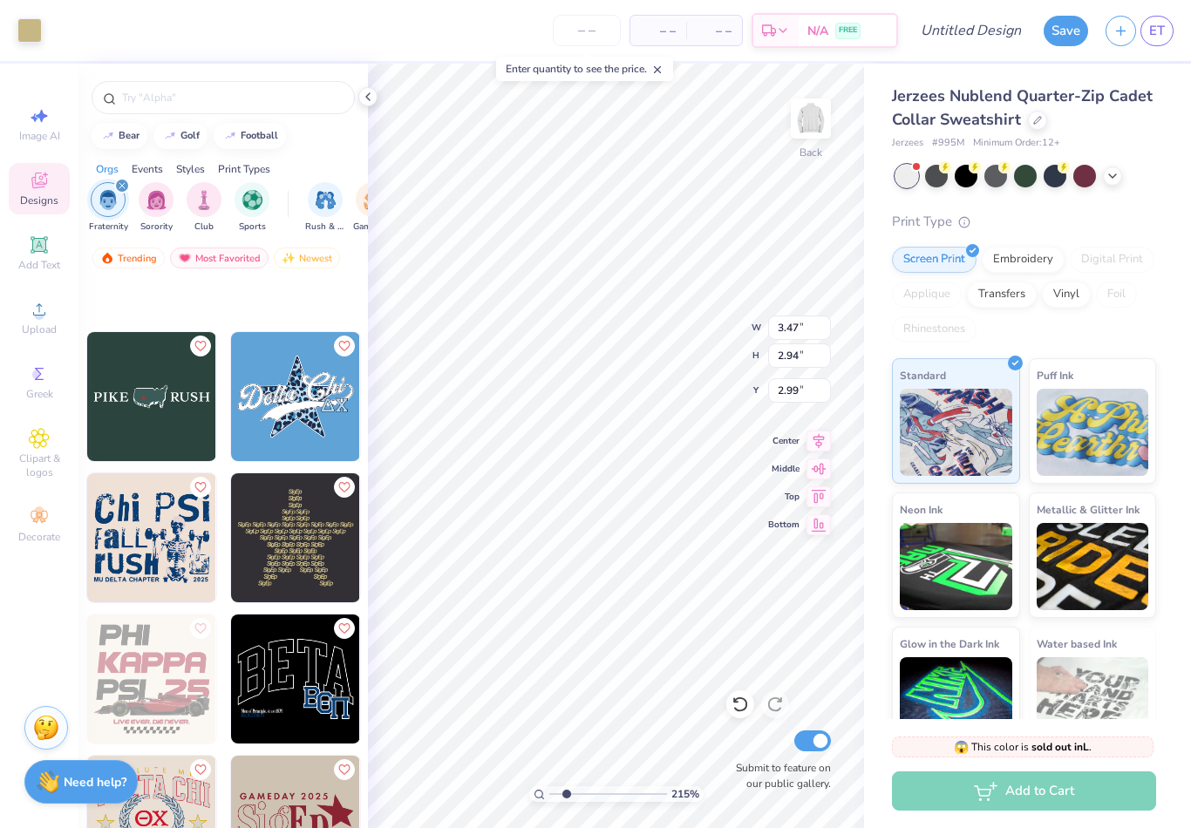
type input "2.14785062385375"
type input "2.49"
type input "1"
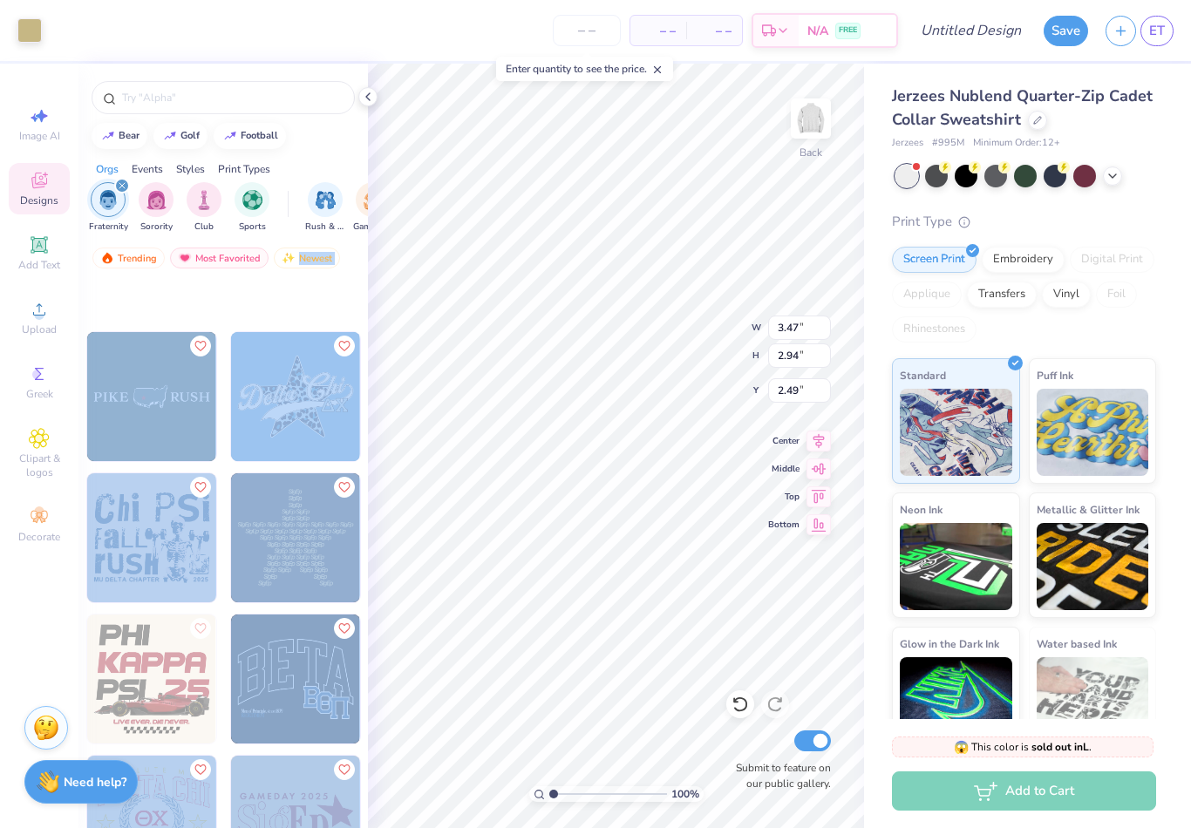
type input "6.57"
click at [1138, 228] on div "Print Type" at bounding box center [1024, 222] width 264 height 20
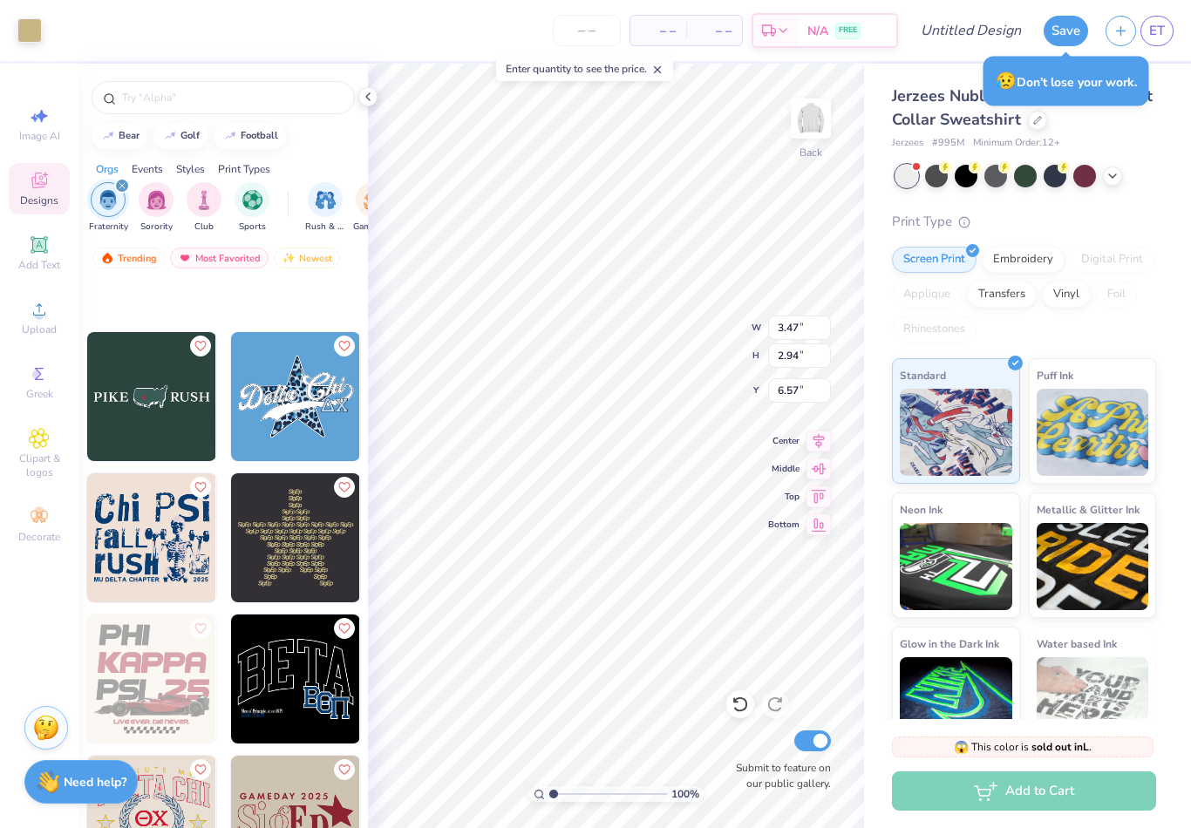
type input "3.00"
type input "5.73"
type input "4.85"
type input "3.00"
click at [1136, 219] on div "Print Type" at bounding box center [1024, 222] width 264 height 20
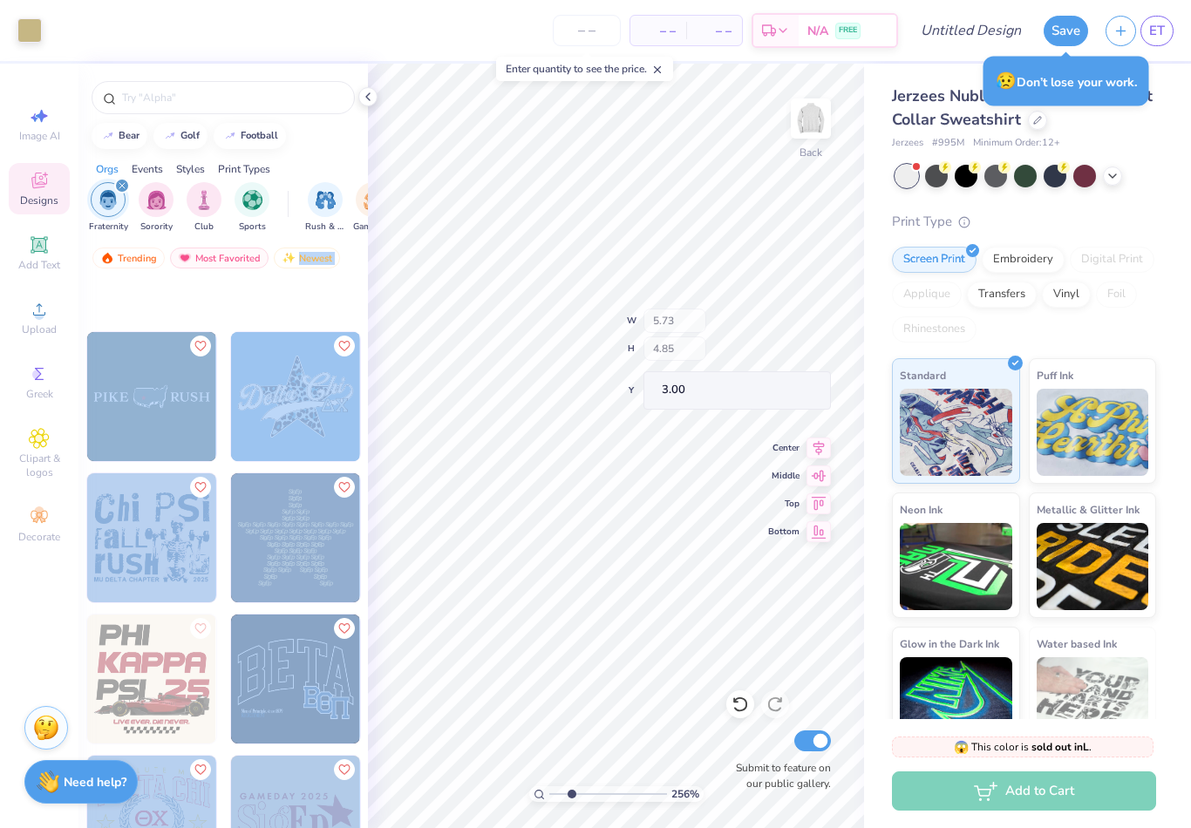
type input "2.55515023809213"
type input "0.68"
type input "0.29"
type input "5.28"
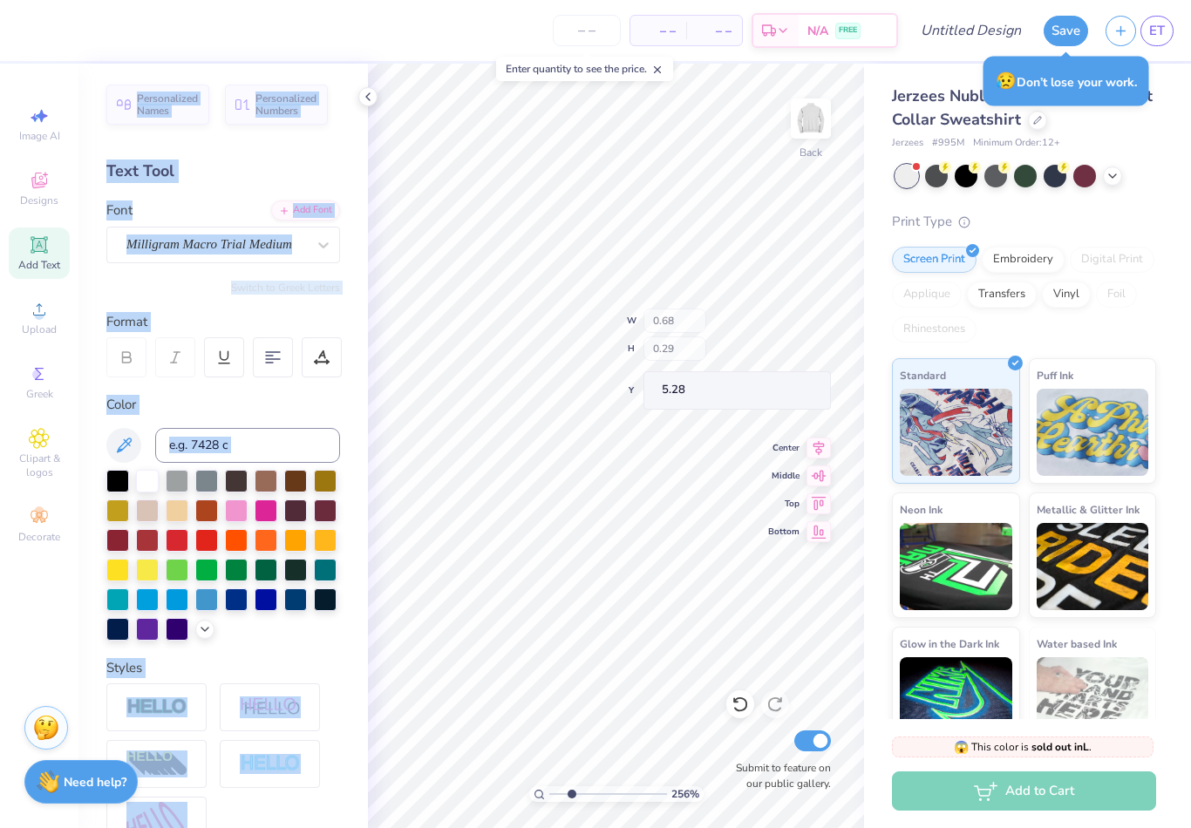
type input "2.55515023809213"
type input "2.99"
type input "2.55515023809213"
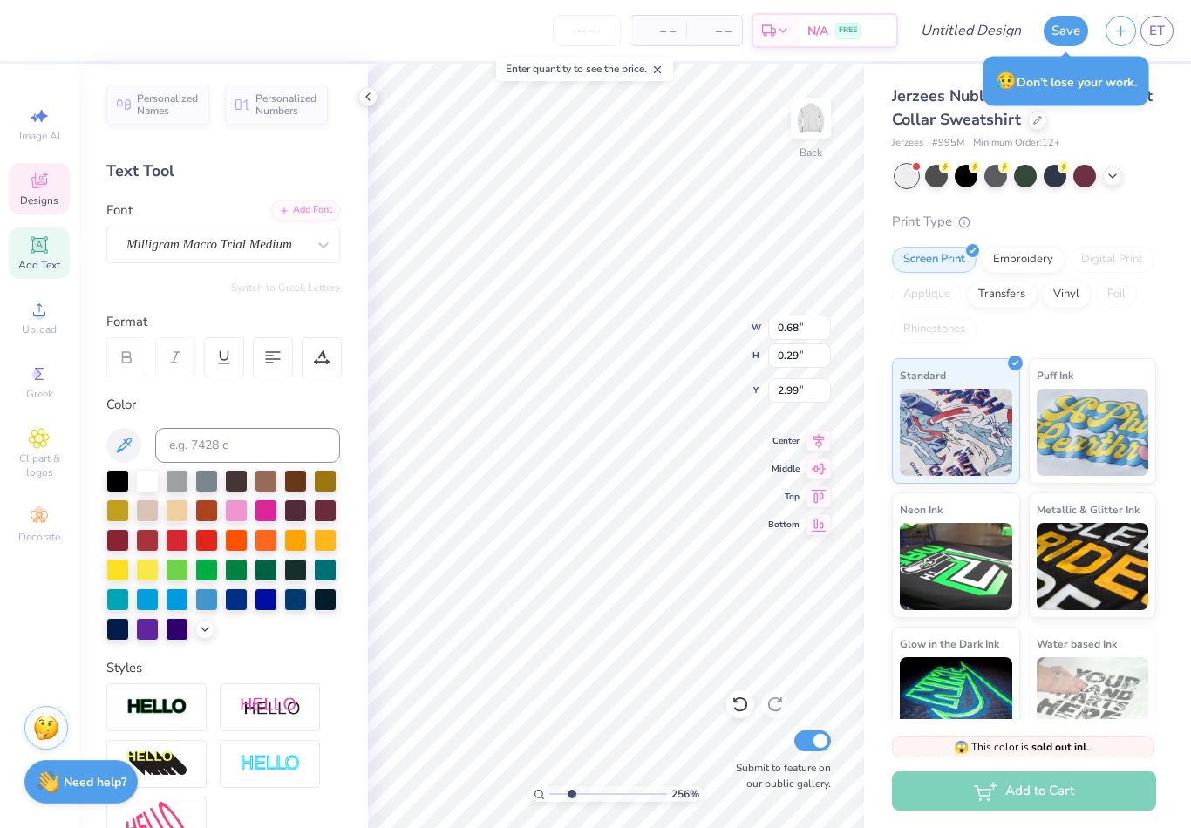
scroll to position [1, 3]
type textarea "AKPSI"
type input "2.55515023809213"
type textarea "AKPSI"
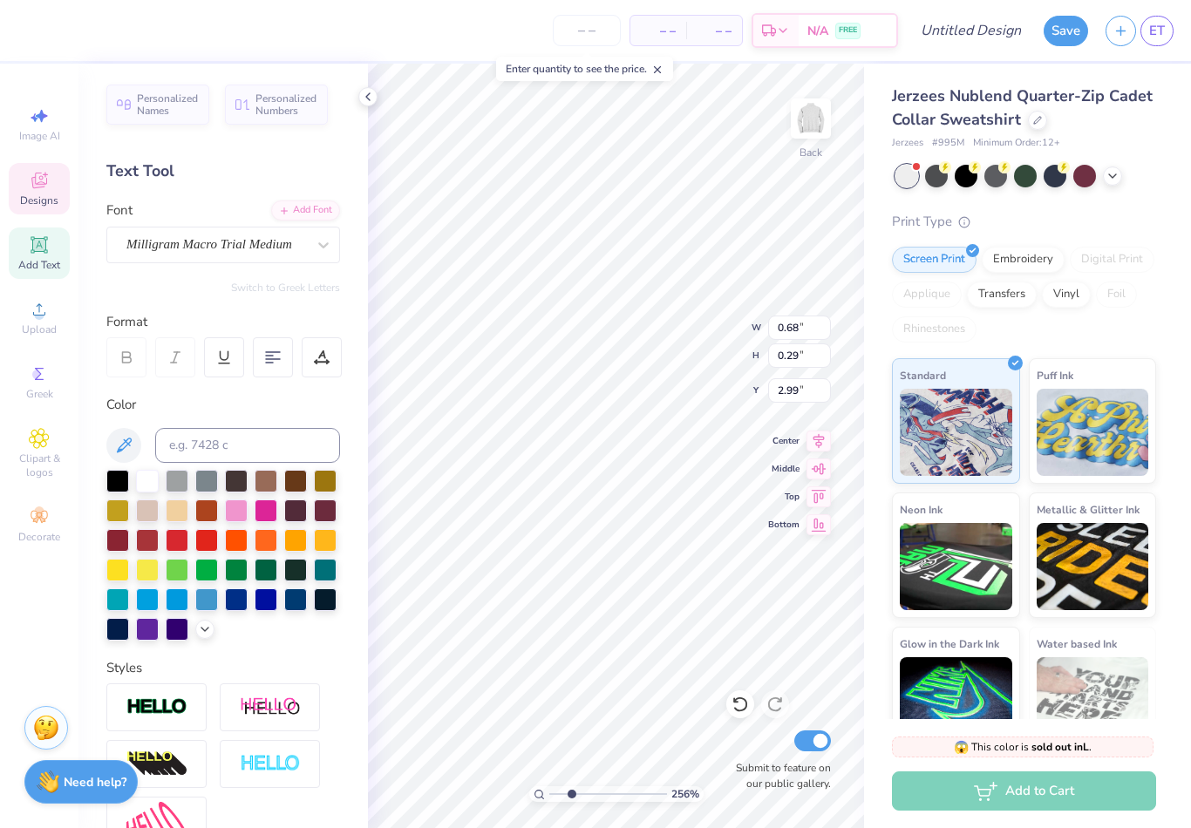
type input "2.55515023809213"
type input "3.32"
type input "2.55515023809213"
type textarea "AKPSI"
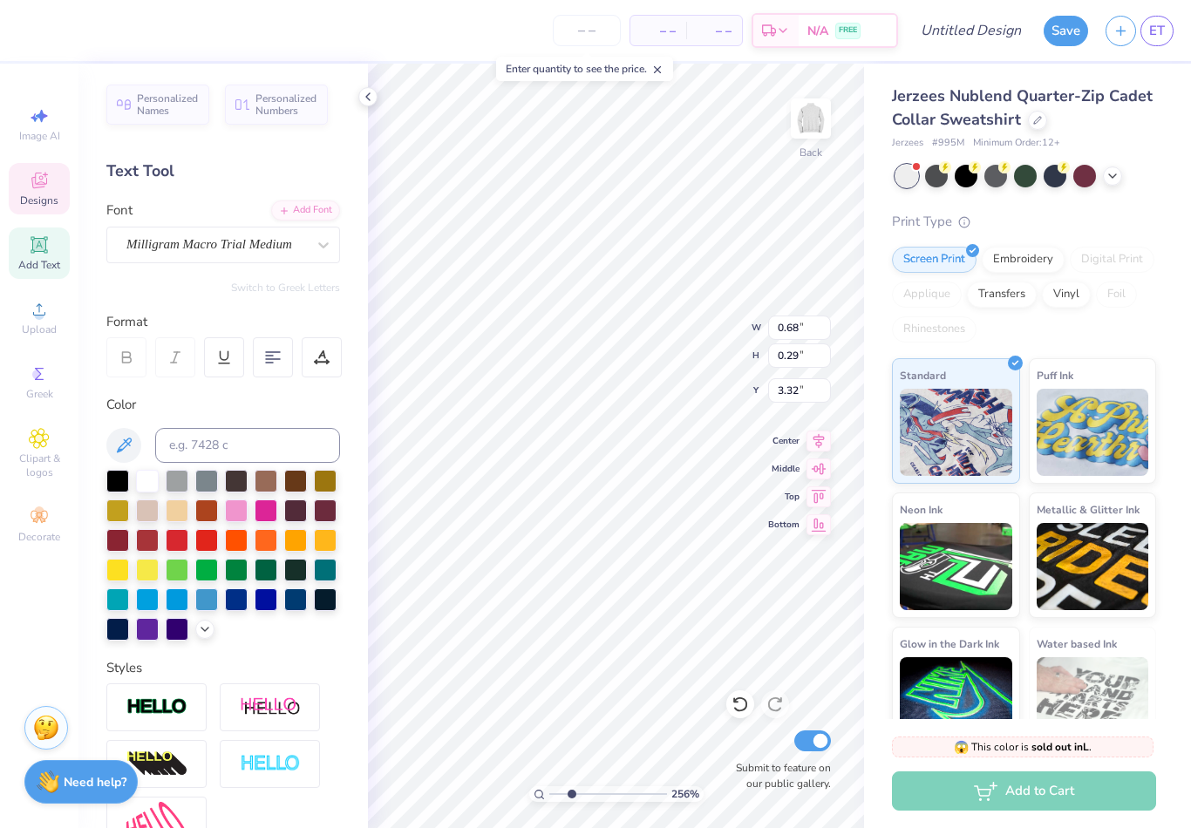
type input "2.55515023809213"
type input "3.67"
type input "2.55515023809213"
type textarea "AKPSI"
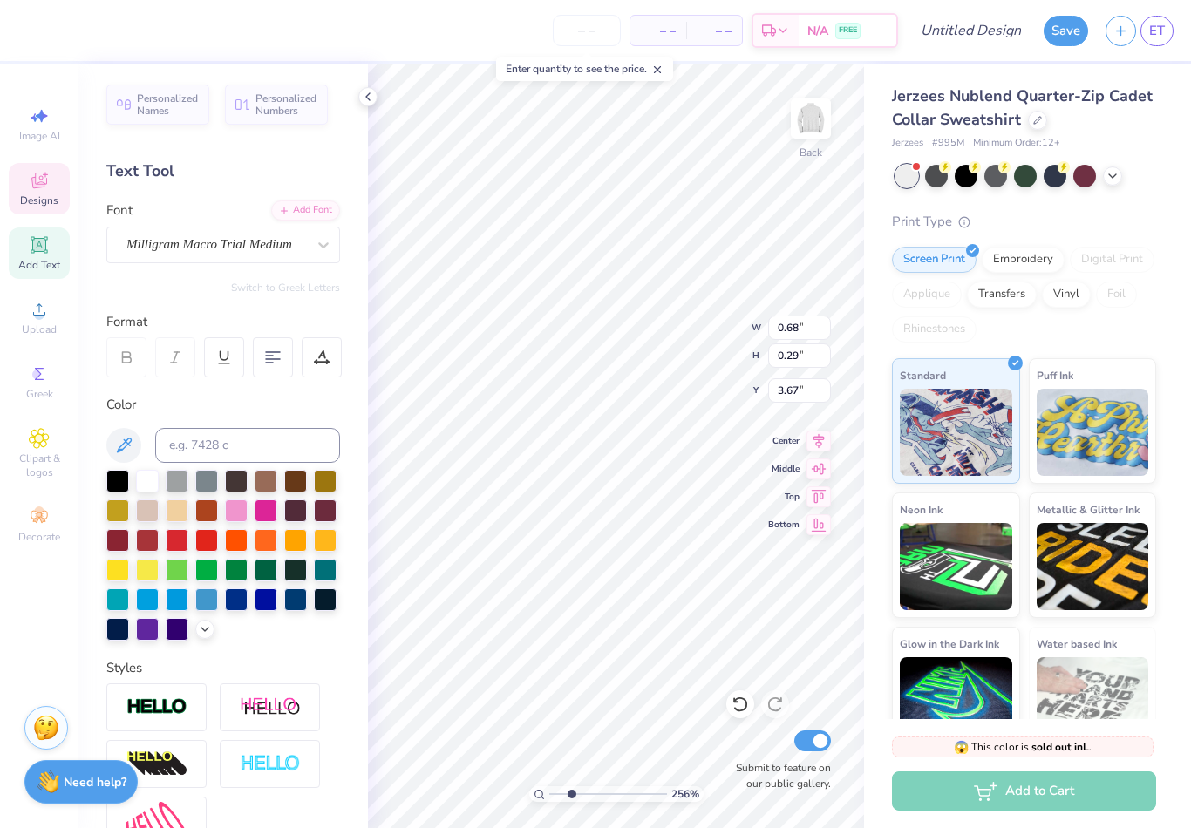
type input "2.55515023809213"
type input "3.99"
type input "2.55515023809213"
type textarea "AKPSI"
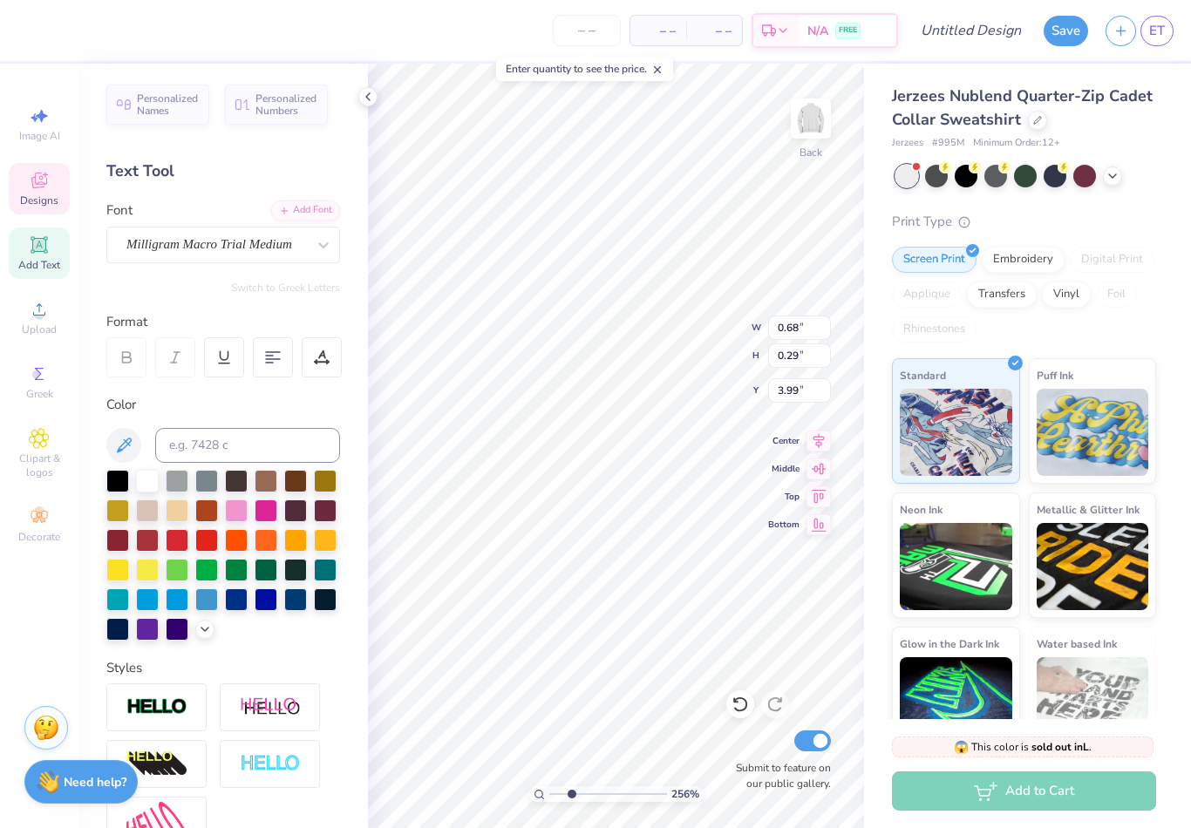
type input "2.55515023809213"
type textarea "AKPSI"
type input "2.55515023809213"
type input "4.31"
type input "2.55515023809213"
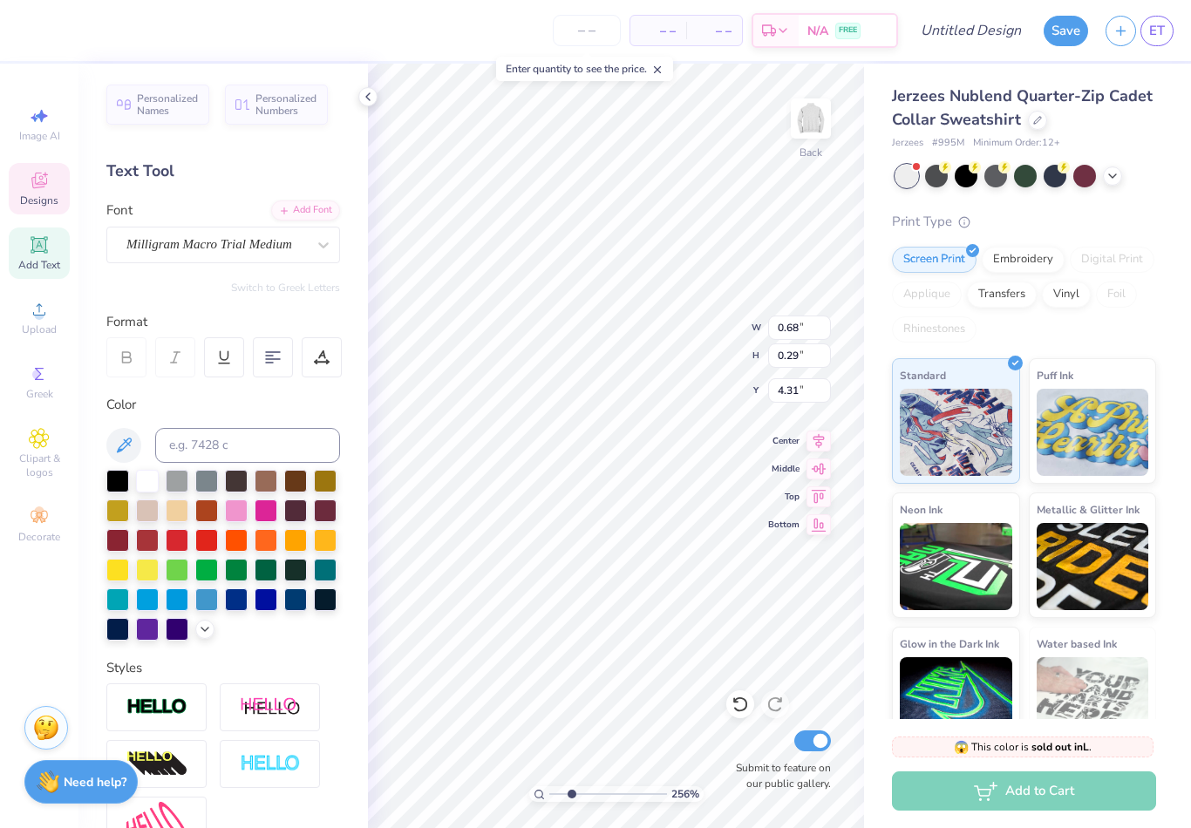
type textarea "AKPSI"
type input "2.55515023809213"
type input "0.74"
type input "0.22"
type input "3.02"
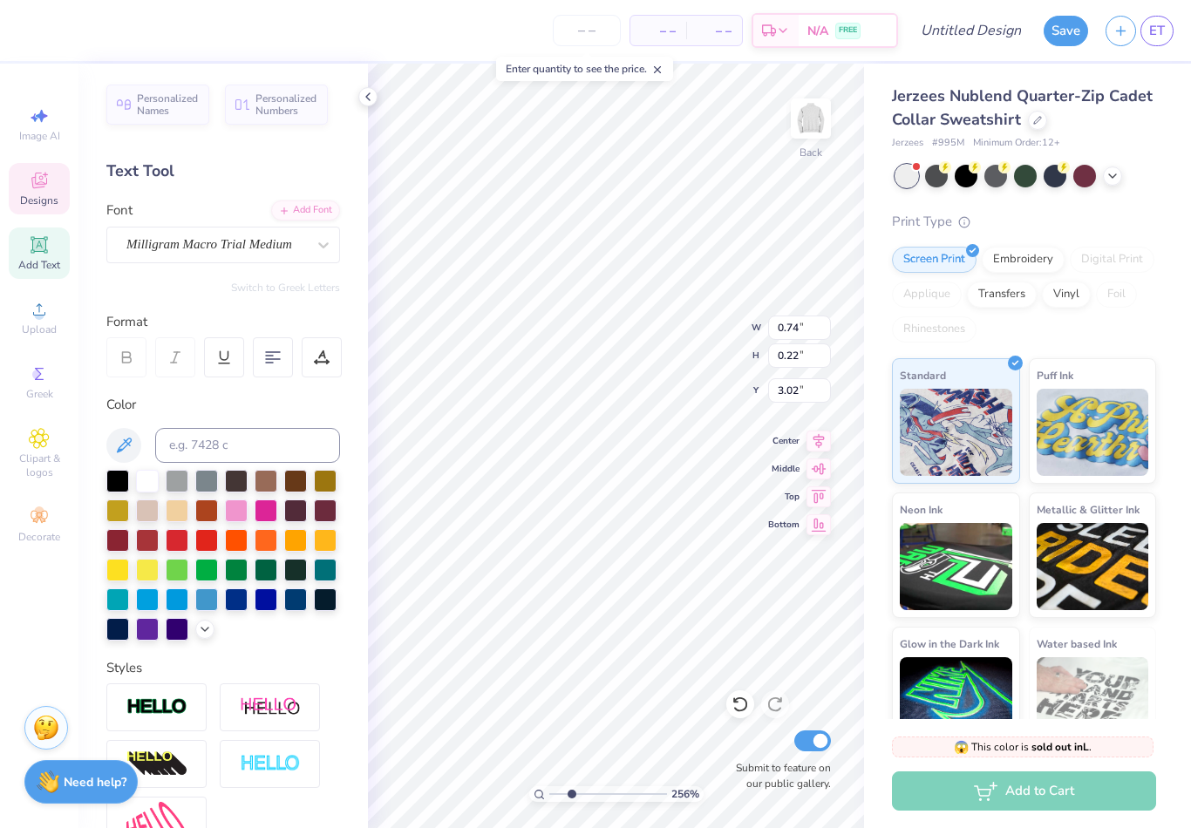
click at [1150, 187] on div "Jerzees Nublend Quarter-Zip Cadet Collar Sweatshirt Jerzees # 995M Minimum Orde…" at bounding box center [1024, 419] width 264 height 668
type input "1"
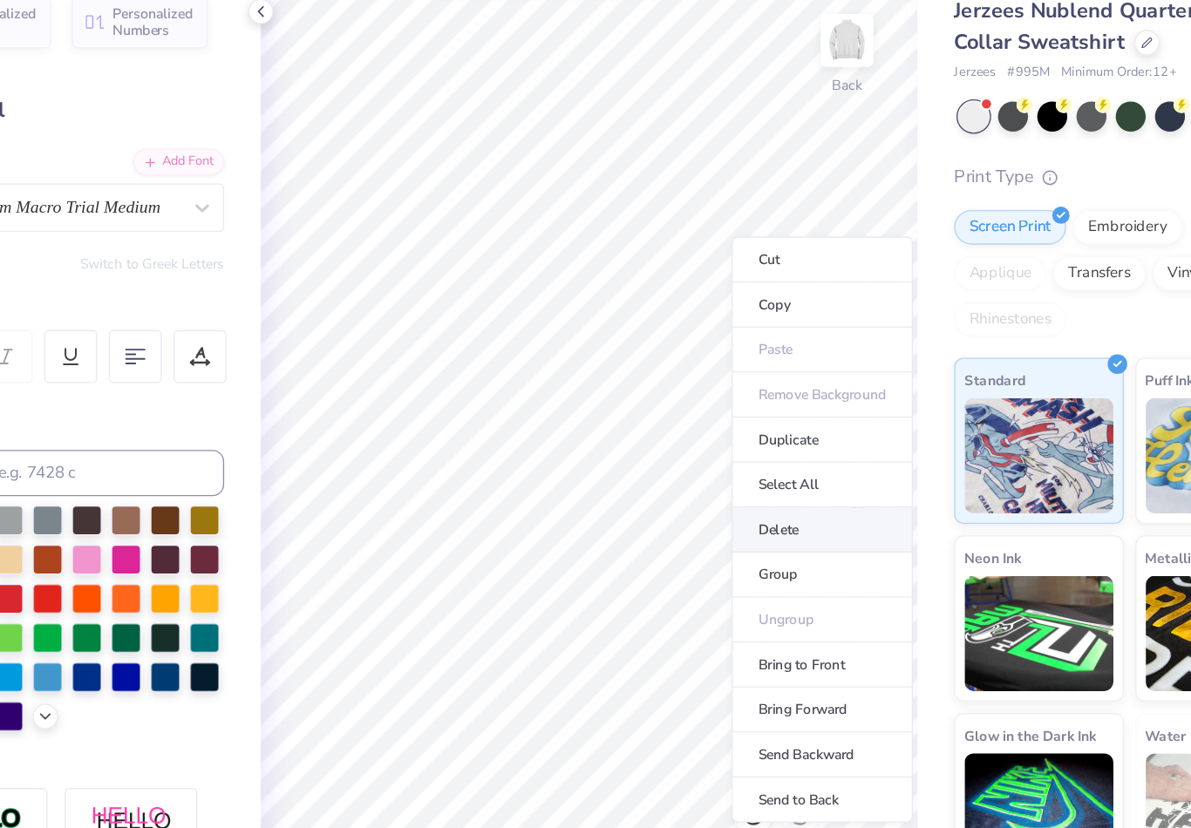
click at [724, 472] on li "Delete" at bounding box center [792, 489] width 137 height 34
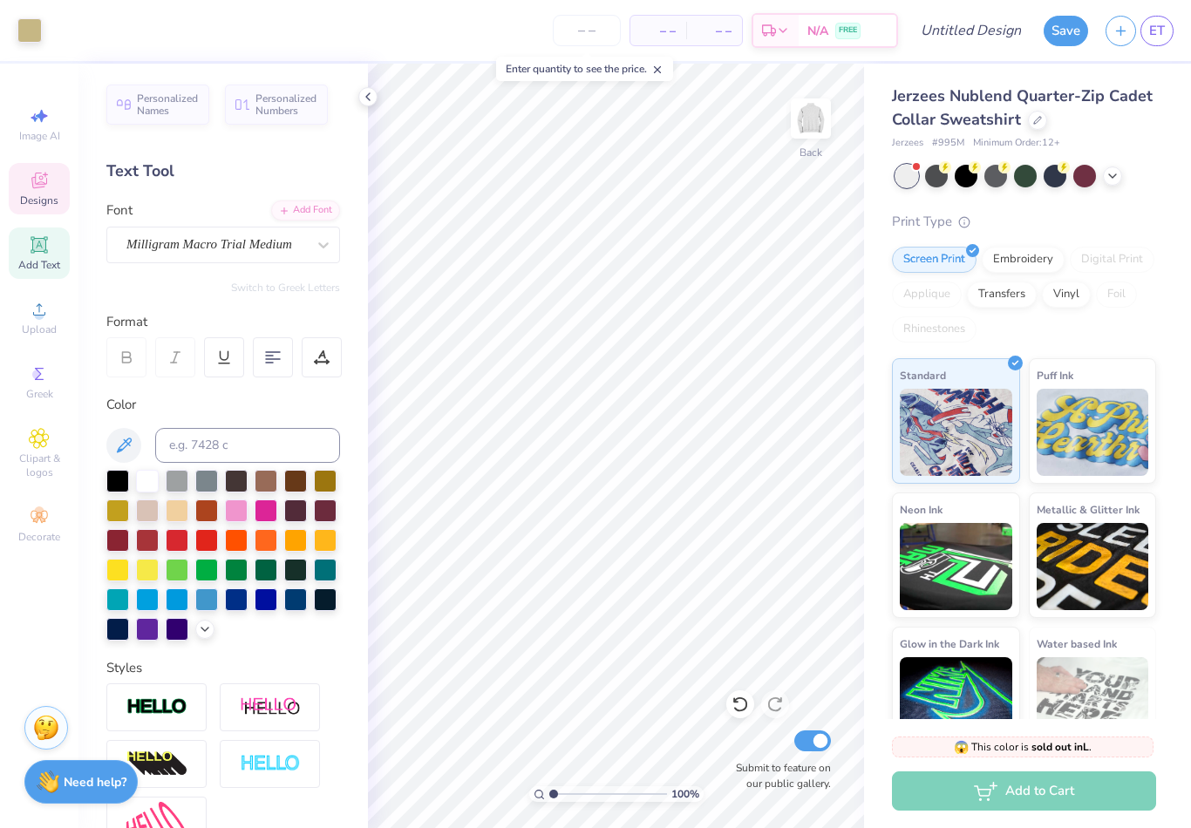
click at [44, 208] on span "Designs" at bounding box center [39, 201] width 38 height 14
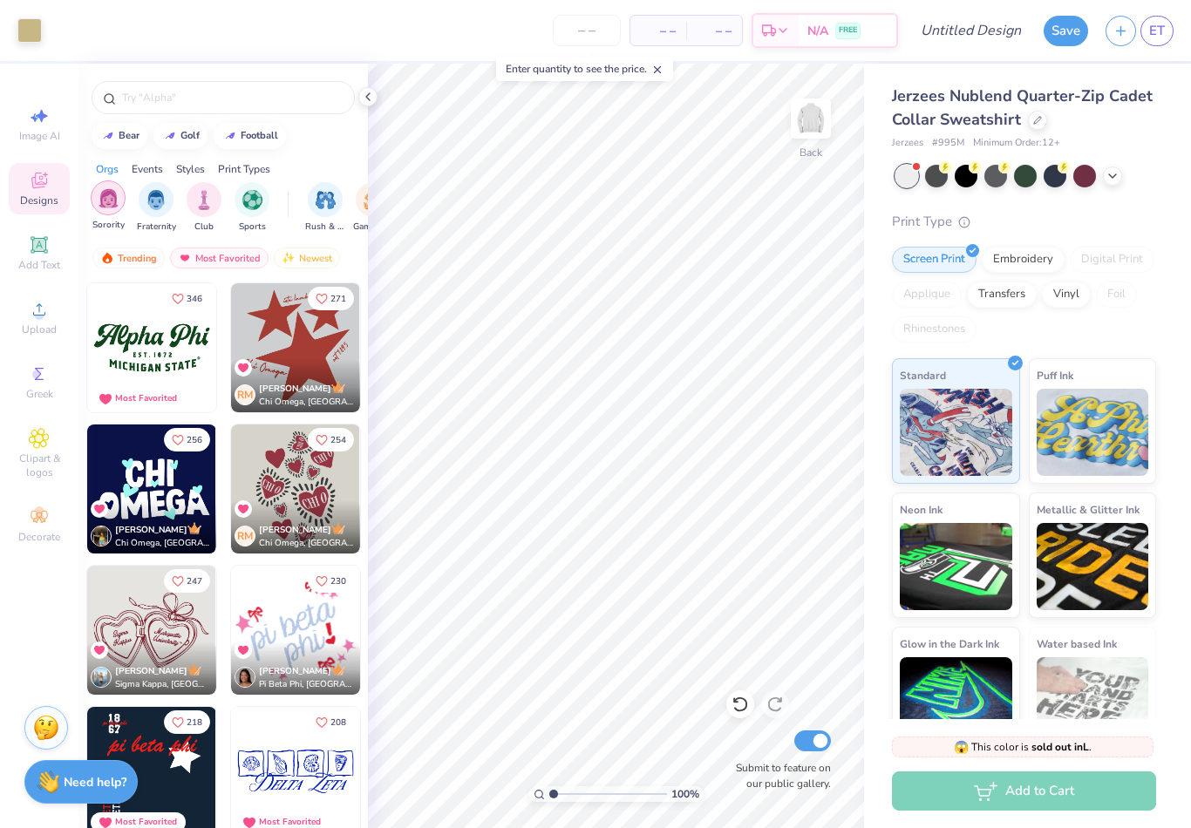
click at [155, 210] on img "filter for Fraternity" at bounding box center [156, 200] width 19 height 20
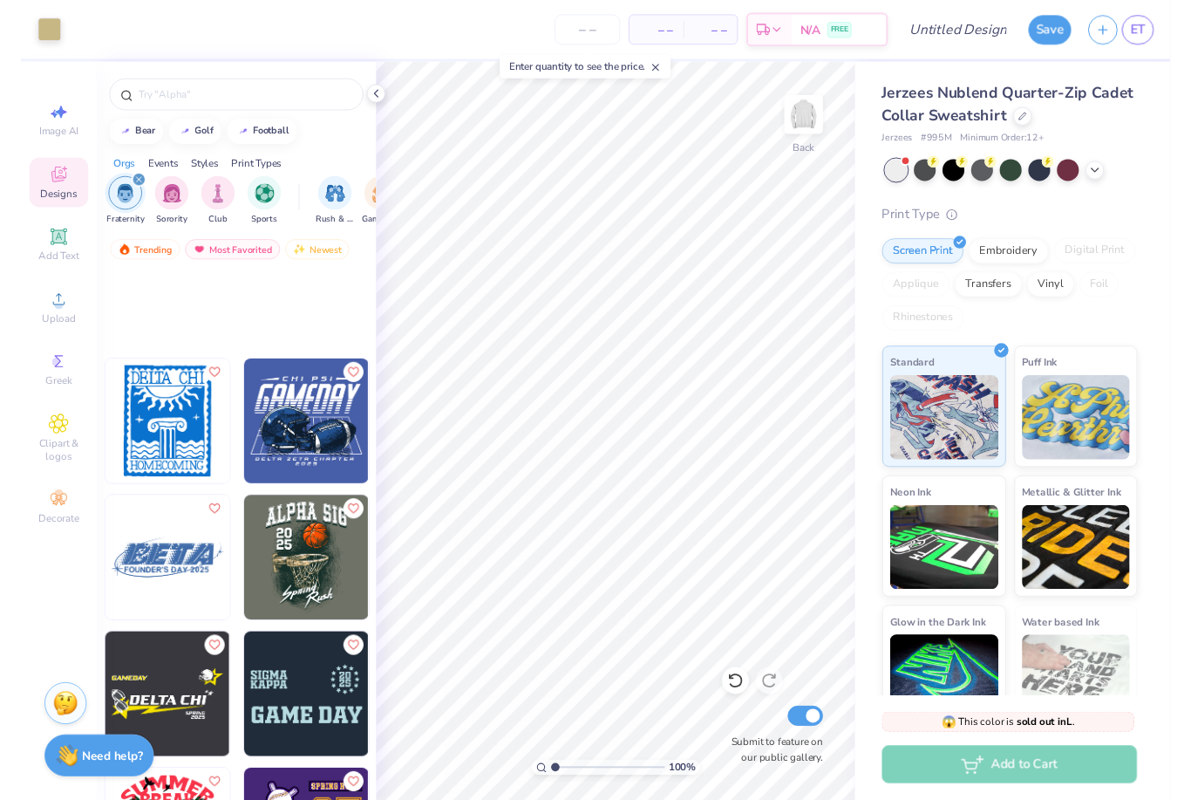
scroll to position [56003, 0]
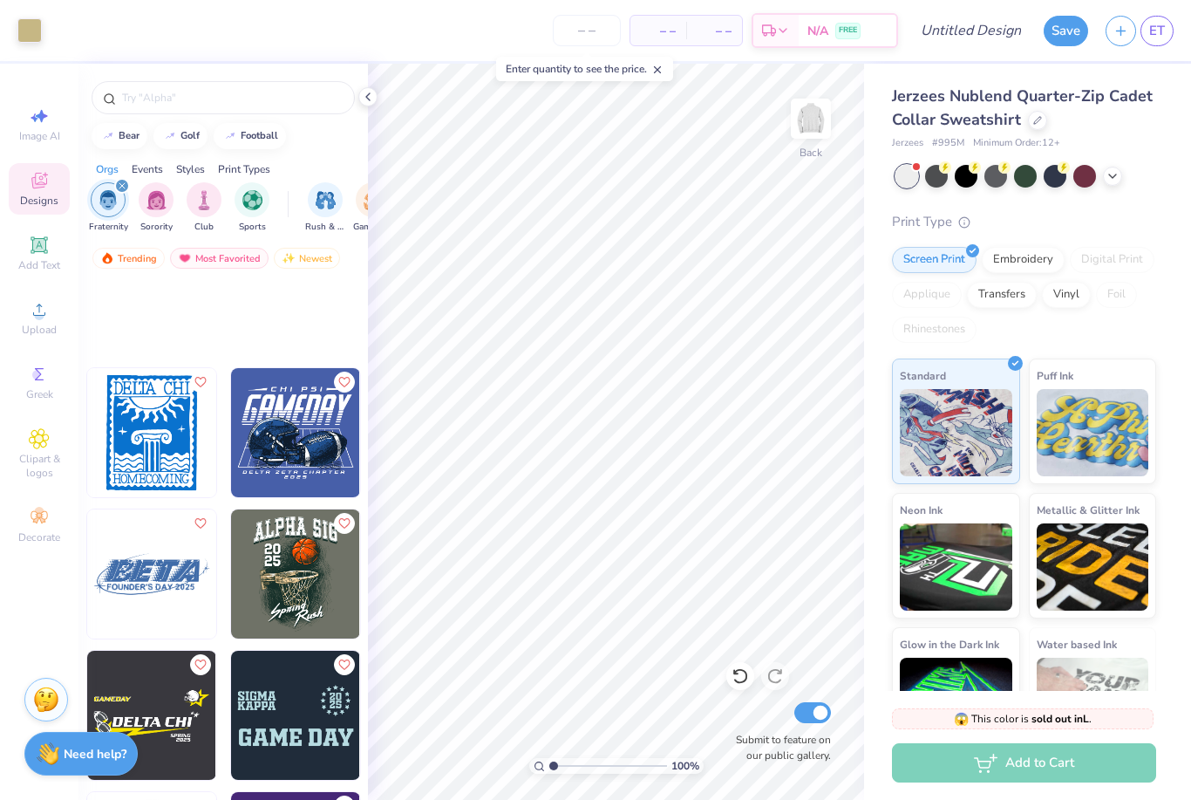
click at [256, 94] on input "text" at bounding box center [231, 97] width 223 height 17
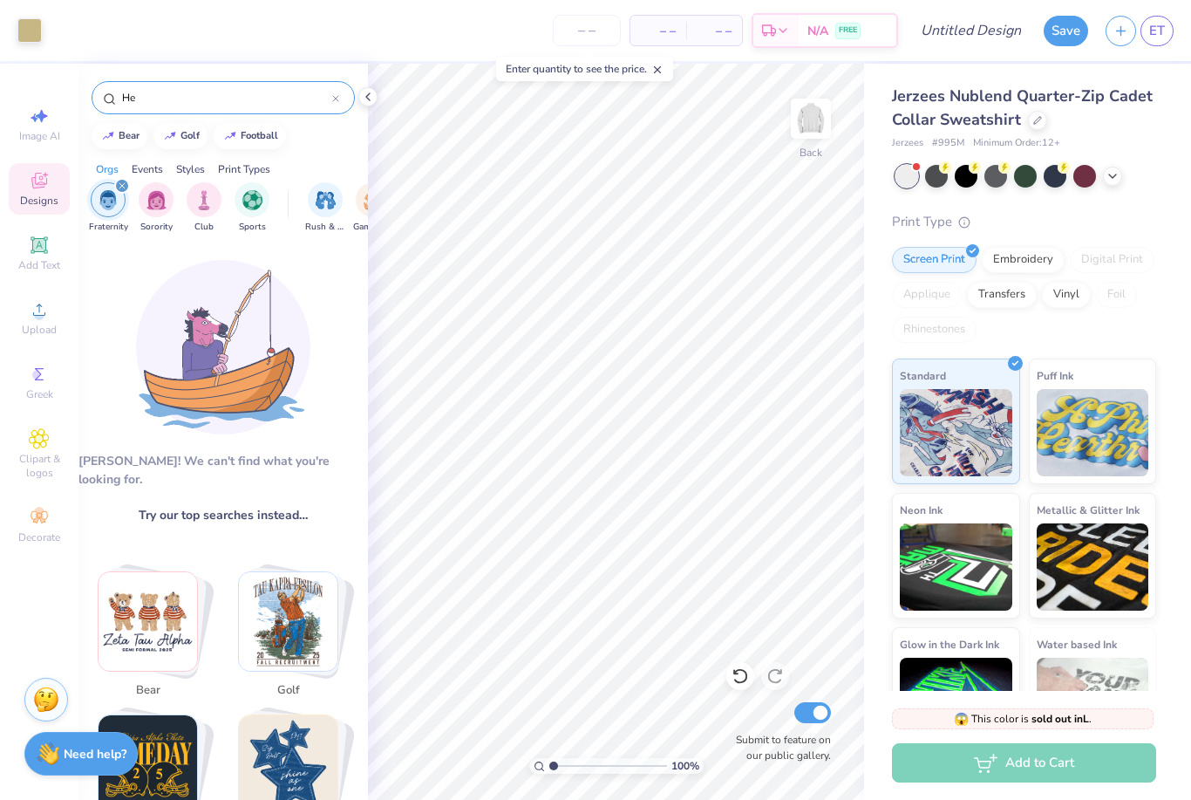
type input "H"
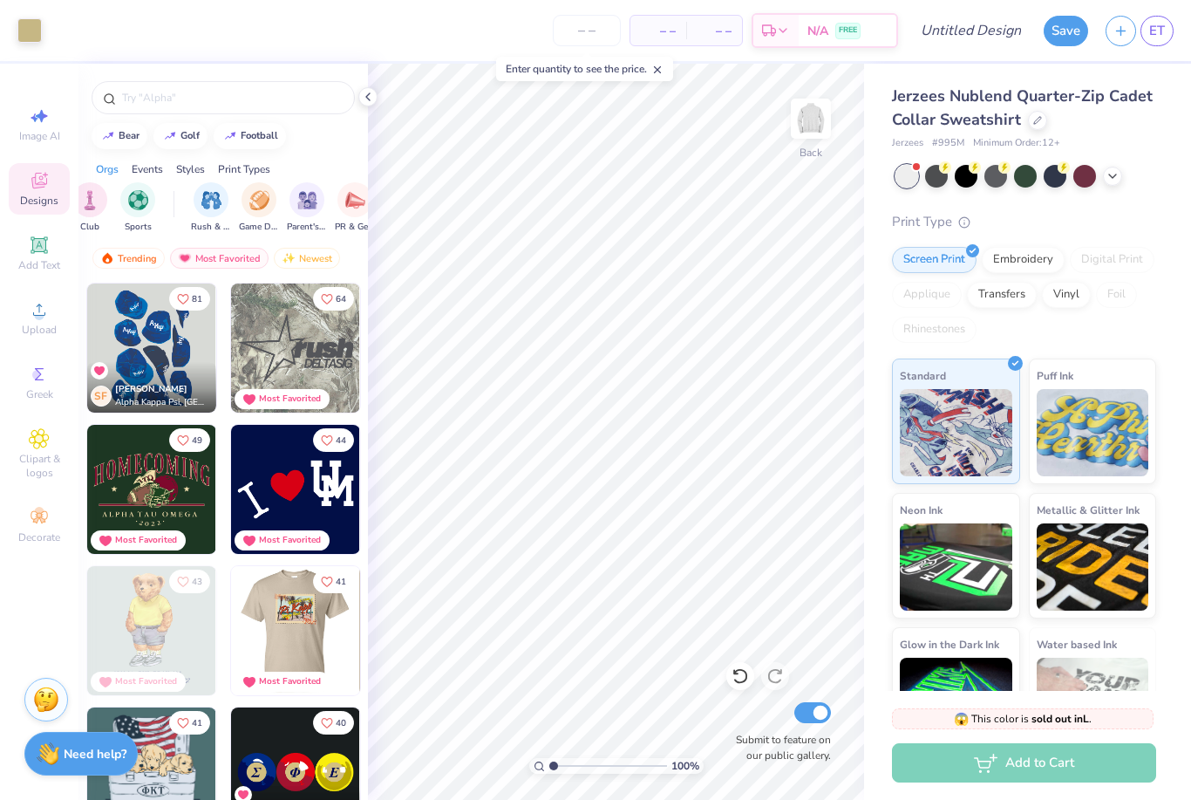
scroll to position [0, 0]
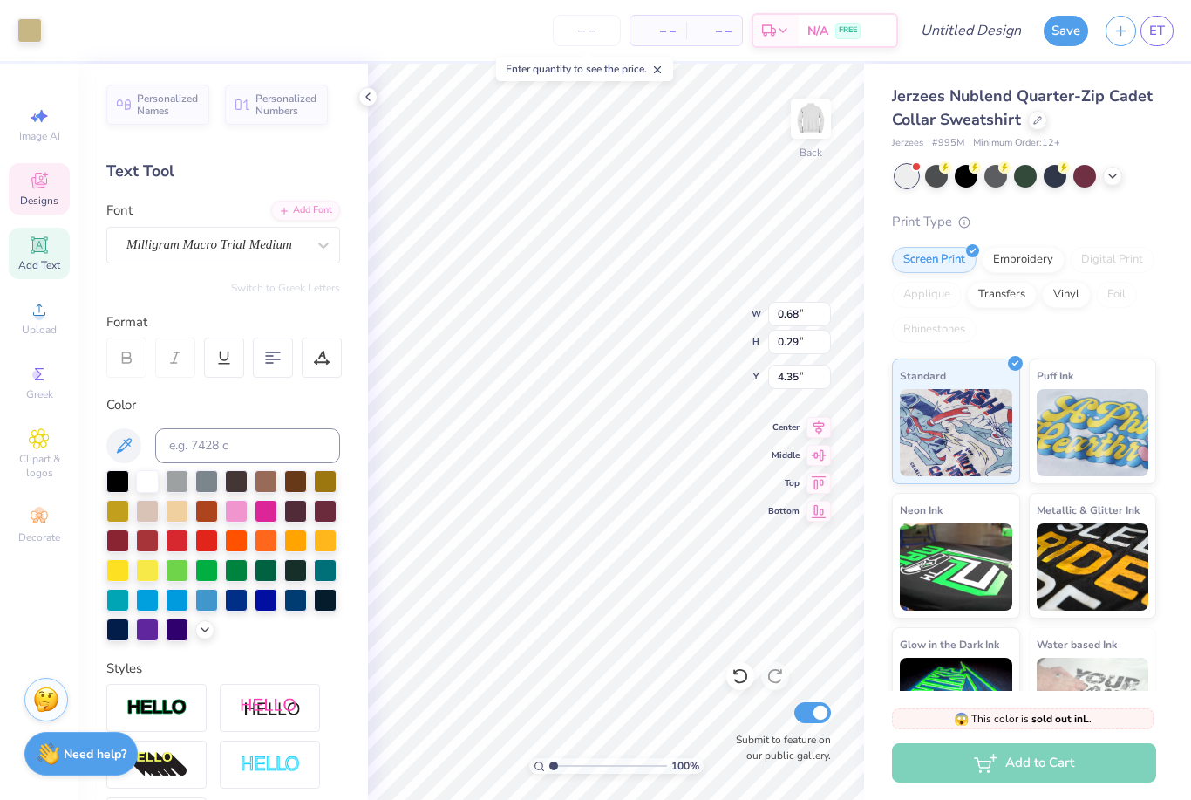
type input "4.35"
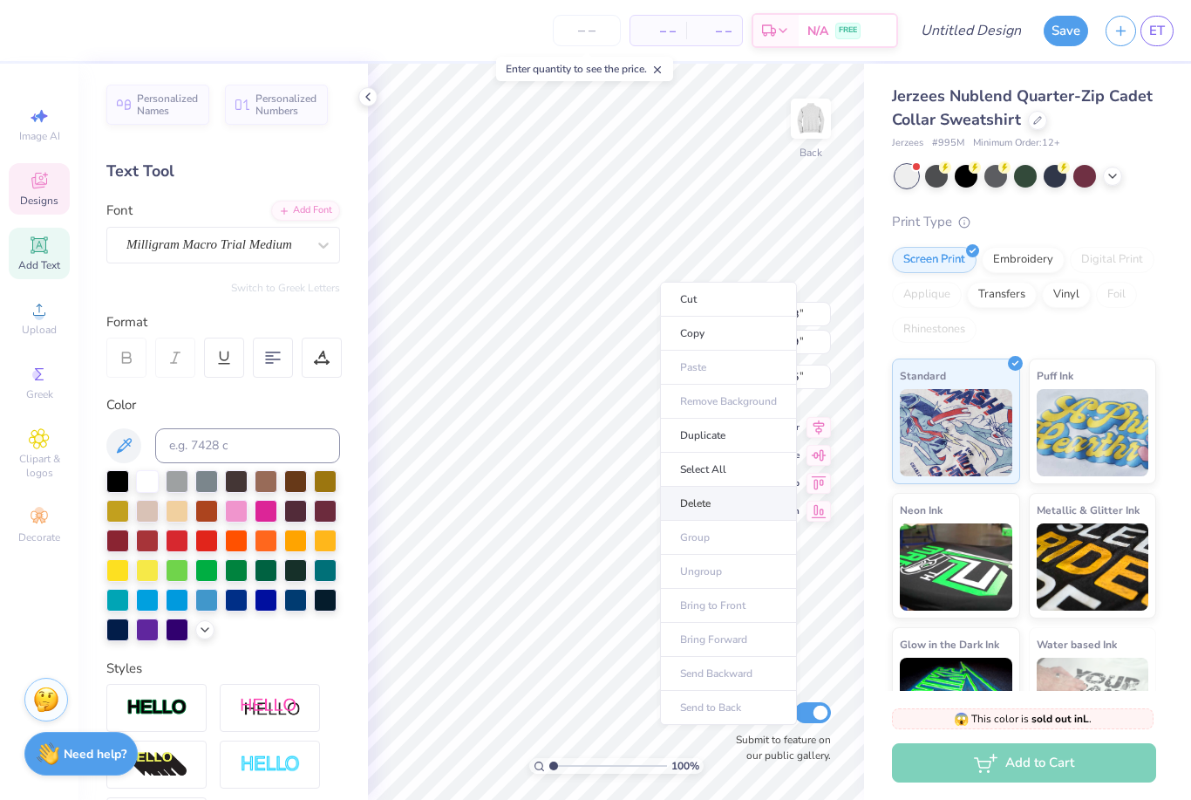
click at [707, 497] on li "Delete" at bounding box center [728, 504] width 137 height 34
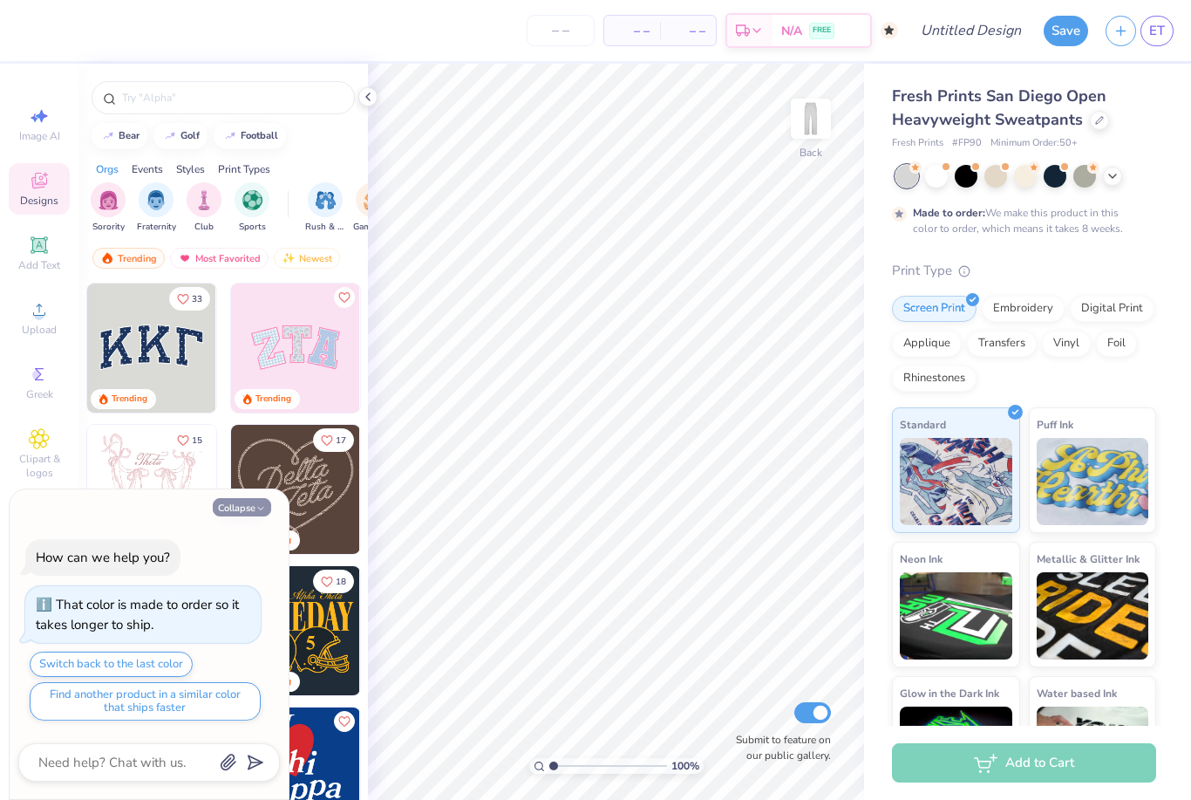
click at [256, 503] on button "Collapse" at bounding box center [242, 507] width 58 height 18
type textarea "x"
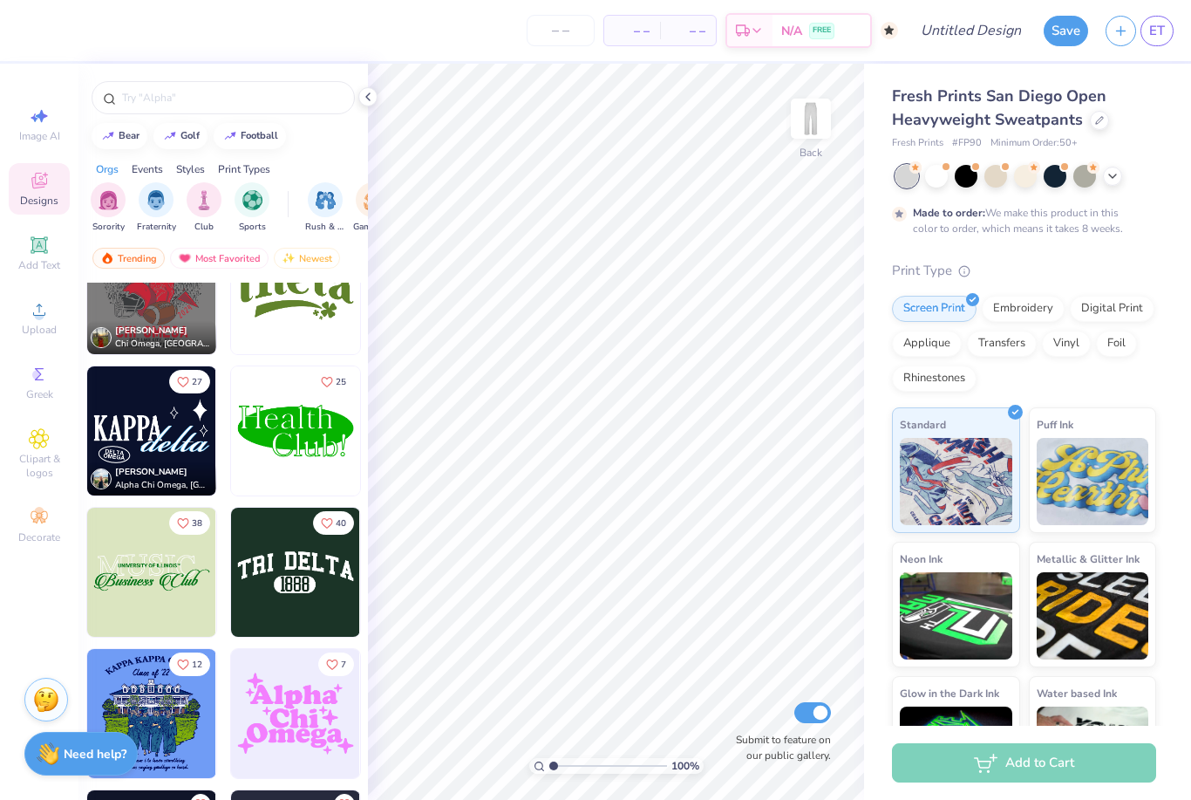
scroll to position [5428, 0]
click at [328, 388] on button "25" at bounding box center [333, 381] width 41 height 24
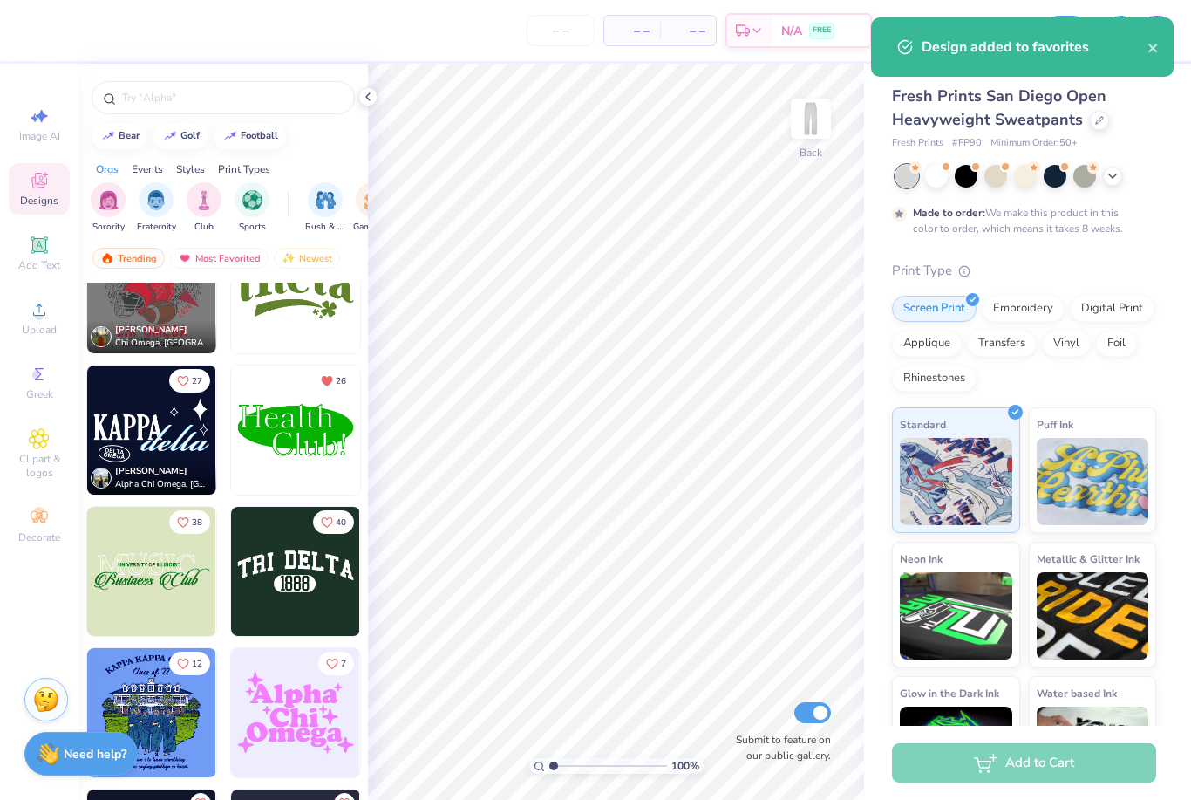
click at [258, 462] on img at bounding box center [295, 429] width 129 height 129
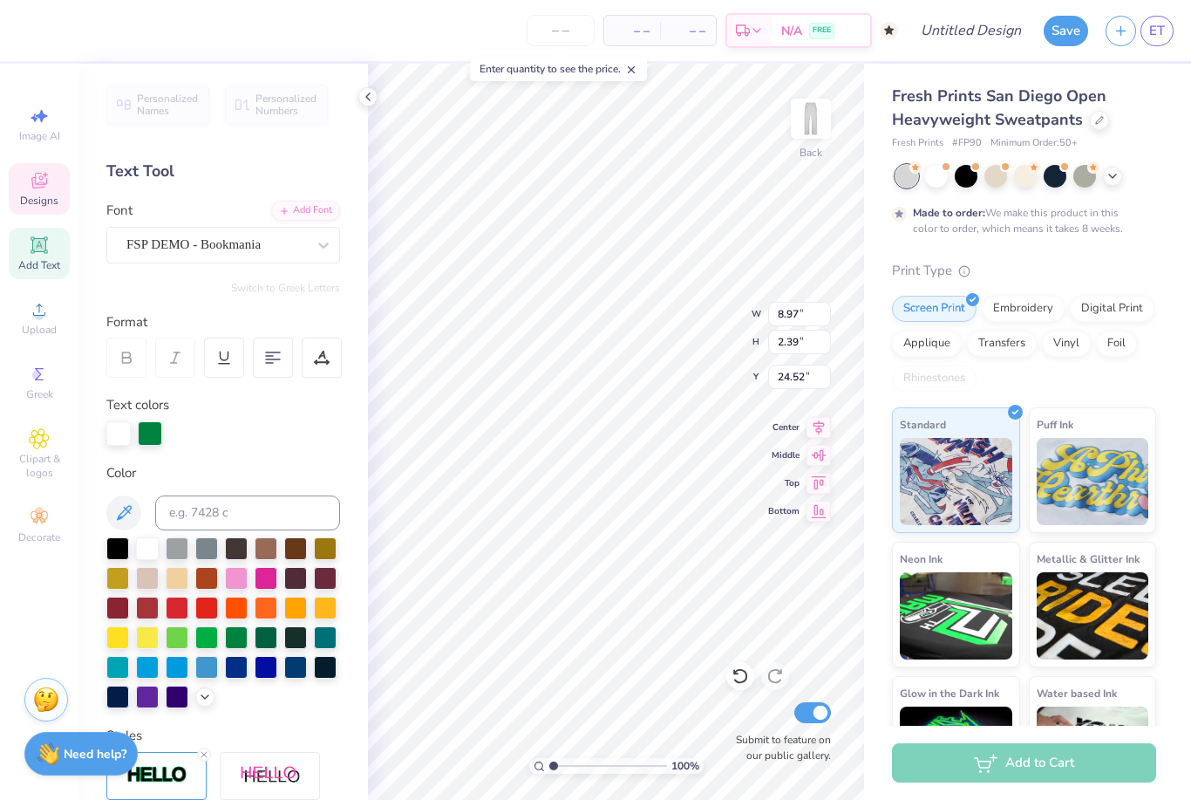
scroll to position [1, 2]
type textarea "L"
type textarea "Alpha"
type input "6.26"
type input "27.07"
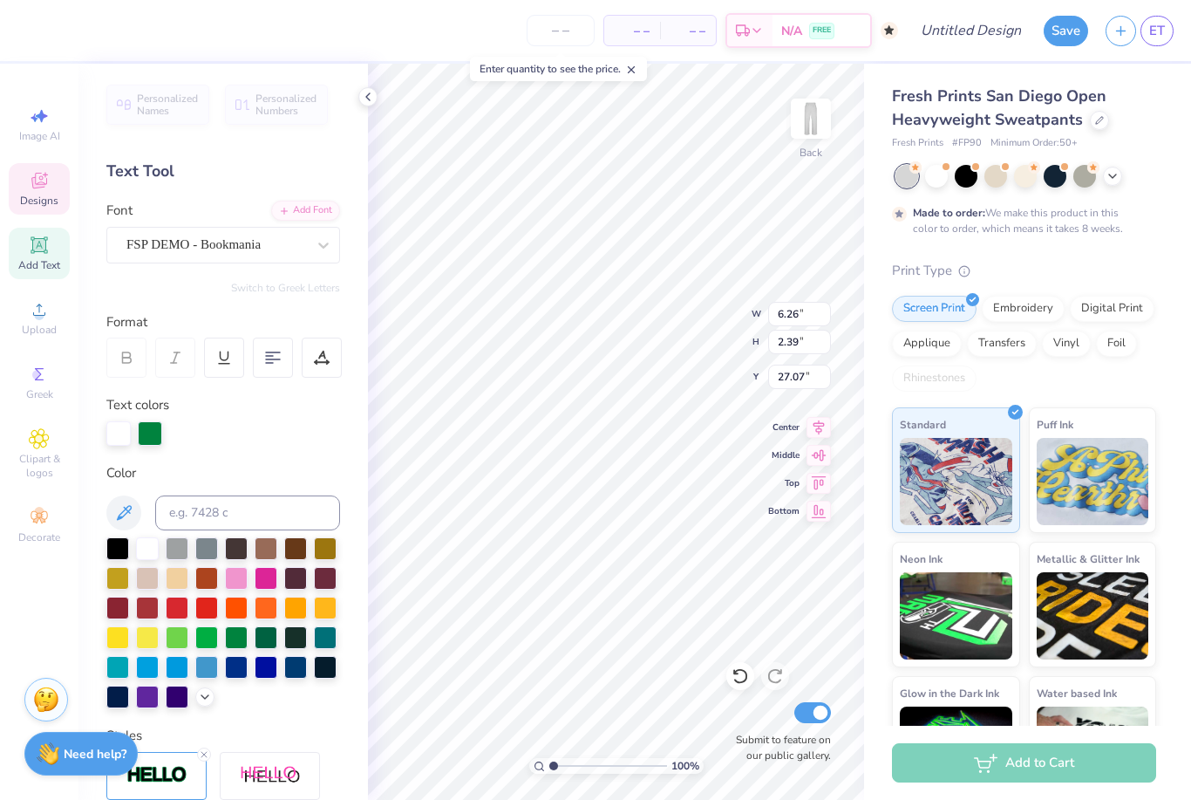
type textarea "Kappa"
type input "7.87"
type input "2.80"
type input "24.54"
click at [145, 613] on div at bounding box center [147, 606] width 23 height 23
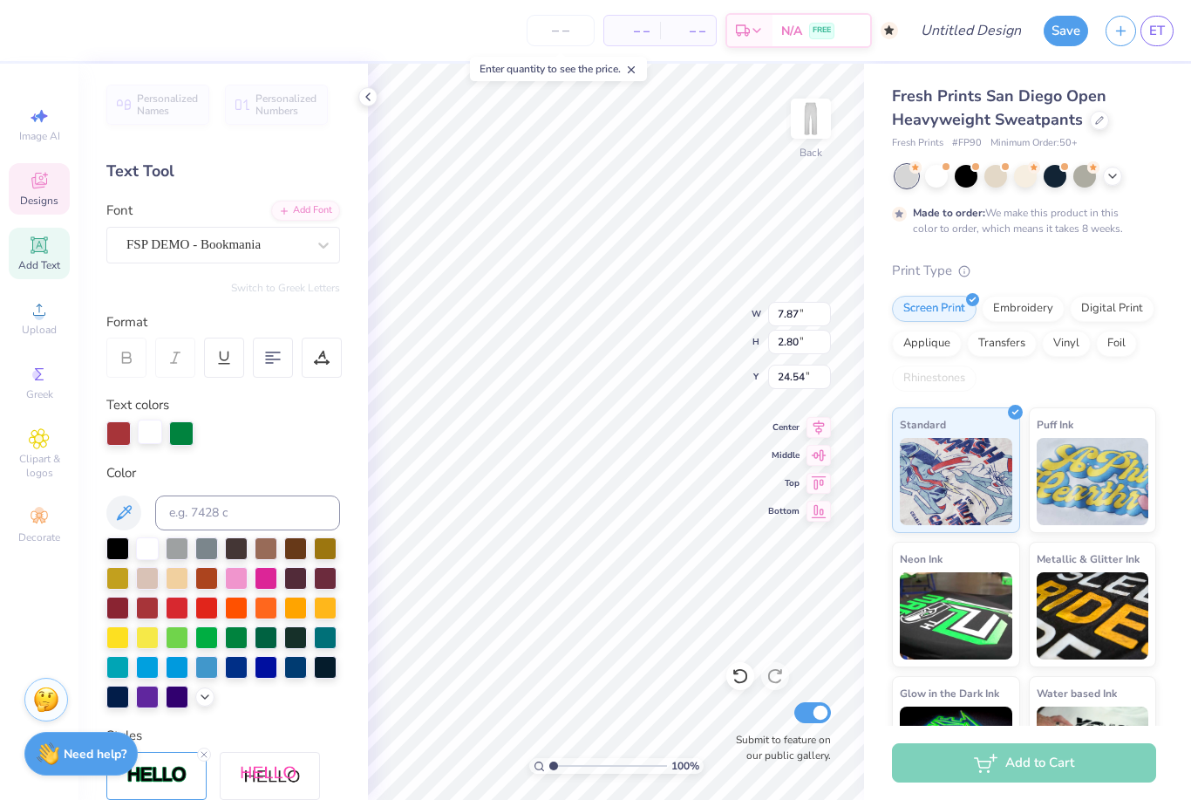
click at [153, 432] on div at bounding box center [150, 431] width 24 height 24
click at [150, 550] on div at bounding box center [147, 546] width 23 height 23
type input "10.85"
type input "4.04"
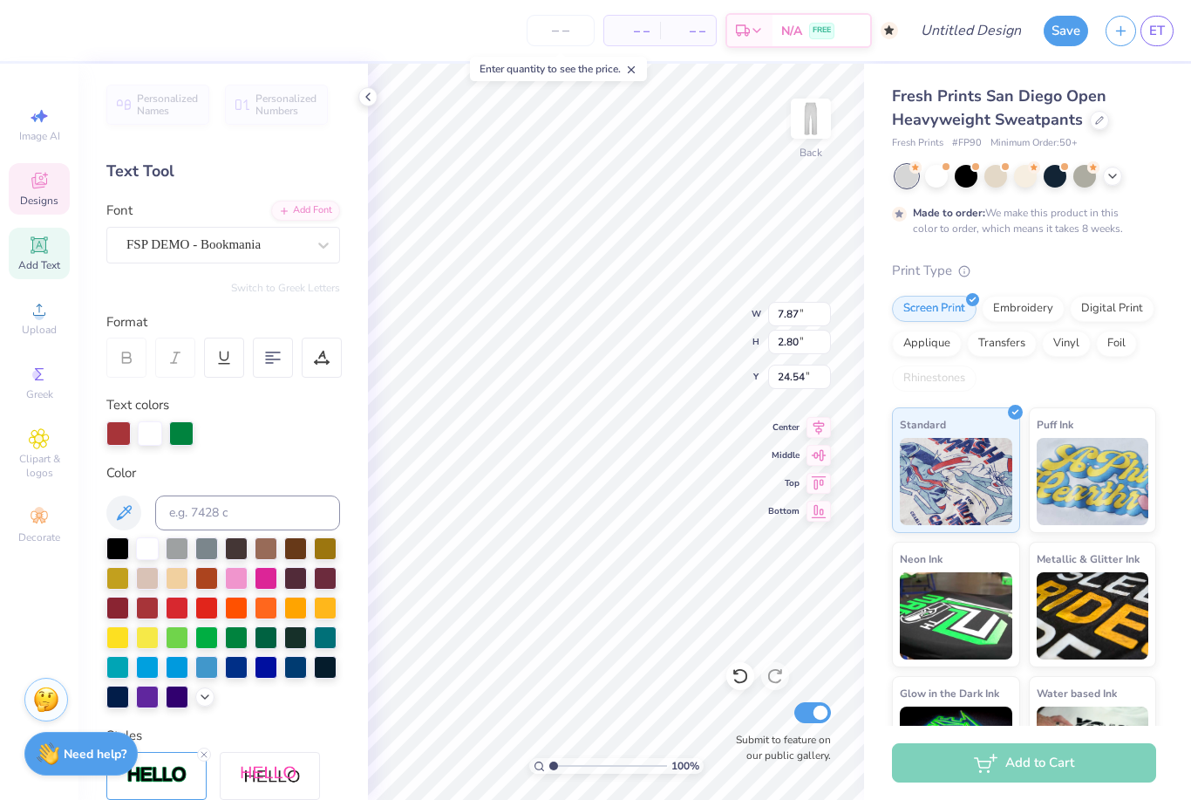
type input "24.72"
click at [142, 554] on div at bounding box center [147, 546] width 23 height 23
click at [203, 583] on div at bounding box center [206, 576] width 23 height 23
click at [148, 556] on div at bounding box center [147, 546] width 23 height 23
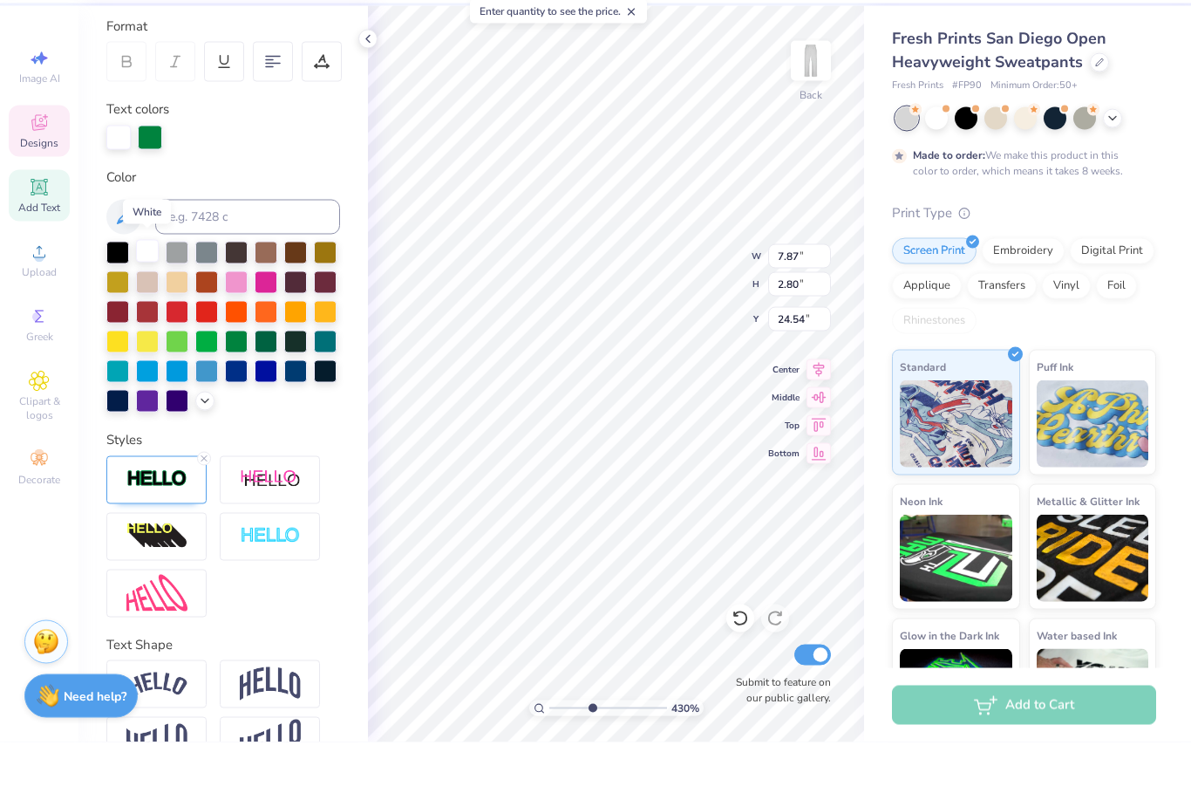
scroll to position [249, 0]
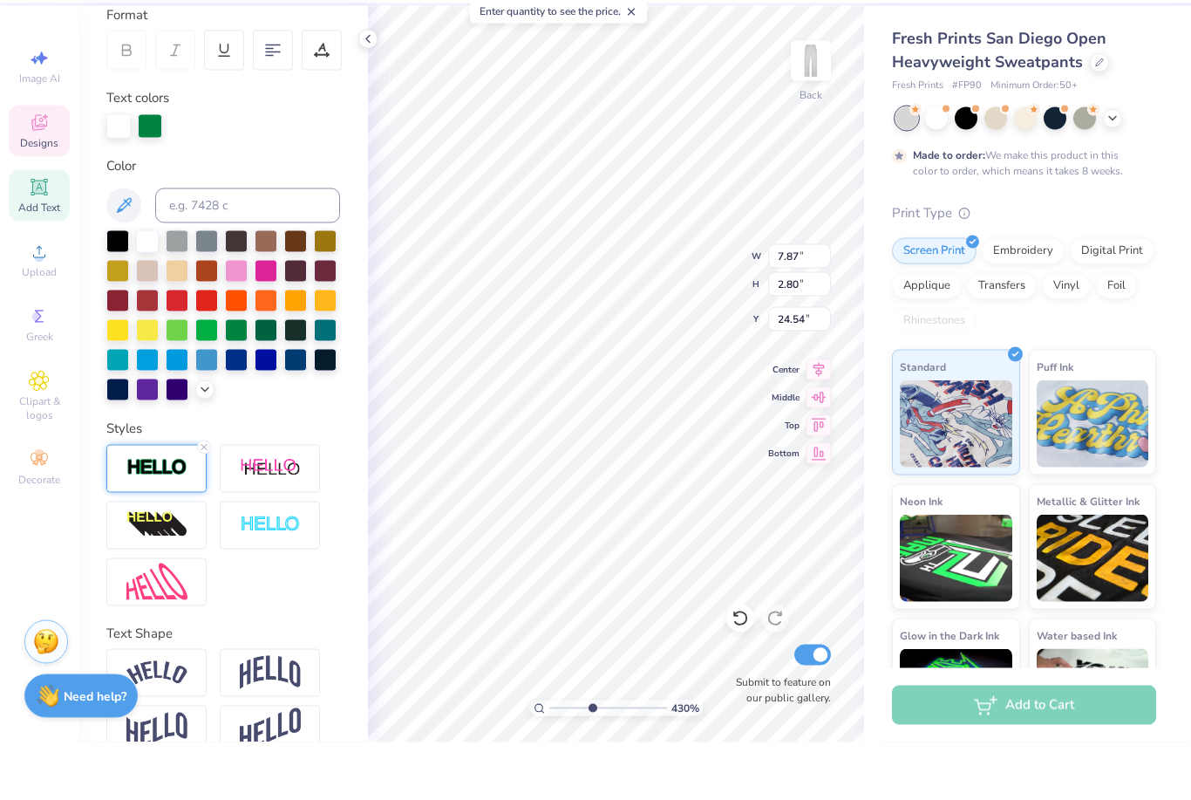
click at [134, 515] on img at bounding box center [156, 525] width 61 height 20
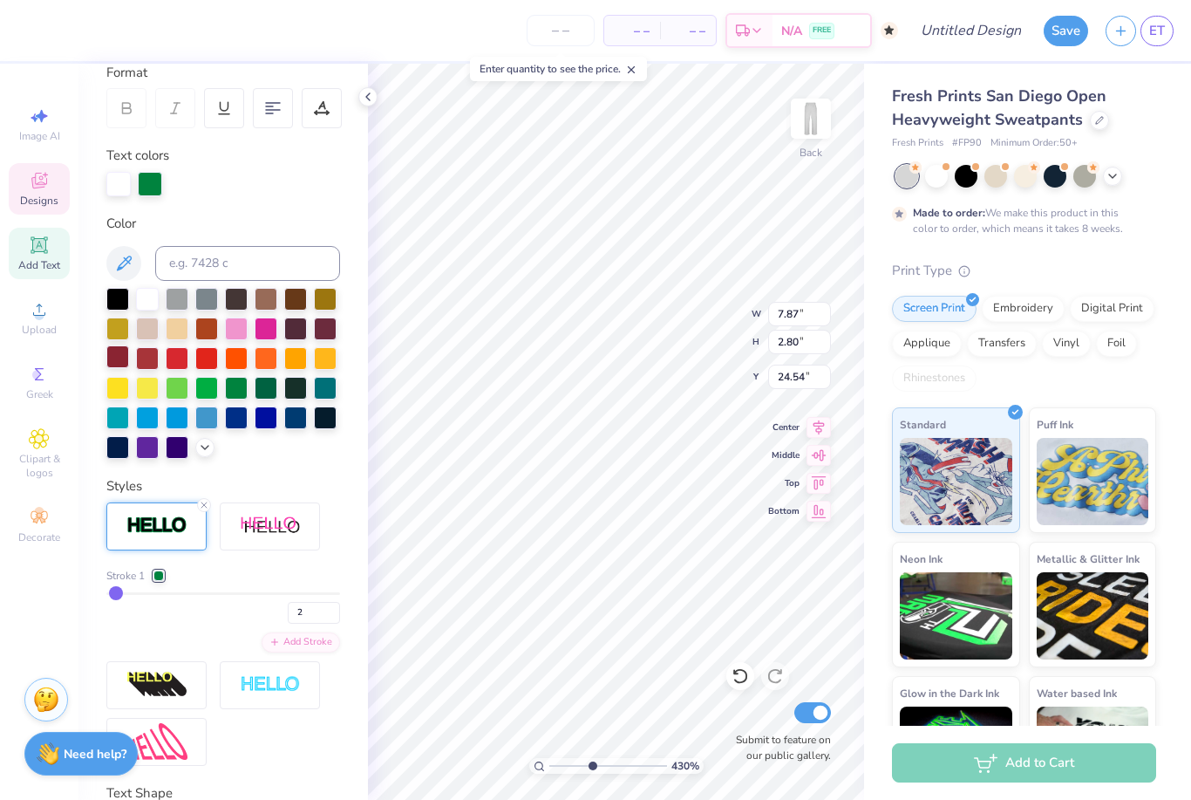
click at [117, 359] on div at bounding box center [117, 356] width 23 height 23
click at [147, 577] on div "Stroke 1" at bounding box center [135, 576] width 58 height 16
click at [144, 306] on div at bounding box center [147, 297] width 23 height 23
click at [153, 577] on div at bounding box center [158, 575] width 10 height 10
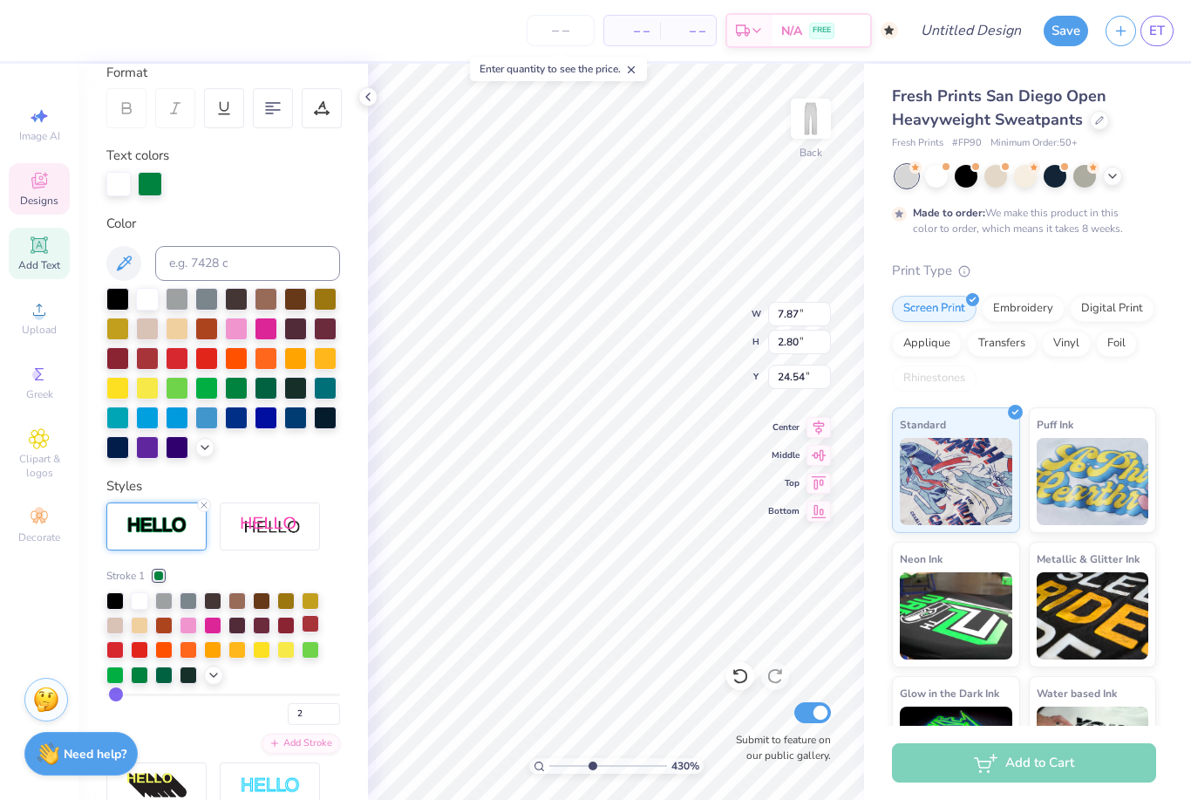
click at [318, 623] on div at bounding box center [310, 623] width 17 height 17
click at [291, 629] on div at bounding box center [285, 623] width 17 height 17
click at [314, 630] on div at bounding box center [310, 623] width 17 height 17
type input "4.30349926069495"
type input "8.64"
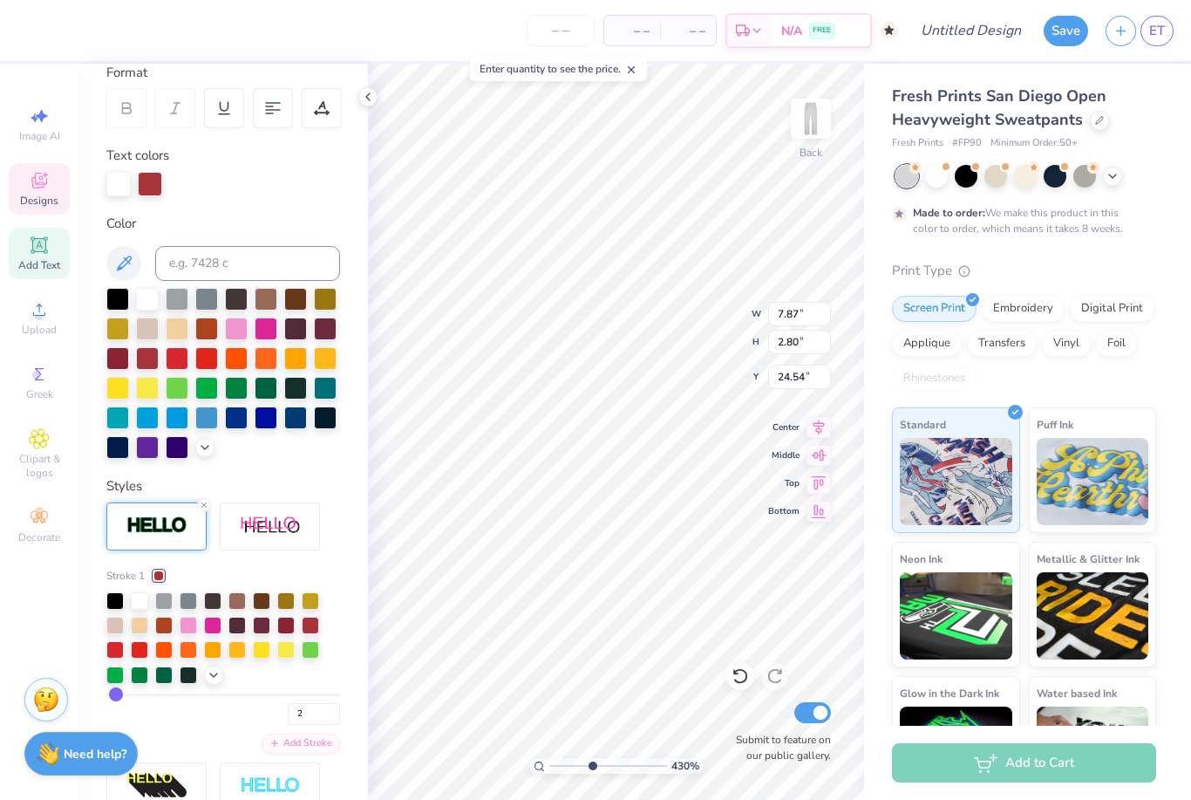
type input "2.76"
type input "27.11"
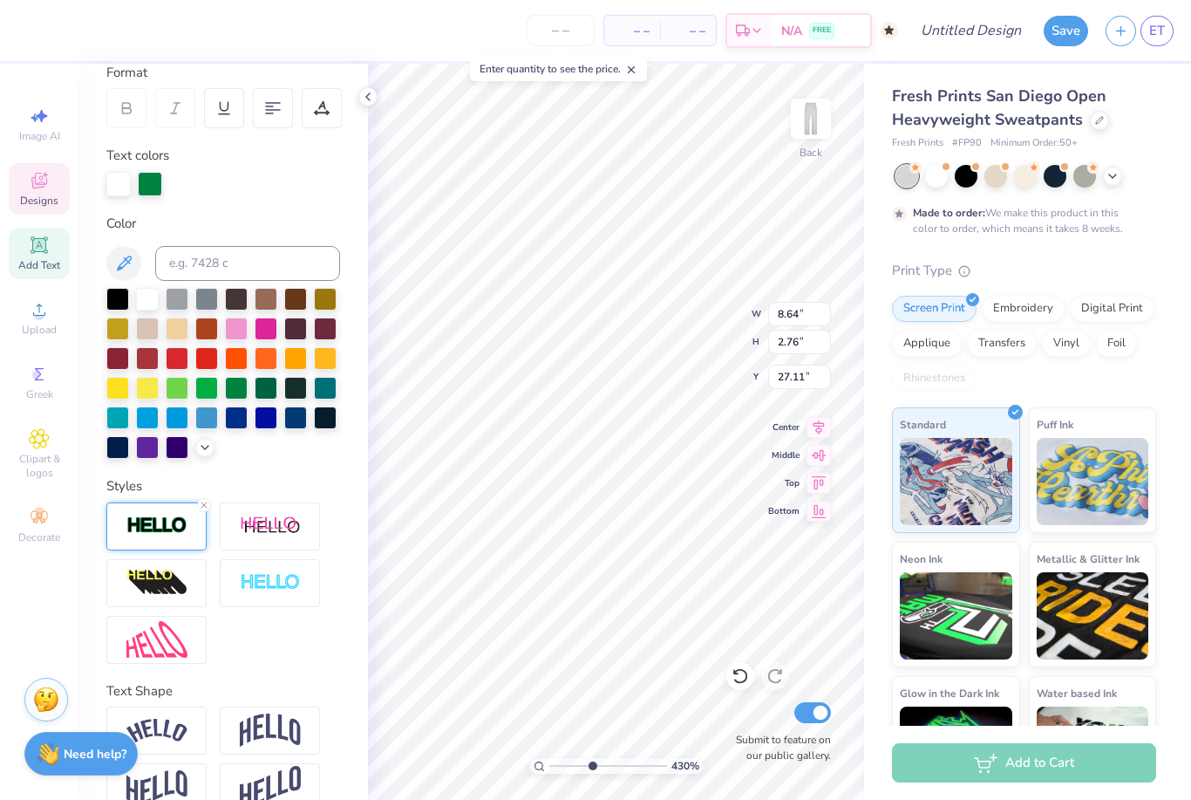
click at [137, 527] on img at bounding box center [156, 525] width 61 height 20
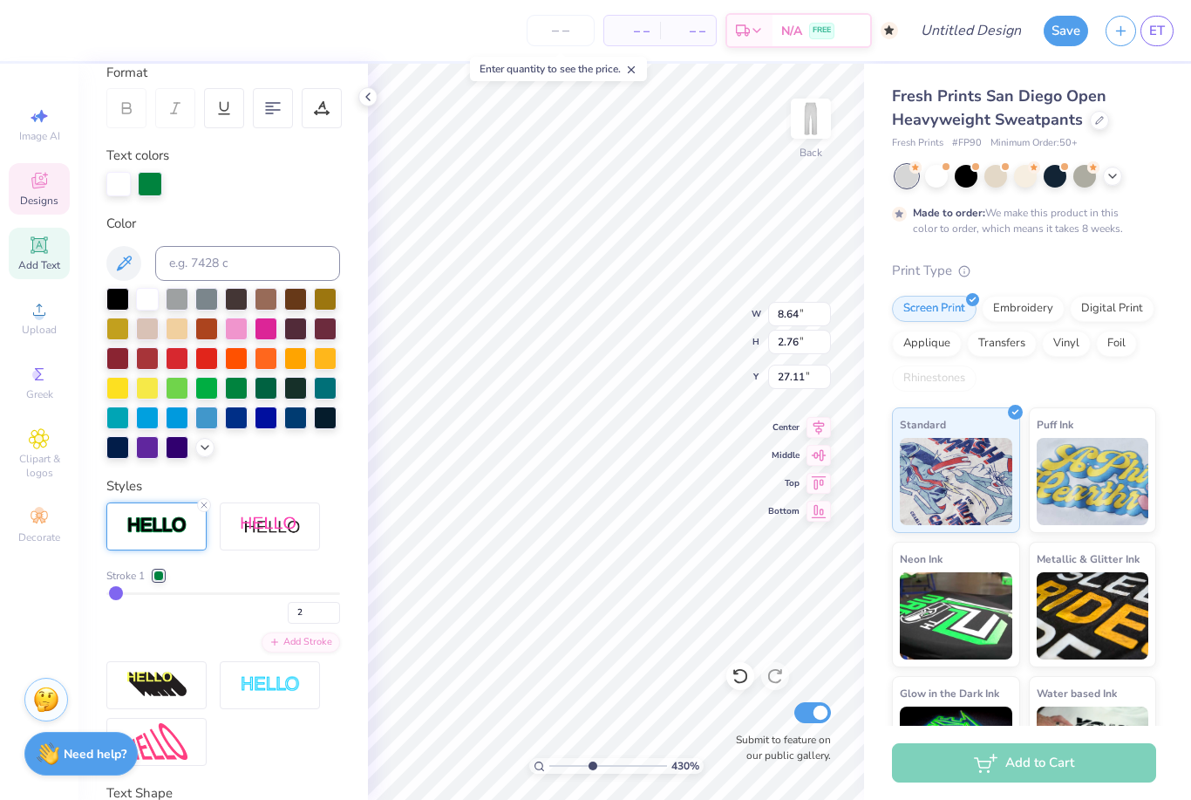
click at [159, 581] on div at bounding box center [158, 575] width 10 height 10
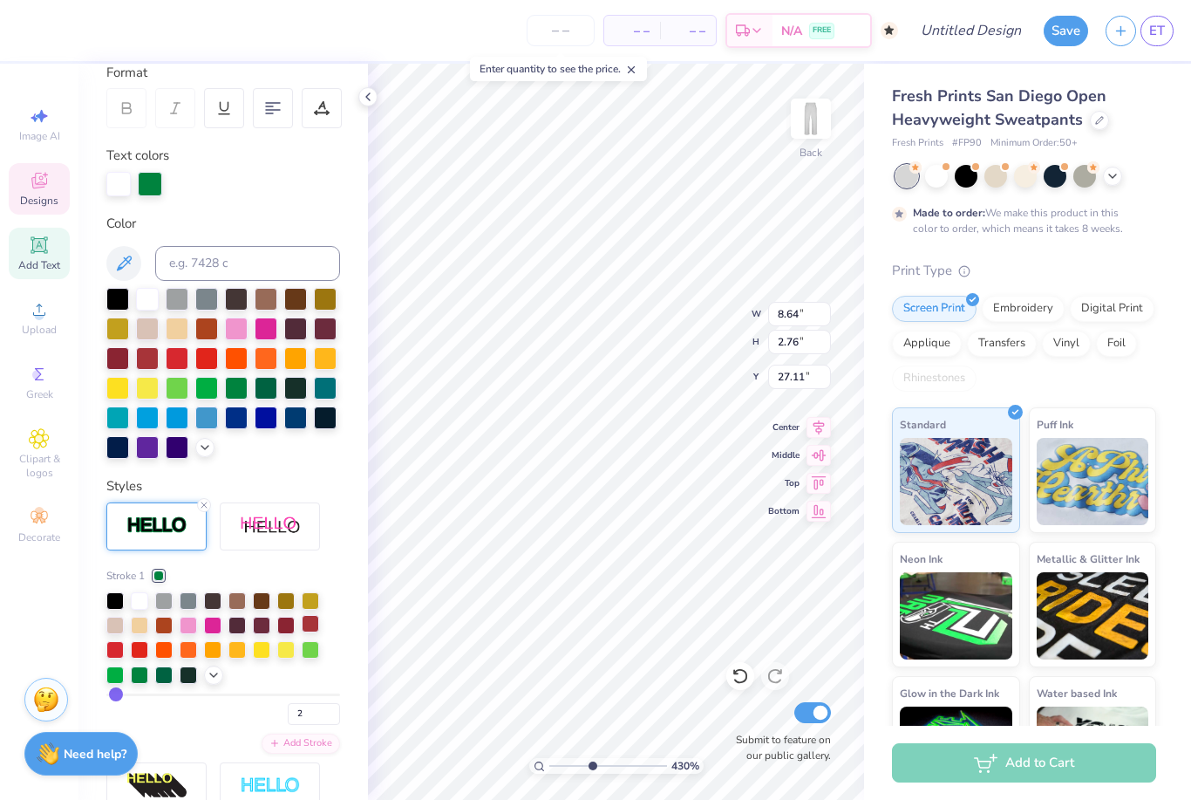
click at [317, 623] on div at bounding box center [310, 623] width 17 height 17
type input "4.30349926069495"
type input "10.85"
type input "4.04"
type input "24.72"
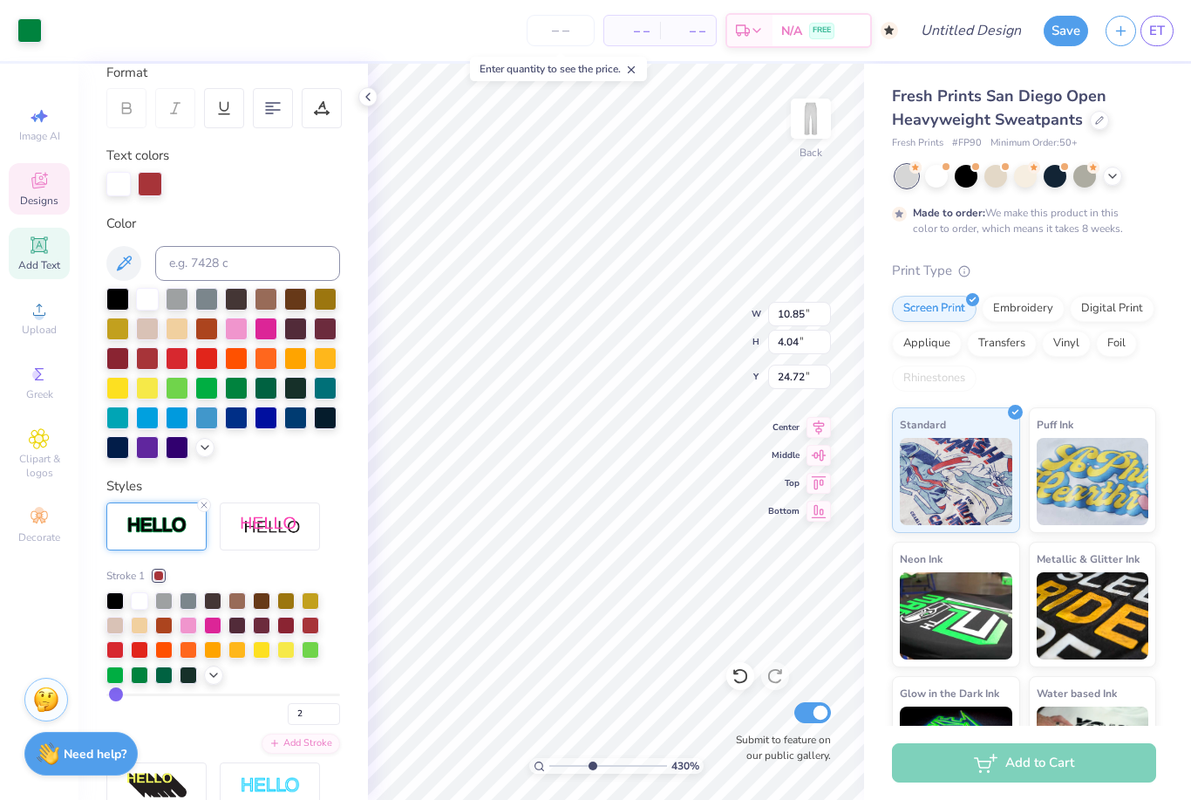
type input "4.30349926069495"
type input "7.87"
type input "2.80"
type input "24.54"
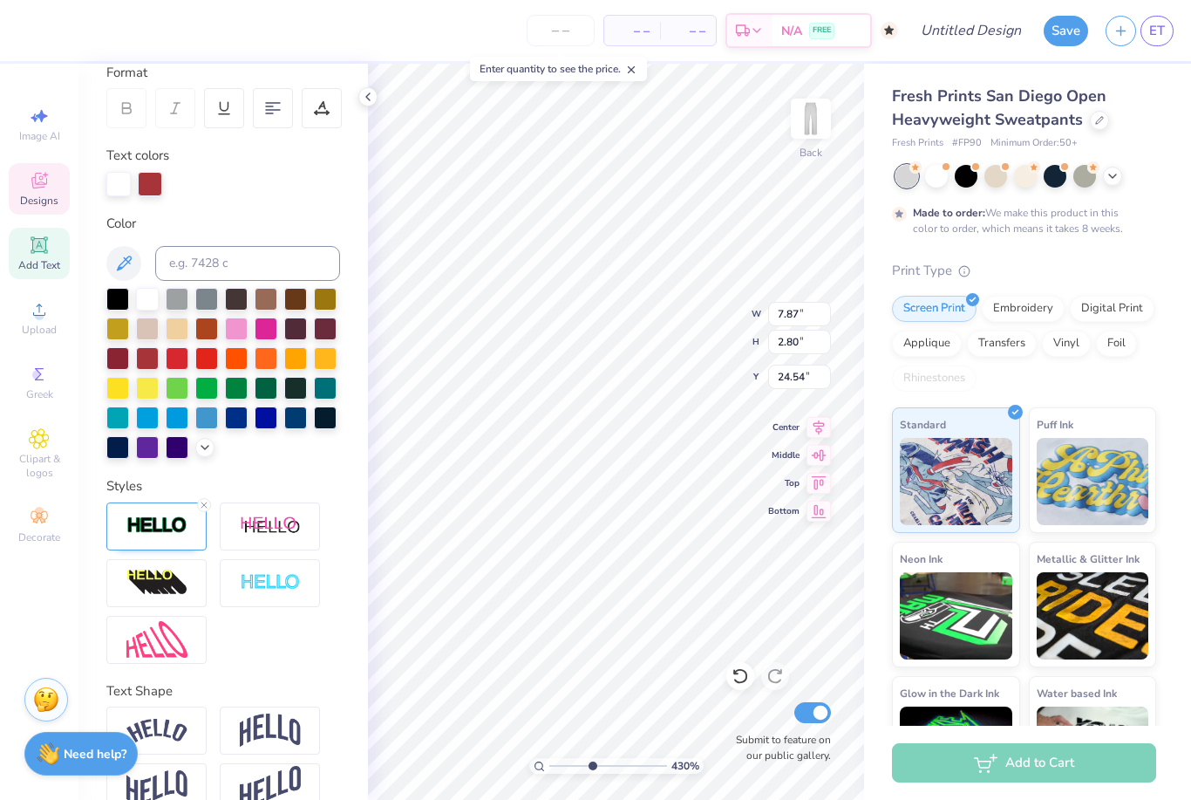
type input "4.30349926069495"
type input "10.85"
type input "4.04"
type input "24.72"
click at [143, 309] on div at bounding box center [147, 297] width 23 height 23
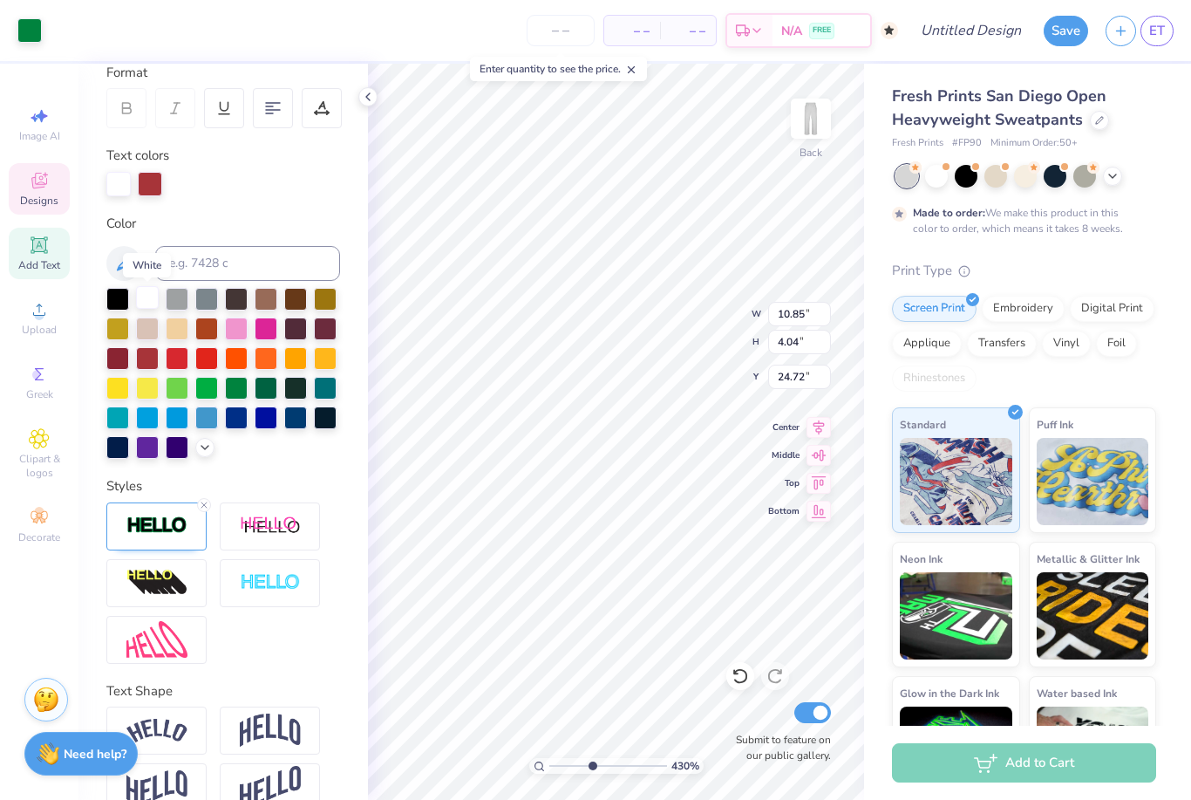
click at [153, 308] on div at bounding box center [147, 297] width 23 height 23
type input "4.30349926069495"
type input "8.64"
type input "2.76"
type input "27.11"
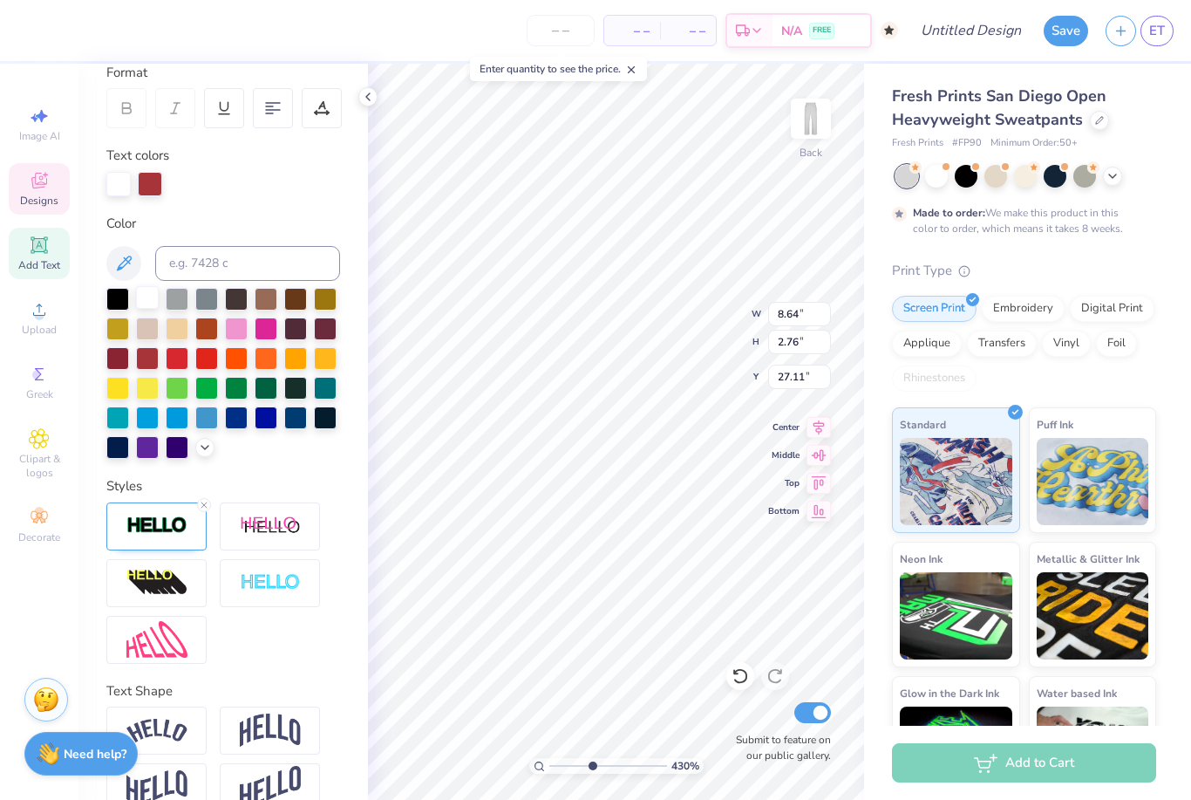
type input "4.30349926069495"
type input "7.87"
type input "2.80"
type input "24.54"
type input "4.30349926069495"
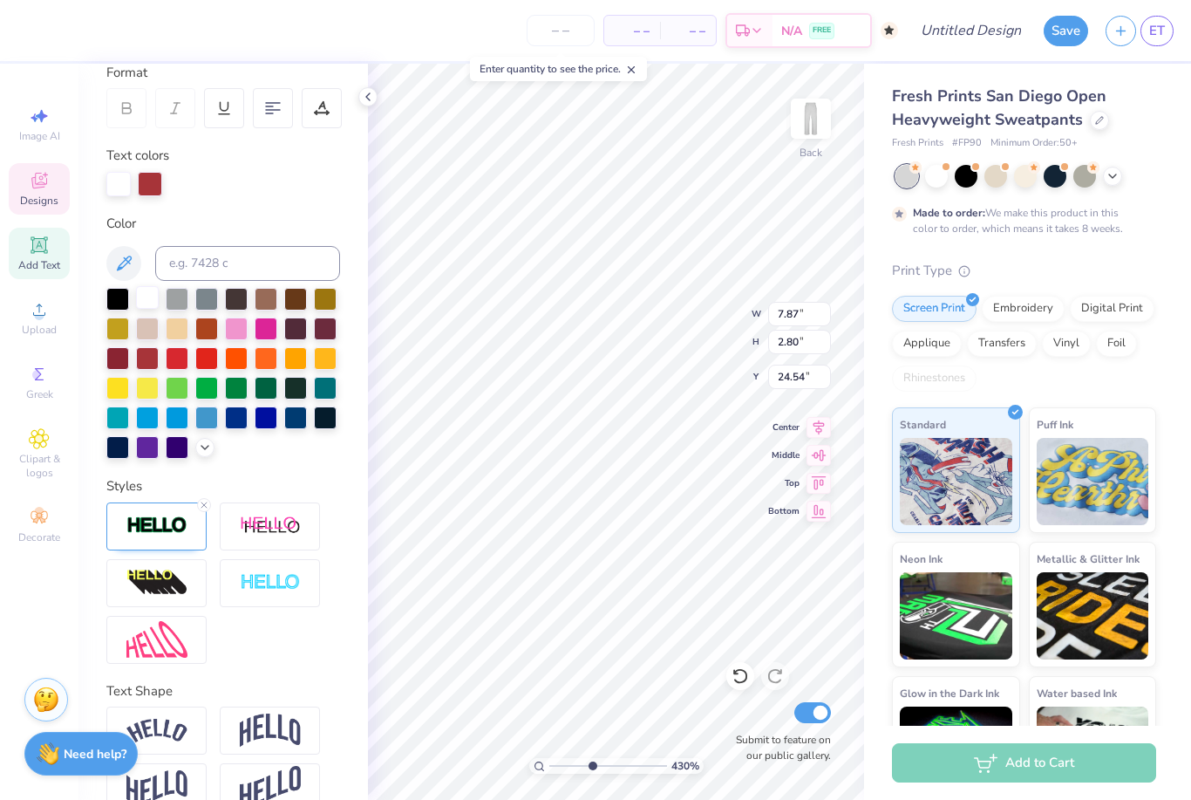
type input "10.85"
type input "4.04"
type input "24.72"
click at [146, 308] on div at bounding box center [147, 297] width 23 height 23
click at [146, 366] on div at bounding box center [147, 356] width 23 height 23
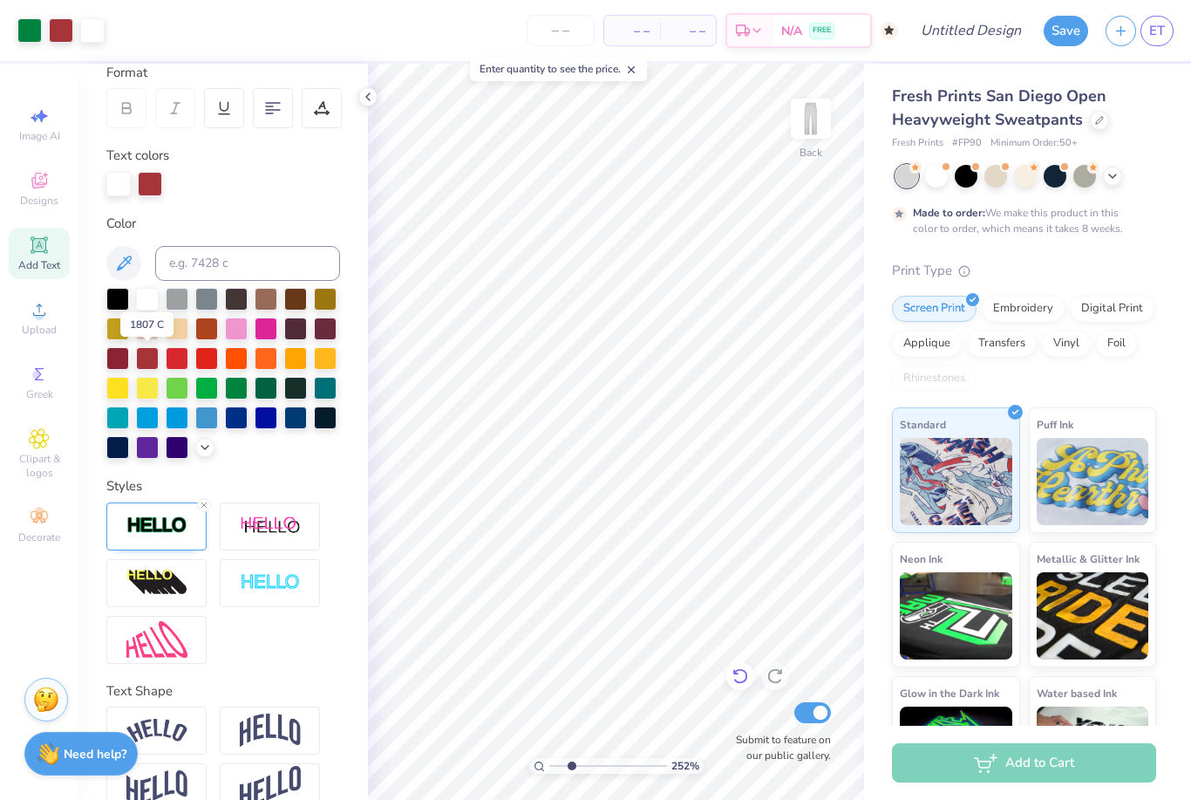
click at [747, 675] on icon at bounding box center [740, 675] width 17 height 17
type input "2.51789270034239"
type input "7.87"
type input "2.80"
type input "24.54"
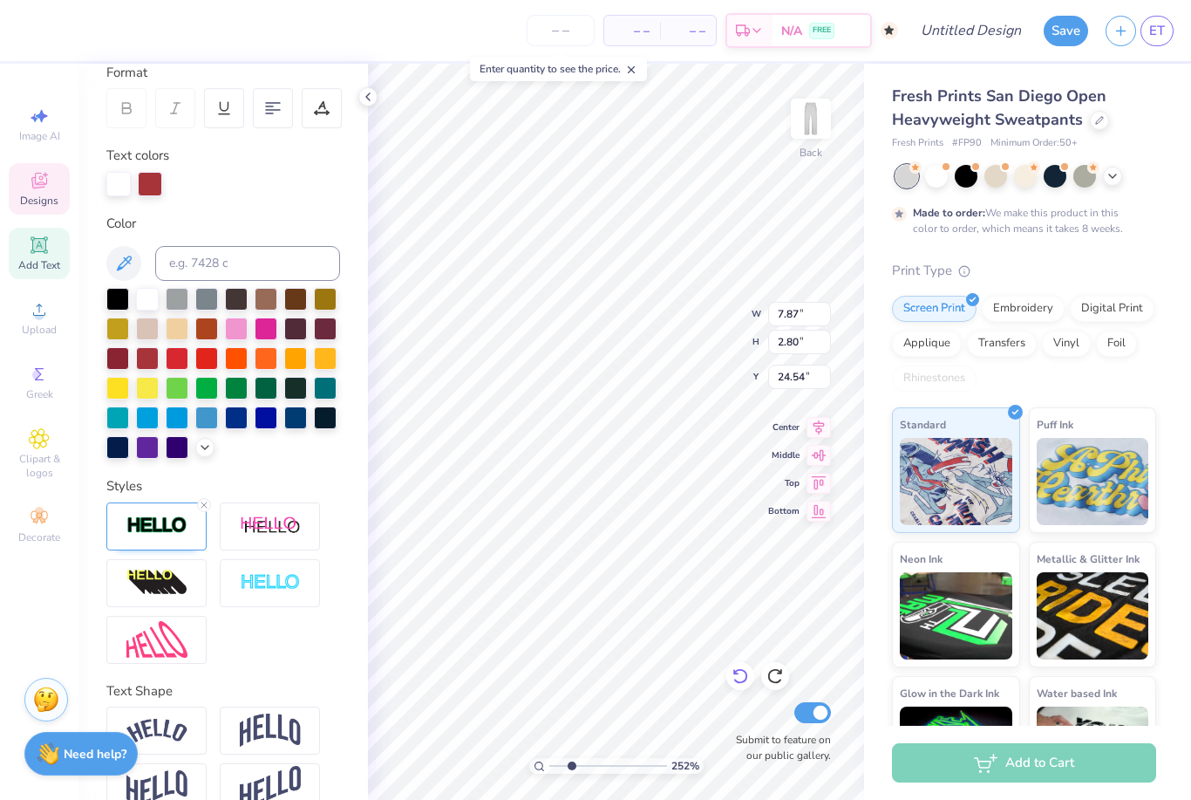
type input "2.51789270034239"
type input "20.08"
type input "2.51789270034239"
type input "10.85"
type input "4.04"
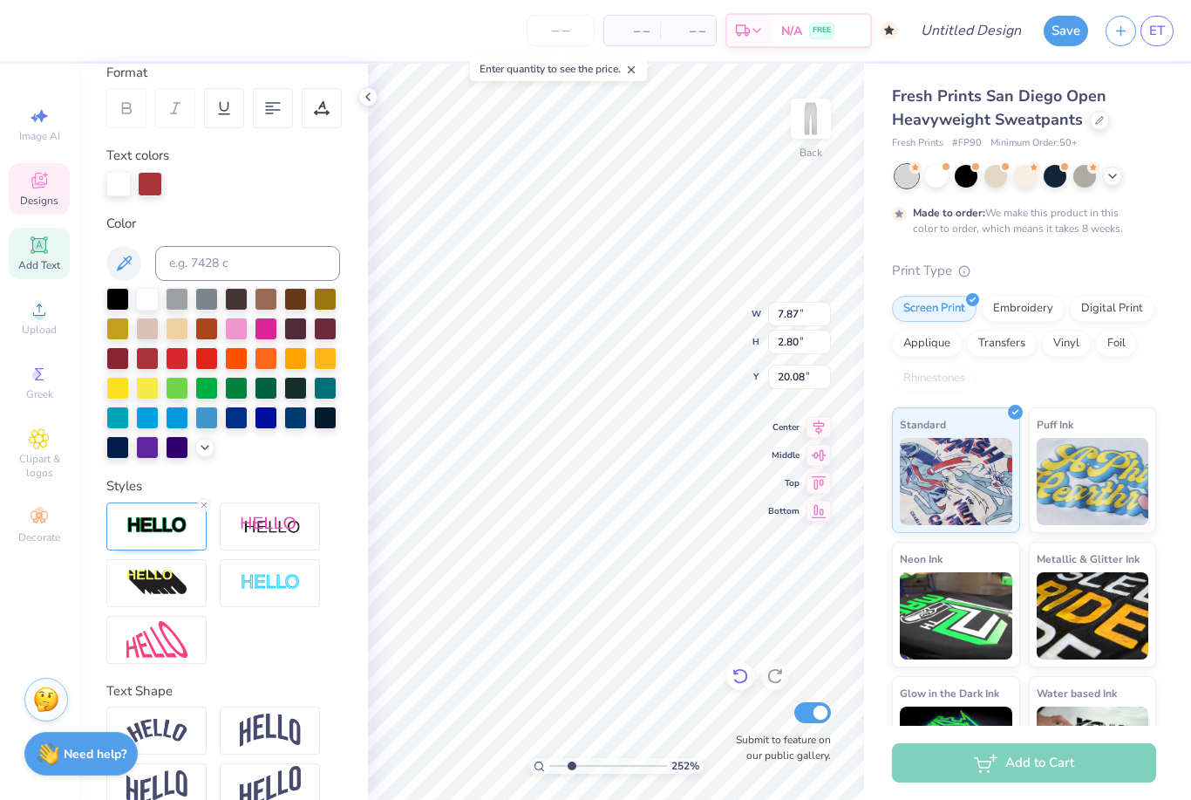
type input "24.72"
click at [146, 306] on div at bounding box center [147, 297] width 23 height 23
type input "2.51789270034239"
type input "8.64"
type input "2.76"
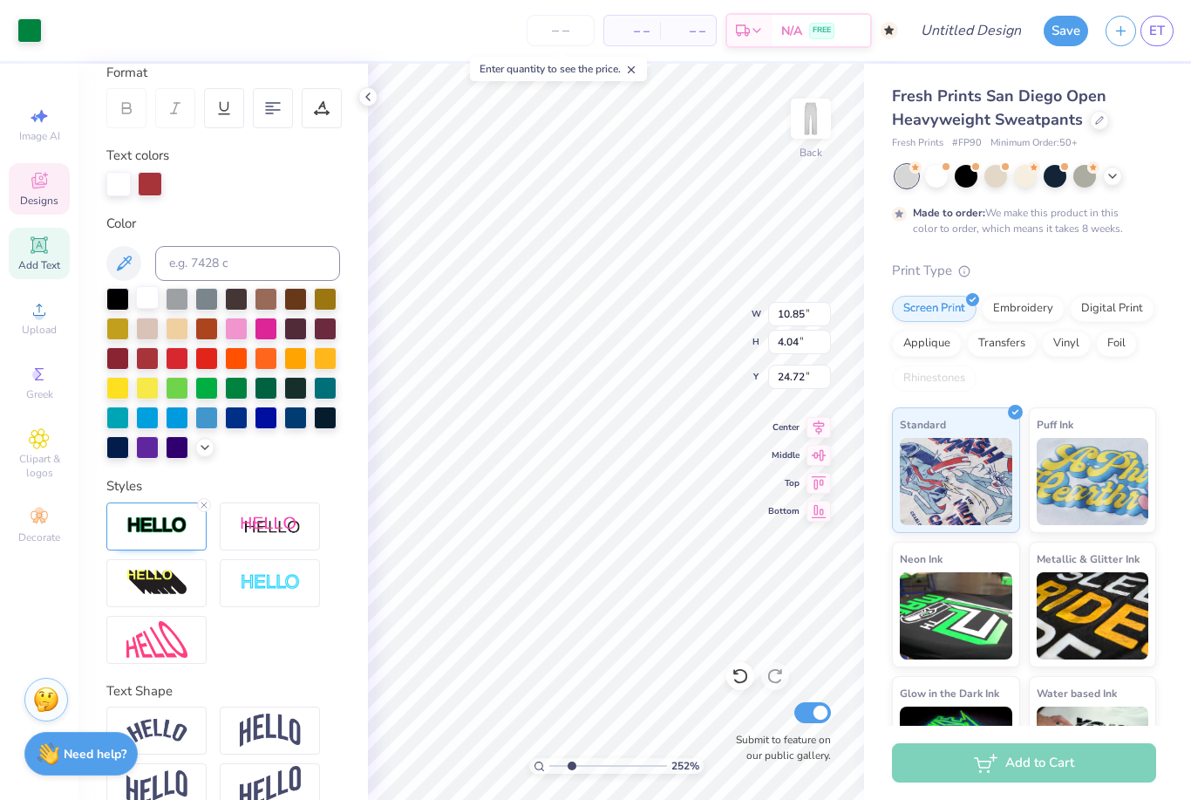
type input "27.11"
type input "2.51789270034239"
type input "29.46"
type input "2.51789270034239"
type input "10.85"
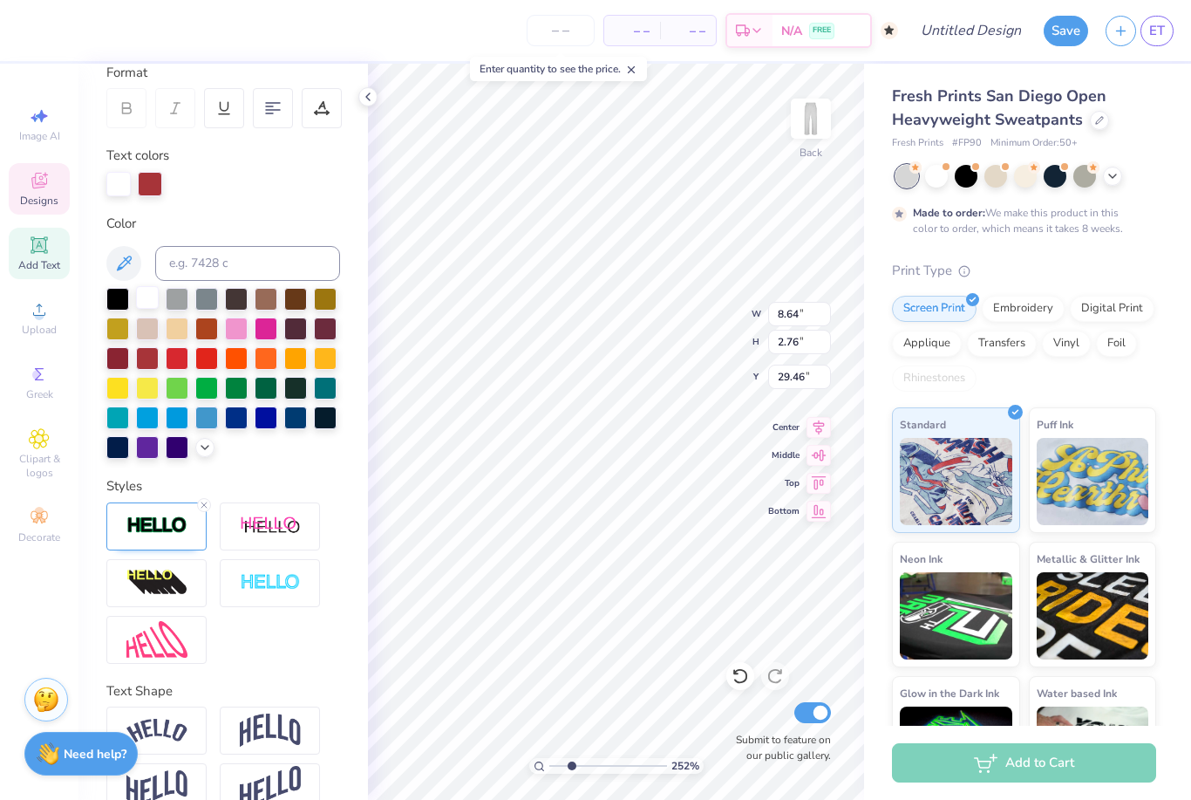
type input "4.04"
type input "24.72"
click at [149, 309] on div at bounding box center [147, 297] width 23 height 23
click at [146, 309] on div at bounding box center [147, 297] width 23 height 23
click at [111, 358] on div at bounding box center [117, 356] width 23 height 23
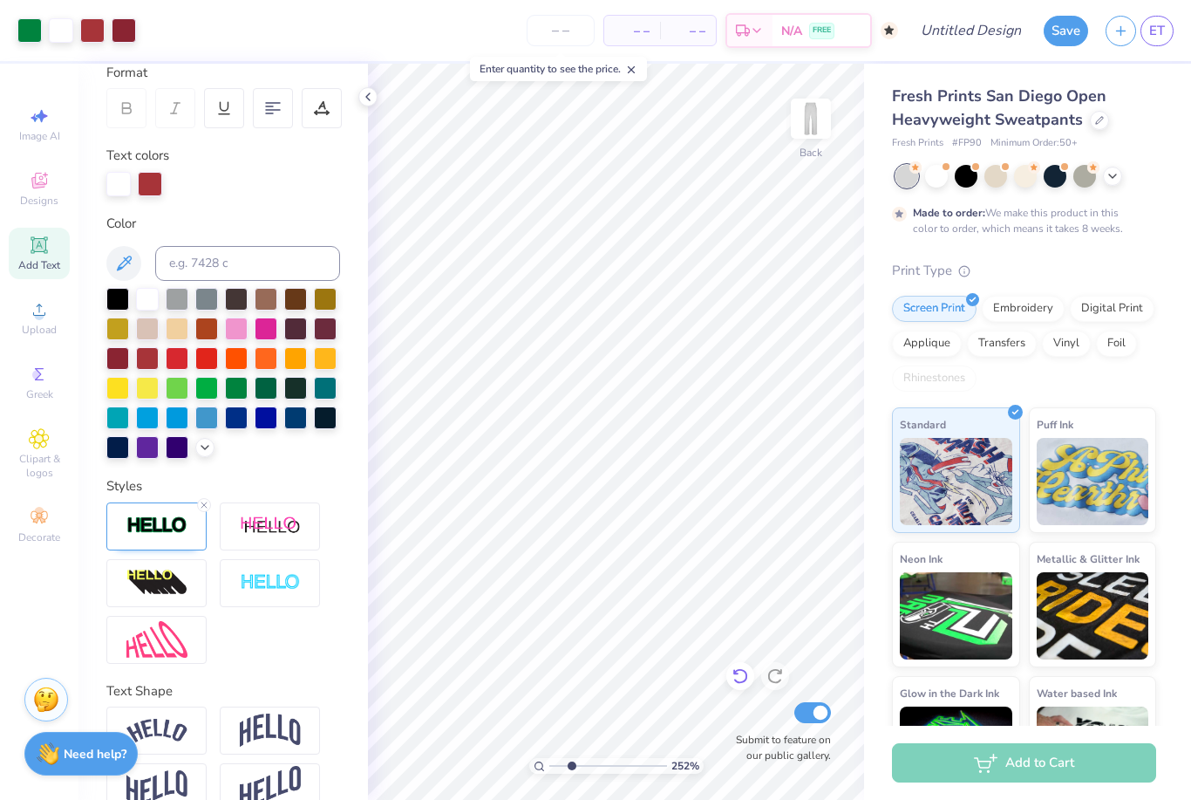
click at [739, 674] on icon at bounding box center [740, 675] width 17 height 17
type input "1.87641483752582"
type input "7.87"
type input "2.80"
type input "20.08"
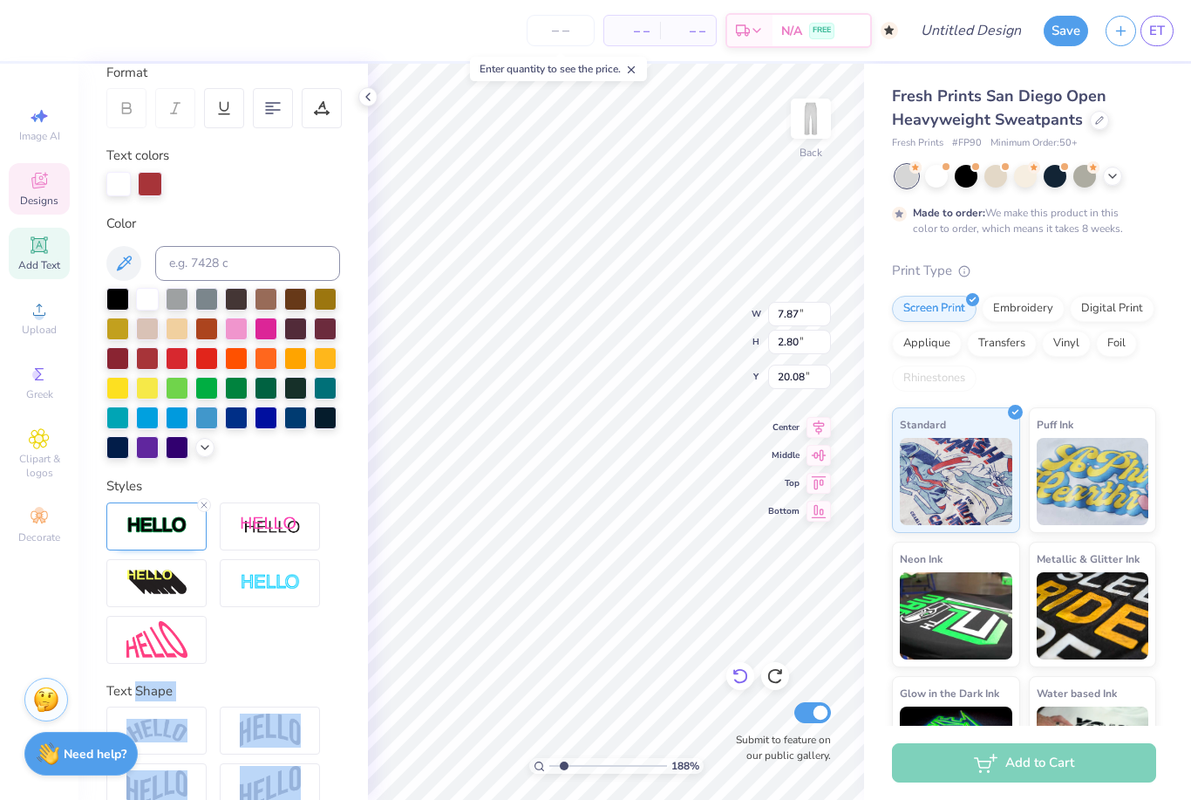
type input "1.87641483752582"
type input "13.11"
type input "1.87641483752582"
type input "4.00"
type input "1.42"
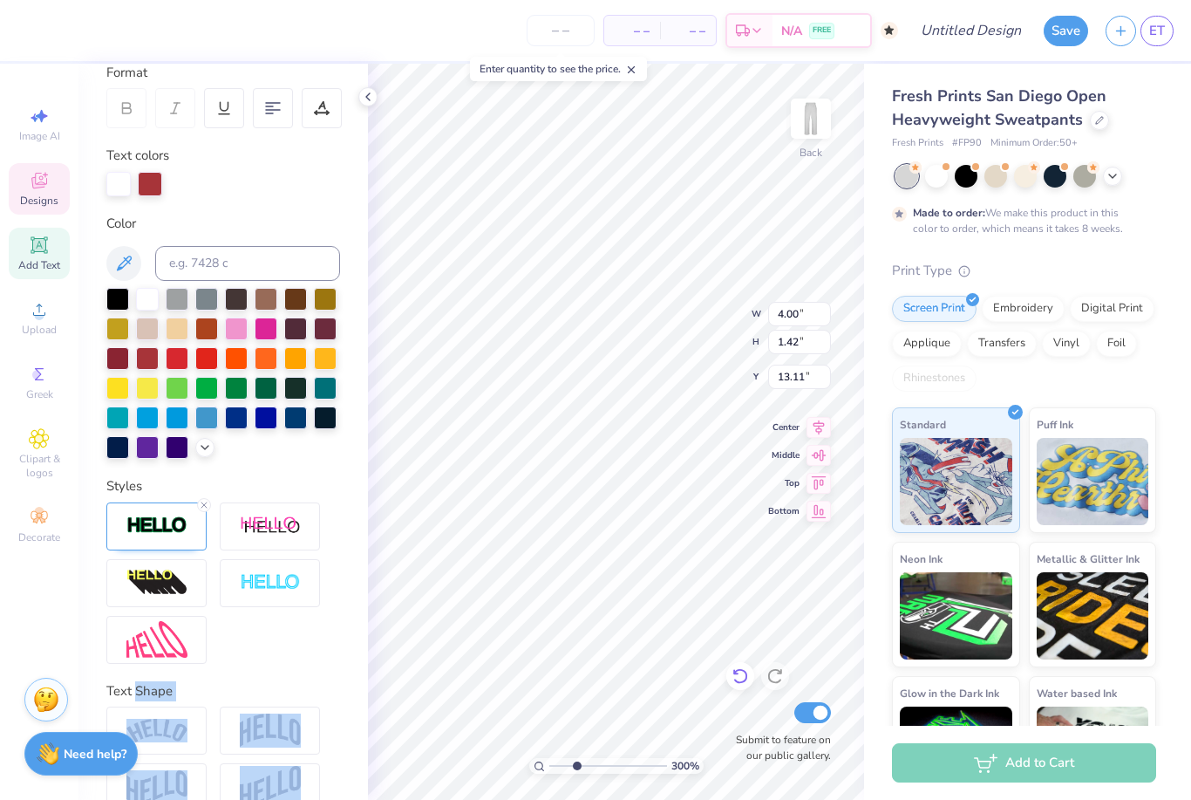
type input "3.00385921101457"
type input "11.71"
type input "2.32177436820107"
type input "0.56"
type input "2.27"
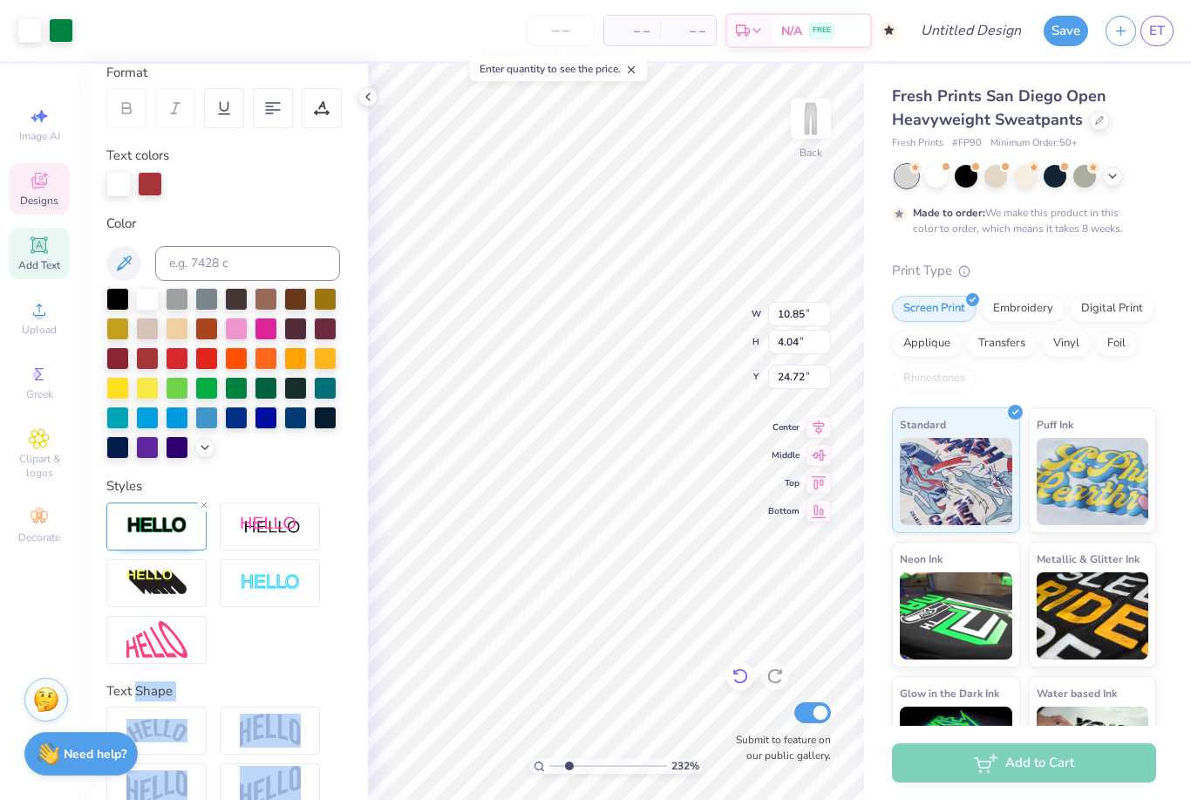
type input "27.18"
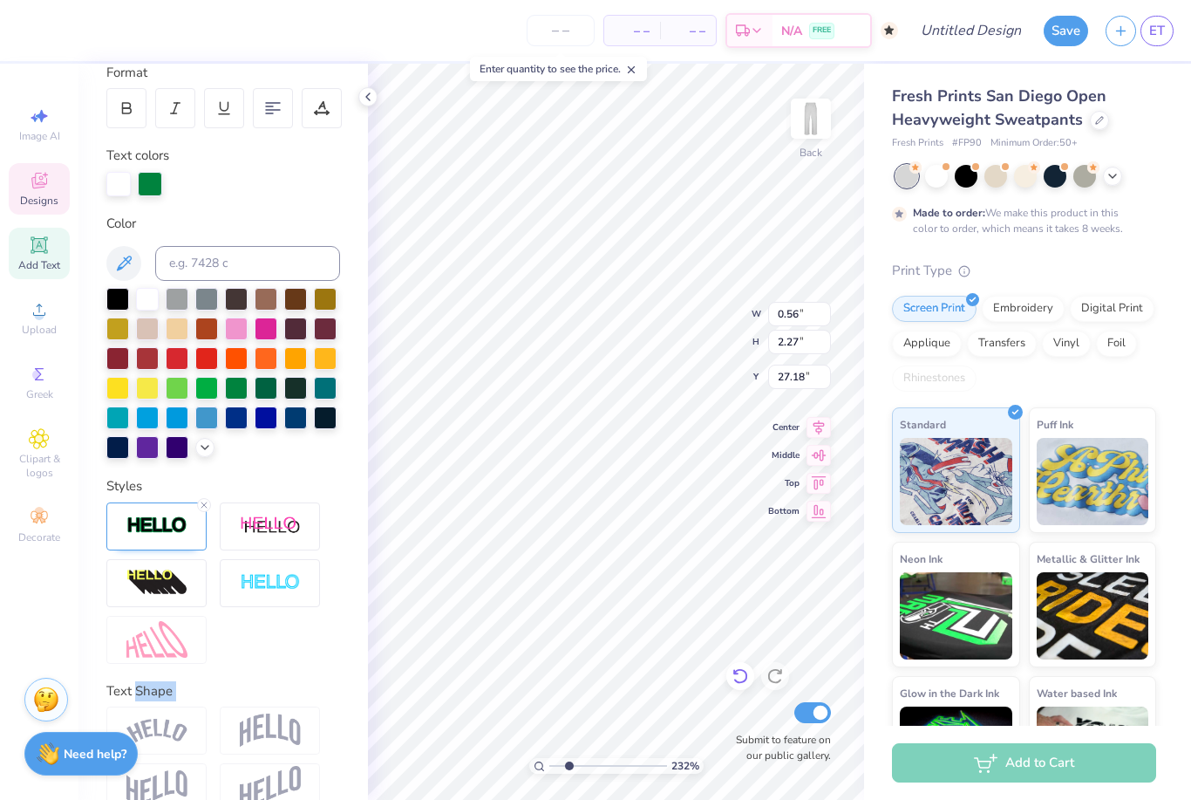
type input "2.32177436820107"
type input "10.85"
type input "4.04"
type input "24.72"
type input "2.32177436820107"
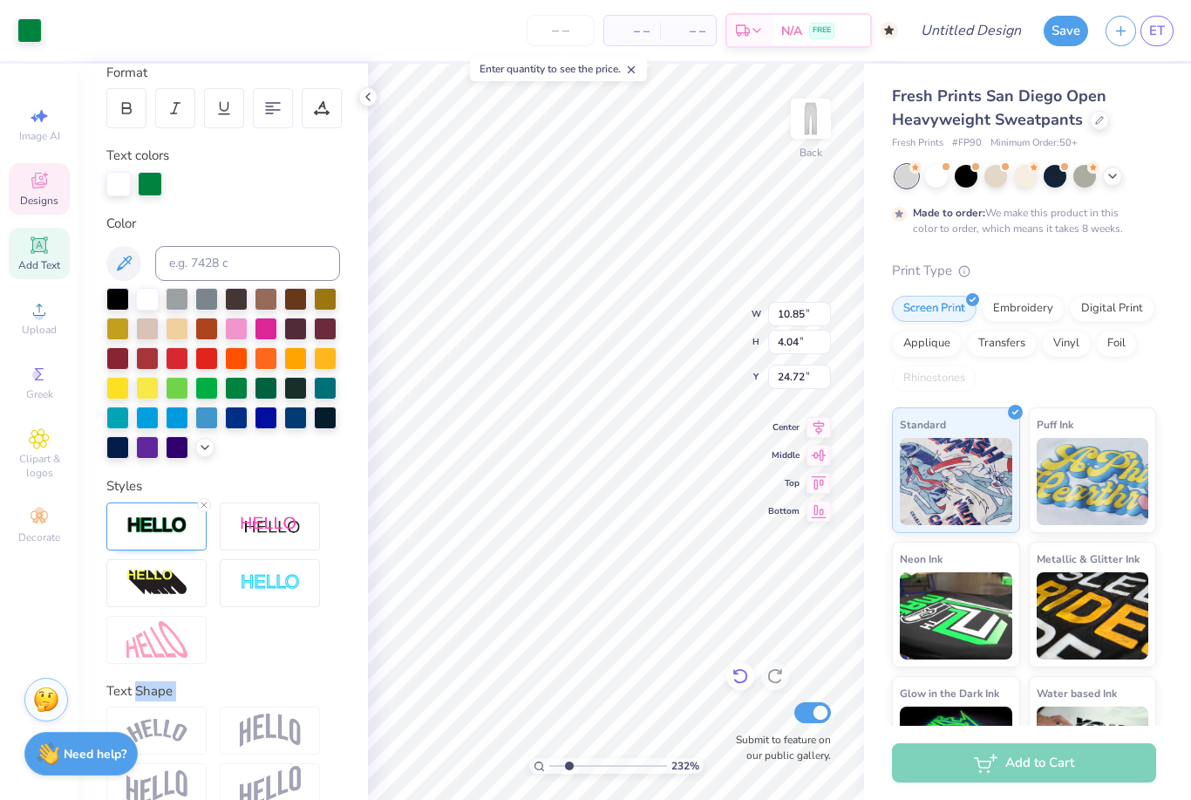
type input "5.84"
type input "2.17"
type input "2.32177436820107"
type input "11.15"
type input "2.32177436820107"
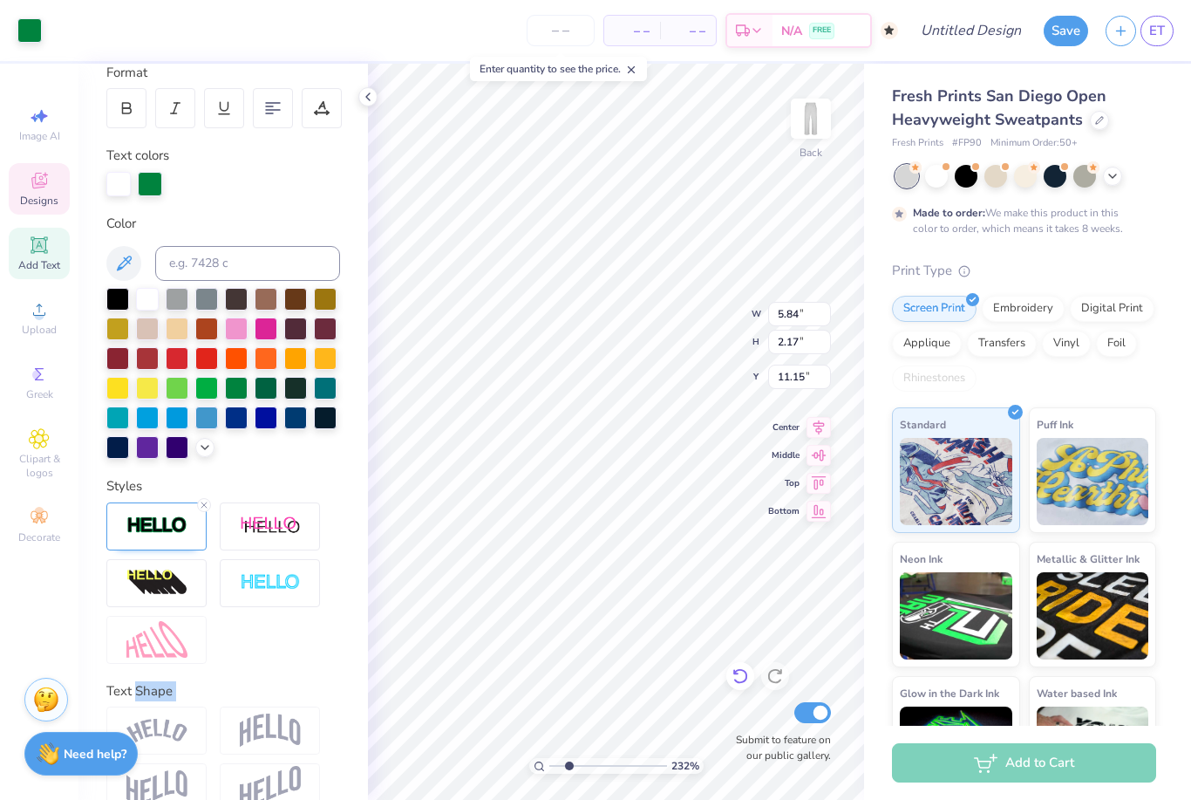
type input "7.52"
type input "2.80"
type input "2.32177436820107"
type input "11.31"
type input "2.32177436820107"
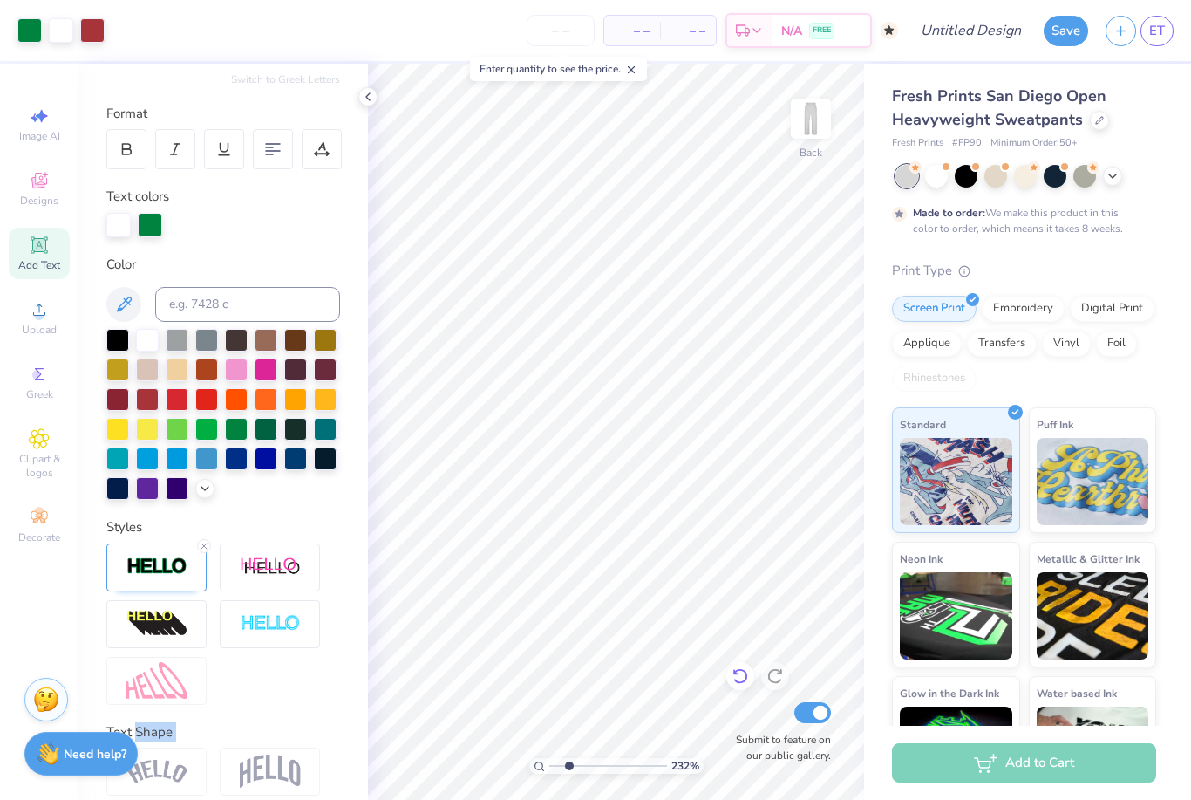
scroll to position [197, 0]
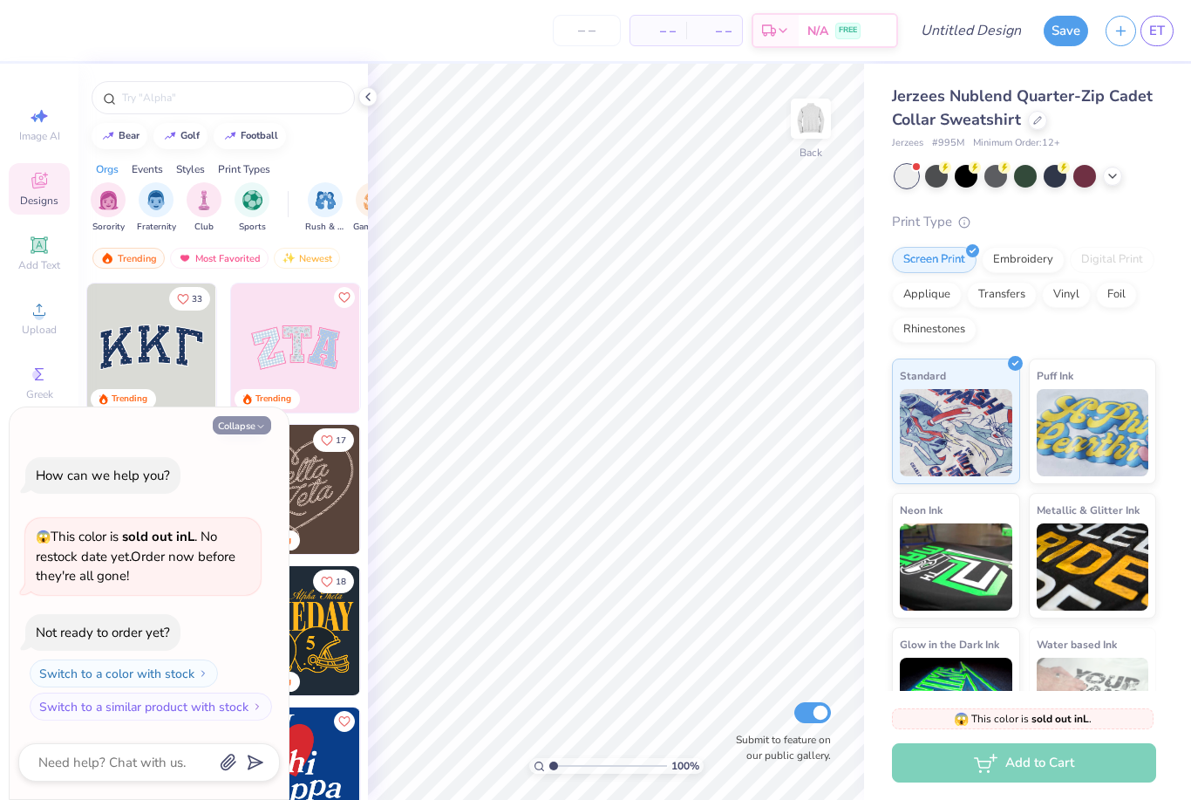
click at [235, 424] on button "Collapse" at bounding box center [242, 425] width 58 height 18
type textarea "x"
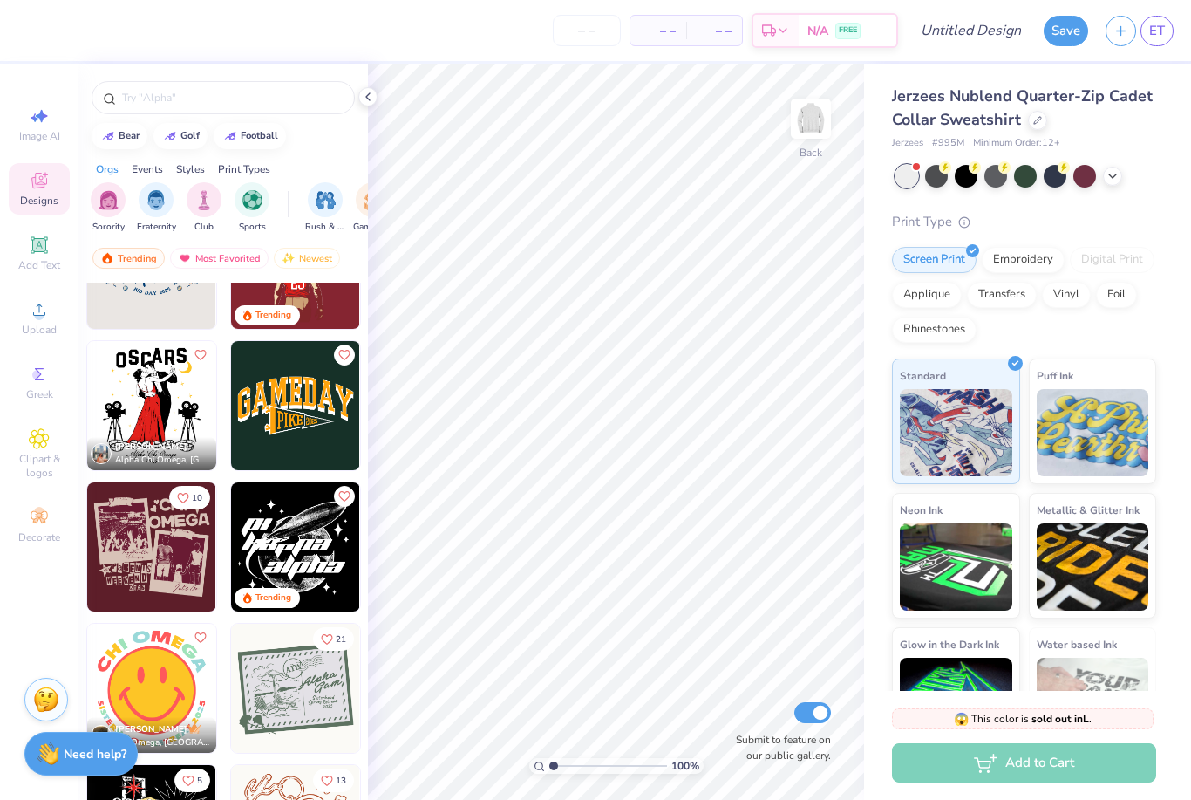
scroll to position [5393, 0]
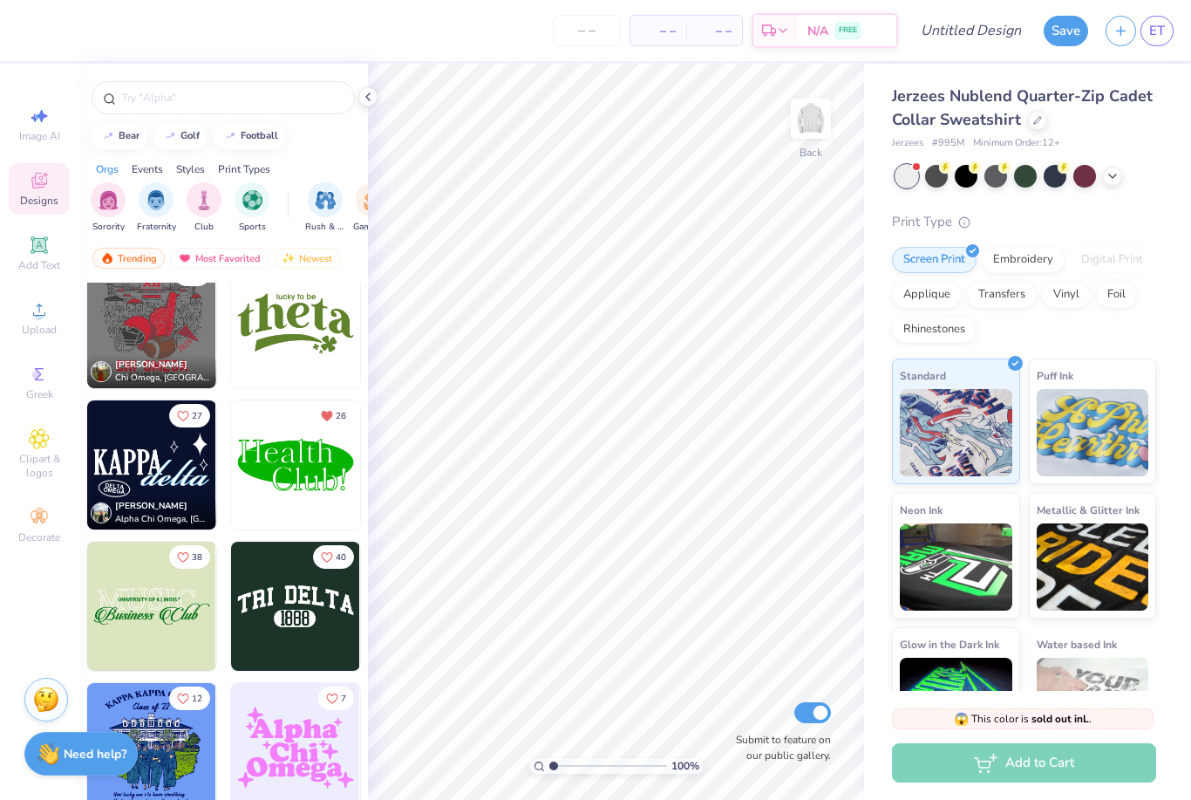
click at [320, 506] on img at bounding box center [295, 464] width 129 height 129
type input "5.21"
type input "2.37"
type input "3.72"
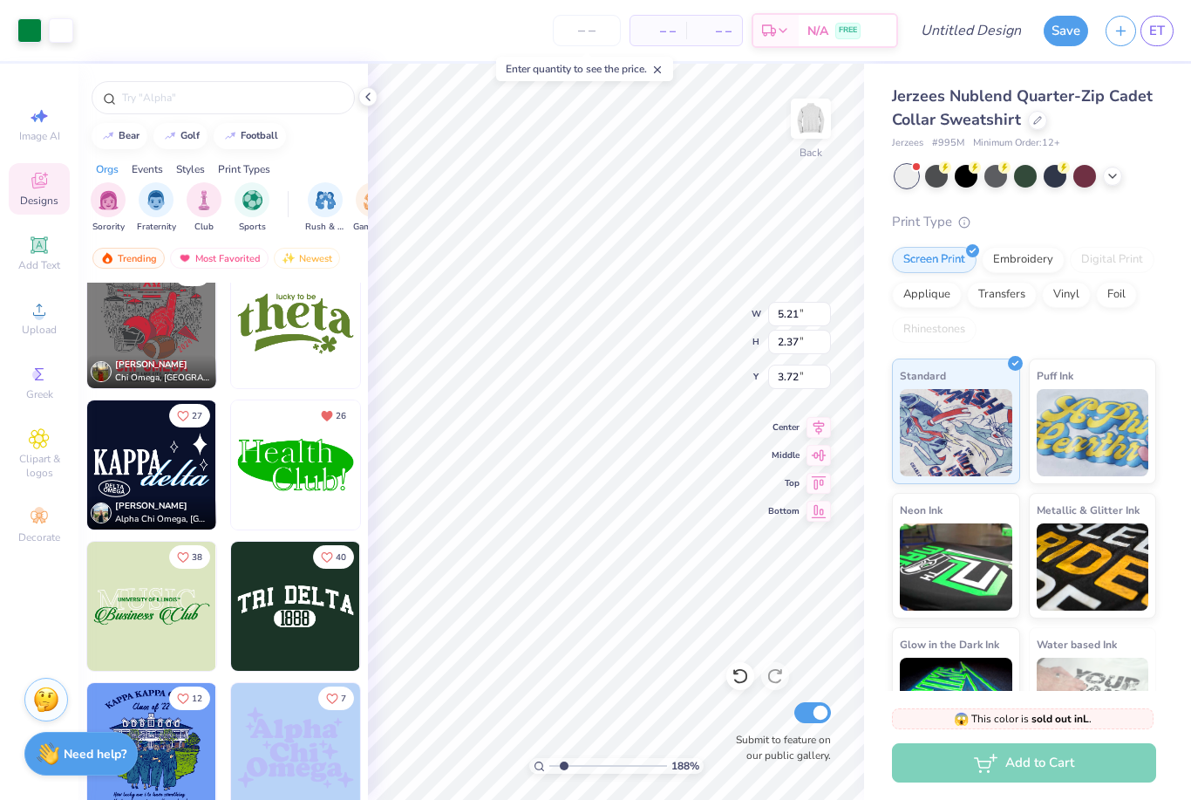
type input "1.87614174734875"
type input "3.29"
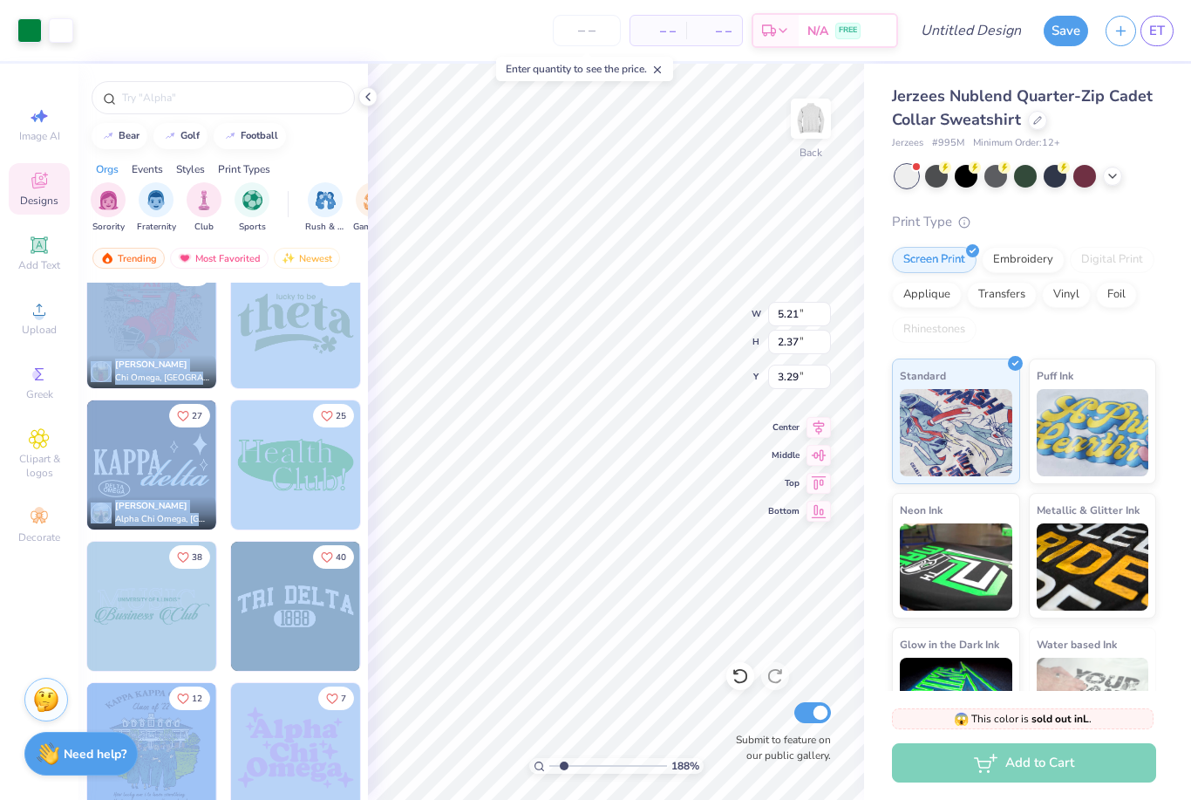
type input "1.87614174734875"
type input "5.69"
type input "2.59"
type input "3.30"
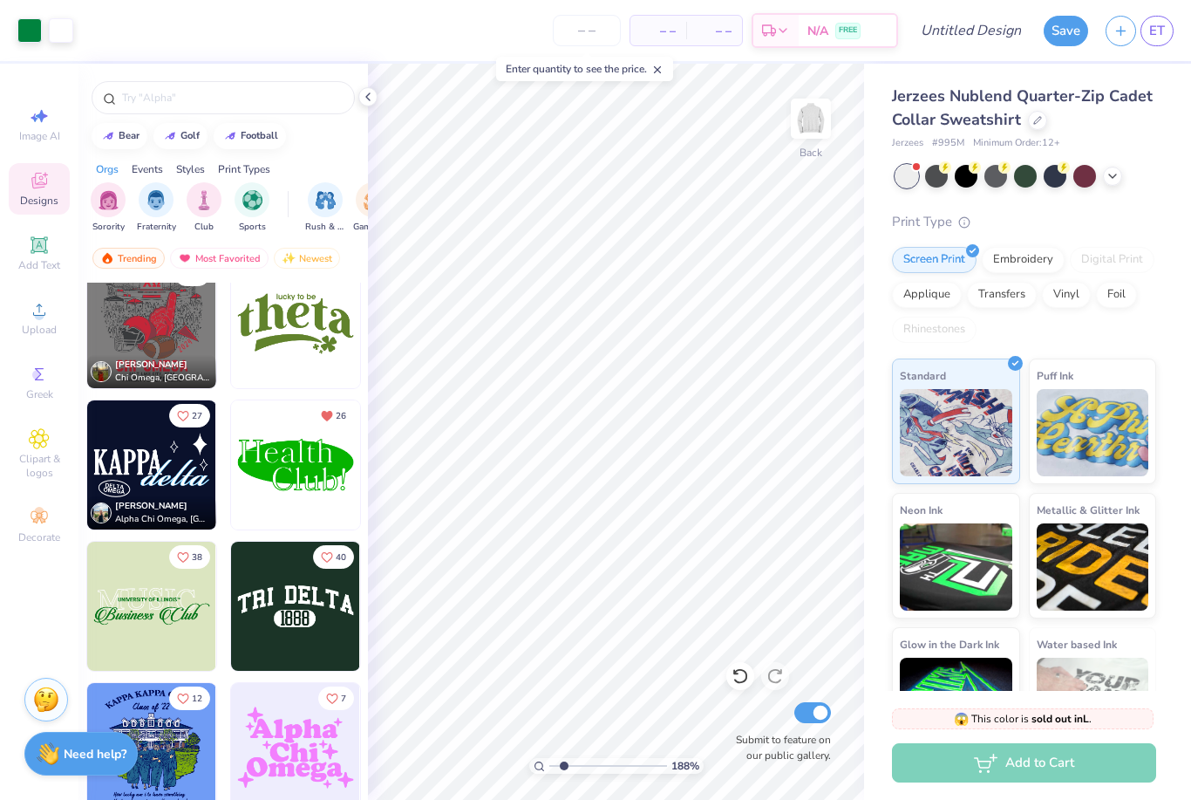
click at [1141, 222] on div "Print Type" at bounding box center [1024, 222] width 264 height 20
type input "3.24290880687071"
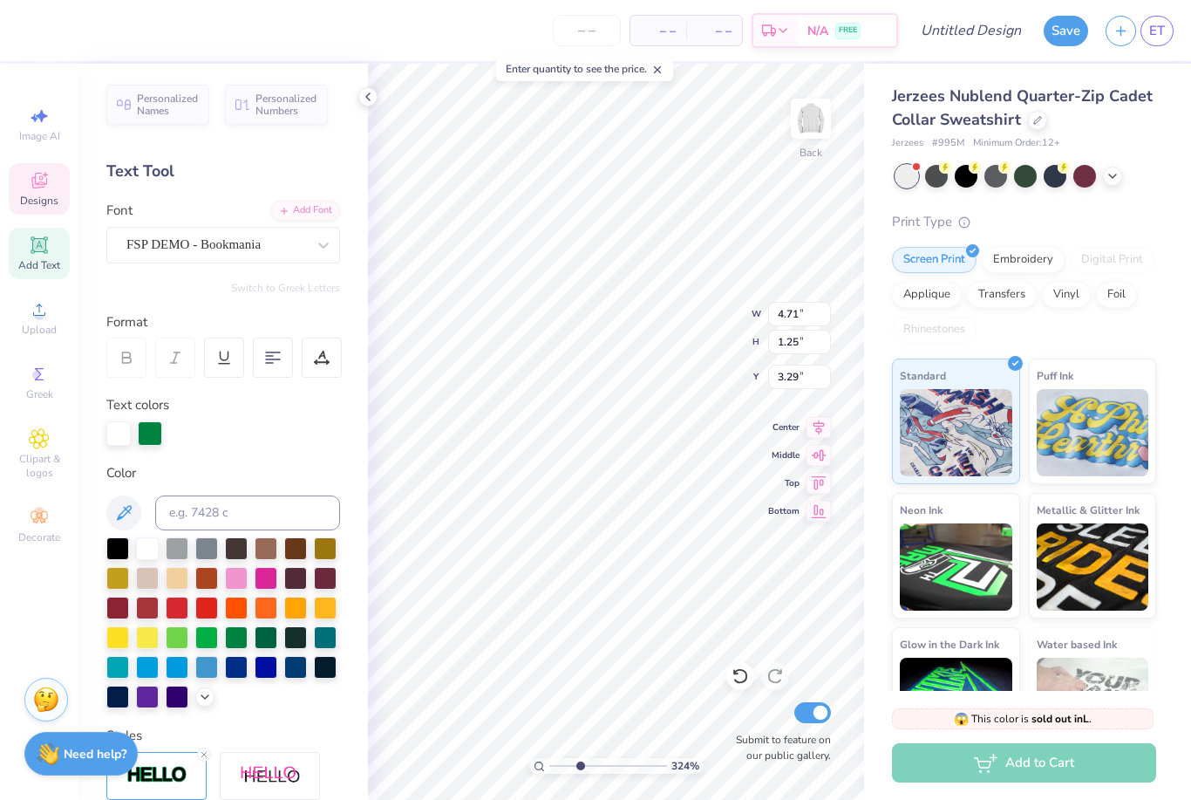
type textarea "Alpha"
type input "3.24290880687071"
type input "3.29"
type input "1.26"
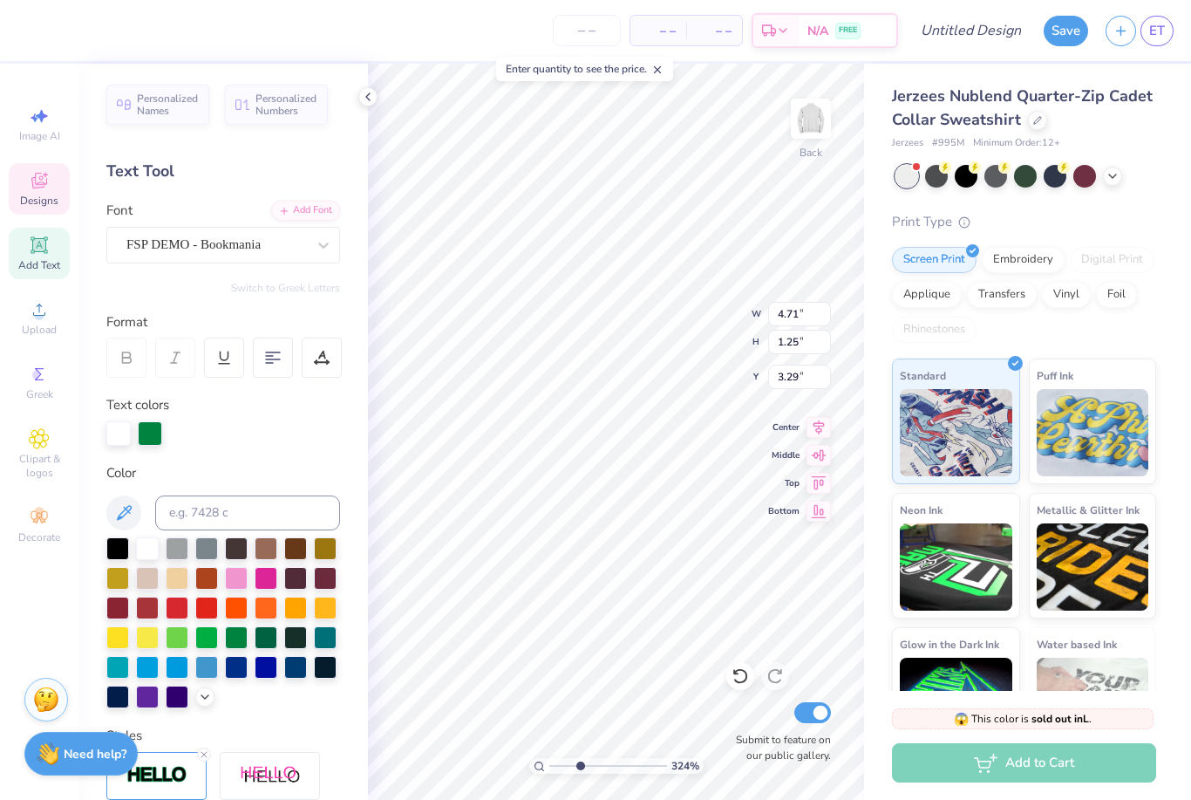
type input "4.62"
type textarea "Kappa"
type input "3.24290880687071"
type input "4.13"
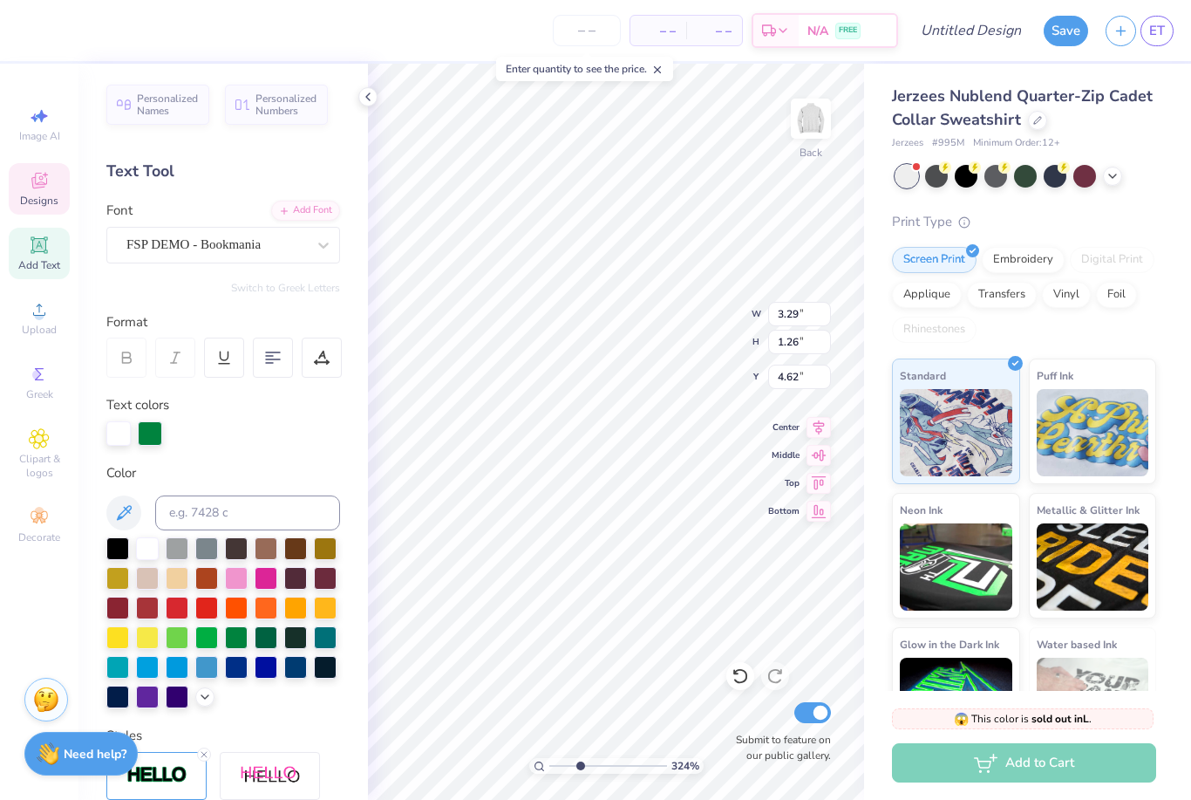
type input "1.47"
type input "3.29"
type input "3.24290880687071"
type input "3.07"
type input "1.09"
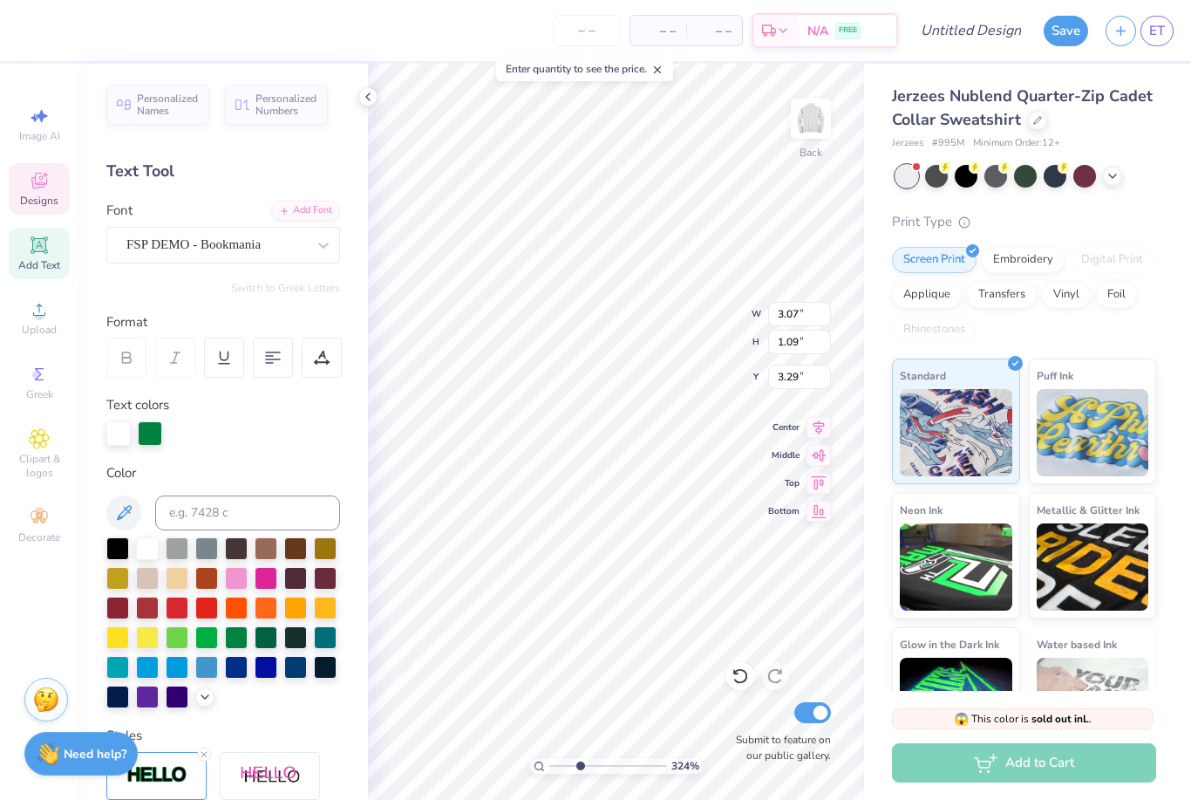
type input "3.24290880687071"
type input "4.53"
type input "1.45"
type input "4.64"
type input "3.24290880687071"
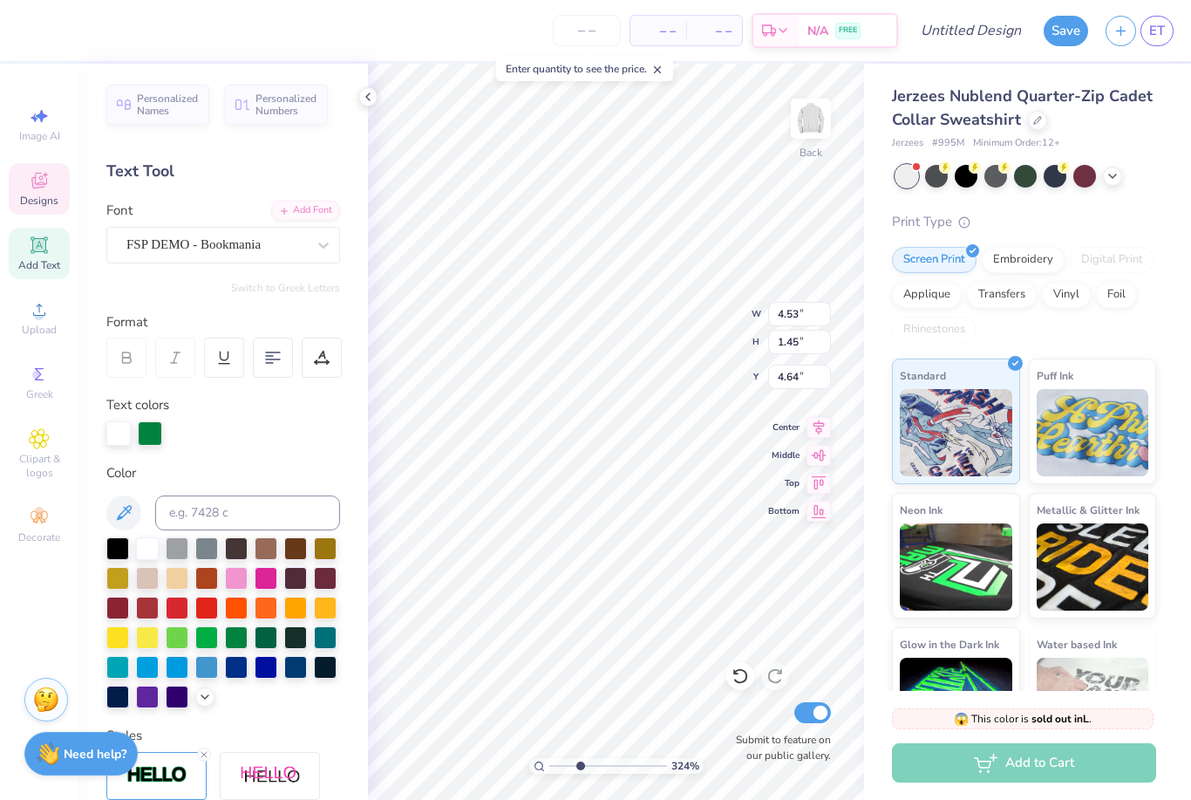
type input "3.73"
type input "1.19"
type input "3.24290880687071"
type input "3.60"
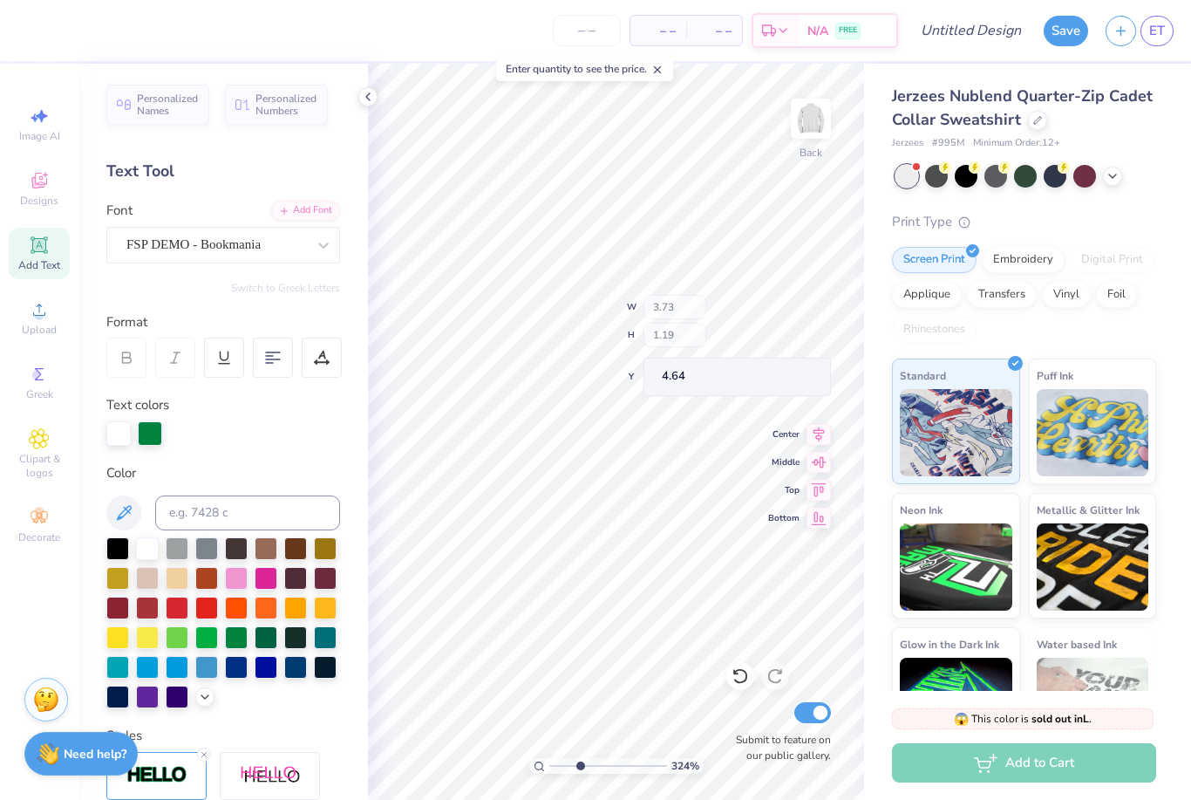
type input "1.15"
type input "4.39"
click at [1108, 223] on div "Print Type" at bounding box center [1024, 222] width 264 height 20
type input "3.24290880687071"
type input "3.11"
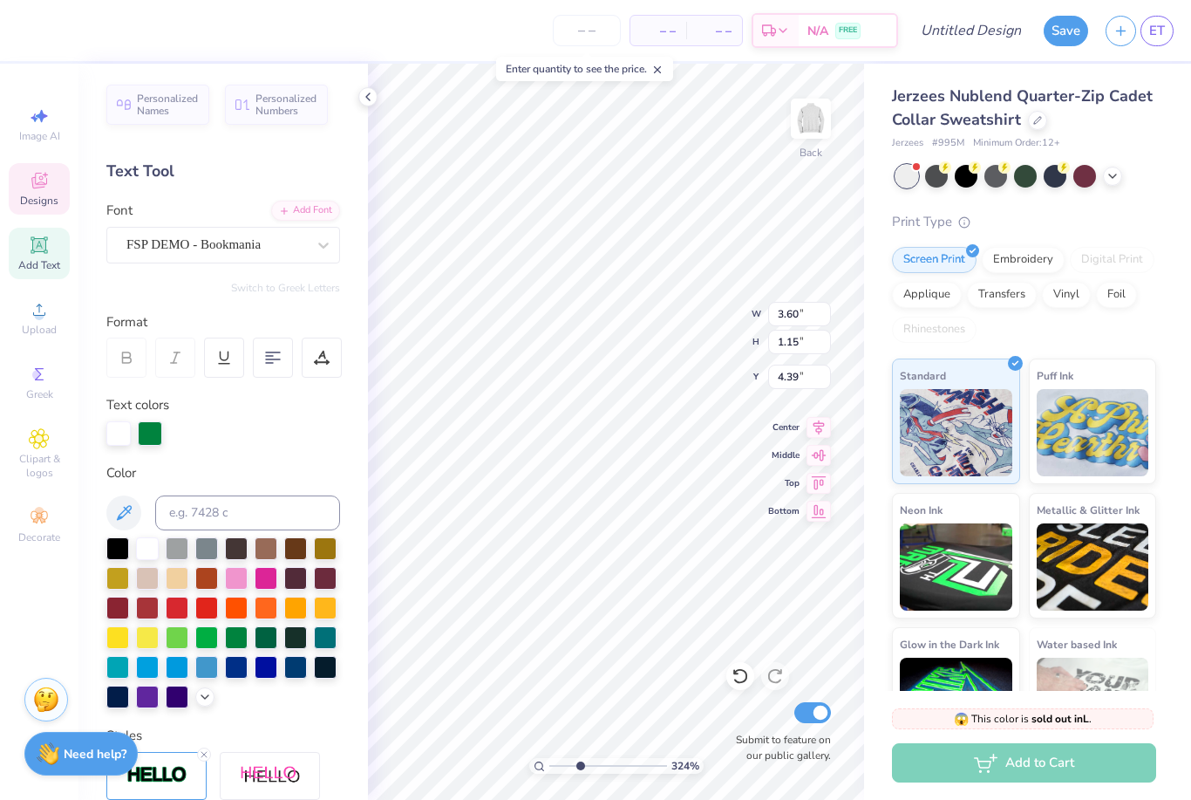
type input "1.00"
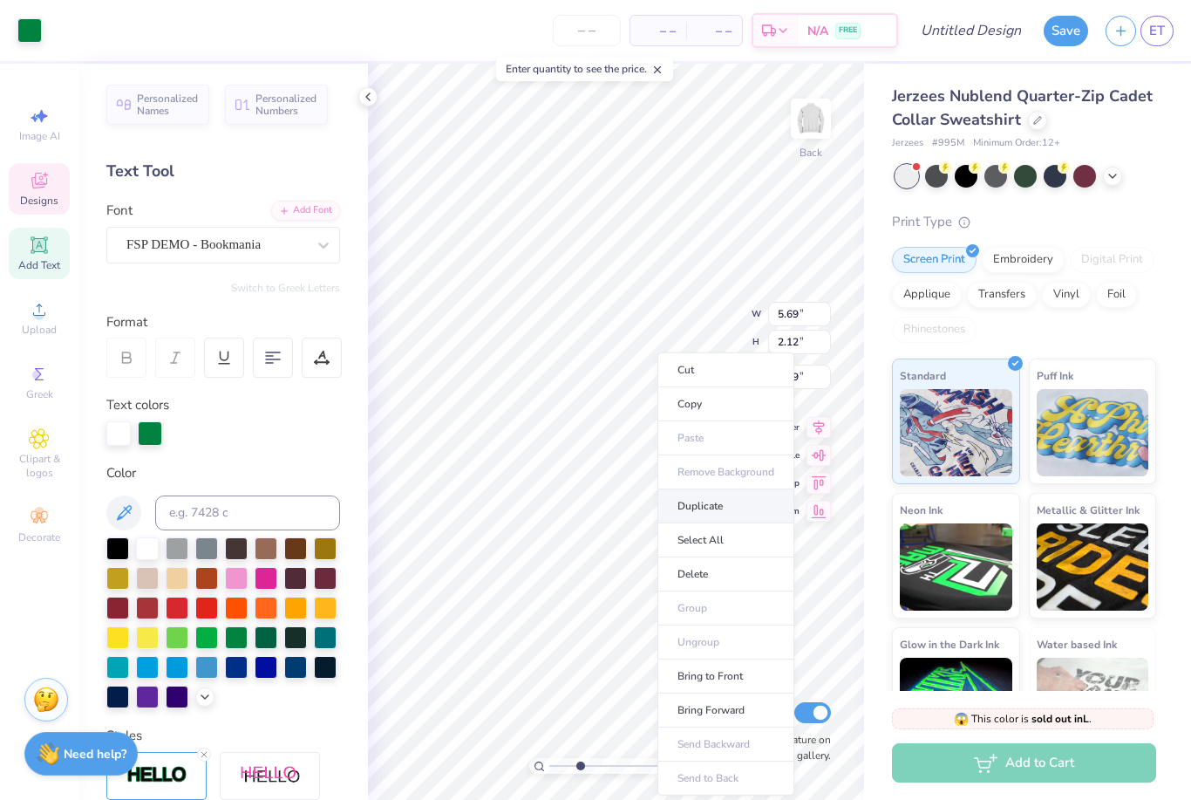
click at [699, 518] on li "Duplicate" at bounding box center [726, 506] width 137 height 34
type input "3.24290880687071"
type input "4.39"
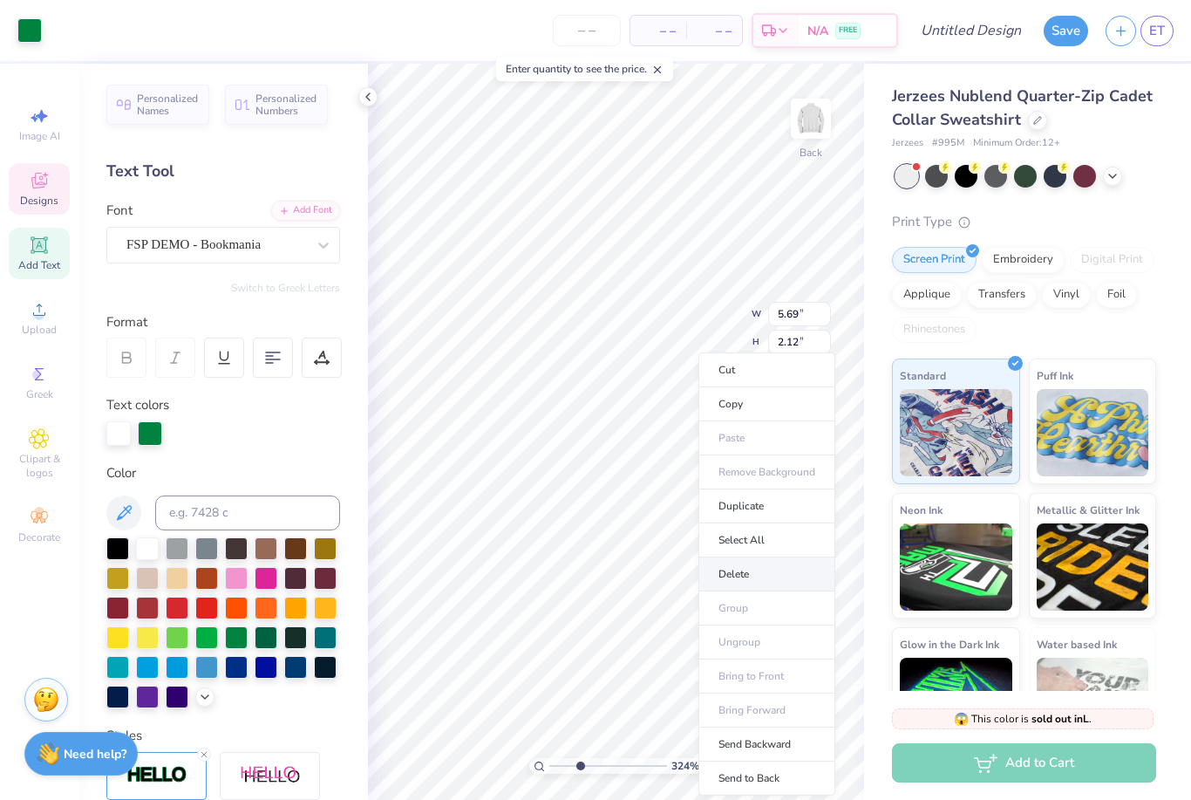
click at [734, 590] on li "Delete" at bounding box center [767, 574] width 137 height 34
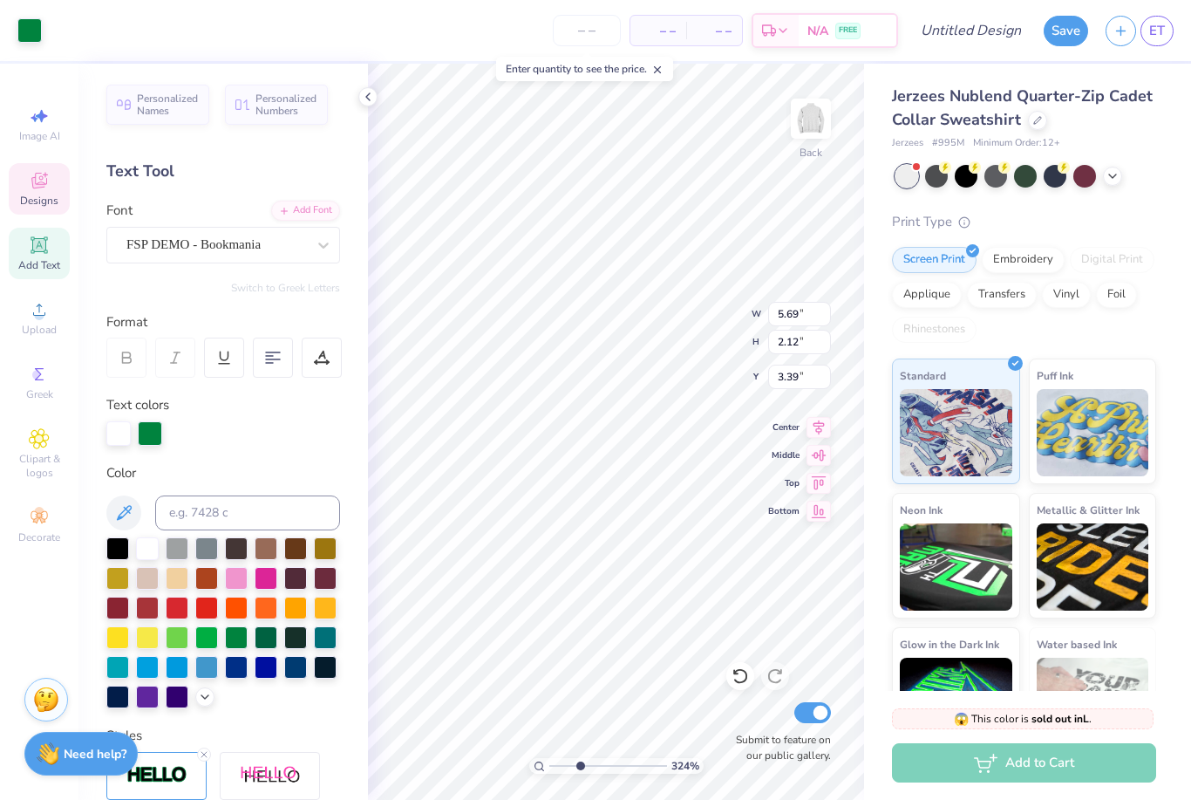
type input "3.24290880687071"
type input "3.11"
type input "1.00"
type input "4.39"
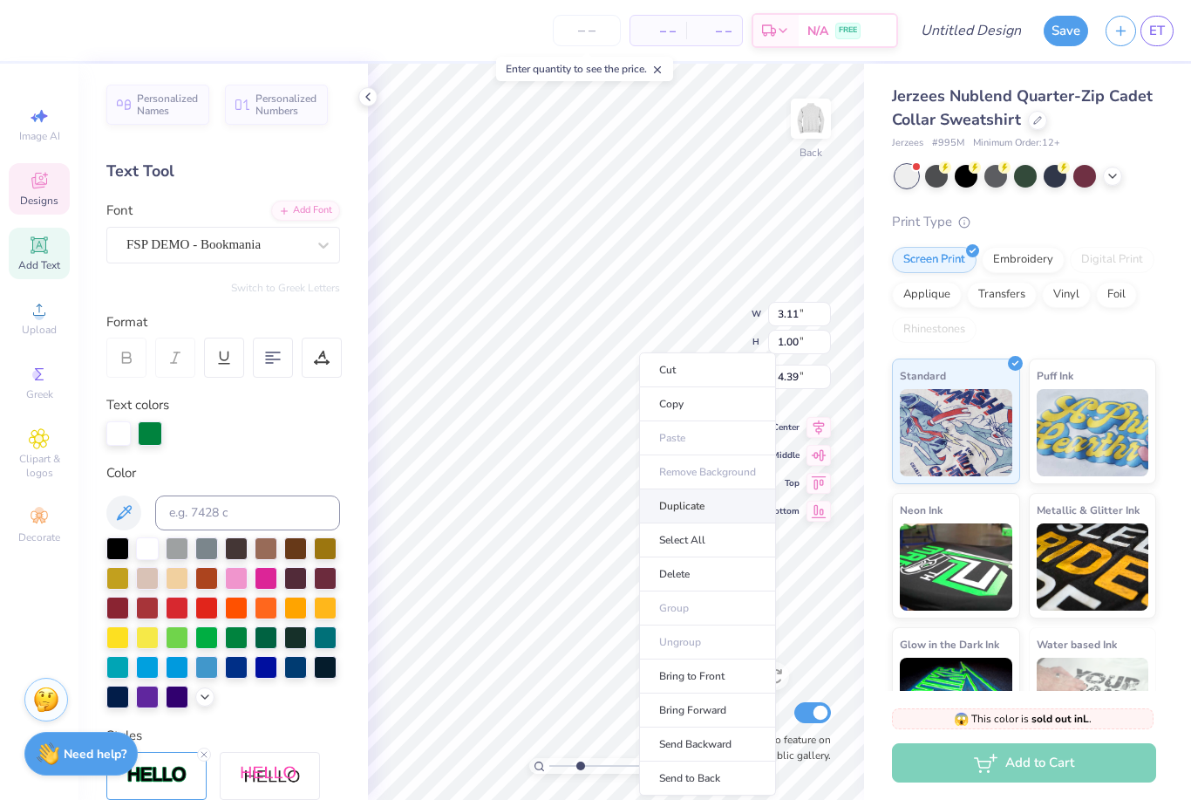
click at [723, 511] on li "Duplicate" at bounding box center [707, 506] width 137 height 34
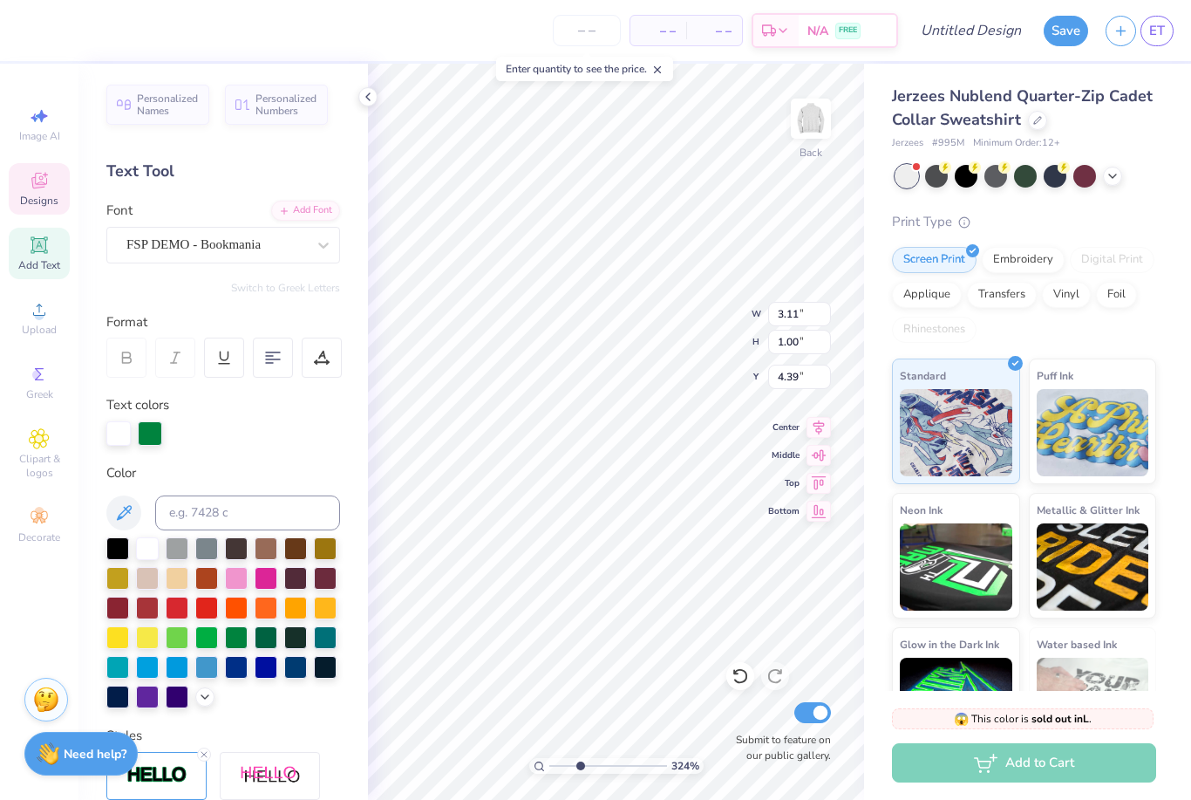
type input "3.24290880687071"
type input "5.39"
type input "3.24290880687071"
type textarea "Psi"
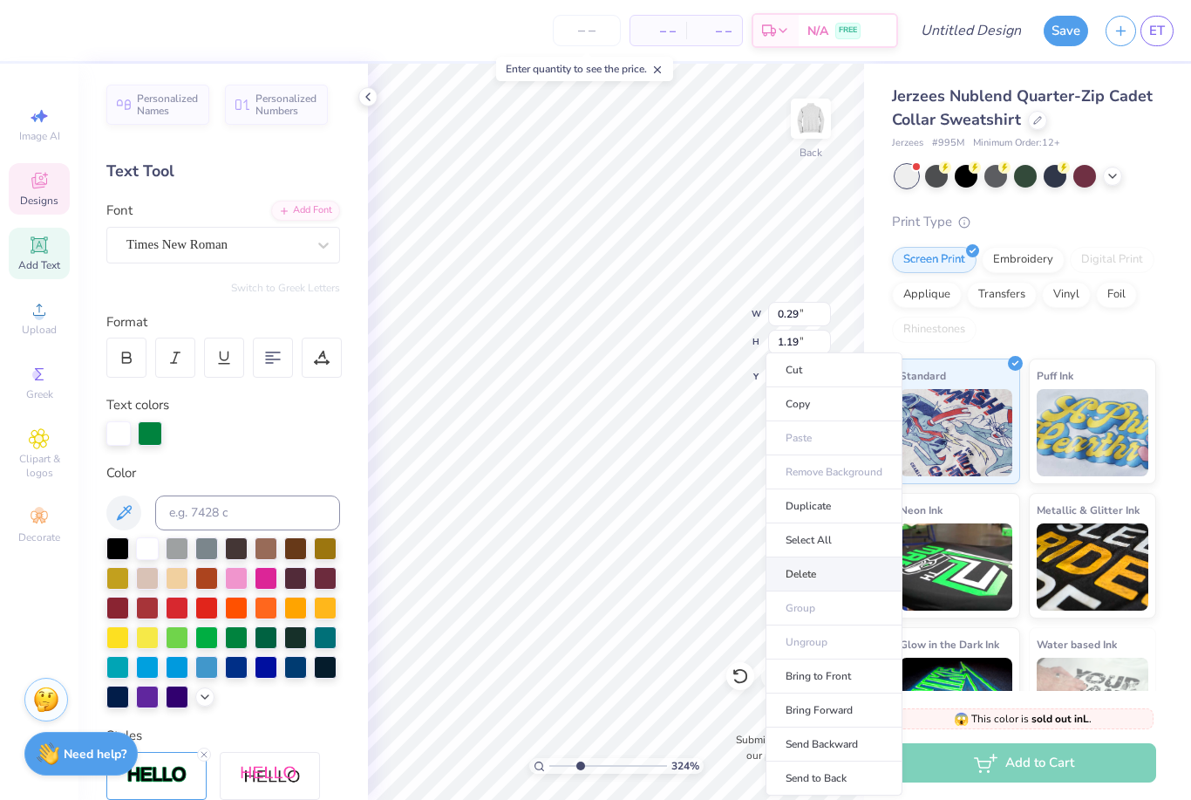
click at [808, 582] on li "Delete" at bounding box center [834, 574] width 137 height 34
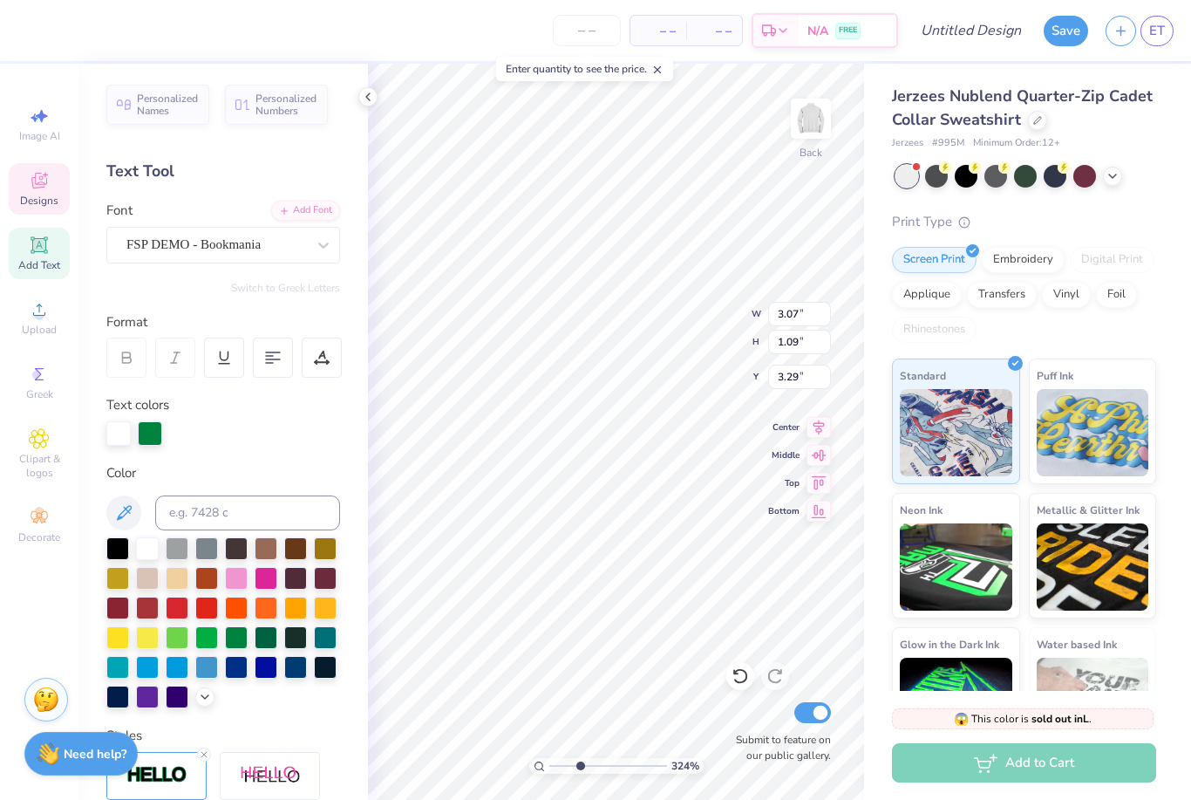
type input "3.24290880687071"
type input "2.84"
type input "3.24290880687071"
type input "3.11"
type input "1.00"
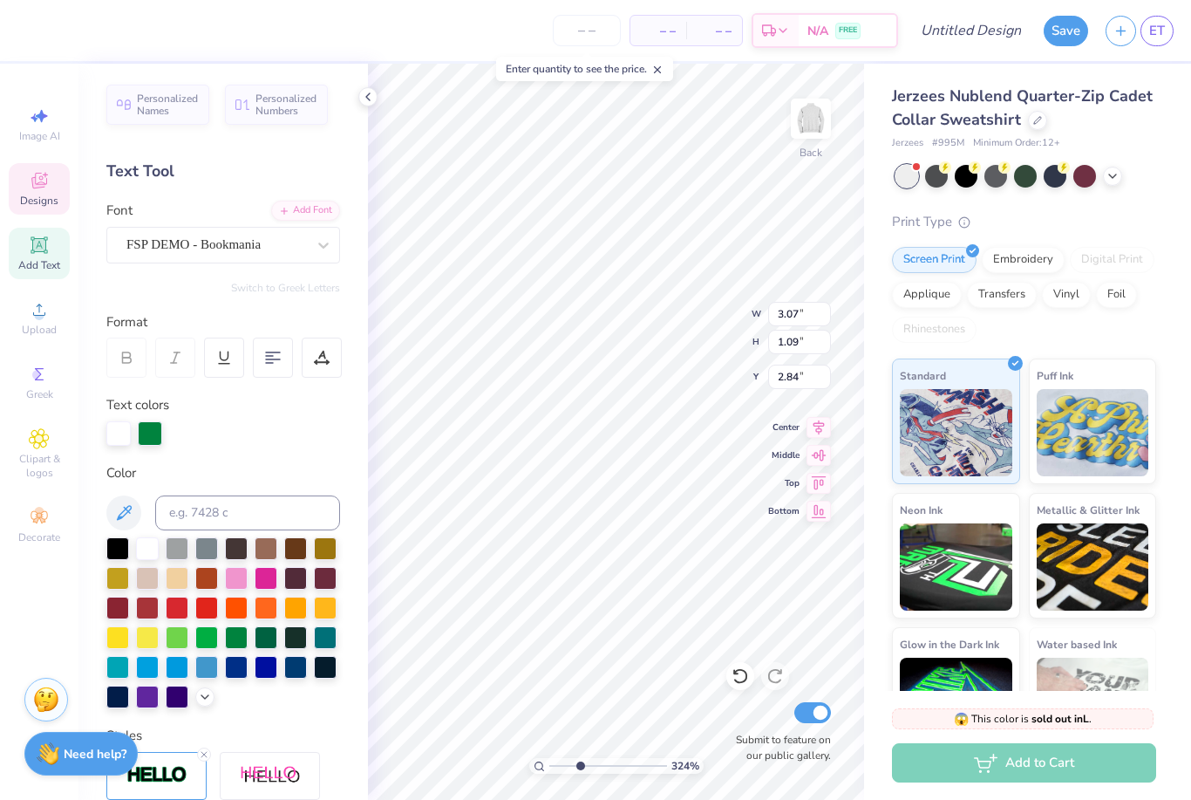
type input "4.39"
type input "3.24290880687071"
type input "4.06"
type input "3.24290880687071"
type input "3.07"
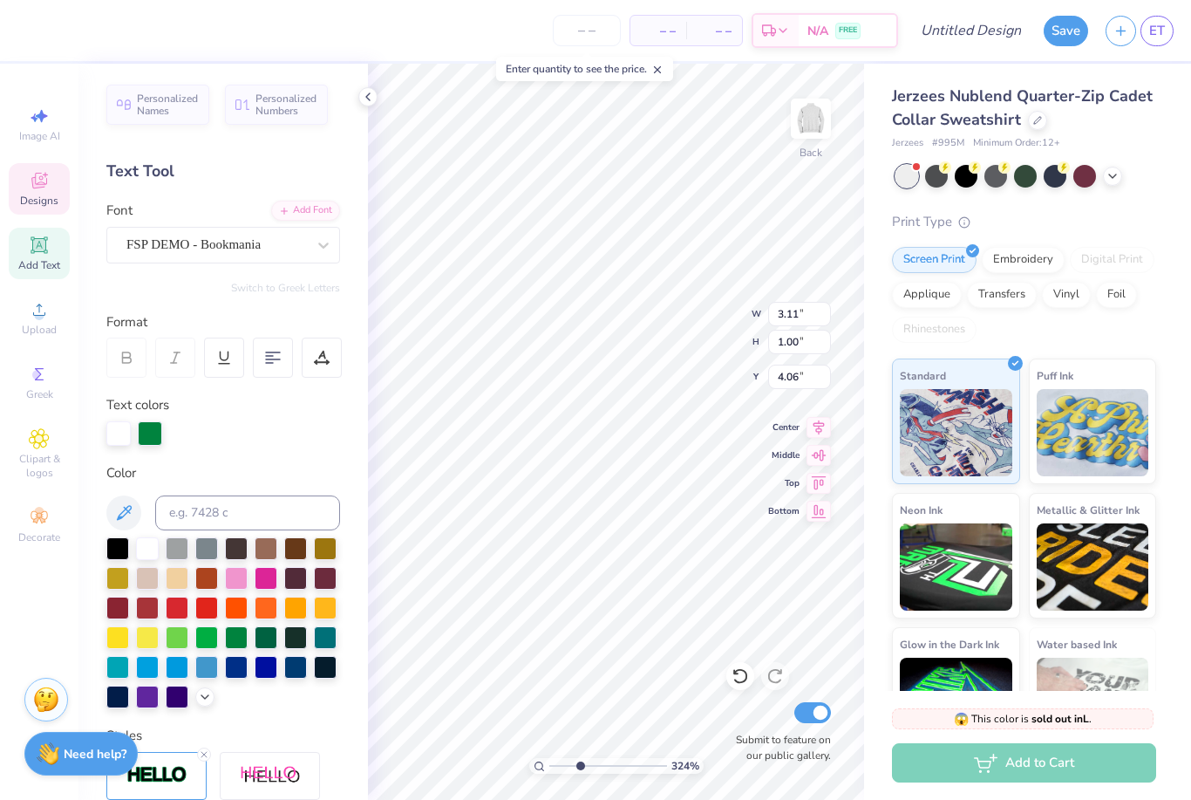
type input "1.09"
type input "2.84"
type input "3.24290880687071"
type input "1.53"
type input "0.81"
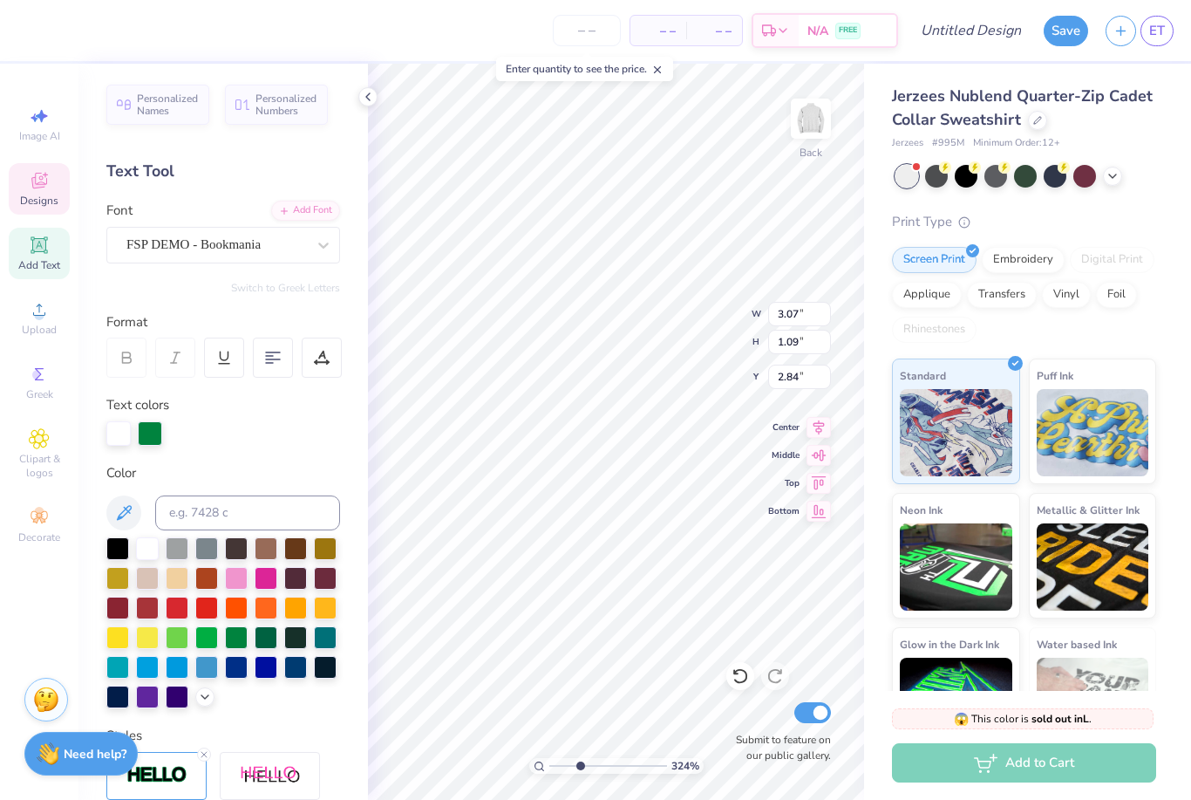
type input "5.48"
type input "3.24290880687071"
type input "5.05"
type input "3.24290880687071"
type input "3.07"
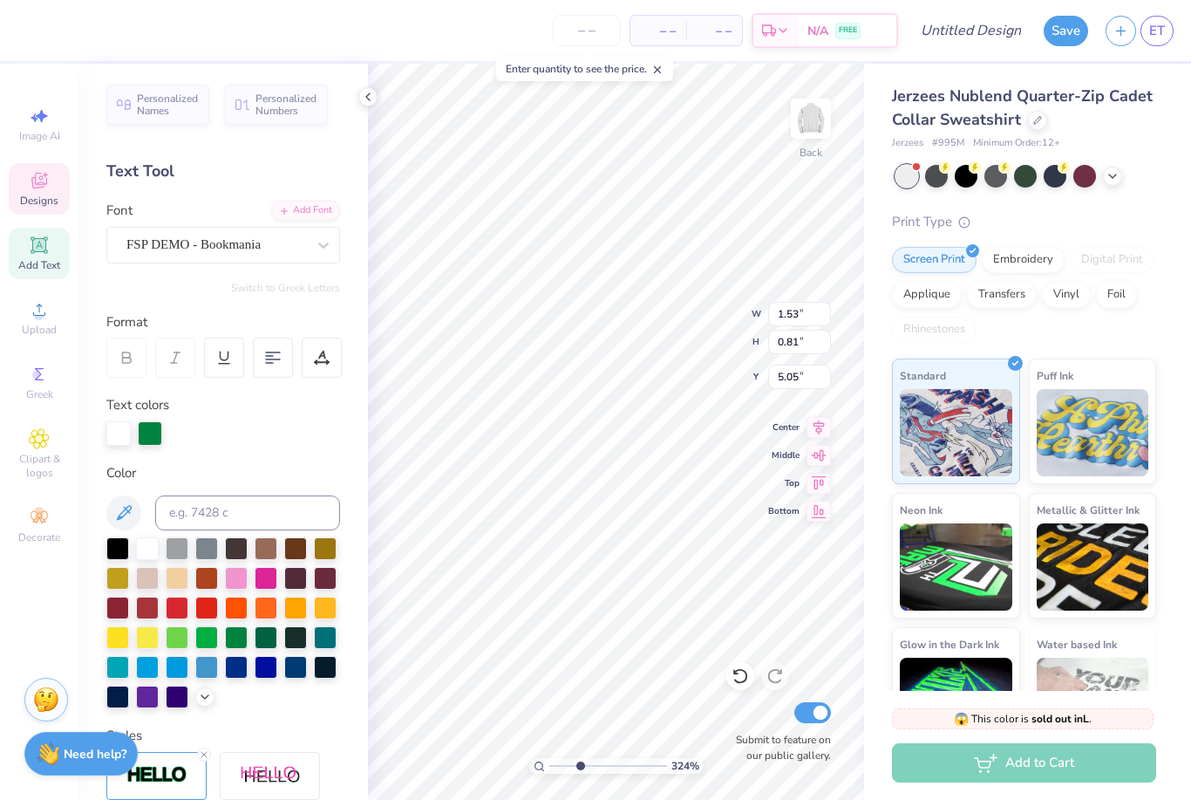
type input "1.09"
type input "2.84"
click at [1084, 222] on div "Print Type" at bounding box center [1024, 222] width 264 height 20
type input "3.24290880687071"
type input "3.07"
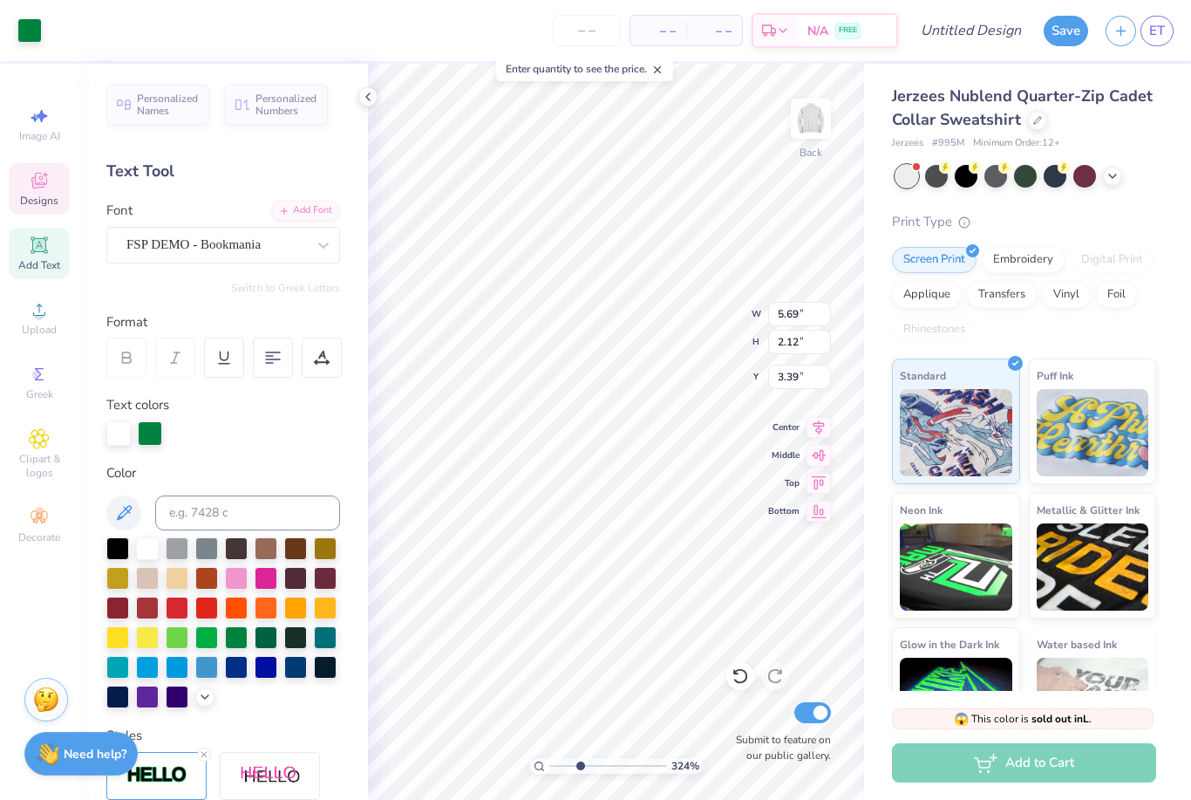
type input "1.09"
type input "1.91"
type input "3.24290880687071"
type input "3.00"
type input "3.24290880687071"
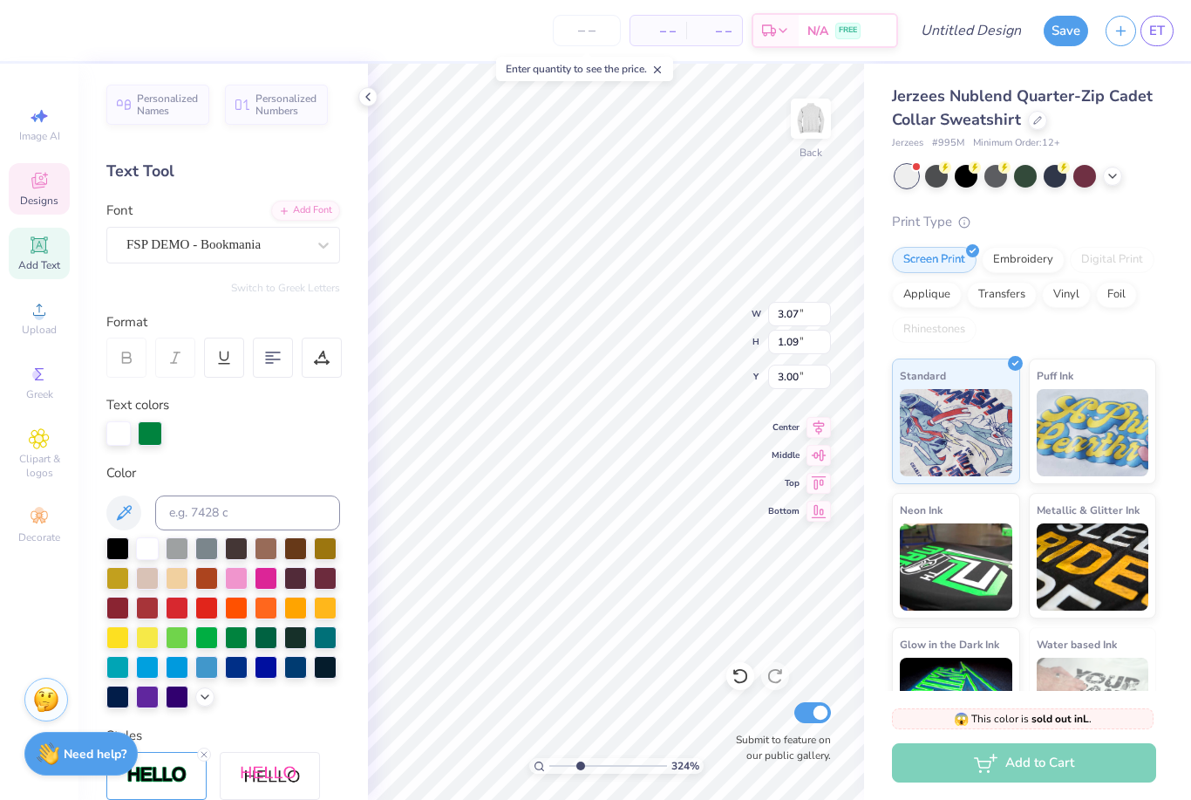
type input "3.11"
type input "1.00"
type input "4.06"
type input "3.24290880687071"
type input "3.07"
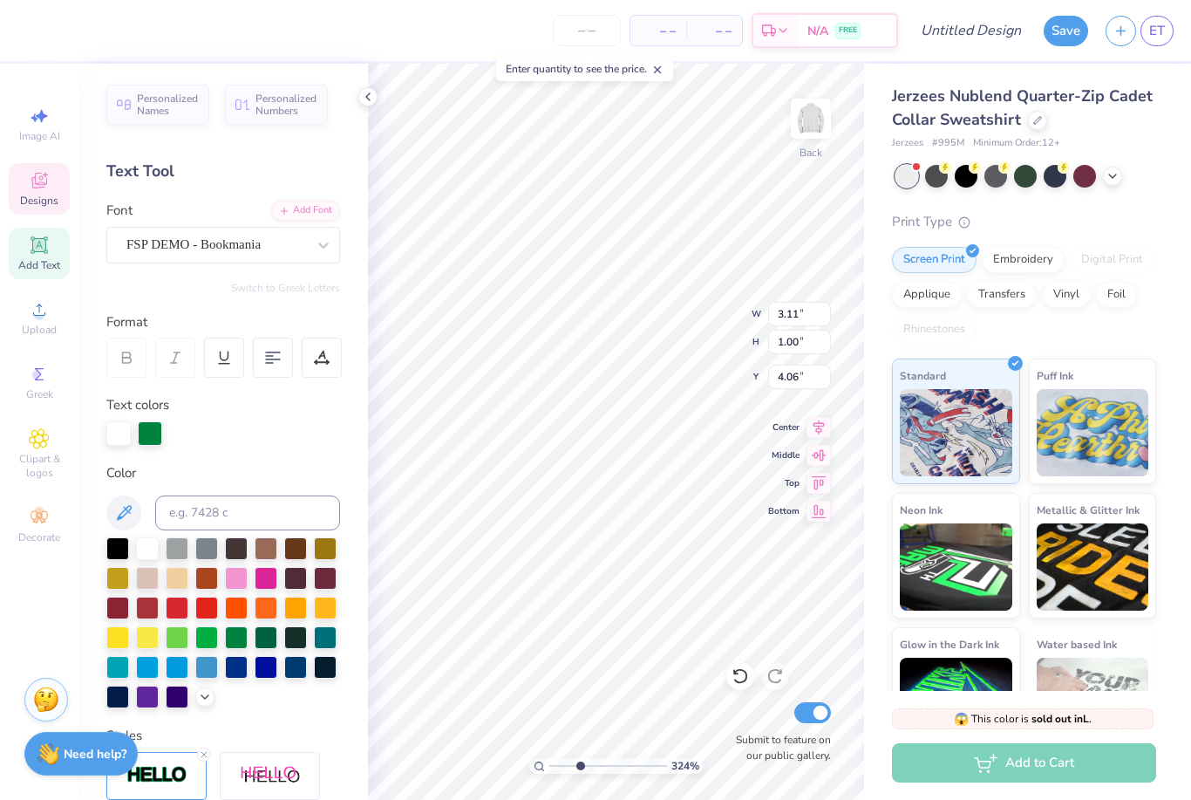
type input "1.09"
type input "3.00"
type input "3.24290880687071"
type input "3.11"
type input "1.00"
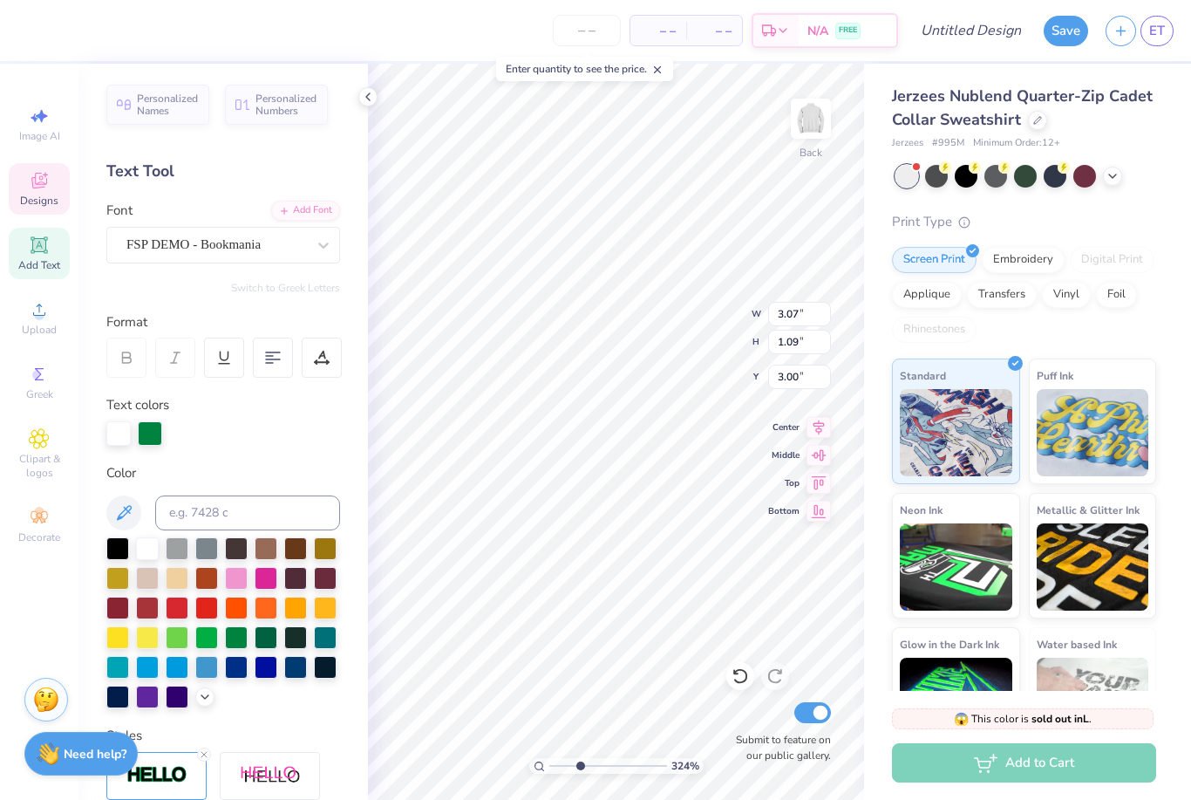
type input "4.06"
type input "3.24290880687071"
type input "3.95"
type input "3.24290880687071"
type input "1.53"
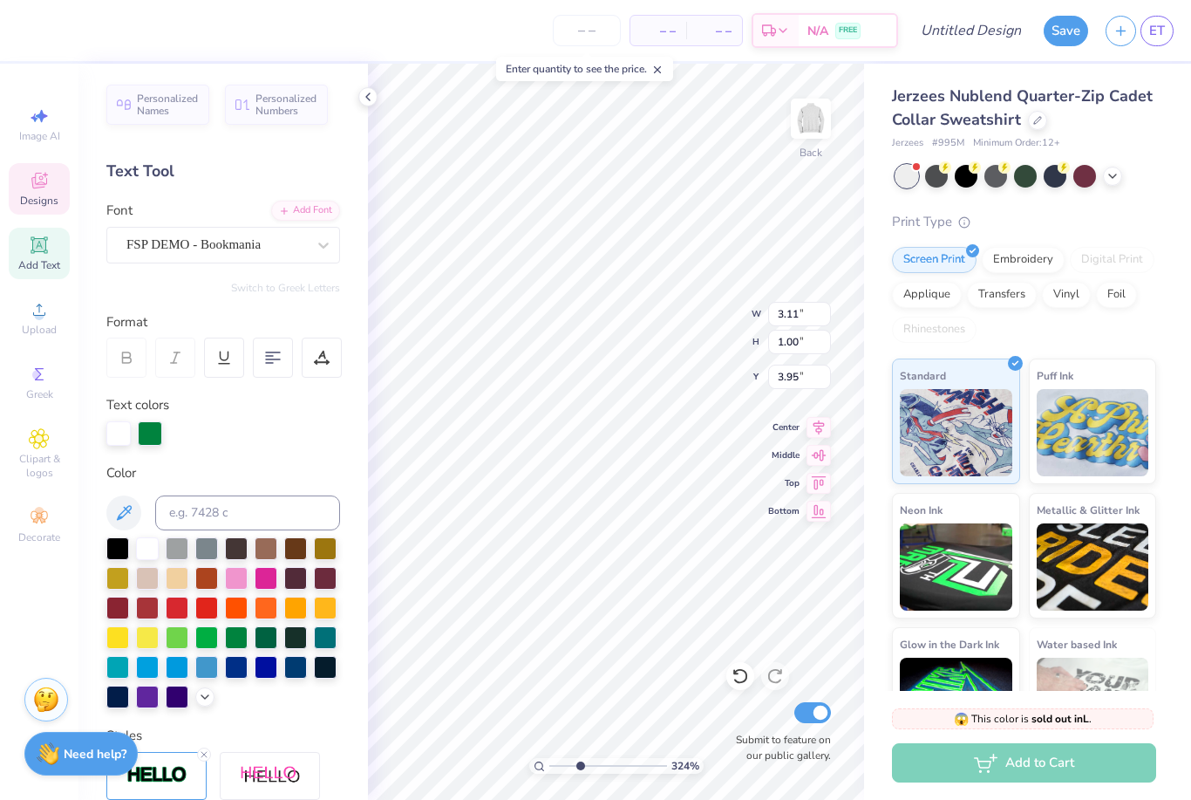
type input "0.81"
type input "5.05"
type input "3.24290880687071"
type input "5.02"
type input "3.24290880687071"
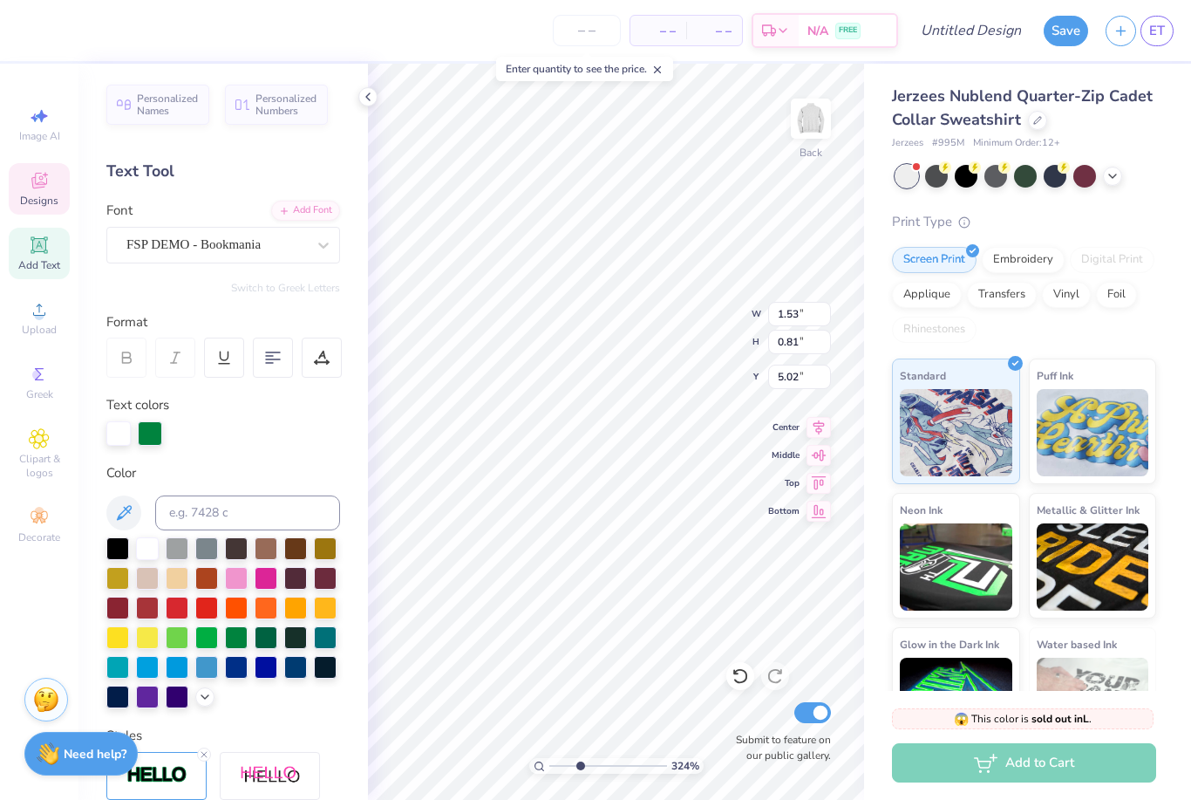
type input "1.17"
type input "0.62"
type input "3.24290880687071"
type input "4.89"
click at [1156, 212] on div "Print Type" at bounding box center [1024, 222] width 264 height 20
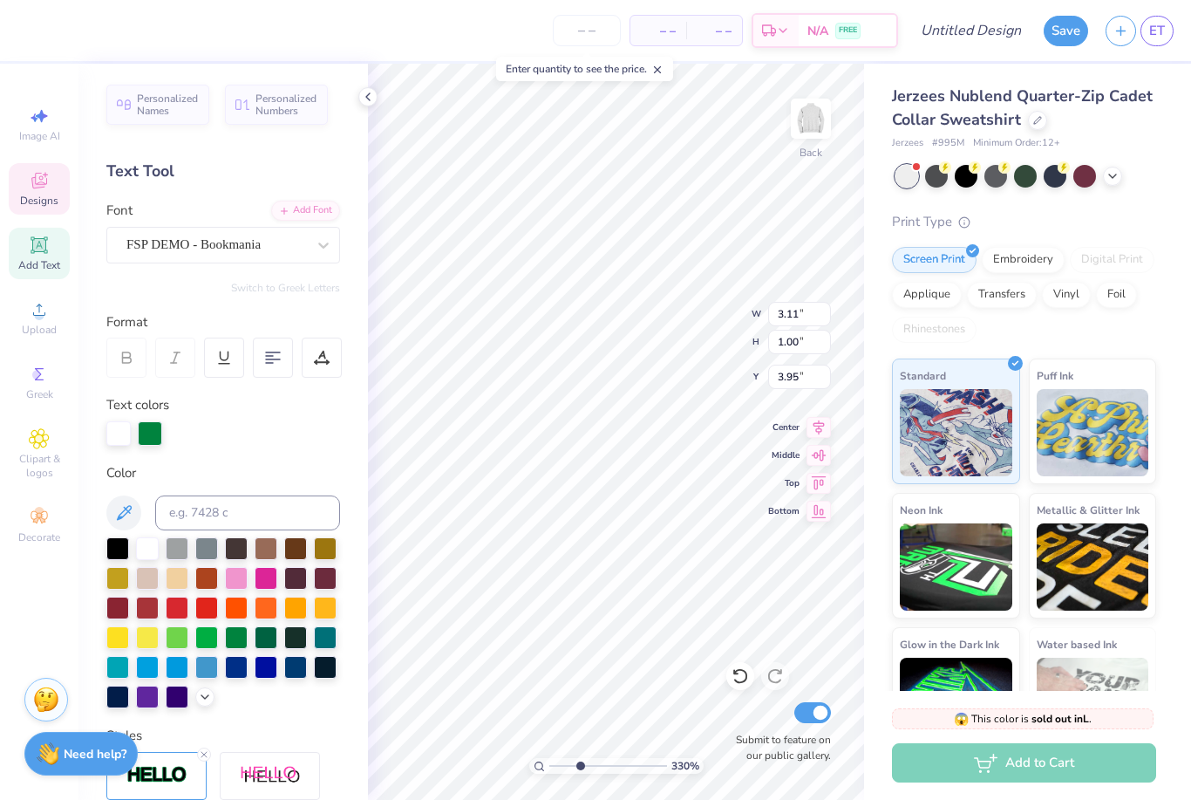
type input "3.30011436423662"
type input "1.17"
type input "0.62"
type input "4.95"
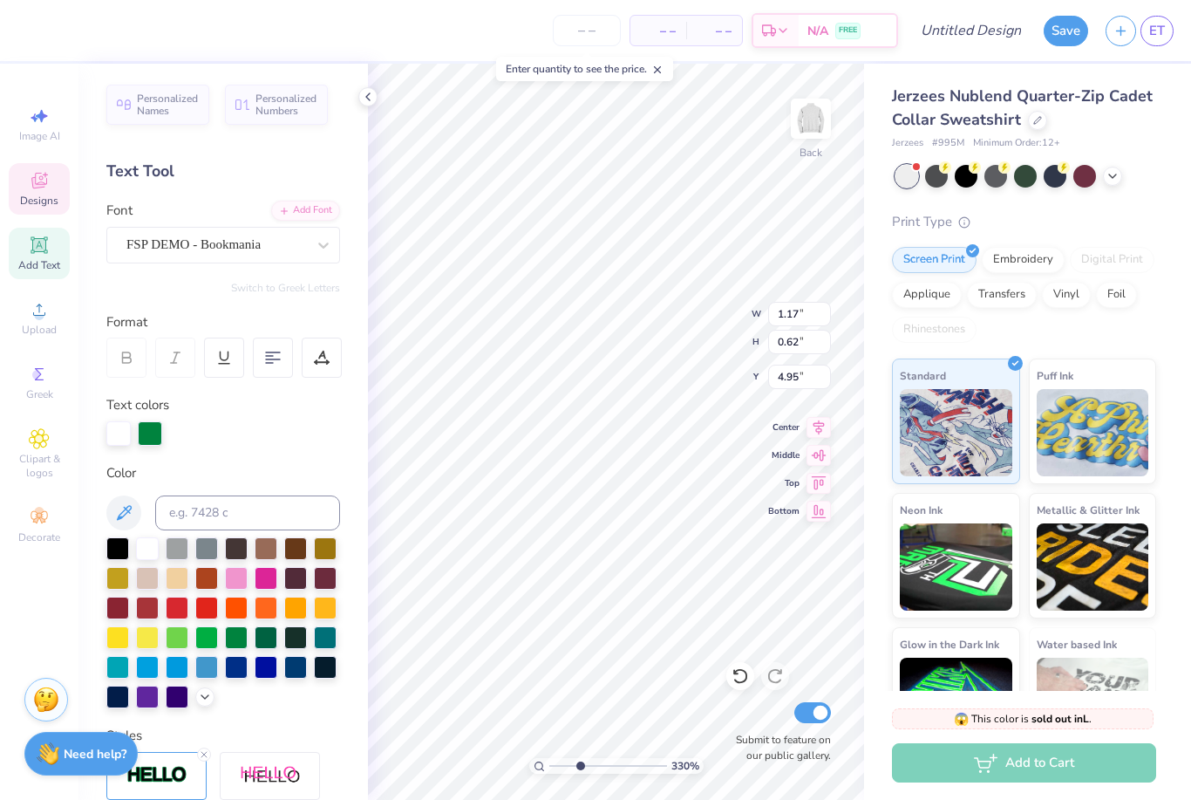
click at [1055, 221] on div "Print Type" at bounding box center [1024, 222] width 264 height 20
type input "3.30011436423662"
type input "3.07"
type input "1.09"
type input "3.00"
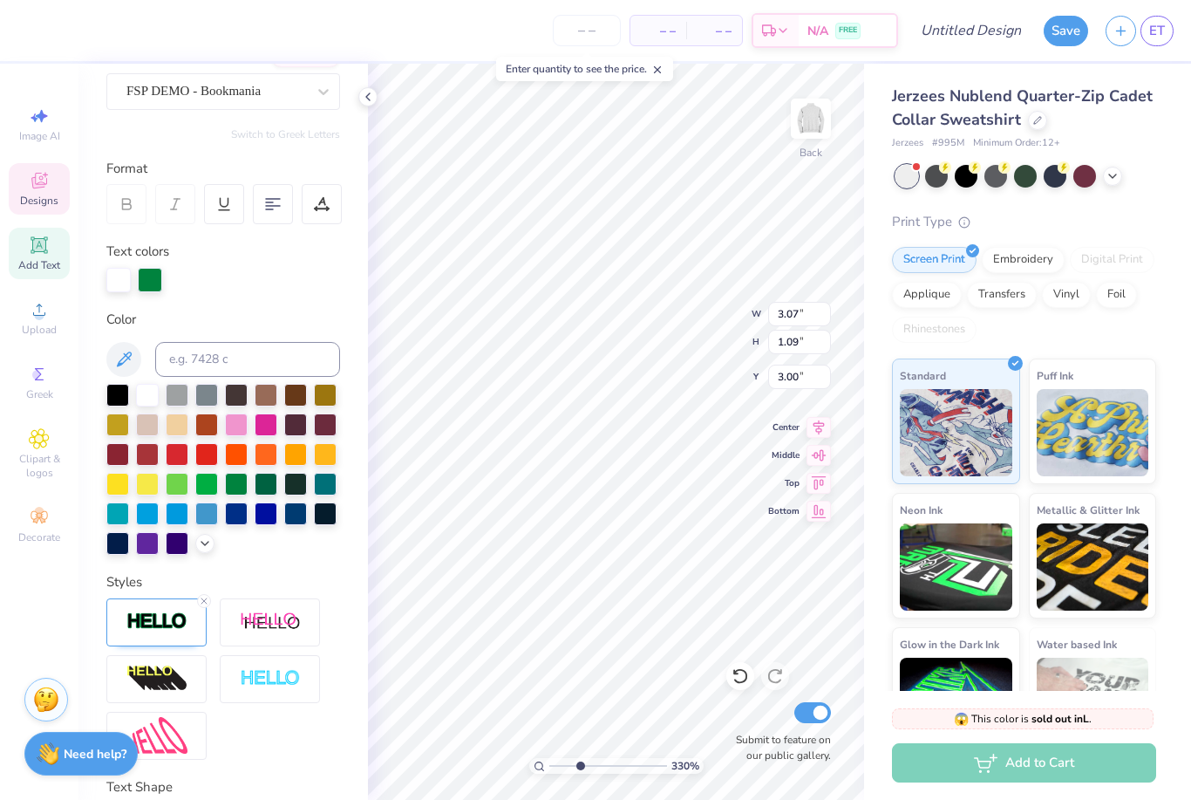
scroll to position [254, 0]
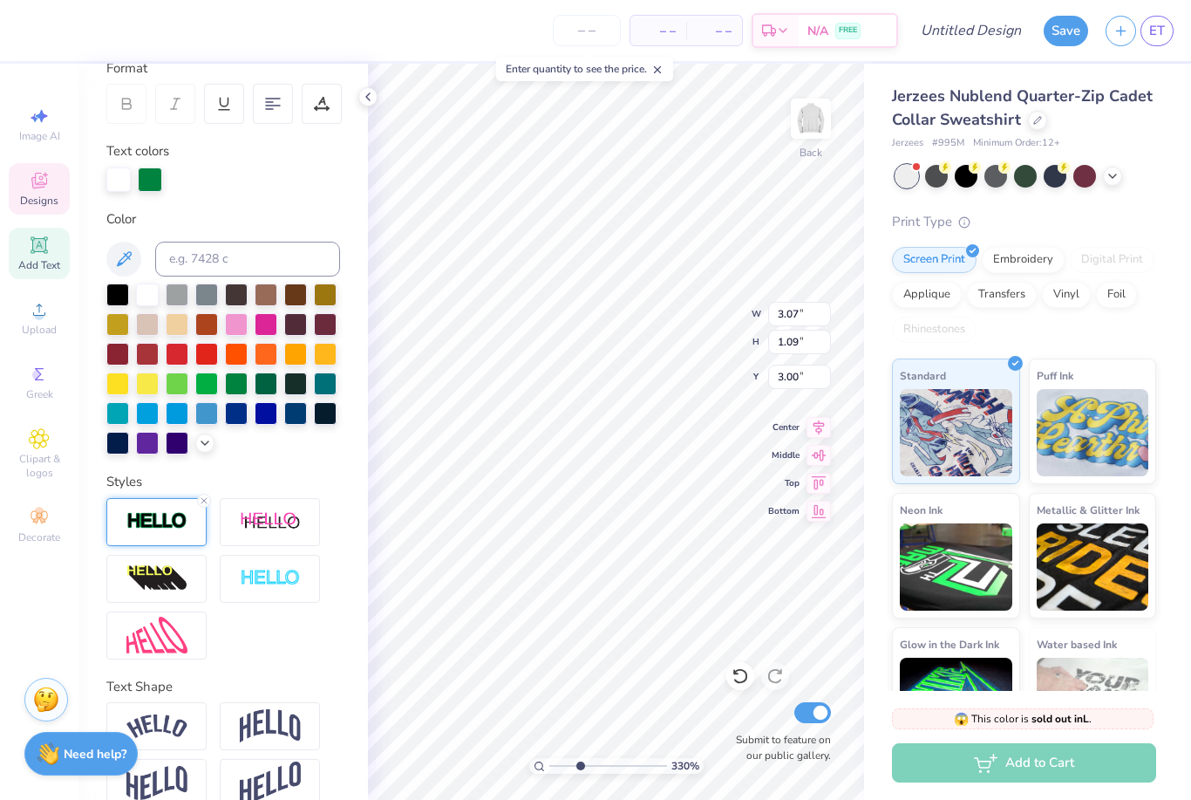
click at [133, 531] on img at bounding box center [156, 521] width 61 height 20
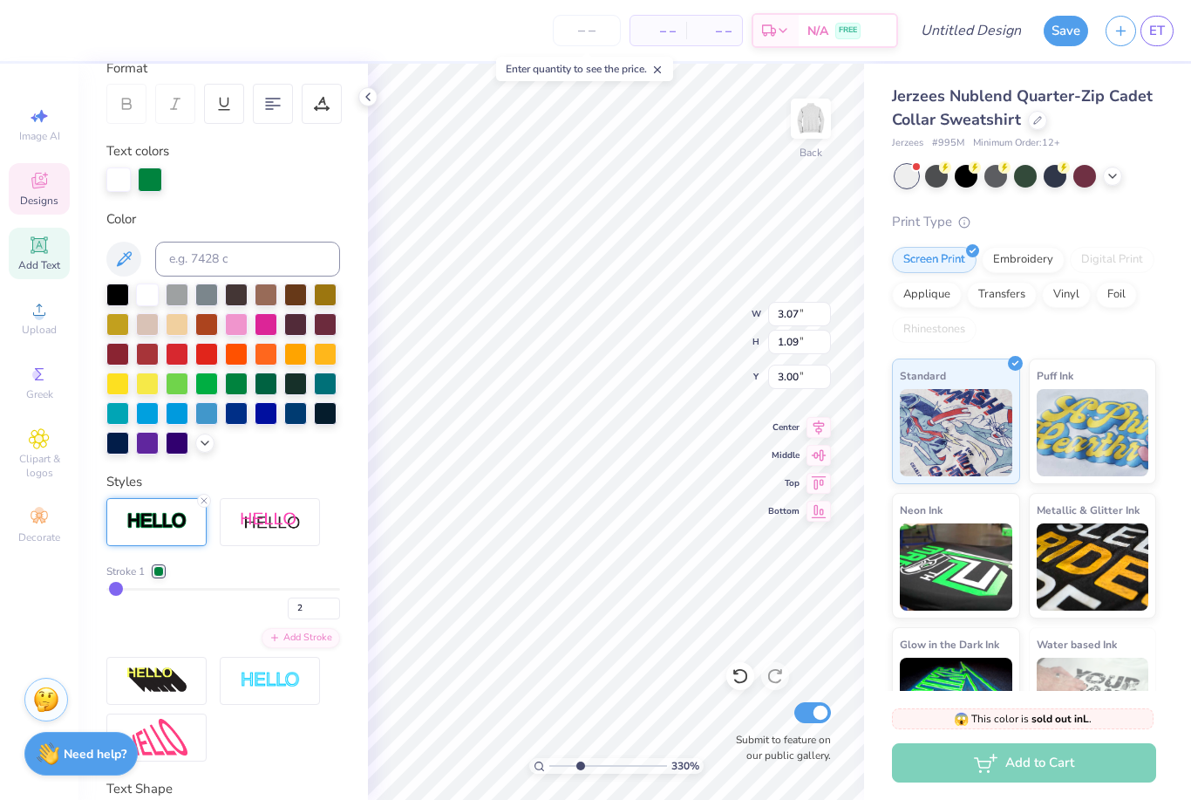
click at [162, 569] on div at bounding box center [158, 571] width 10 height 10
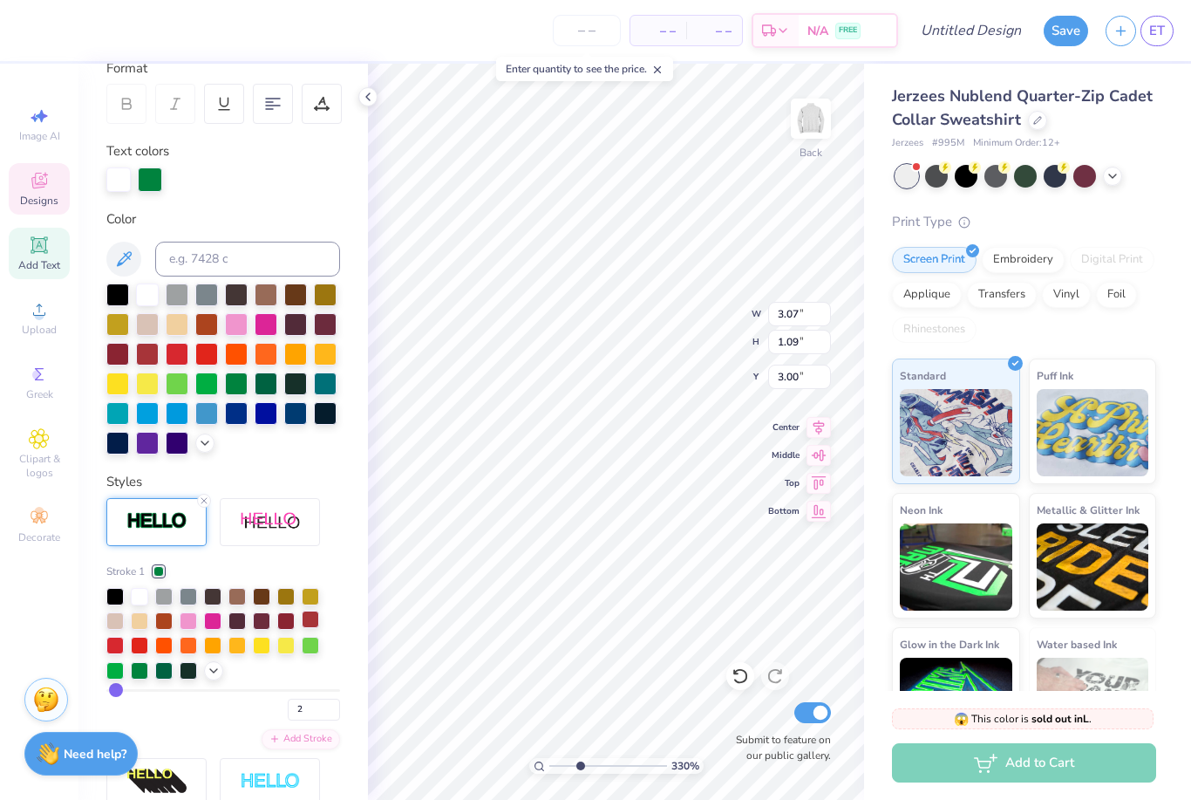
click at [309, 624] on div at bounding box center [310, 618] width 17 height 17
type input "3.30011436423662"
type input "3.11"
type input "1.00"
type input "3.95"
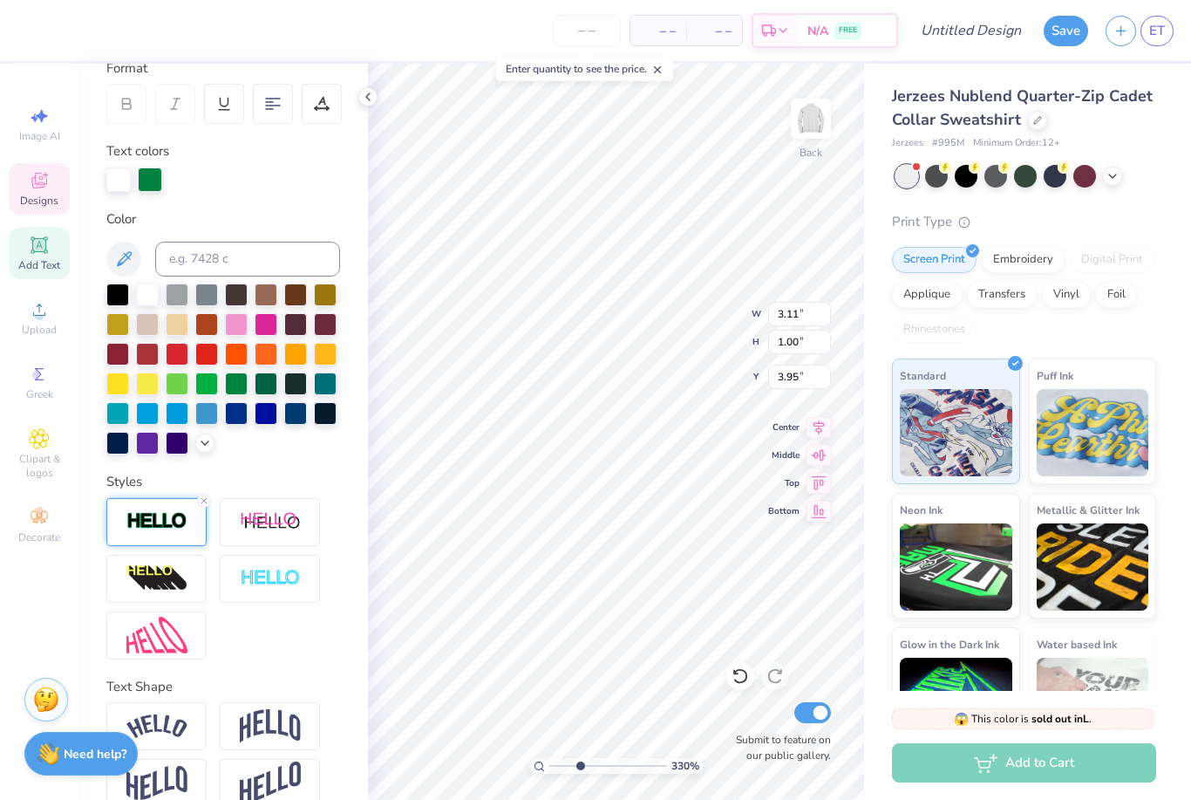
click at [140, 531] on img at bounding box center [156, 521] width 61 height 20
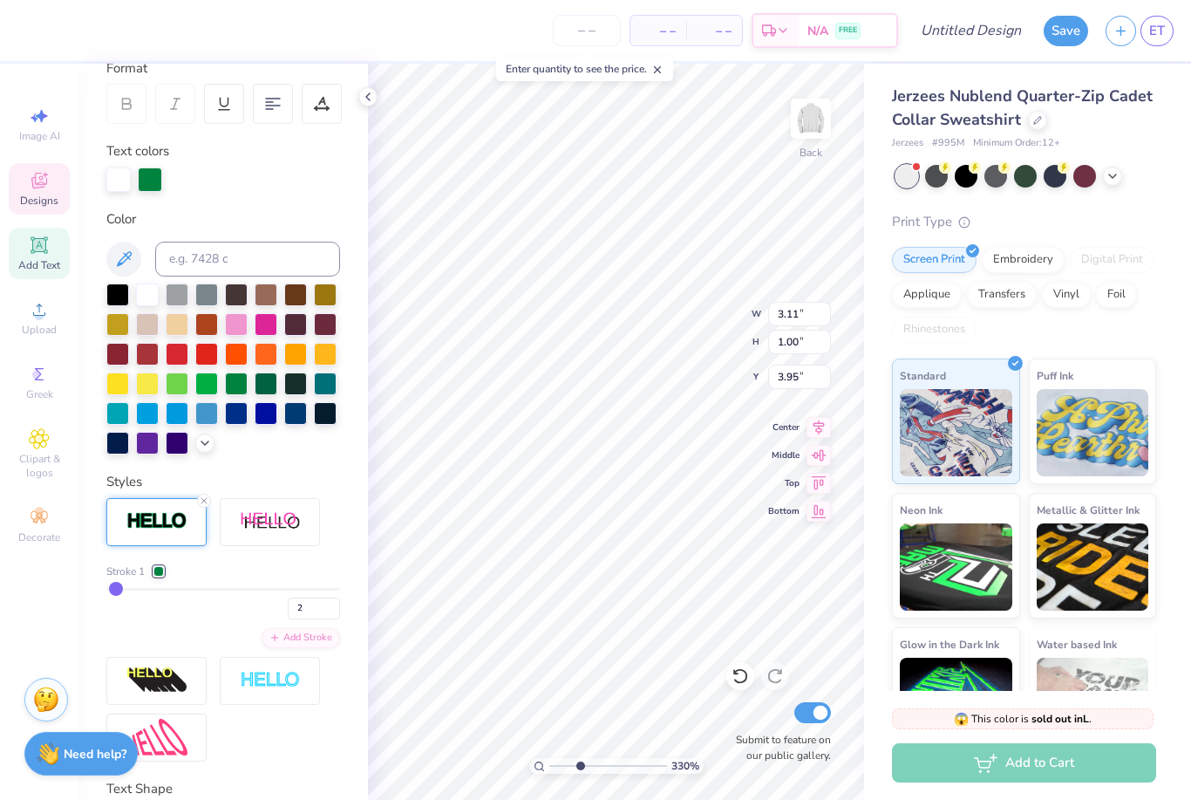
click at [164, 576] on div at bounding box center [158, 571] width 10 height 10
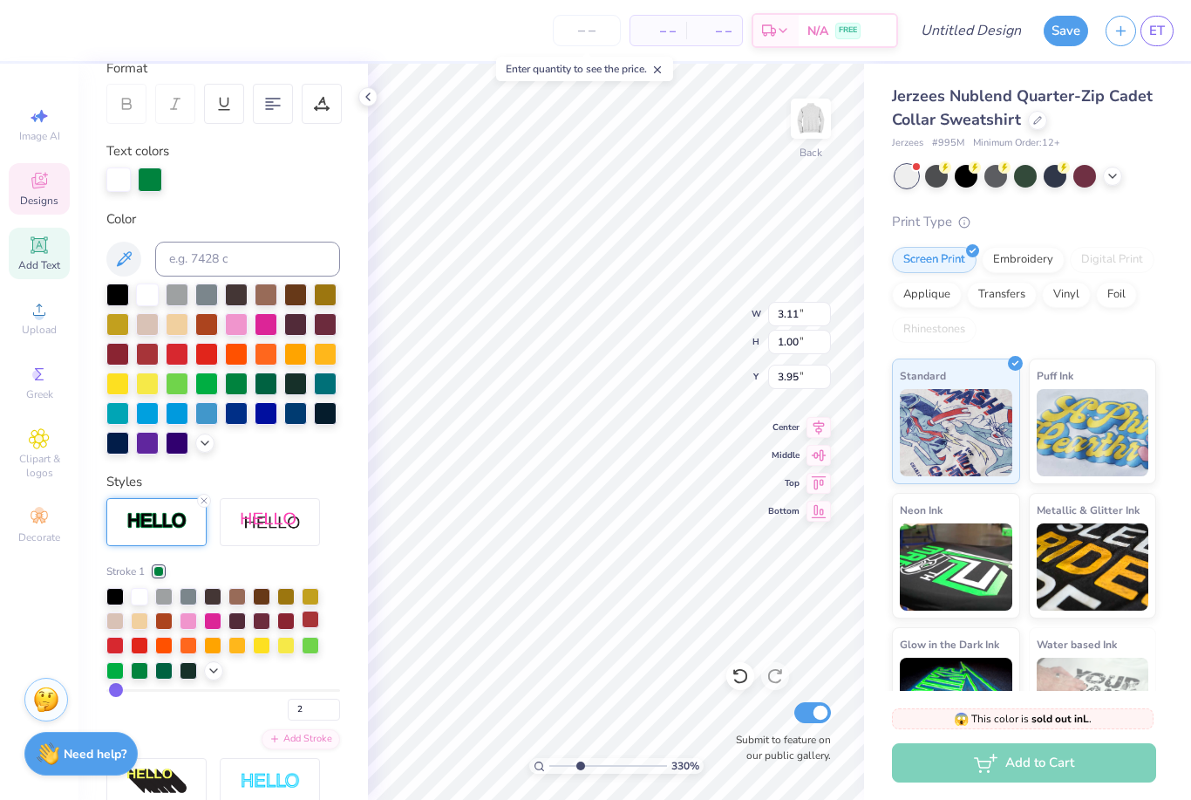
click at [315, 621] on div at bounding box center [310, 618] width 17 height 17
type input "3.30011436423662"
type input "1.17"
type input "0.62"
type input "4.95"
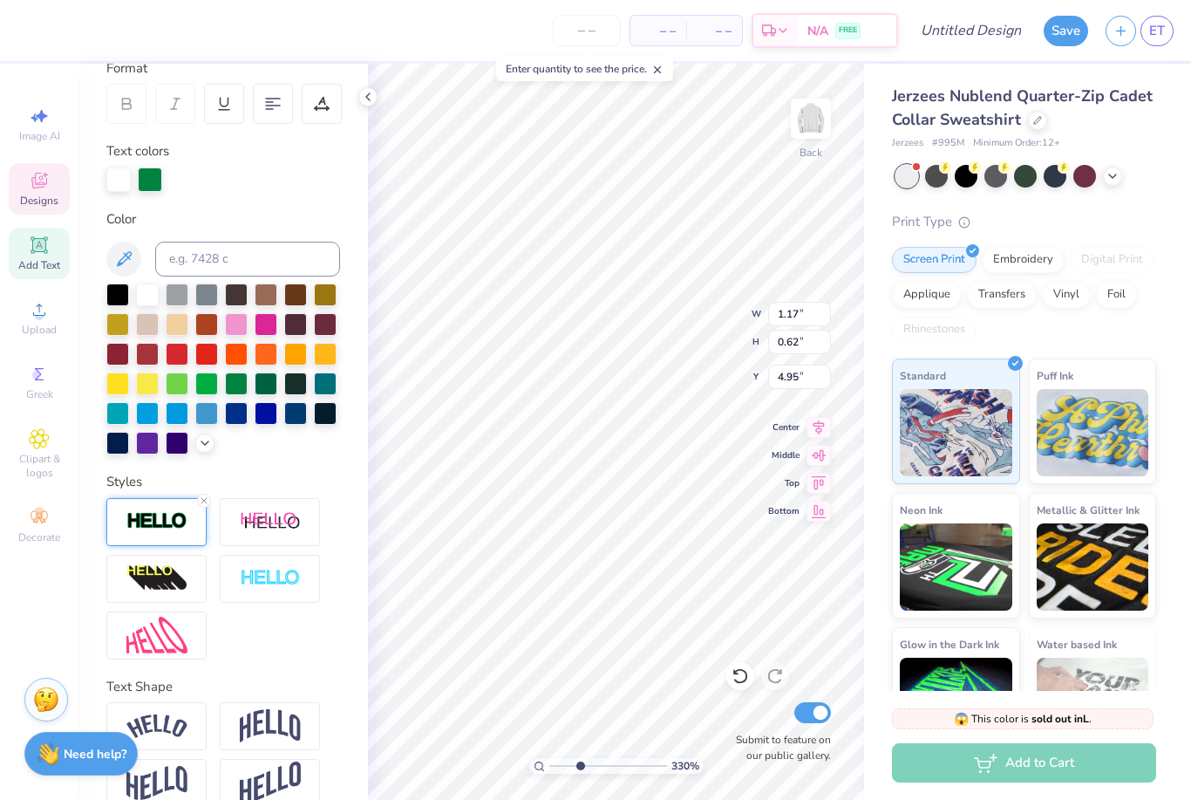
click at [138, 531] on img at bounding box center [156, 521] width 61 height 20
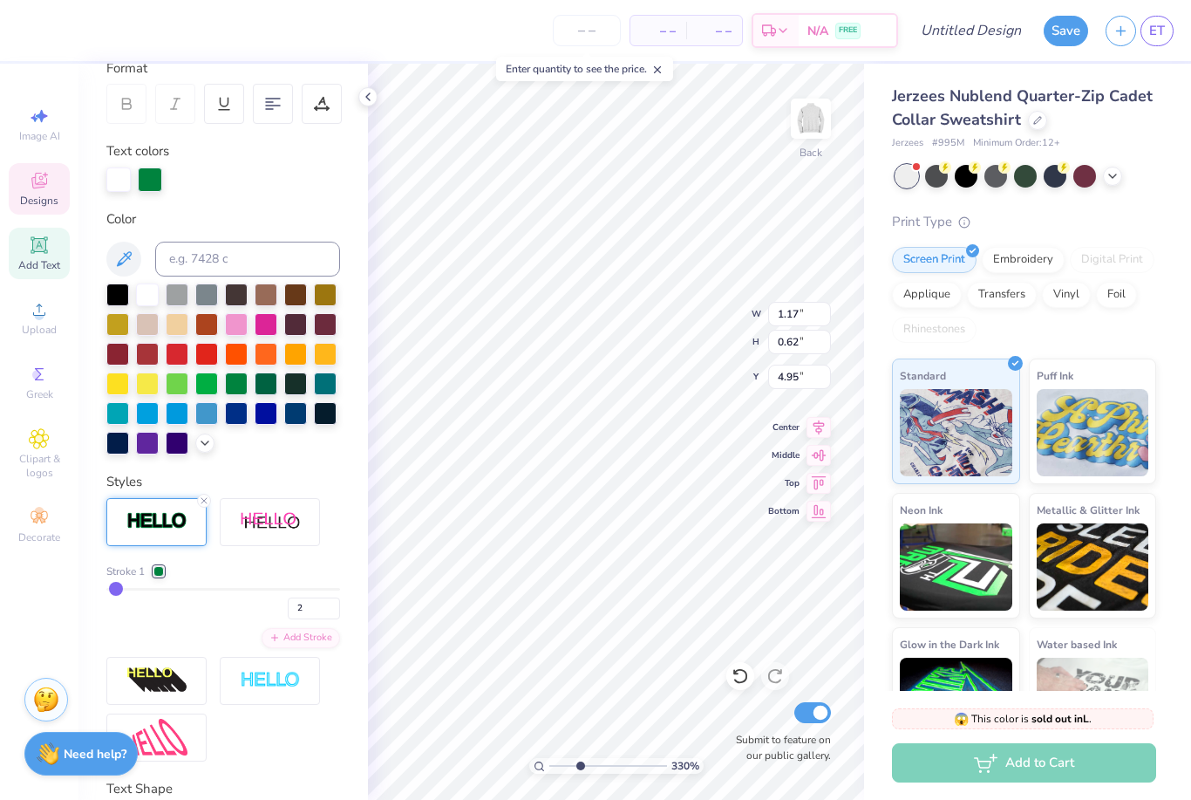
click at [157, 576] on div at bounding box center [158, 571] width 10 height 10
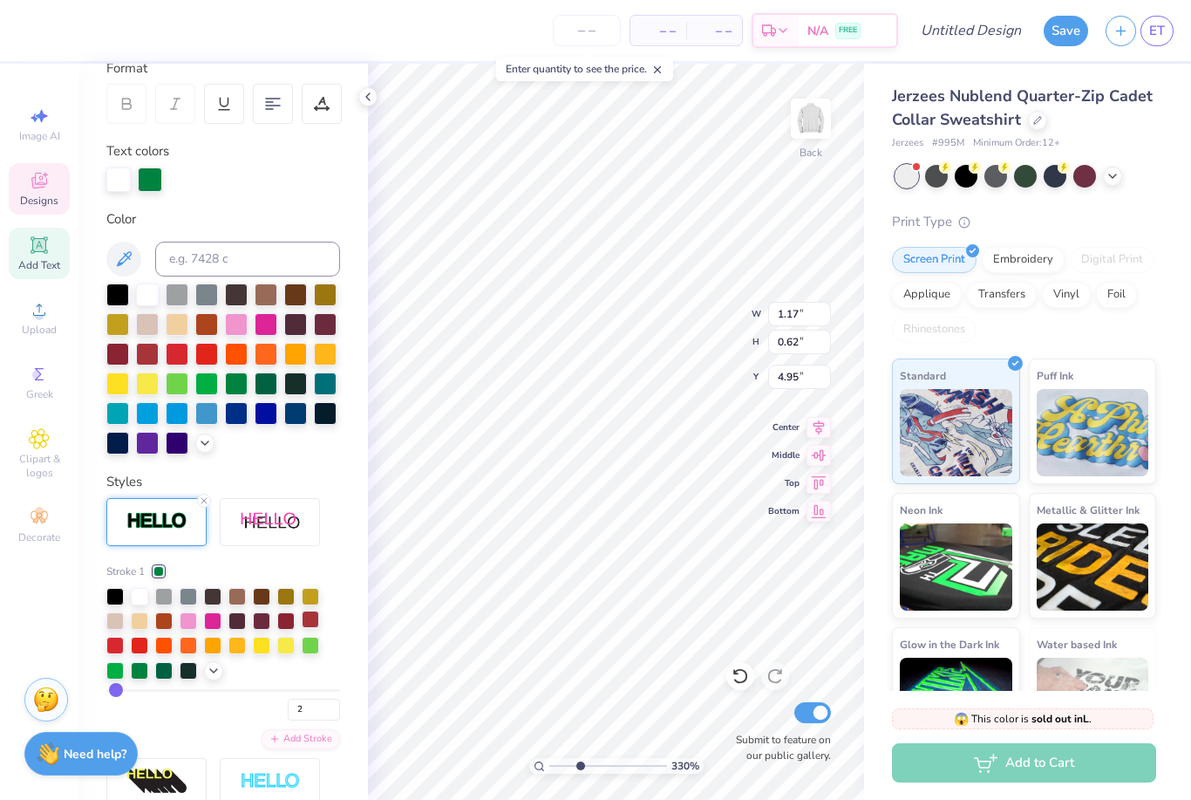
click at [319, 618] on div at bounding box center [310, 618] width 17 height 17
type input "3.30011436423662"
type input "5.69"
type input "2.12"
type input "3.39"
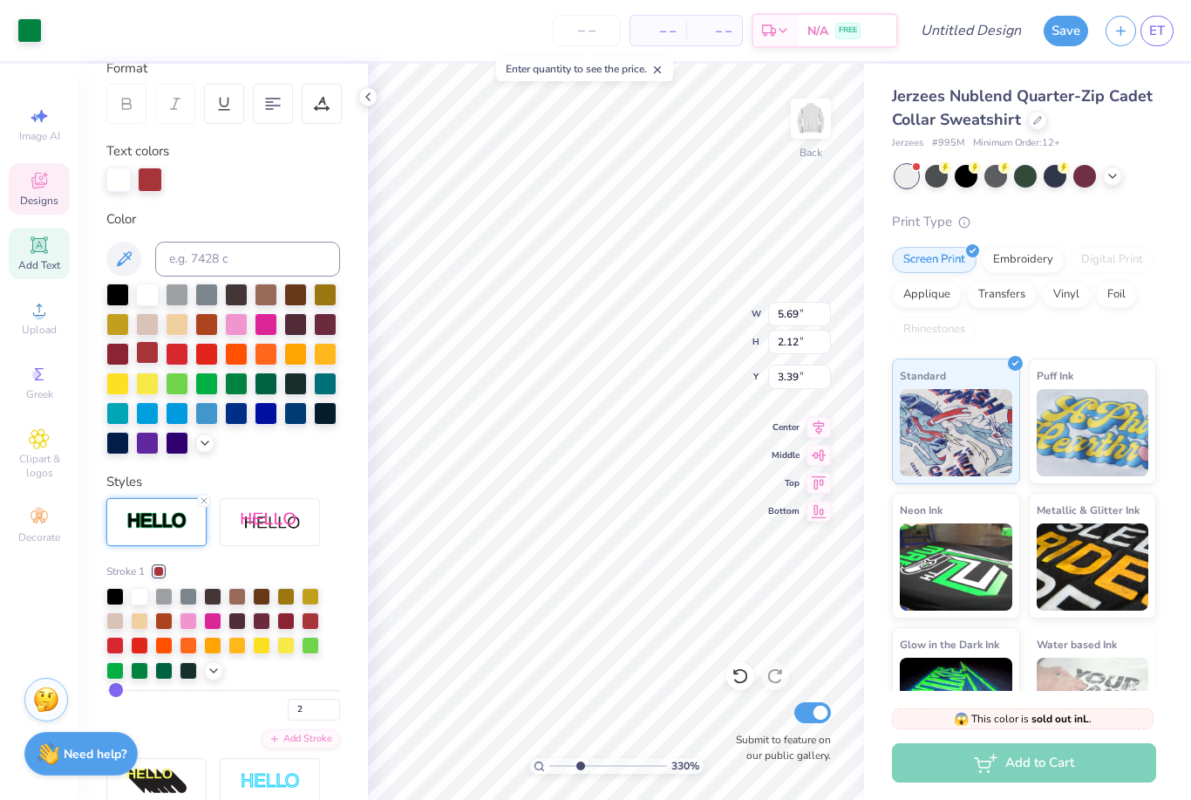
click at [147, 360] on div at bounding box center [147, 352] width 23 height 23
click at [733, 677] on icon at bounding box center [740, 675] width 17 height 17
type input "3.30011436423662"
type input "6.70"
click at [141, 297] on div at bounding box center [147, 293] width 23 height 23
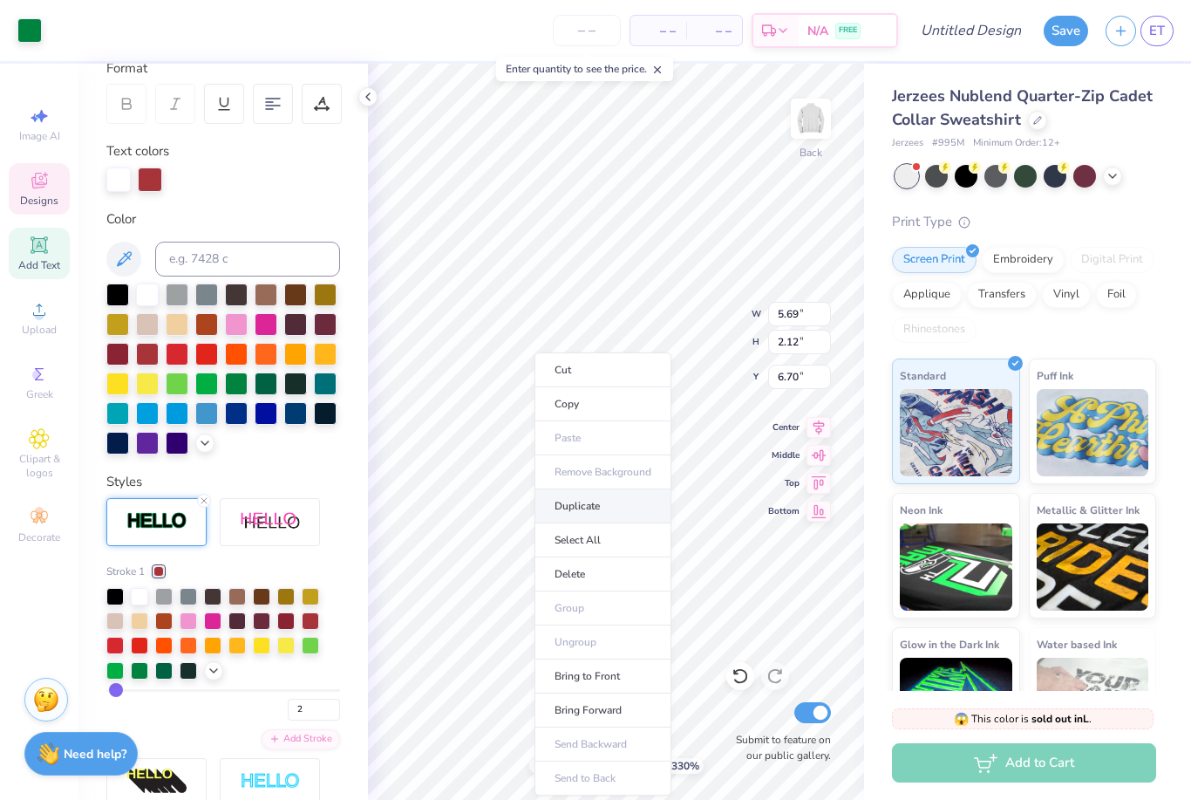
click at [585, 508] on li "Duplicate" at bounding box center [603, 506] width 137 height 34
type input "3.30011436423662"
type input "7.70"
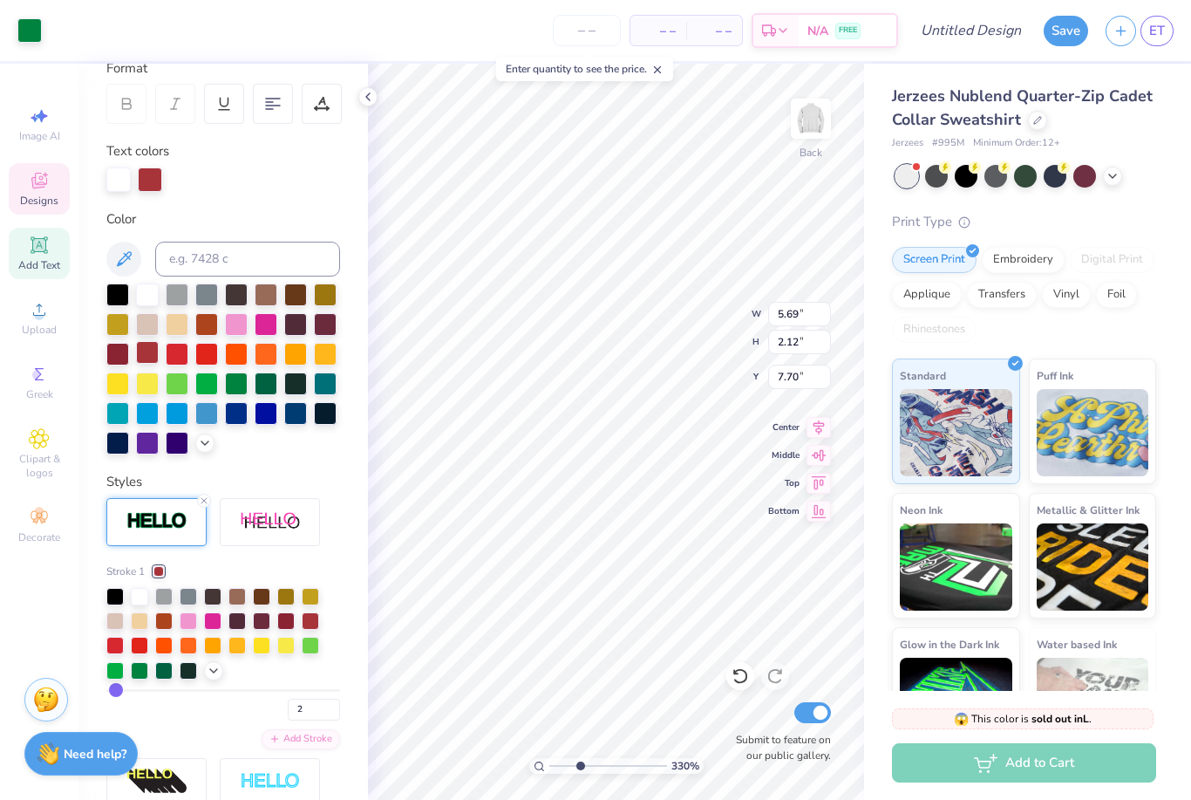
click at [149, 357] on div at bounding box center [147, 352] width 23 height 23
click at [737, 679] on icon at bounding box center [740, 675] width 17 height 17
type input "3.30011436423662"
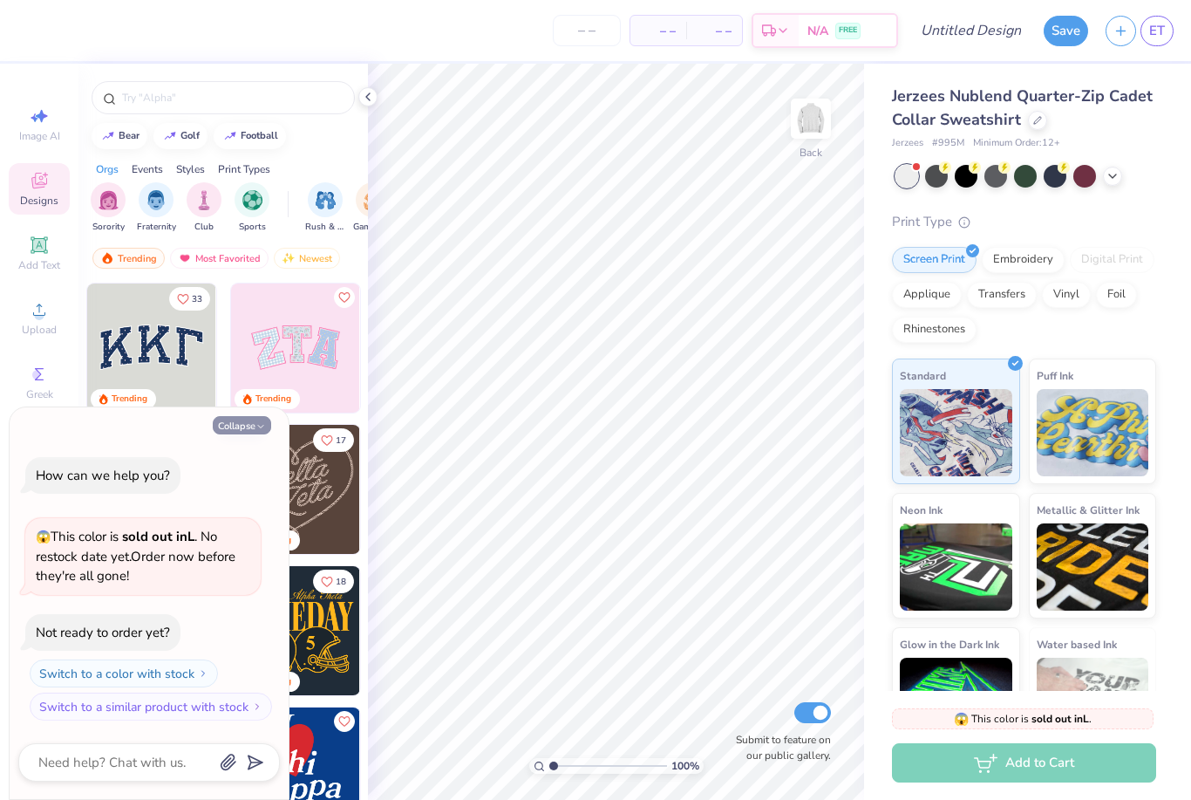
click at [244, 433] on button "Collapse" at bounding box center [242, 425] width 58 height 18
type textarea "x"
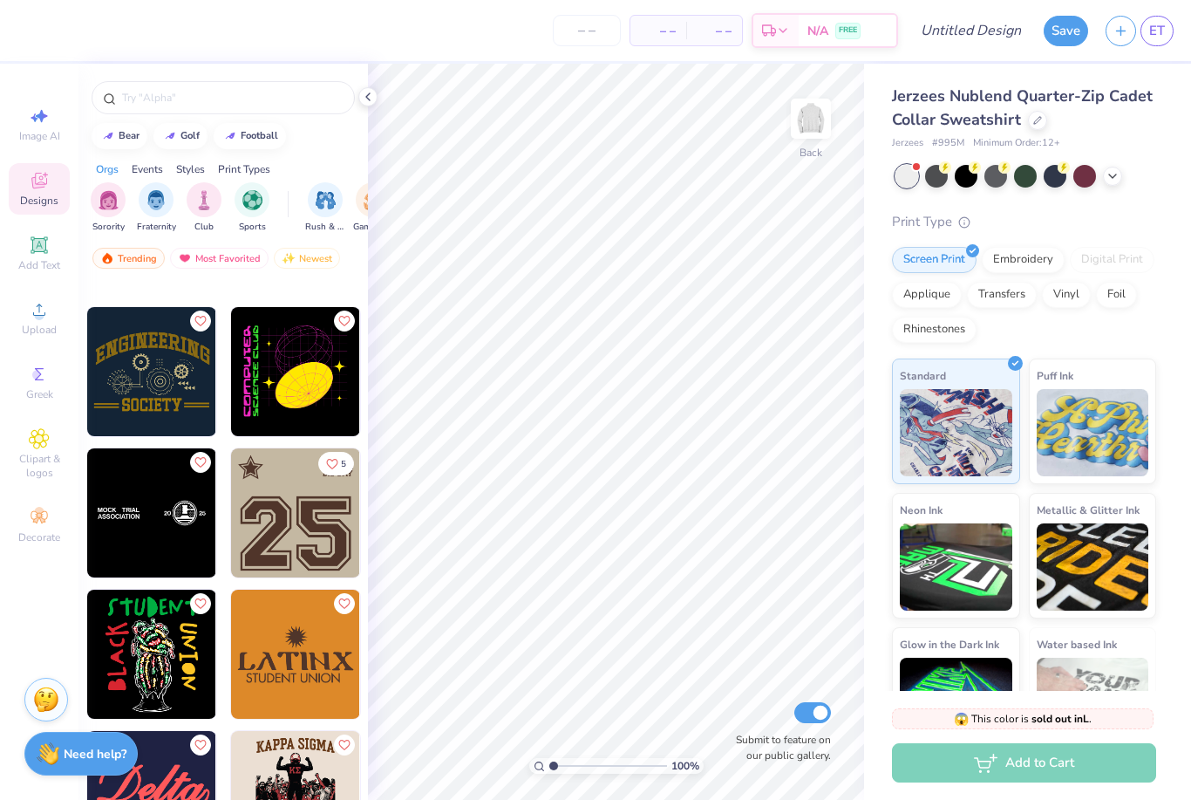
scroll to position [8874, 0]
